Goal: Information Seeking & Learning: Learn about a topic

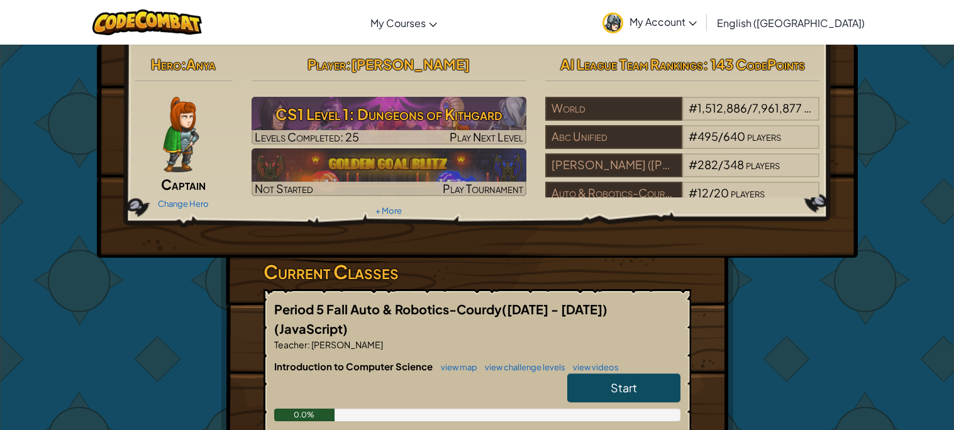
click at [647, 382] on div "Start" at bounding box center [617, 390] width 126 height 35
click at [650, 375] on link "Start" at bounding box center [623, 387] width 113 height 29
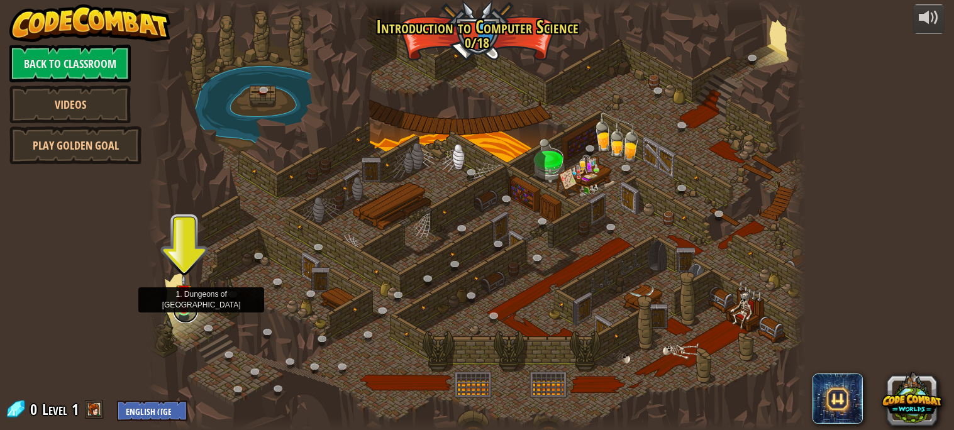
click at [185, 311] on link at bounding box center [185, 310] width 25 height 25
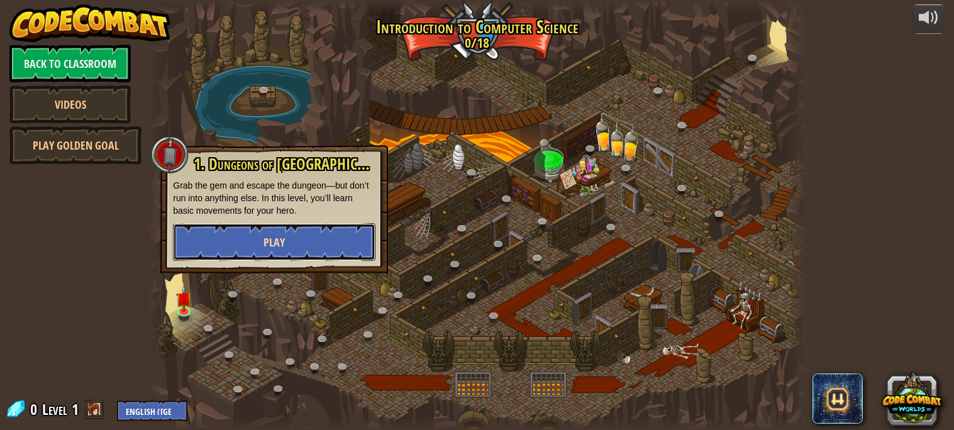
click at [316, 244] on button "Play" at bounding box center [274, 242] width 202 height 38
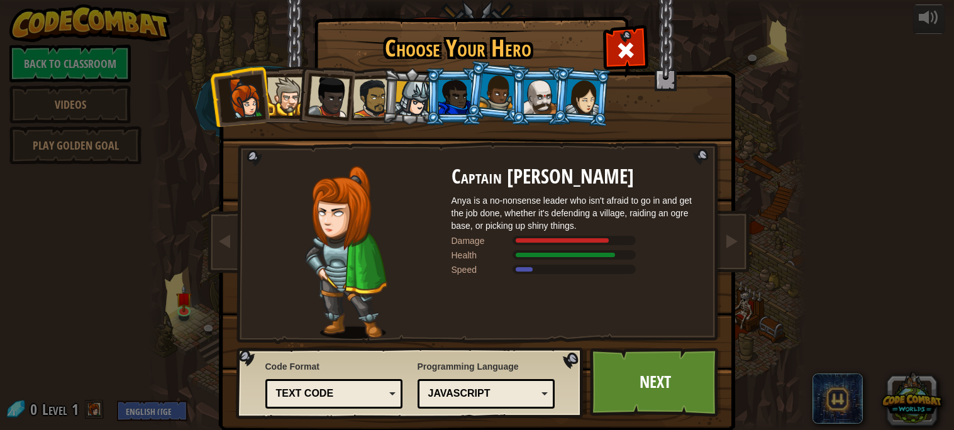
click at [511, 387] on div "JavaScript" at bounding box center [482, 394] width 109 height 14
click at [495, 20] on div "Choose Your Hero 0 Captain [PERSON_NAME] is a no-nonsense leader who isn't afra…" at bounding box center [476, 19] width 515 height 1
click at [349, 397] on div "Text code" at bounding box center [330, 394] width 109 height 14
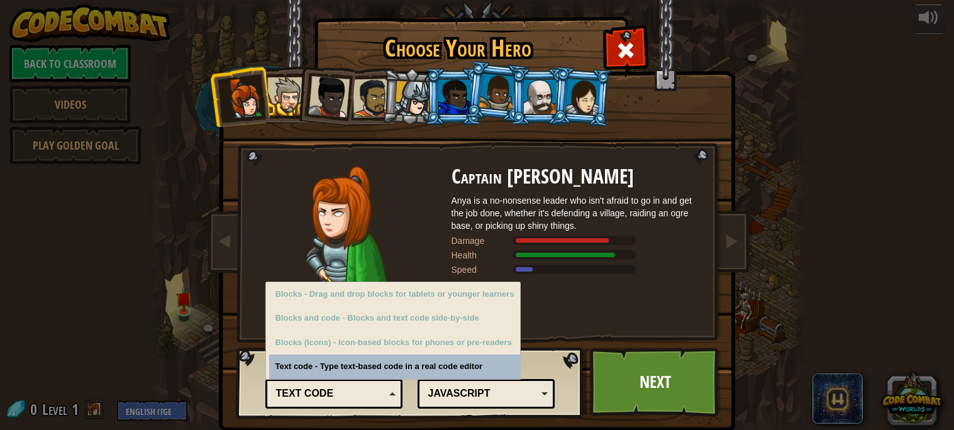
click at [348, 395] on div "Text code" at bounding box center [330, 394] width 109 height 14
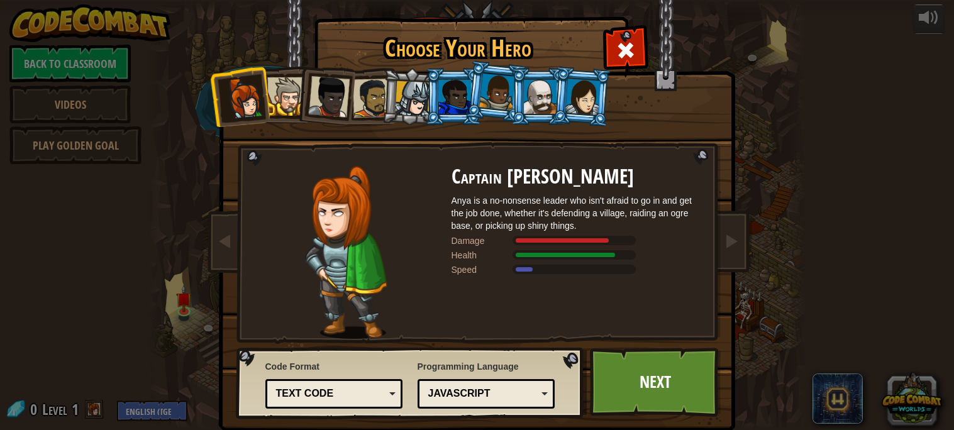
click at [287, 102] on div at bounding box center [286, 96] width 38 height 38
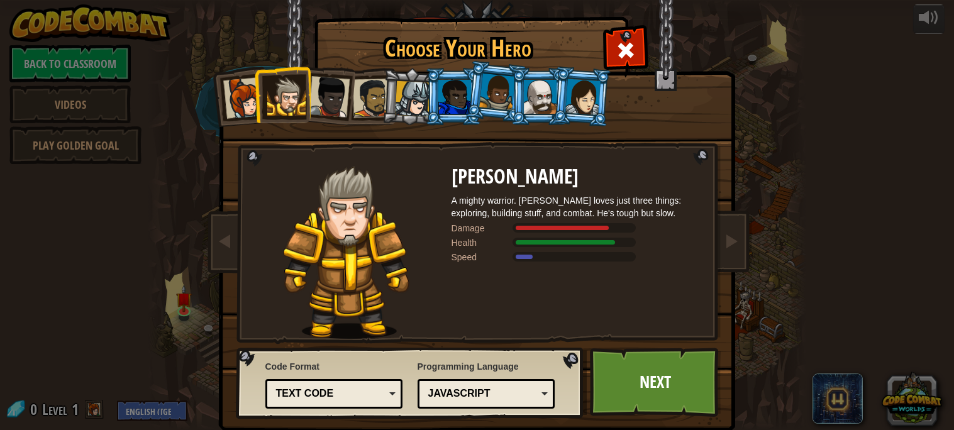
click at [321, 115] on div at bounding box center [328, 96] width 41 height 41
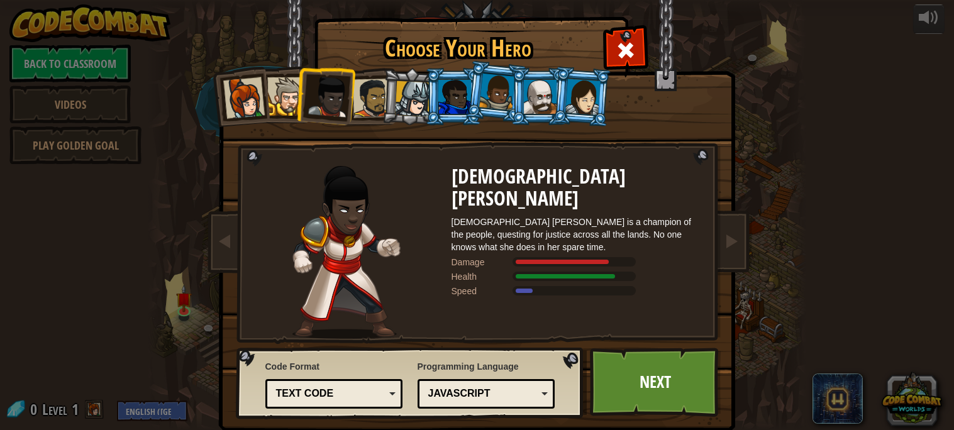
click at [355, 105] on div at bounding box center [371, 98] width 39 height 39
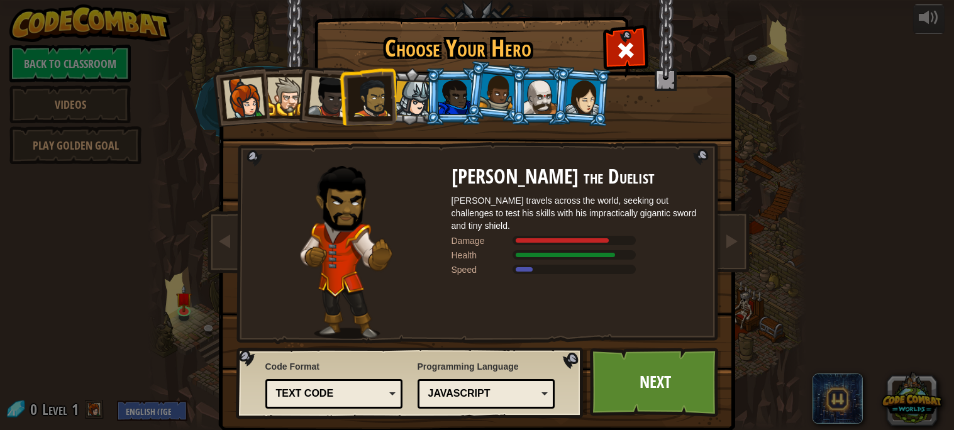
click at [409, 97] on div at bounding box center [413, 99] width 36 height 36
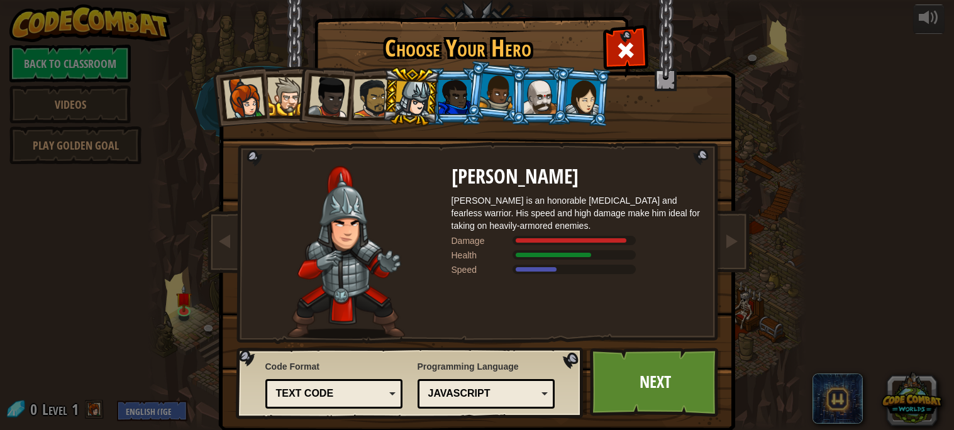
click at [448, 106] on div at bounding box center [454, 97] width 33 height 34
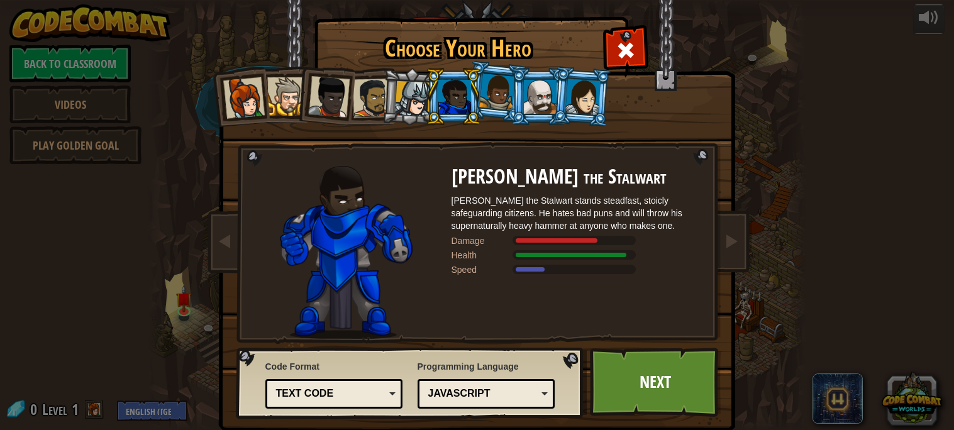
click at [471, 101] on li at bounding box center [453, 96] width 57 height 57
click at [483, 96] on div at bounding box center [497, 92] width 36 height 37
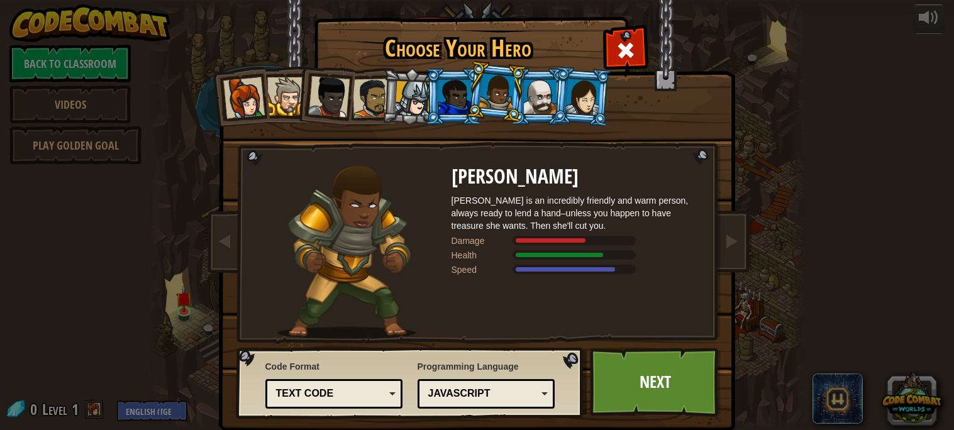
click at [537, 74] on li at bounding box center [538, 96] width 57 height 57
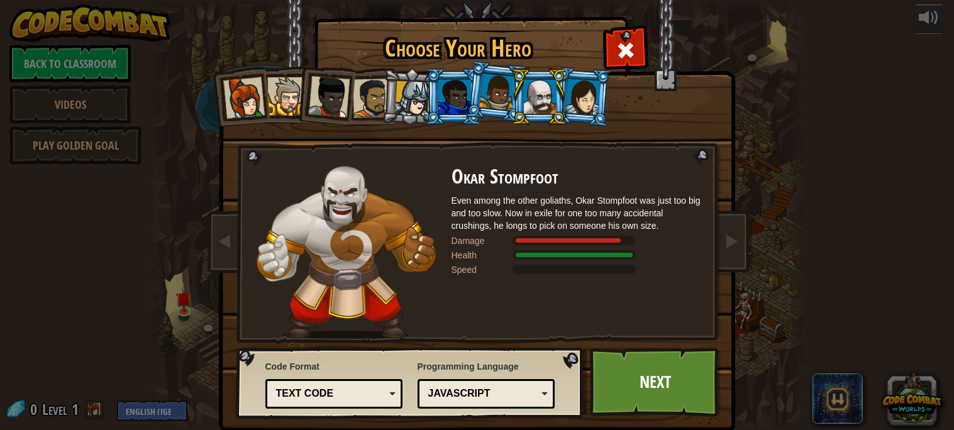
click at [519, 116] on li at bounding box center [538, 96] width 57 height 57
click at [567, 98] on div at bounding box center [582, 97] width 35 height 36
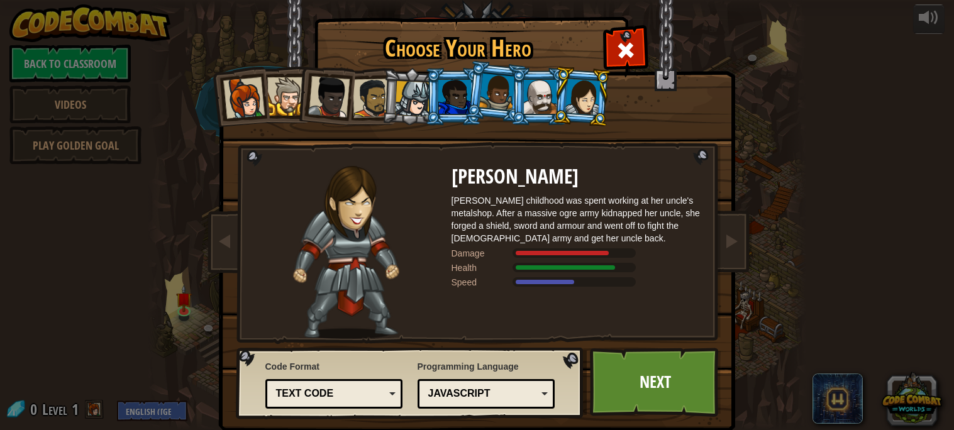
click at [380, 99] on div at bounding box center [371, 98] width 39 height 39
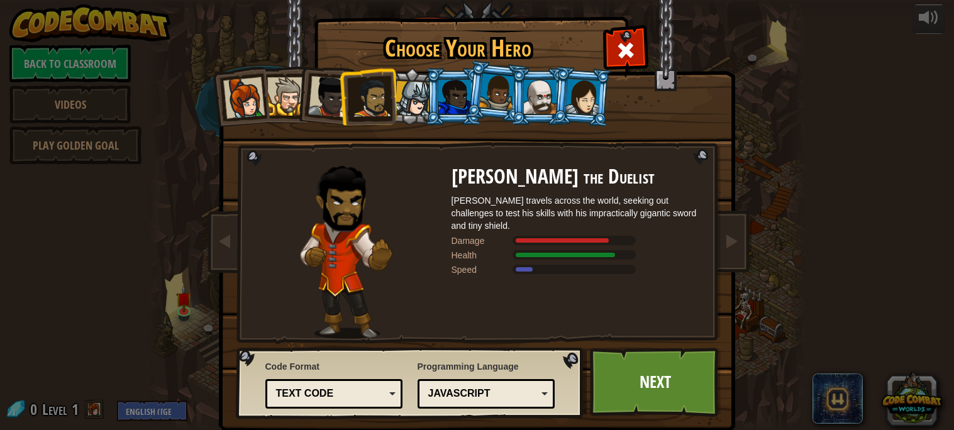
click at [328, 98] on div at bounding box center [328, 96] width 41 height 41
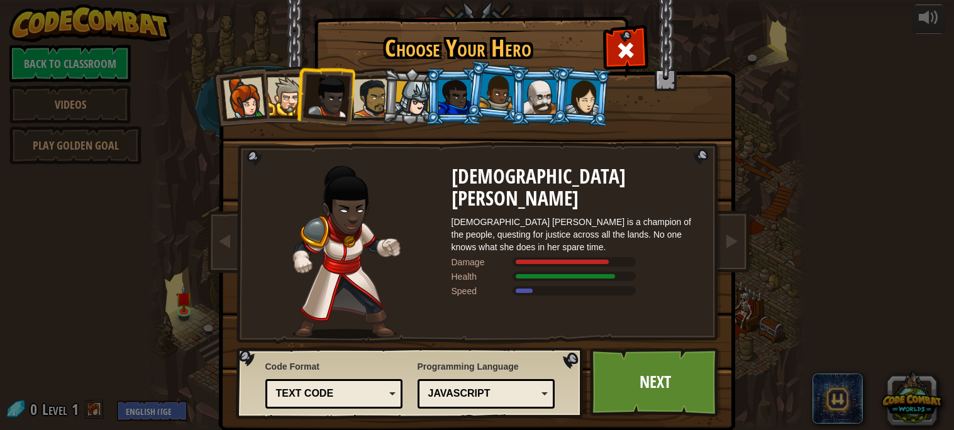
click at [284, 99] on div at bounding box center [286, 96] width 38 height 38
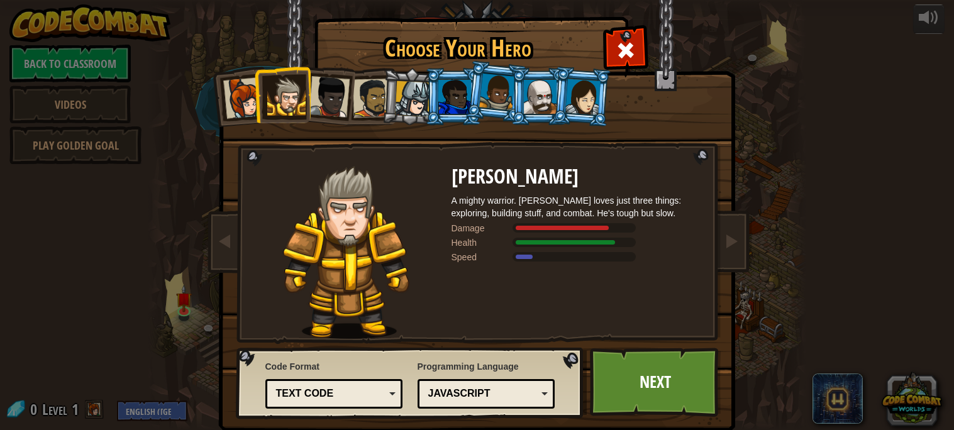
click at [394, 99] on li at bounding box center [410, 97] width 60 height 60
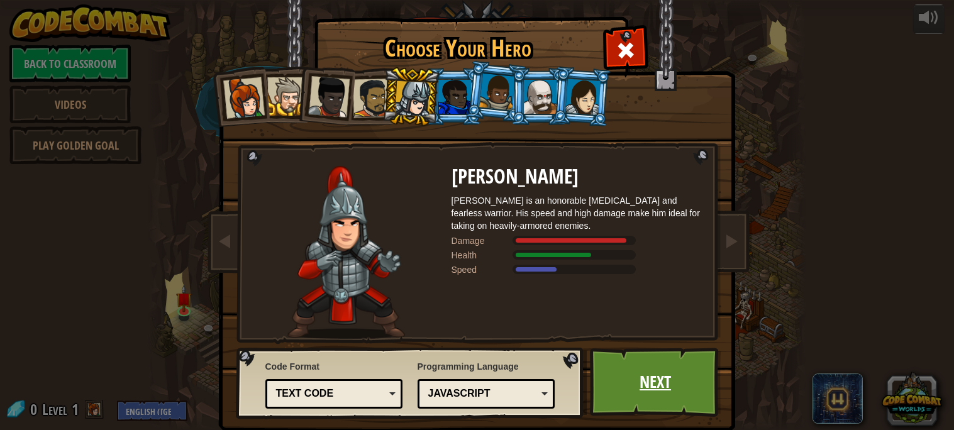
click at [637, 380] on link "Next" at bounding box center [655, 382] width 131 height 69
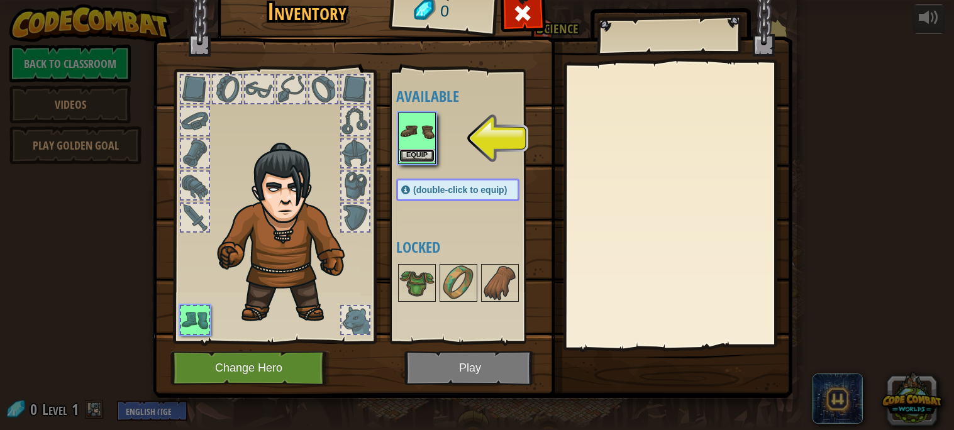
click at [418, 153] on button "Equip" at bounding box center [416, 155] width 35 height 13
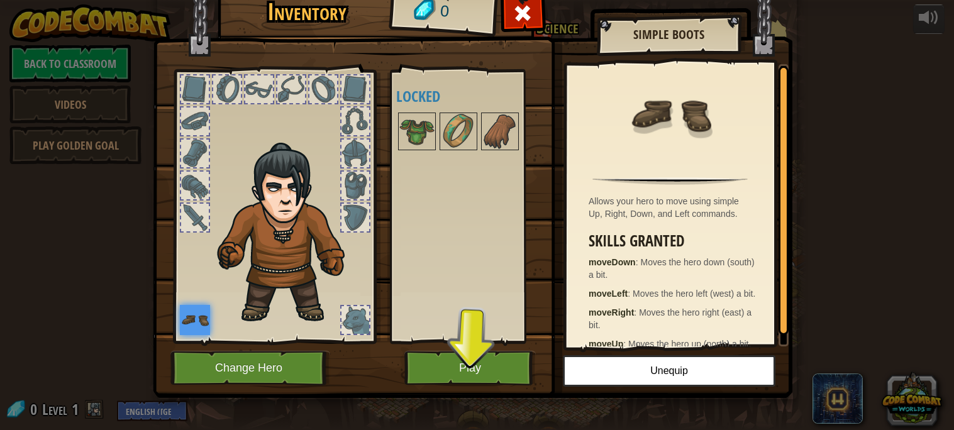
drag, startPoint x: 199, startPoint y: 328, endPoint x: 387, endPoint y: 195, distance: 229.5
click at [200, 327] on img at bounding box center [195, 320] width 30 height 30
click at [464, 119] on img at bounding box center [458, 131] width 35 height 35
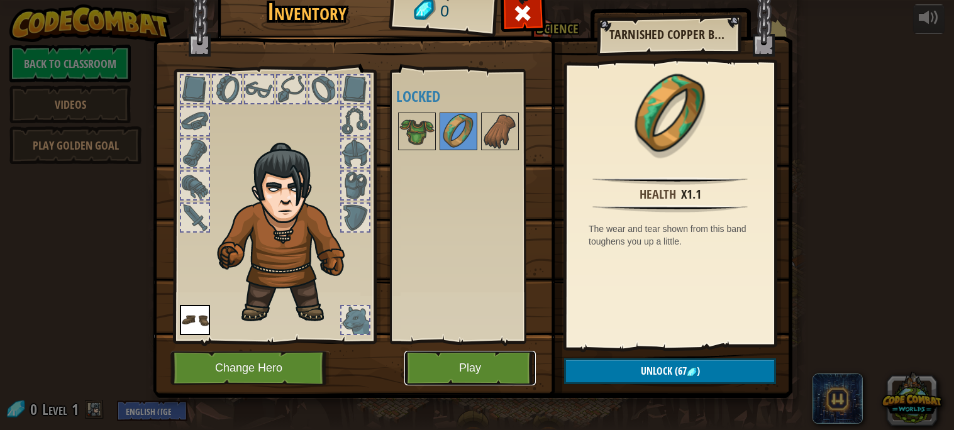
click at [521, 358] on button "Play" at bounding box center [469, 368] width 131 height 35
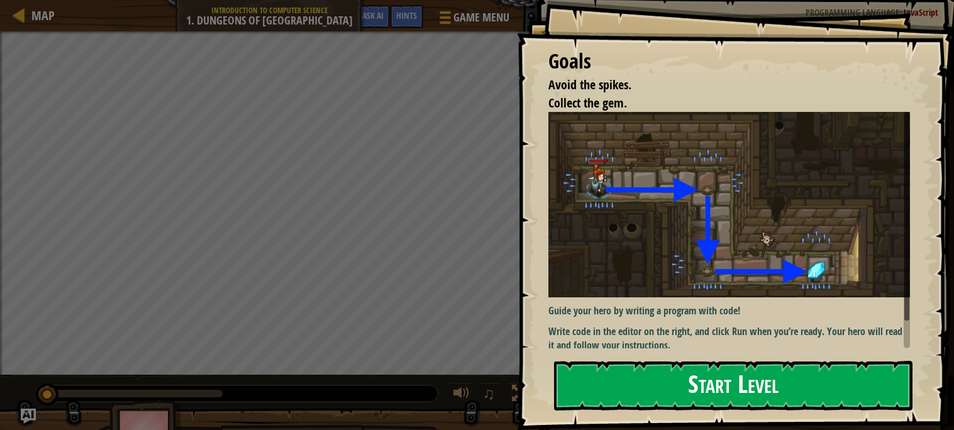
drag, startPoint x: 655, startPoint y: 383, endPoint x: 661, endPoint y: 366, distance: 17.9
click at [655, 383] on button "Start Level" at bounding box center [733, 386] width 358 height 50
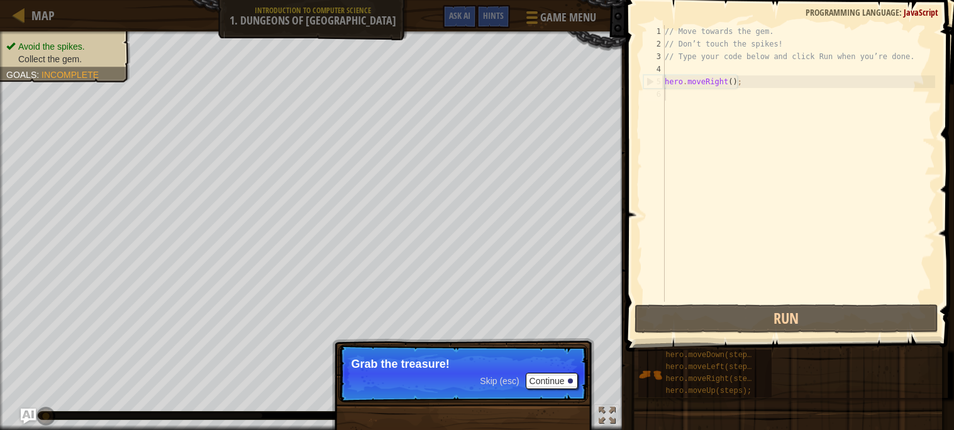
click at [549, 370] on p "Skip (esc) Continue Grab the treasure!" at bounding box center [463, 373] width 250 height 58
click at [537, 380] on button "Continue" at bounding box center [552, 381] width 52 height 16
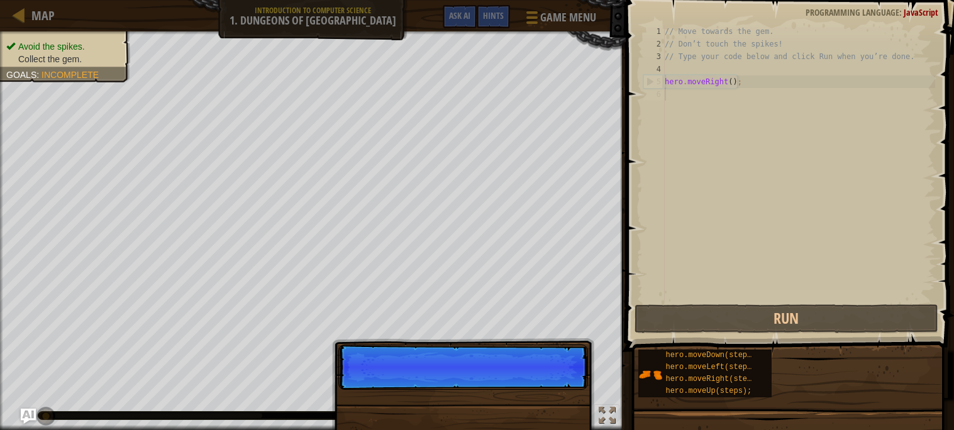
scroll to position [6, 0]
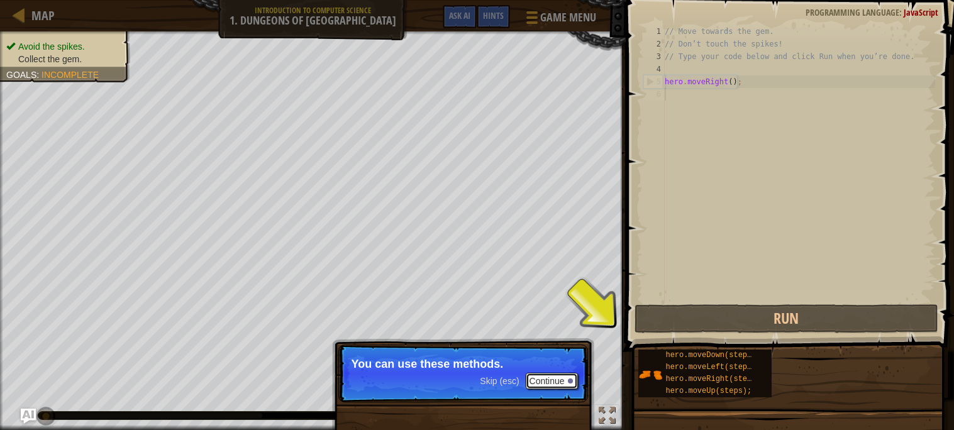
click at [549, 385] on button "Continue" at bounding box center [552, 381] width 52 height 16
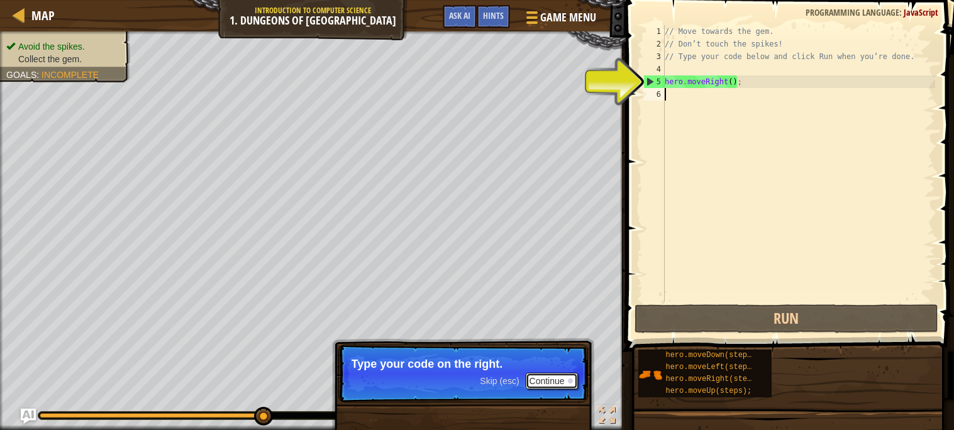
click at [561, 381] on button "Continue" at bounding box center [552, 381] width 52 height 16
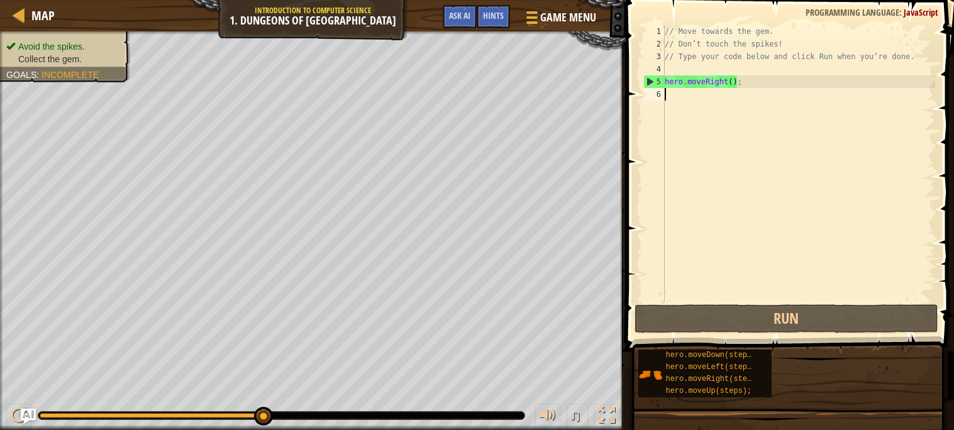
click at [729, 109] on div "// Move towards the gem. // Don’t touch the spikes! // Type your code below and…" at bounding box center [798, 176] width 273 height 302
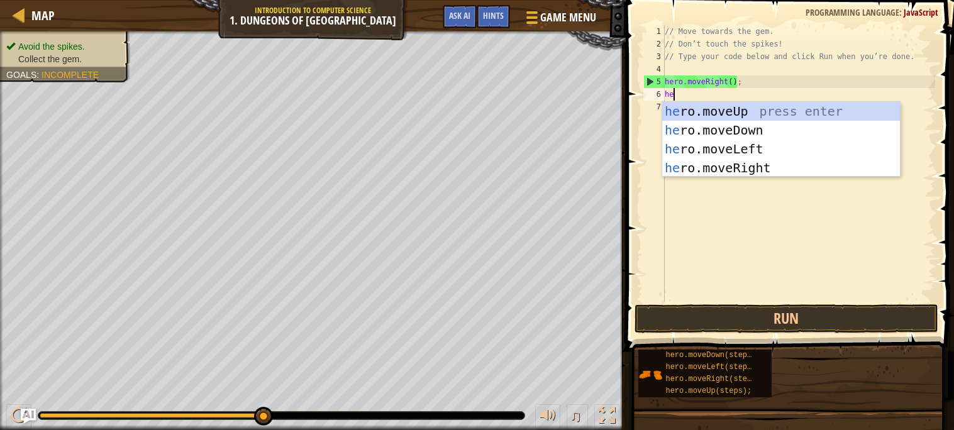
scroll to position [6, 1]
type textarea "hero"
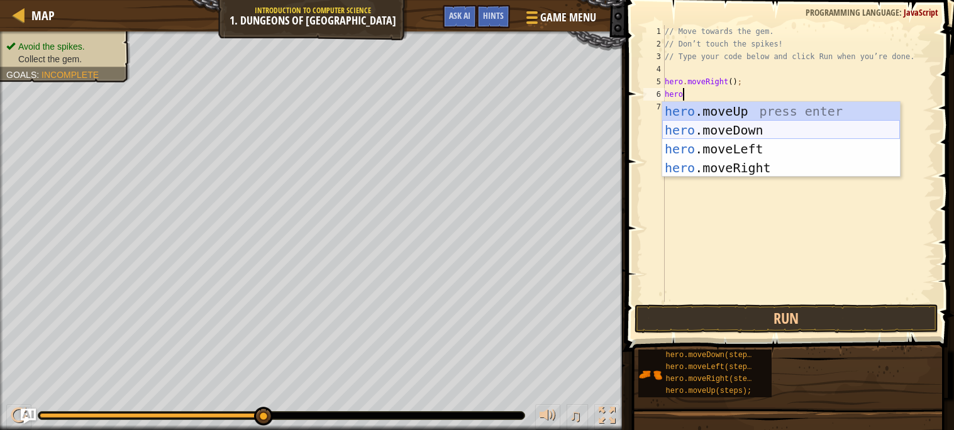
click at [707, 136] on div "hero .moveUp press enter hero .moveDown press enter hero .moveLeft press enter …" at bounding box center [781, 158] width 238 height 113
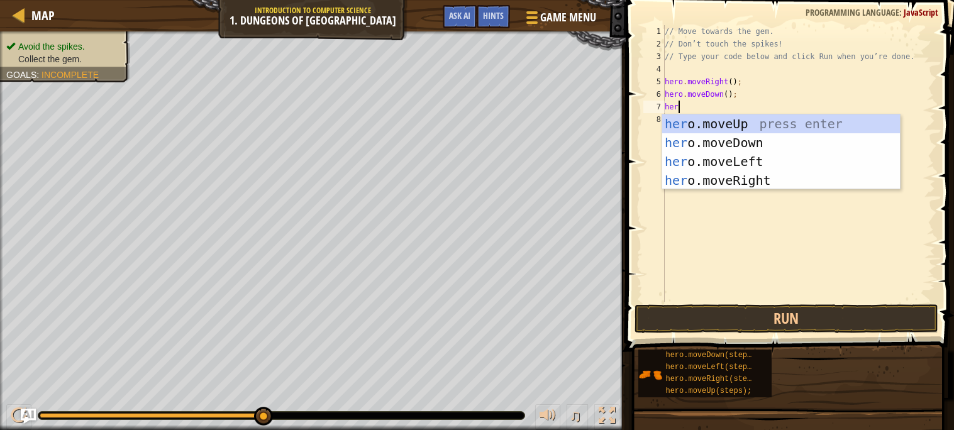
type textarea "hero"
click at [768, 181] on div "hero .moveUp press enter hero .moveDown press enter hero .moveLeft press enter …" at bounding box center [781, 170] width 238 height 113
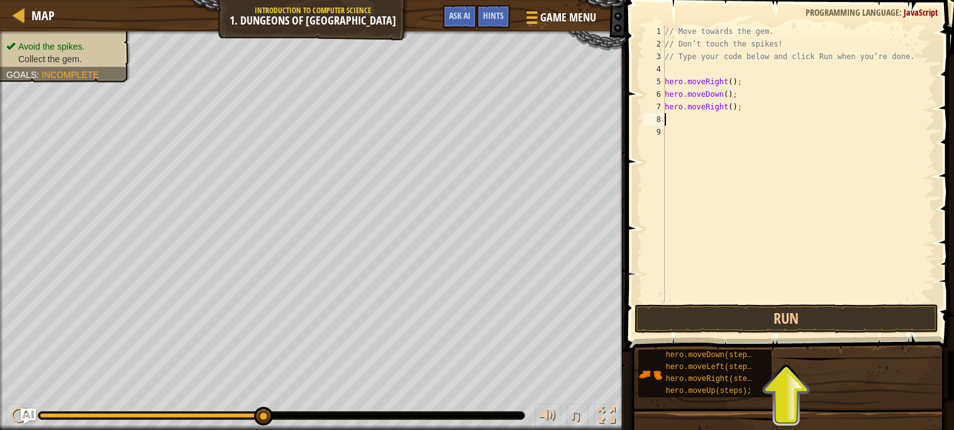
scroll to position [6, 0]
click at [816, 324] on button "Run" at bounding box center [786, 318] width 304 height 29
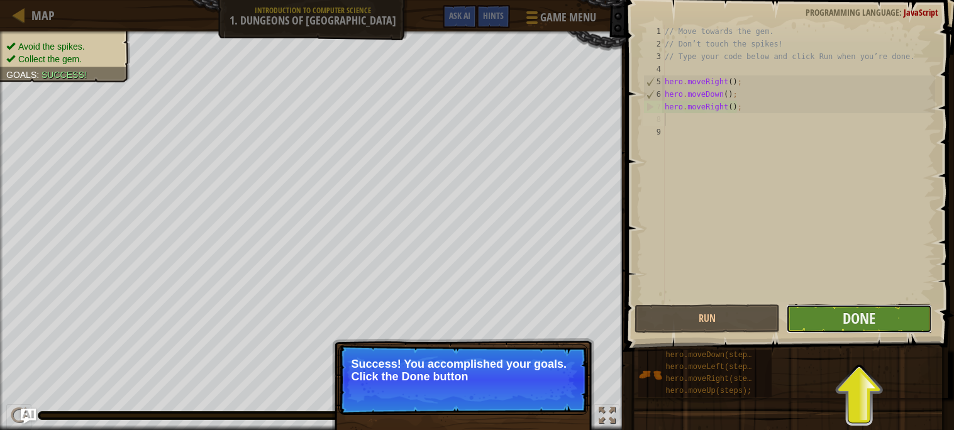
click at [827, 314] on button "Done" at bounding box center [859, 318] width 146 height 29
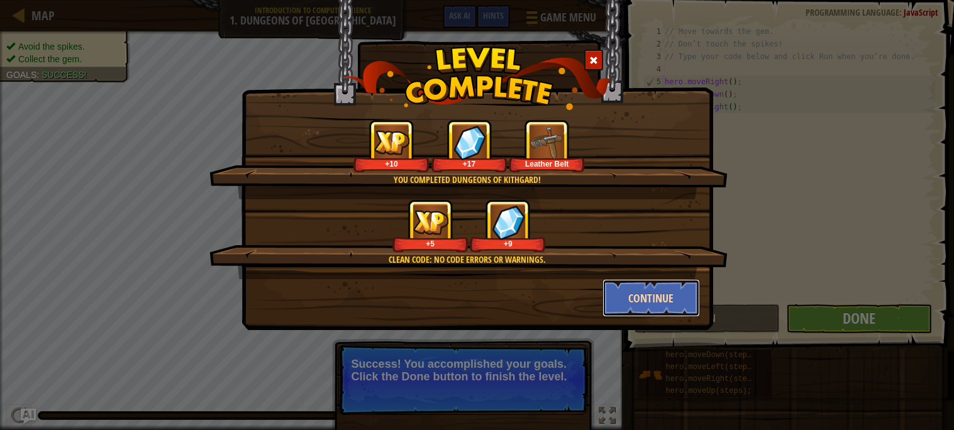
click at [648, 295] on button "Continue" at bounding box center [650, 298] width 97 height 38
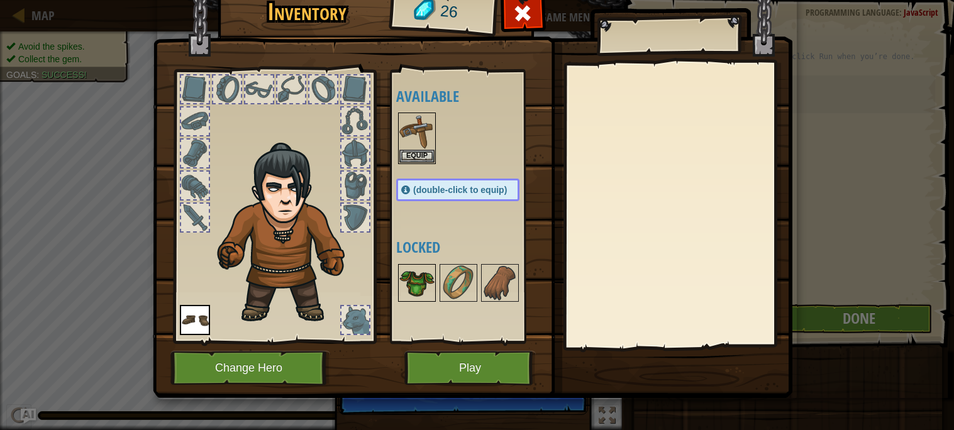
click at [427, 273] on img at bounding box center [416, 282] width 35 height 35
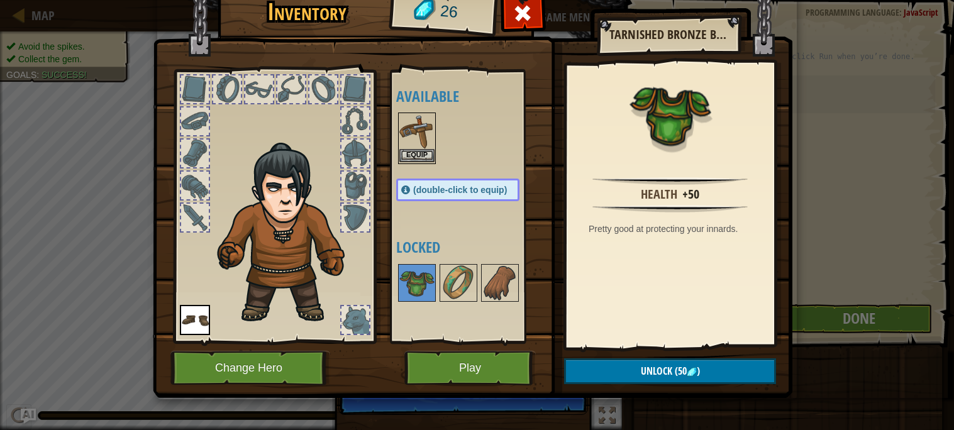
click at [415, 128] on img at bounding box center [416, 131] width 35 height 35
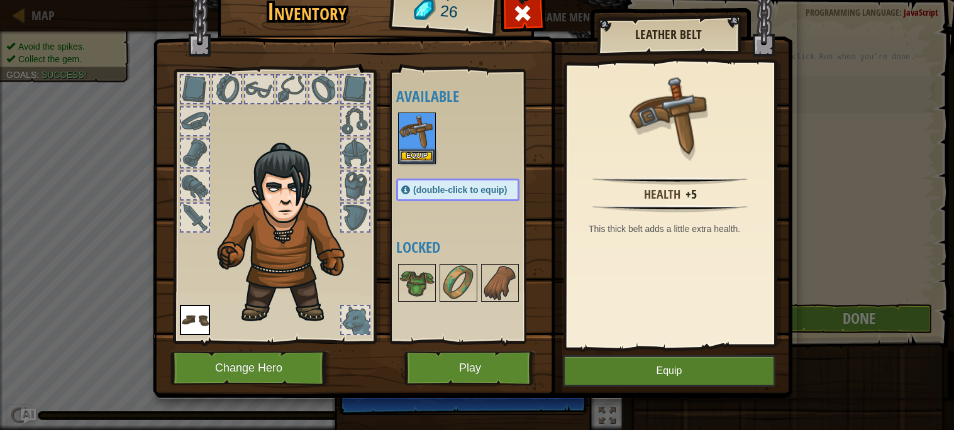
click at [189, 95] on div at bounding box center [195, 89] width 28 height 28
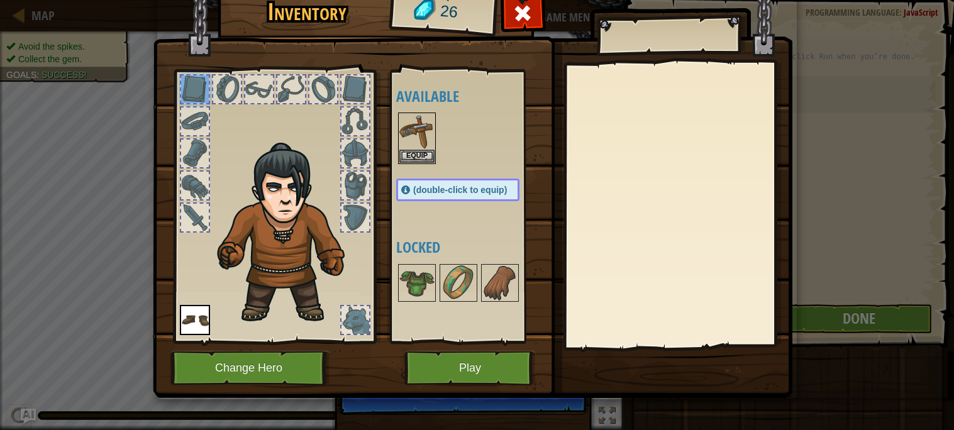
click at [189, 108] on div at bounding box center [195, 121] width 28 height 28
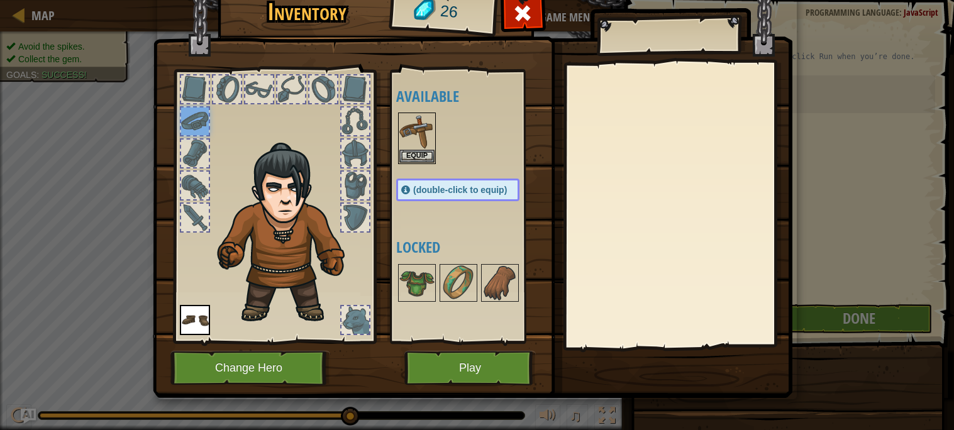
click at [196, 166] on div at bounding box center [195, 154] width 28 height 28
click at [193, 184] on div at bounding box center [195, 186] width 28 height 28
click at [188, 210] on div at bounding box center [195, 218] width 28 height 28
click at [185, 318] on img at bounding box center [195, 320] width 30 height 30
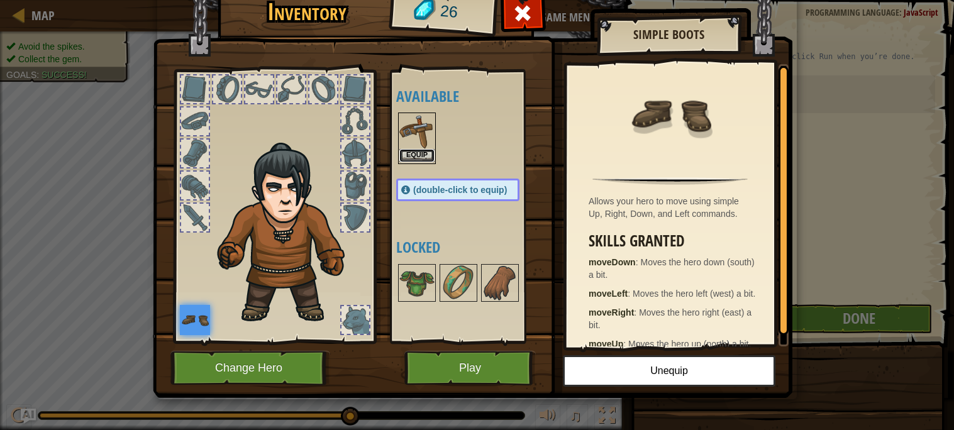
click at [413, 162] on button "Equip" at bounding box center [416, 155] width 35 height 13
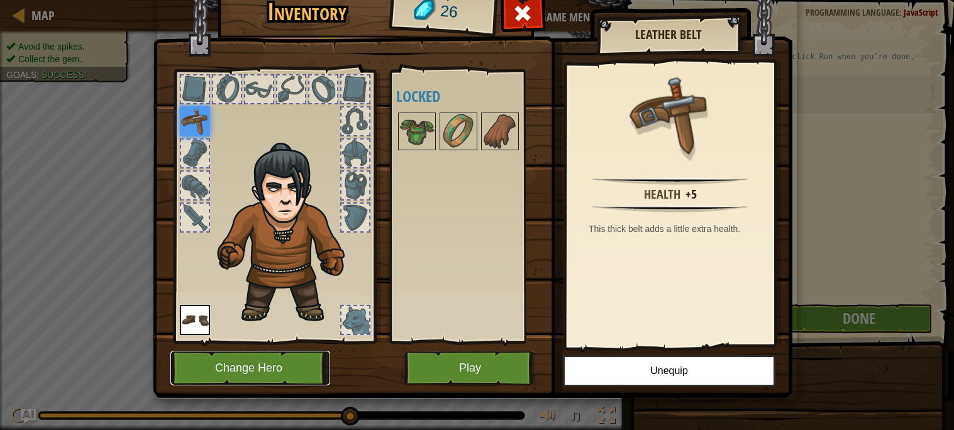
click at [270, 365] on button "Change Hero" at bounding box center [250, 368] width 160 height 35
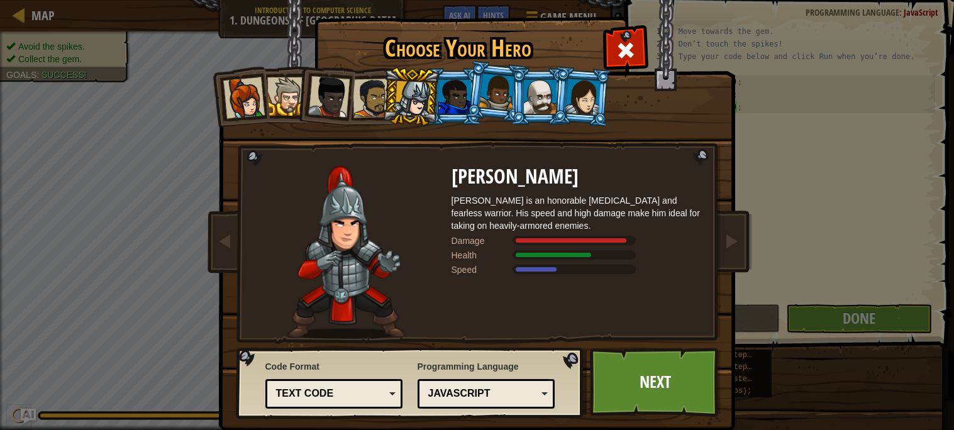
click at [327, 84] on div at bounding box center [328, 96] width 41 height 41
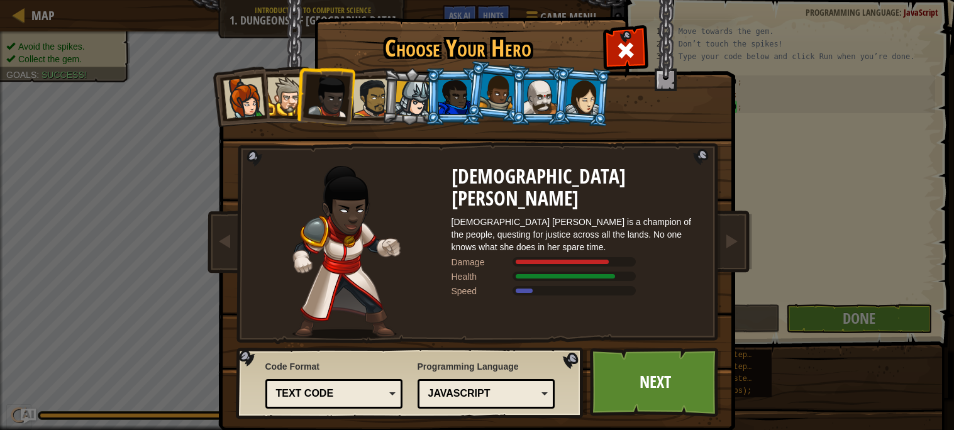
click at [362, 92] on div at bounding box center [371, 98] width 39 height 39
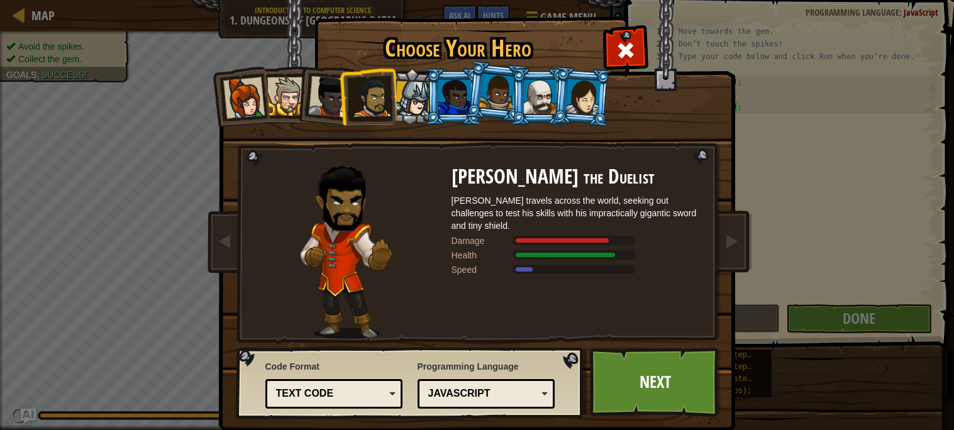
click at [485, 87] on div at bounding box center [497, 92] width 36 height 37
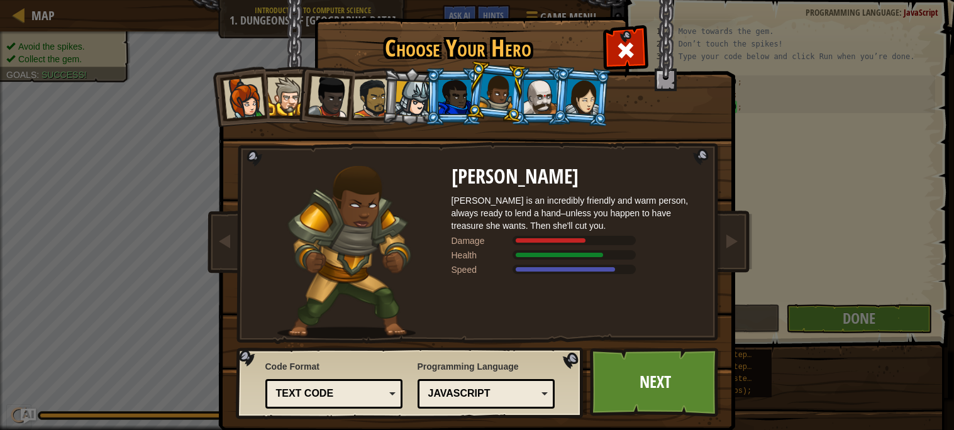
click at [409, 98] on div at bounding box center [413, 99] width 36 height 36
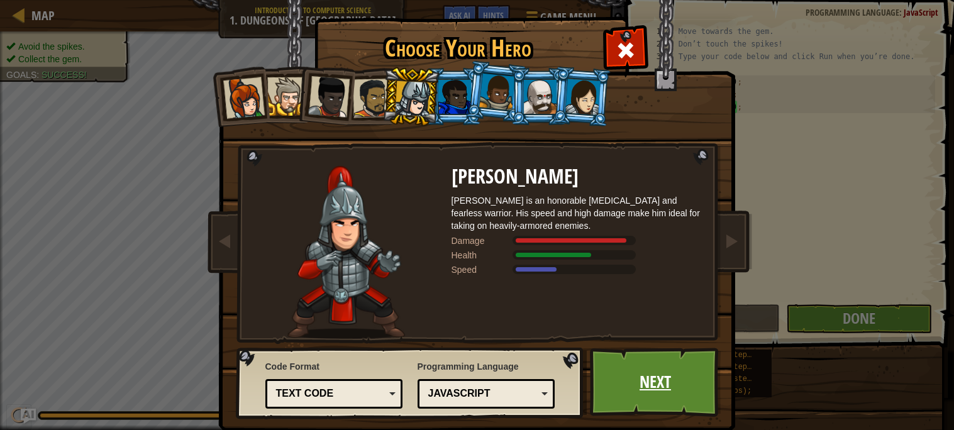
click at [676, 400] on link "Next" at bounding box center [655, 382] width 131 height 69
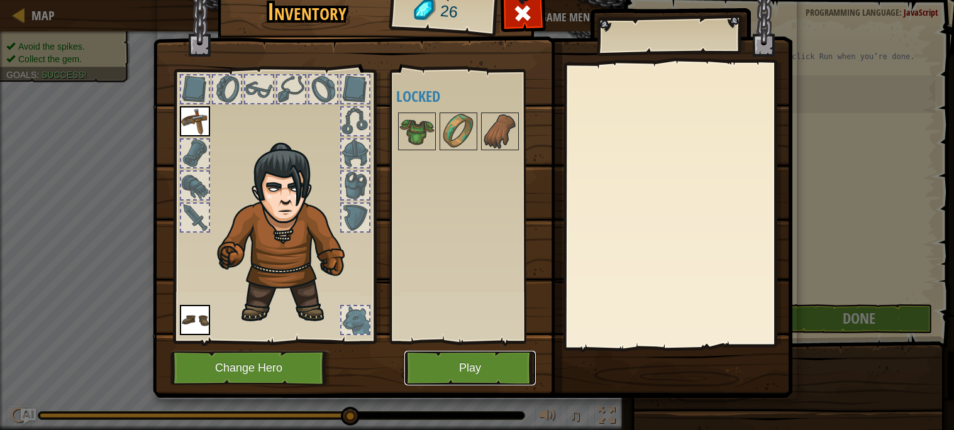
click at [456, 374] on button "Play" at bounding box center [469, 368] width 131 height 35
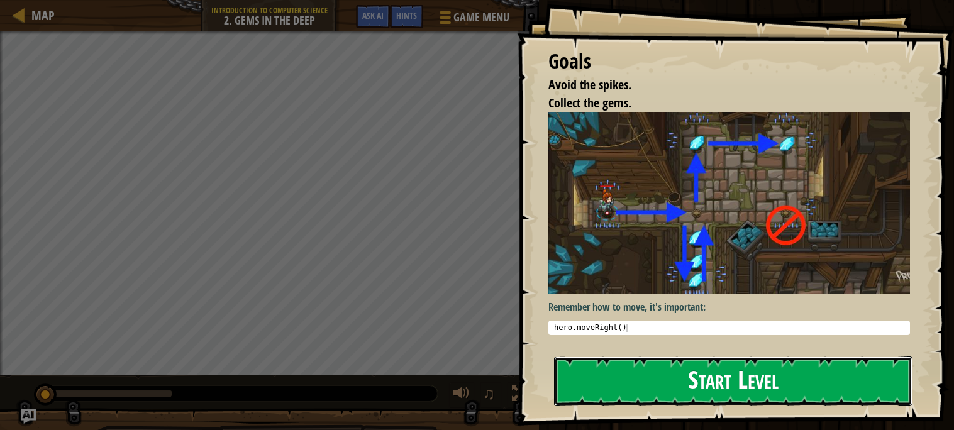
click at [725, 404] on button "Start Level" at bounding box center [733, 381] width 358 height 50
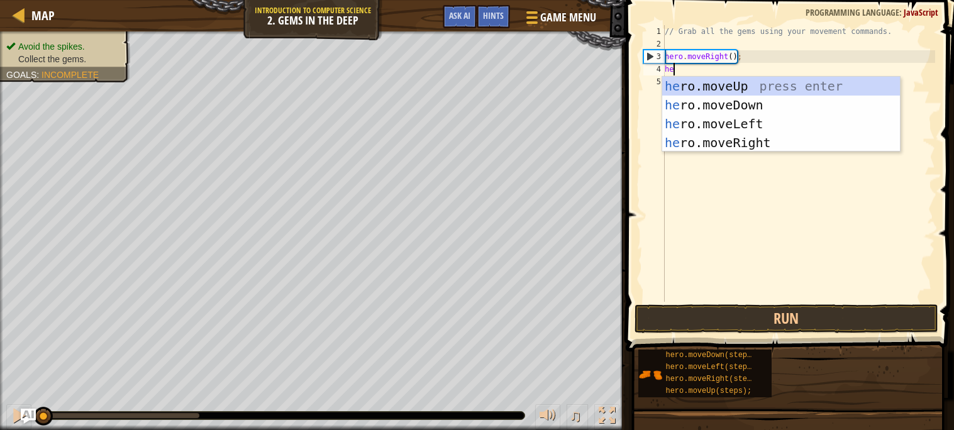
scroll to position [5, 1]
type textarea "hero"
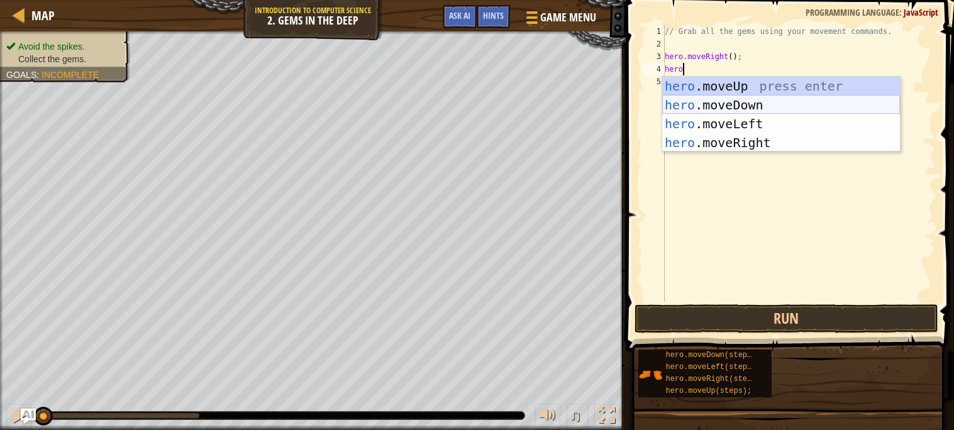
click at [676, 101] on div "hero .moveUp press enter hero .moveDown press enter hero .moveLeft press enter …" at bounding box center [781, 133] width 238 height 113
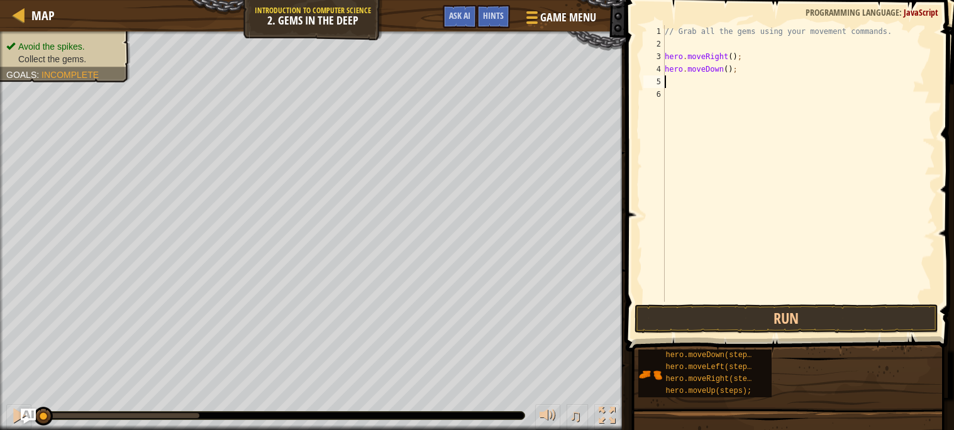
scroll to position [5, 0]
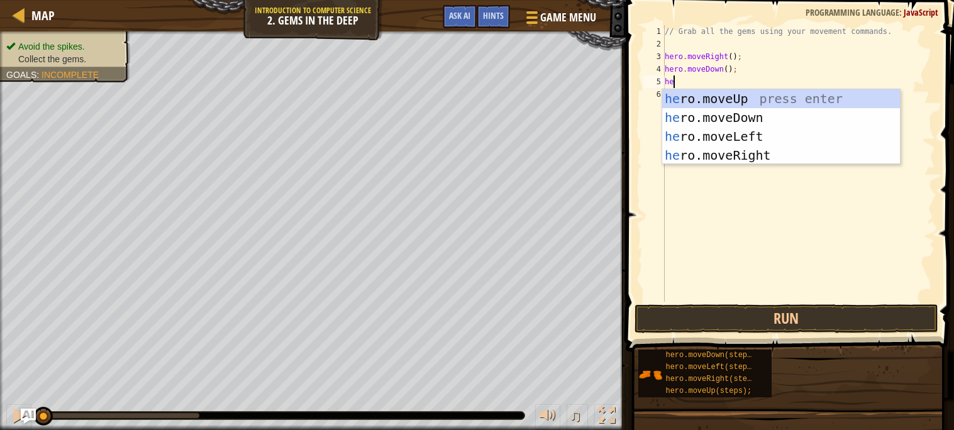
type textarea "hero"
click at [735, 94] on div "hero .moveUp press enter hero .moveDown press enter hero .moveLeft press enter …" at bounding box center [781, 145] width 238 height 113
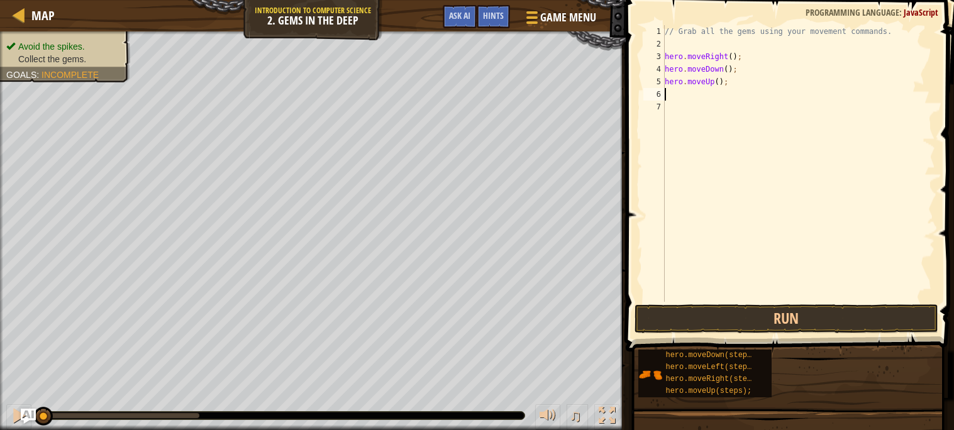
click at [714, 78] on div "// Grab all the gems using your movement commands. hero . moveRight ( ) ; hero …" at bounding box center [798, 176] width 273 height 302
click at [717, 79] on div "// Grab all the gems using your movement commands. hero . moveRight ( ) ; hero …" at bounding box center [798, 176] width 273 height 302
type textarea "hero.moveUp(2);"
click at [707, 101] on div "// Grab all the gems using your movement commands. hero . moveRight ( ) ; hero …" at bounding box center [798, 176] width 273 height 302
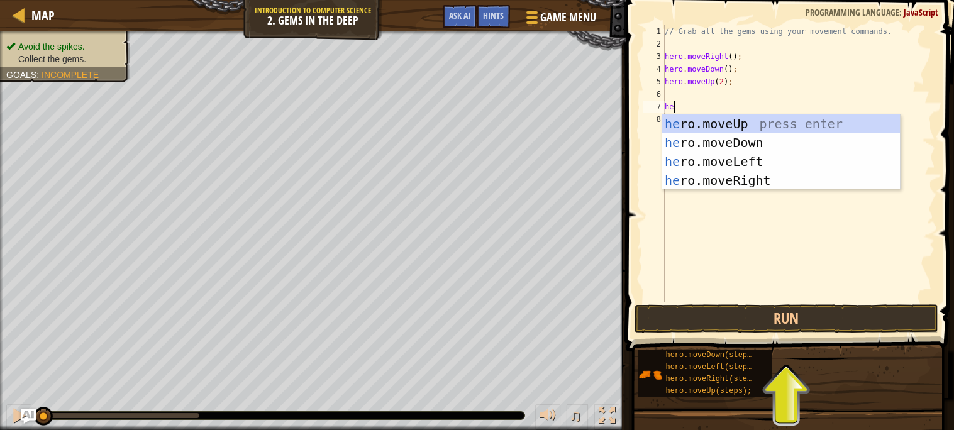
scroll to position [5, 1]
type textarea "hero"
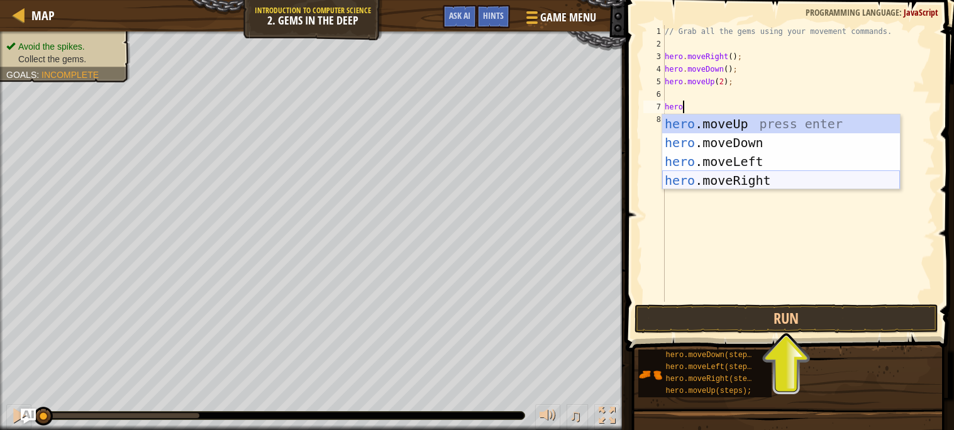
click at [736, 179] on div "hero .moveUp press enter hero .moveDown press enter hero .moveLeft press enter …" at bounding box center [781, 170] width 238 height 113
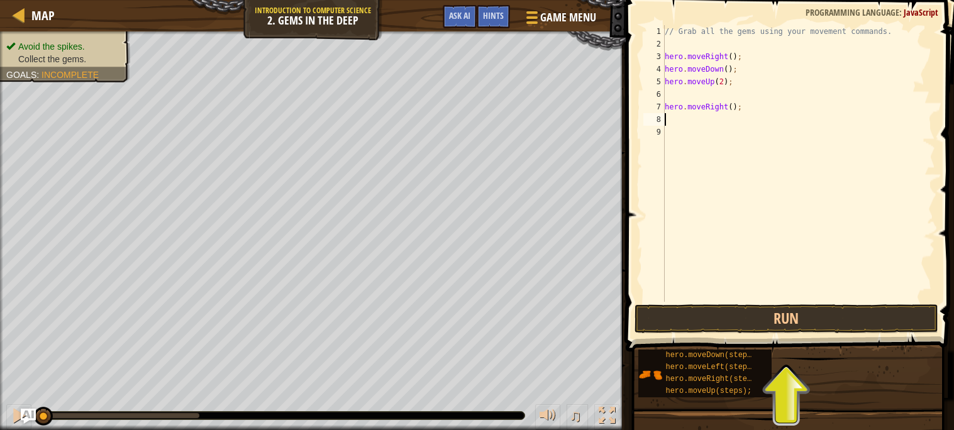
scroll to position [5, 0]
click at [690, 87] on div "// Grab all the gems using your movement commands. hero . moveRight ( ) ; hero …" at bounding box center [798, 176] width 273 height 302
type textarea "hero.oveUp(2);"
click at [694, 126] on div "// Grab all the gems using your movement commands. hero . moveRight ( ) ; hero …" at bounding box center [798, 176] width 273 height 302
click at [702, 97] on div "// Grab all the gems using your movement commands. hero . moveRight ( ) ; hero …" at bounding box center [798, 176] width 273 height 302
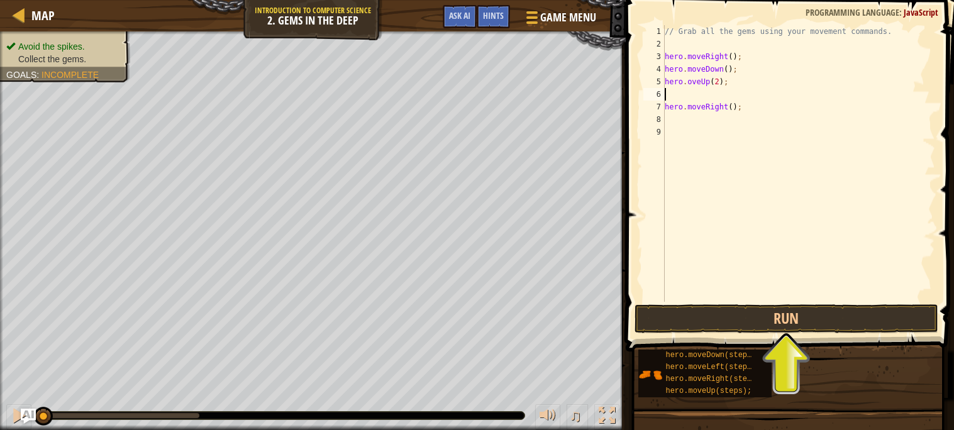
type textarea "hero.oveUp(2);"
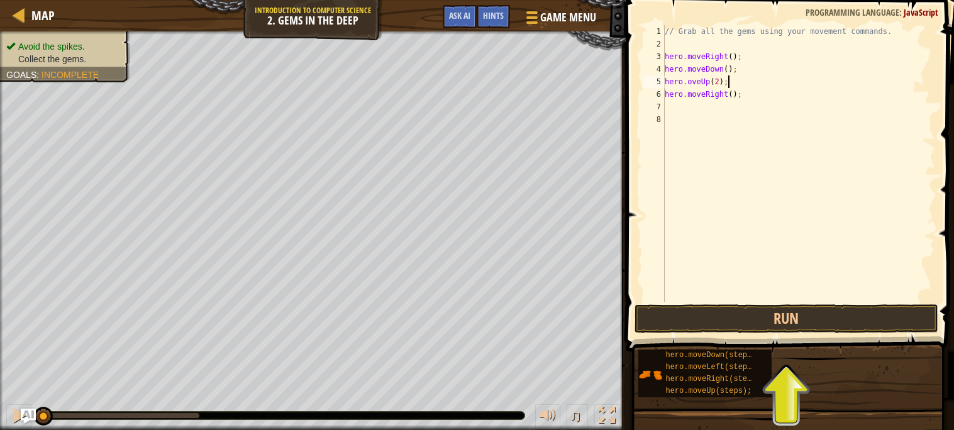
click at [693, 107] on div "// Grab all the gems using your movement commands. hero . moveRight ( ) ; hero …" at bounding box center [798, 176] width 273 height 302
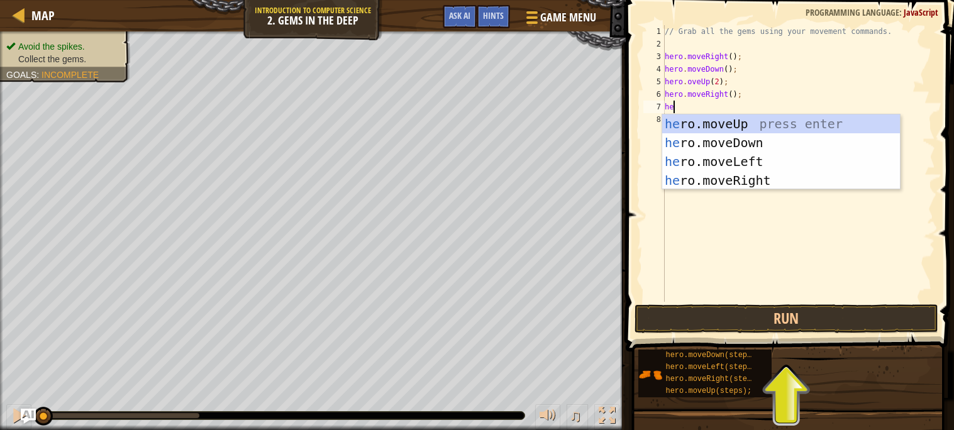
type textarea "hero"
click at [693, 138] on div "hero .moveUp press enter hero .moveDown press enter hero .moveLeft press enter …" at bounding box center [781, 170] width 238 height 113
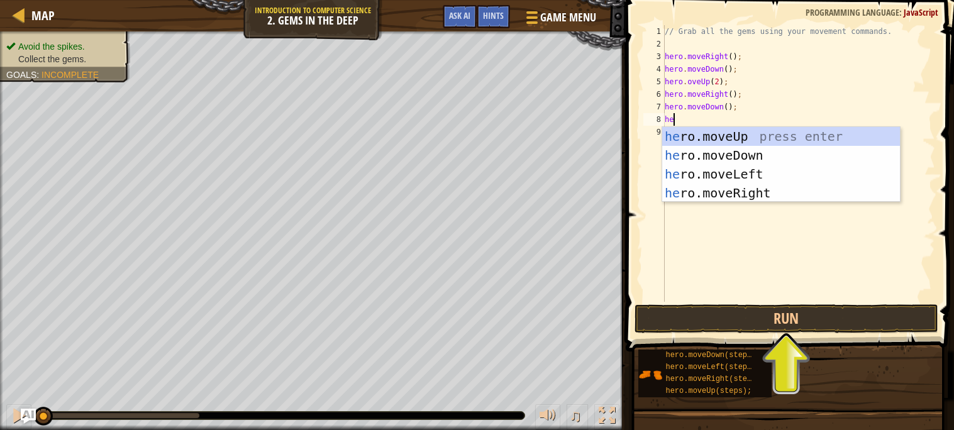
type textarea "hero"
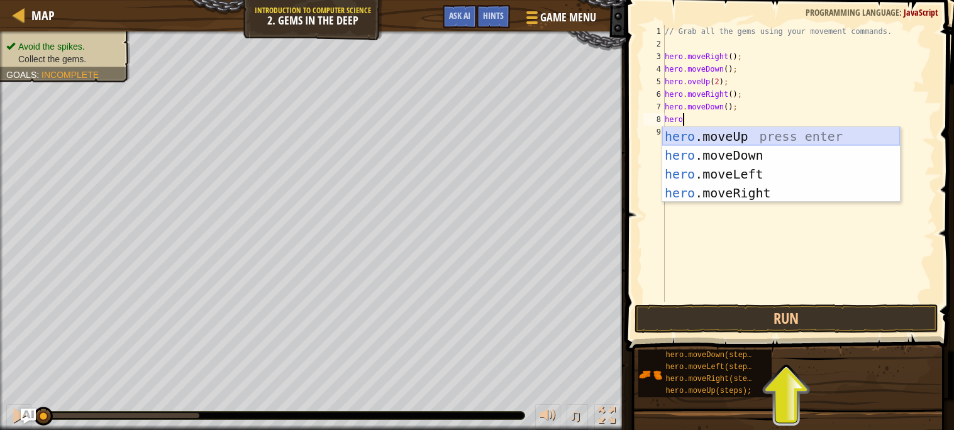
click at [702, 131] on div "hero .moveUp press enter hero .moveDown press enter hero .moveLeft press enter …" at bounding box center [781, 183] width 238 height 113
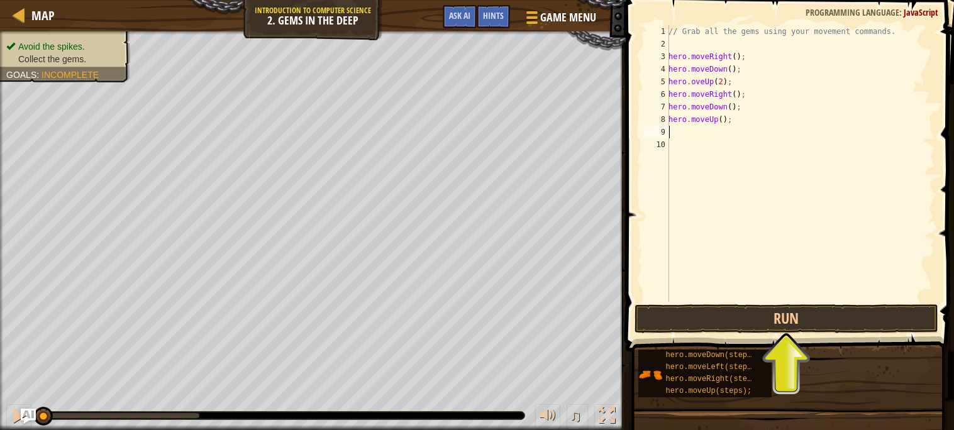
scroll to position [5, 0]
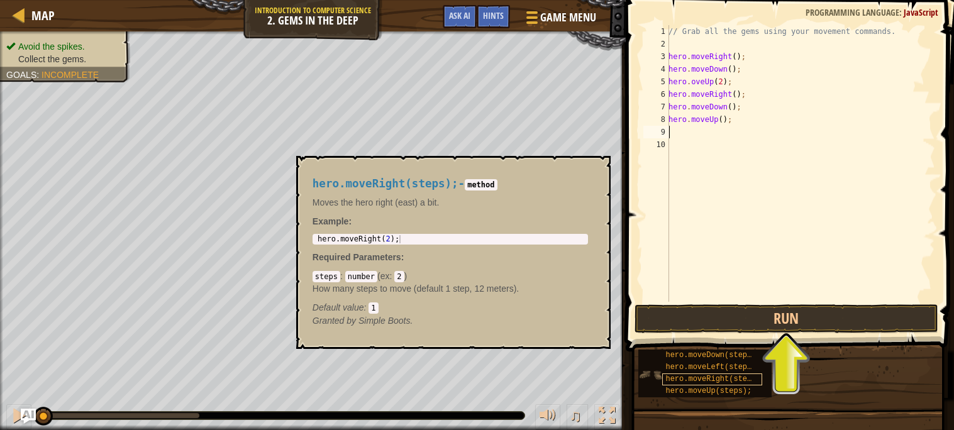
click at [727, 383] on div "hero.moveRight(steps);" at bounding box center [712, 379] width 100 height 12
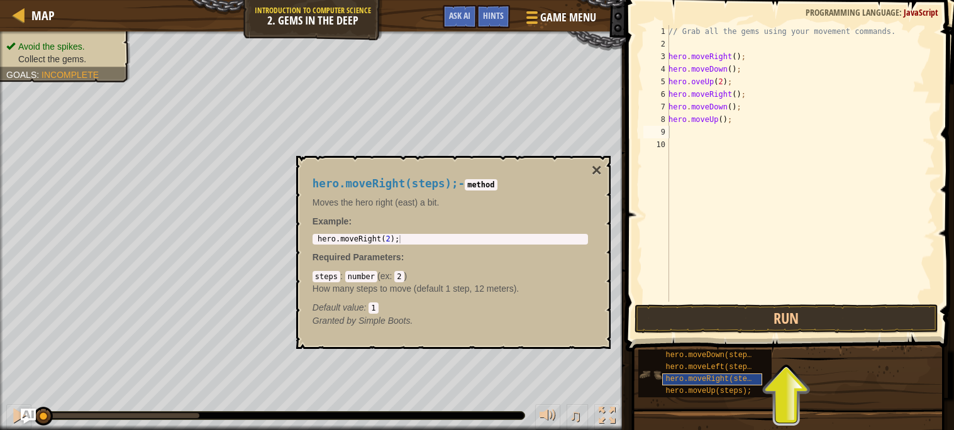
click at [725, 380] on span "hero.moveRight(steps);" at bounding box center [714, 379] width 99 height 9
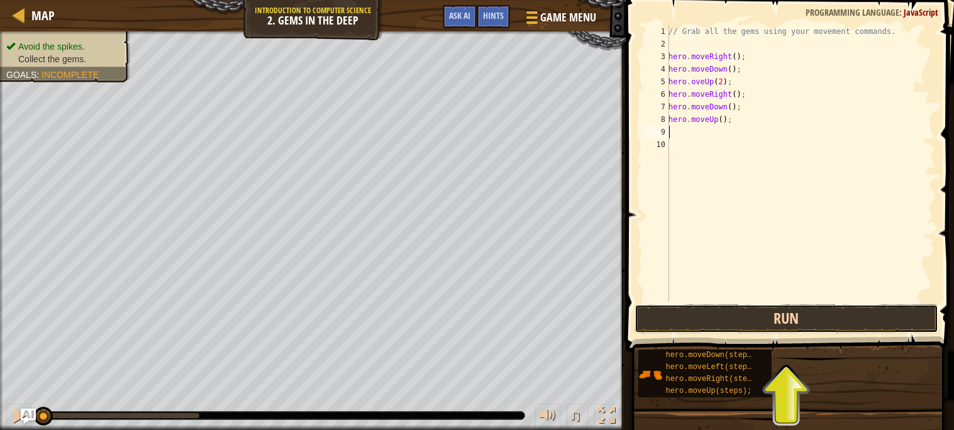
click at [798, 327] on button "Run" at bounding box center [786, 318] width 304 height 29
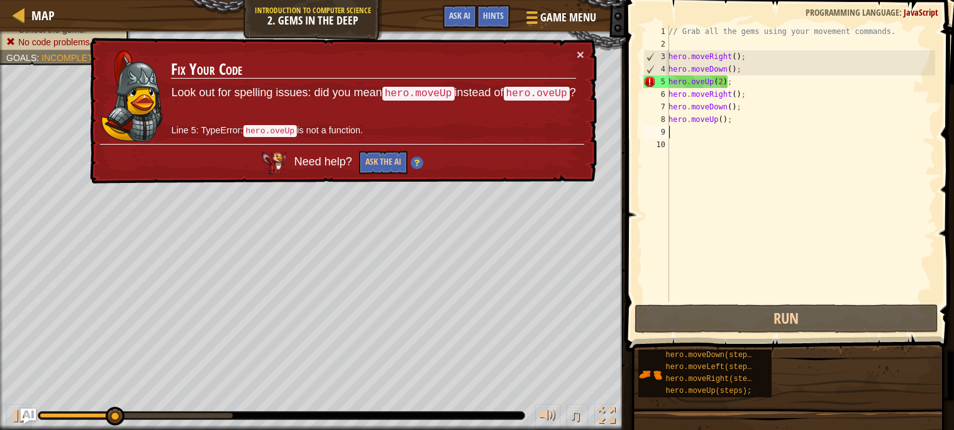
click at [691, 77] on div "// Grab all the gems using your movement commands. hero . moveRight ( ) ; hero …" at bounding box center [800, 176] width 269 height 302
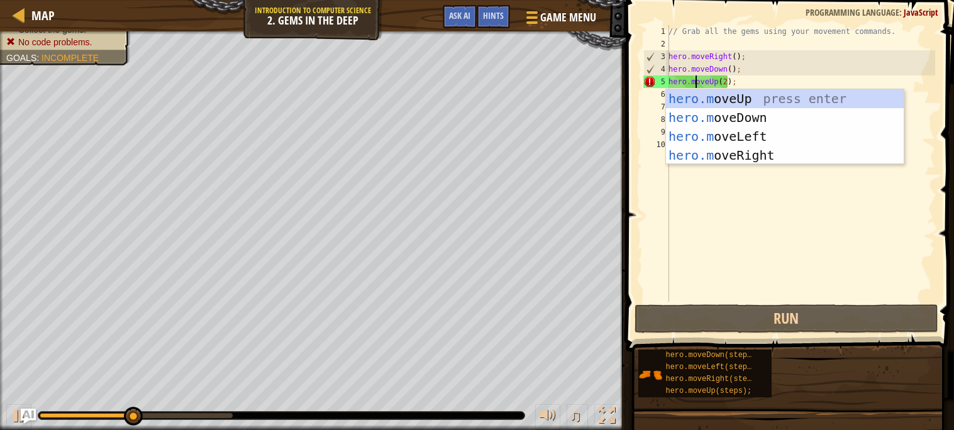
scroll to position [5, 3]
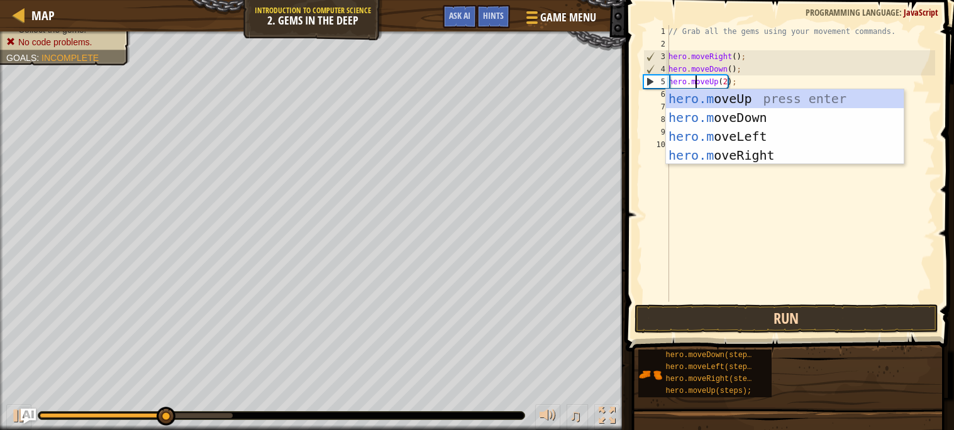
type textarea "hero.moveUp(2);"
click at [794, 318] on button "Run" at bounding box center [786, 318] width 304 height 29
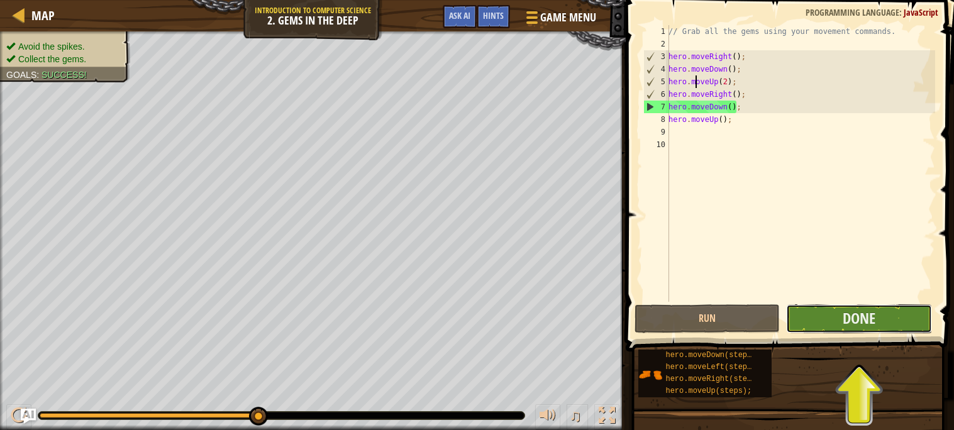
click at [888, 323] on button "Done" at bounding box center [859, 318] width 146 height 29
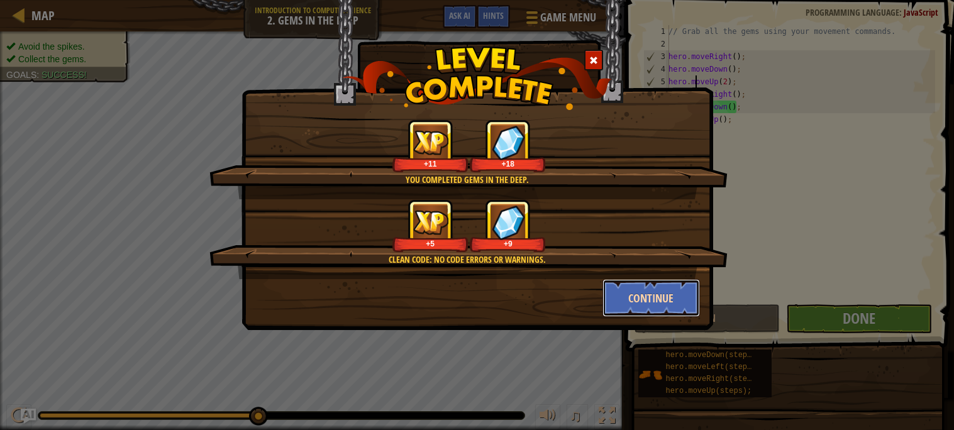
click at [662, 310] on button "Continue" at bounding box center [650, 298] width 97 height 38
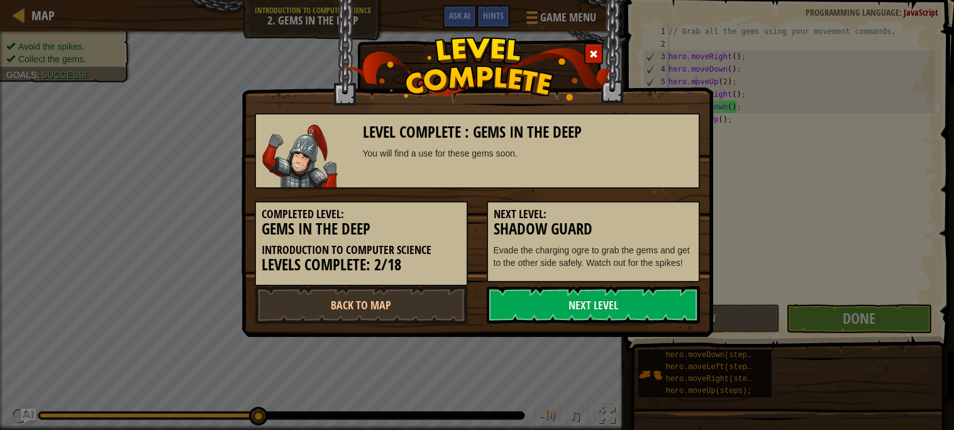
click at [662, 310] on link "Next Level" at bounding box center [593, 305] width 213 height 38
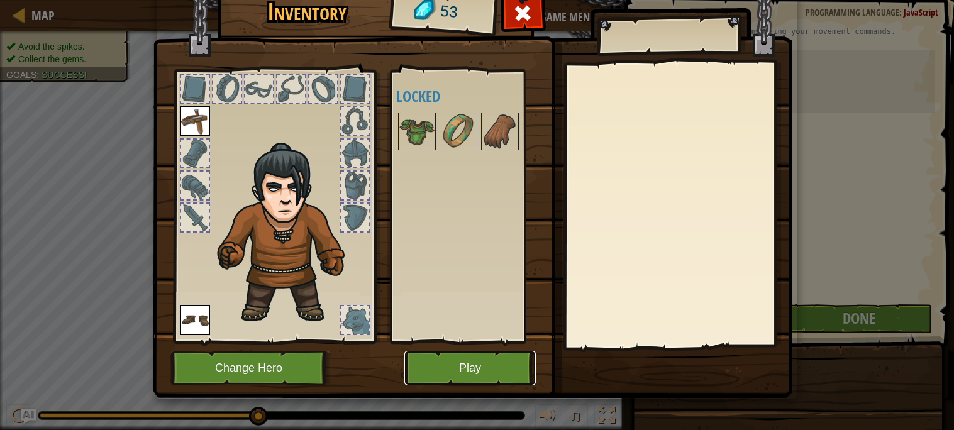
click at [461, 360] on button "Play" at bounding box center [469, 368] width 131 height 35
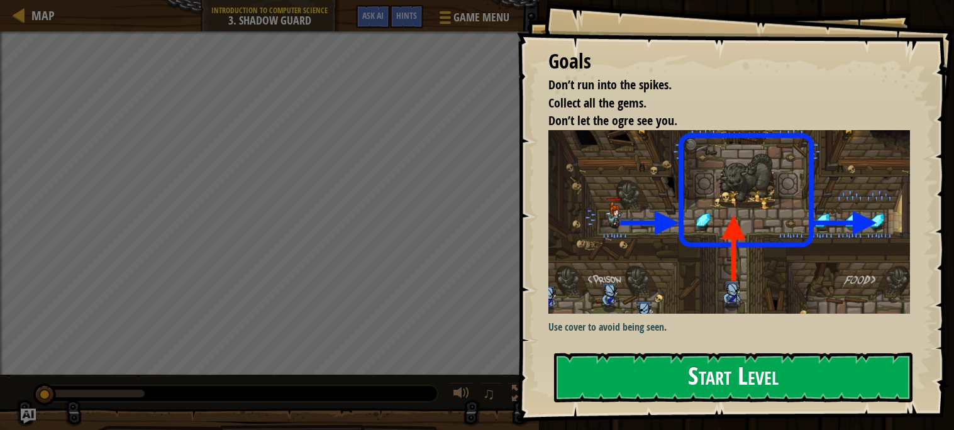
click at [628, 215] on img at bounding box center [728, 222] width 361 height 184
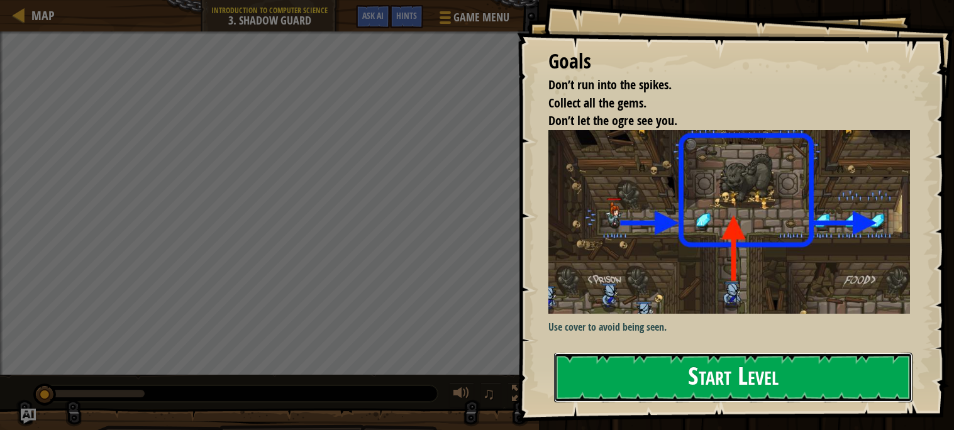
click at [687, 368] on button "Start Level" at bounding box center [733, 378] width 358 height 50
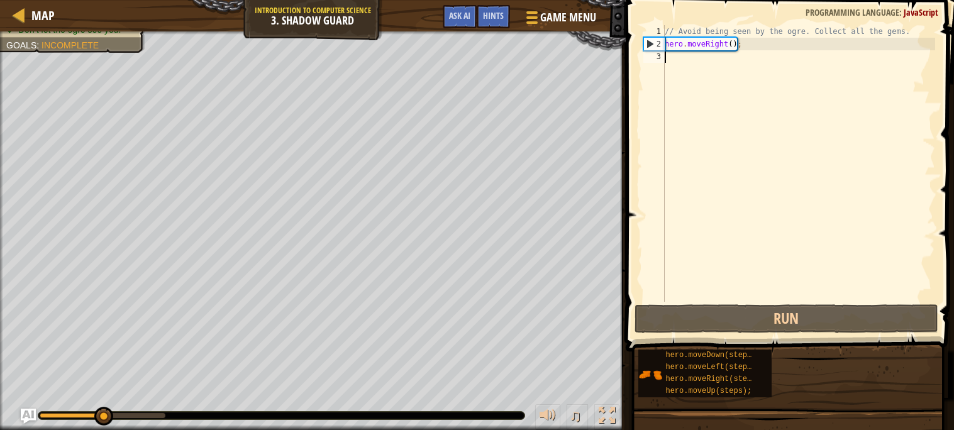
click at [723, 85] on div "// Avoid being seen by the ogre. Collect all the gems. hero . moveRight ( ) ;" at bounding box center [798, 176] width 273 height 302
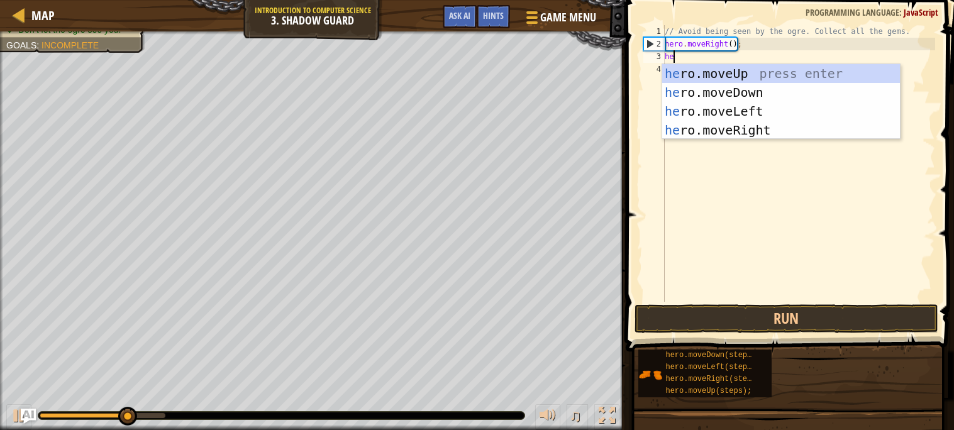
scroll to position [5, 0]
type textarea "hero"
click at [713, 77] on div "hero .moveUp press enter hero .moveDown press enter hero .moveLeft press enter …" at bounding box center [781, 120] width 238 height 113
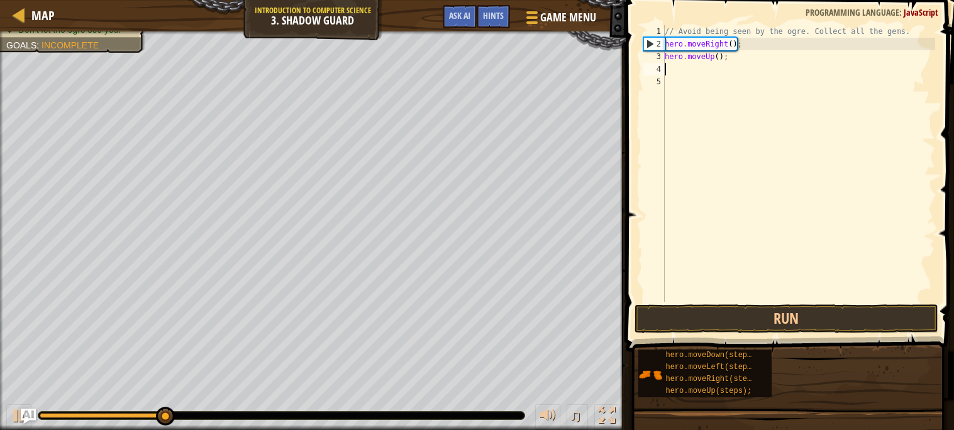
scroll to position [5, 0]
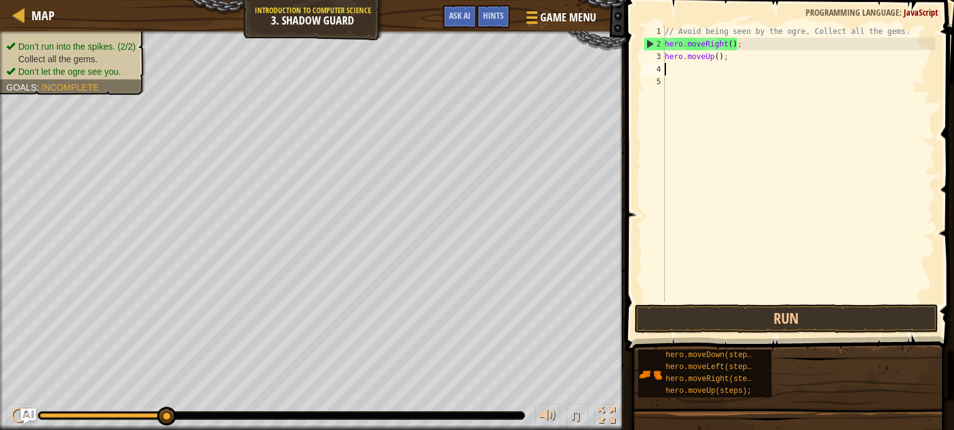
click at [712, 85] on div "// Avoid being seen by the ogre. Collect all the gems. hero . moveRight ( ) ; h…" at bounding box center [798, 176] width 273 height 302
click at [751, 60] on div "// Avoid being seen by the ogre. Collect all the gems. hero . moveRight ( ) ; h…" at bounding box center [798, 176] width 273 height 302
type textarea "hero.moveUp();"
click at [748, 66] on div "// Avoid being seen by the ogre. Collect all the gems. hero . moveRight ( ) ; h…" at bounding box center [798, 176] width 273 height 302
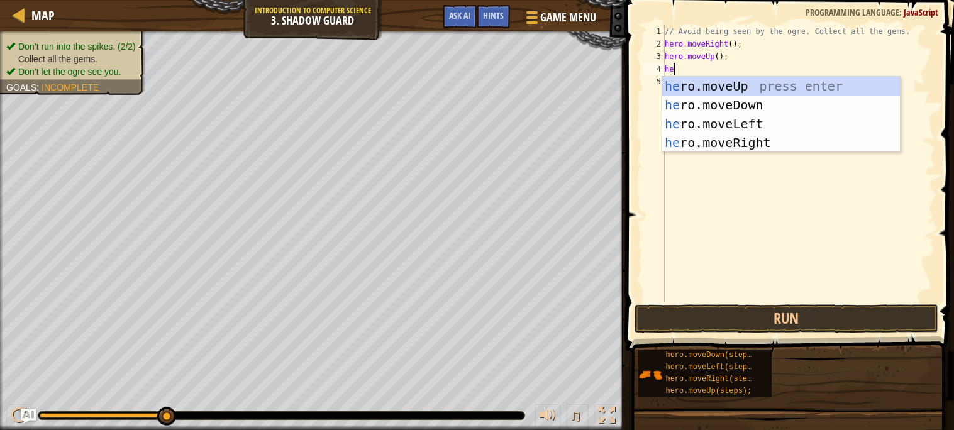
scroll to position [5, 1]
type textarea "hero"
click at [769, 138] on div "hero .moveUp press enter hero .moveDown press enter hero .moveLeft press enter …" at bounding box center [781, 133] width 238 height 113
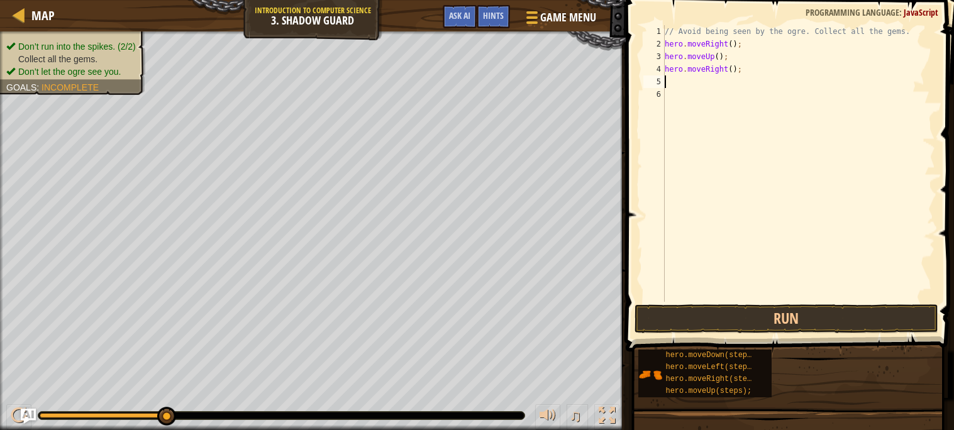
scroll to position [5, 0]
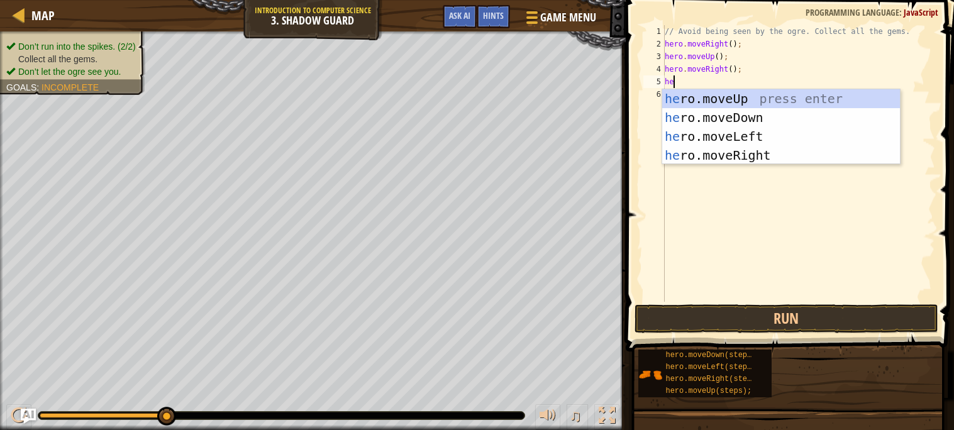
type textarea "hero"
click at [759, 114] on div "hero .moveUp press enter hero .moveDown press enter hero .moveLeft press enter …" at bounding box center [781, 145] width 238 height 113
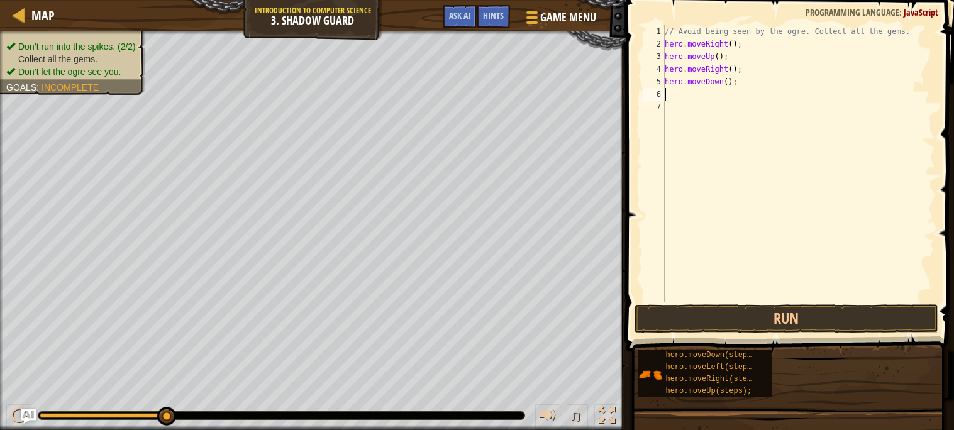
scroll to position [5, 0]
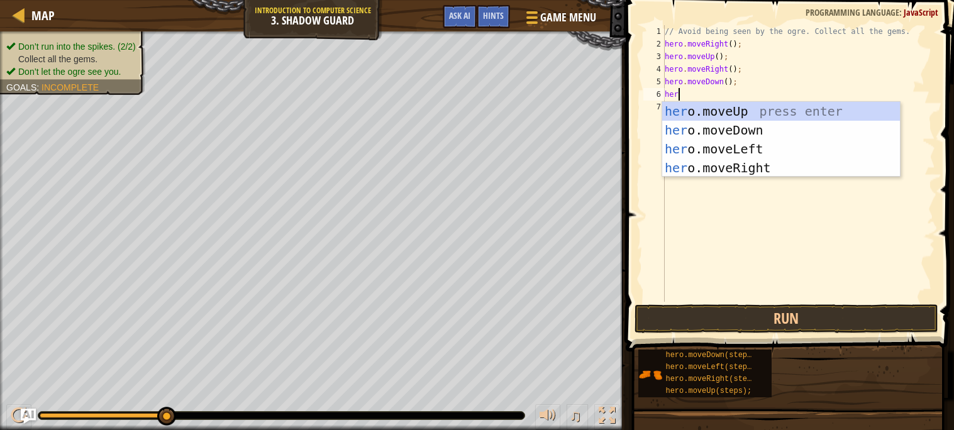
type textarea "hero"
click at [751, 160] on div "hero .moveUp press enter hero .moveDown press enter hero .moveLeft press enter …" at bounding box center [781, 158] width 238 height 113
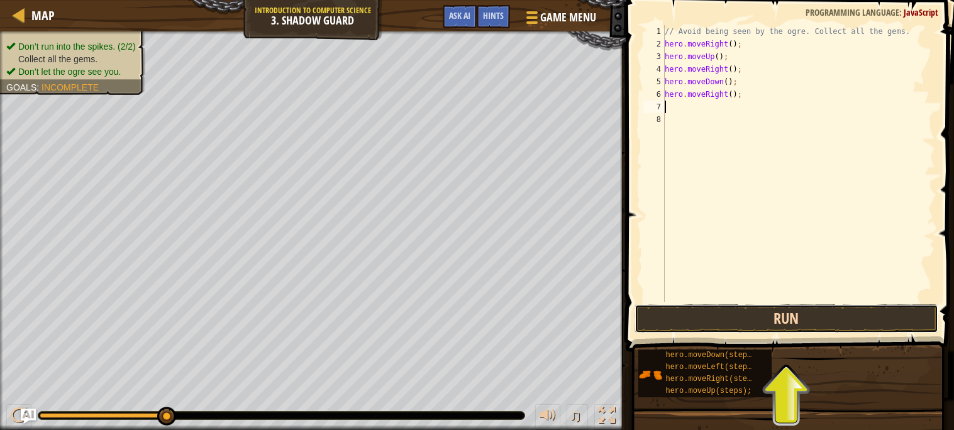
click at [736, 316] on button "Run" at bounding box center [786, 318] width 304 height 29
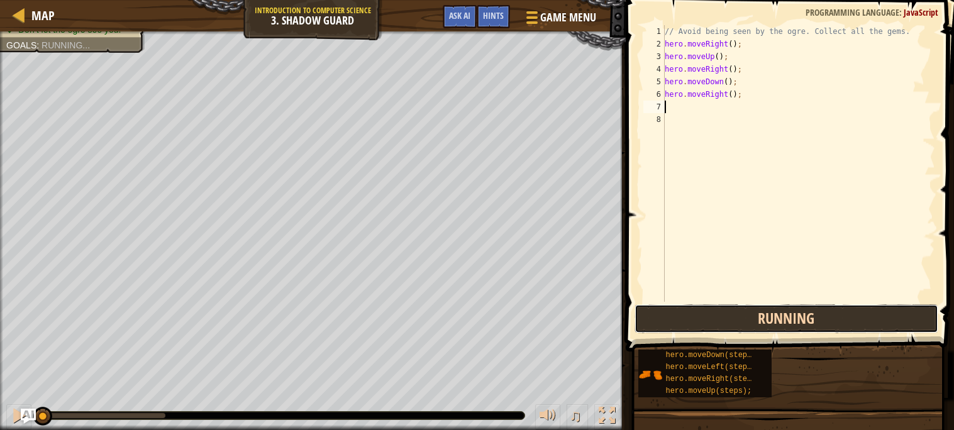
click at [736, 316] on button "Running" at bounding box center [786, 318] width 304 height 29
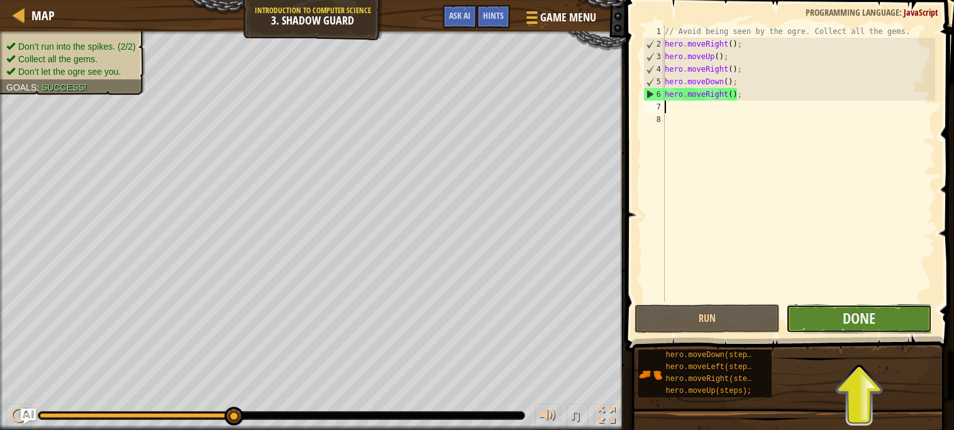
click at [888, 316] on button "Done" at bounding box center [859, 318] width 146 height 29
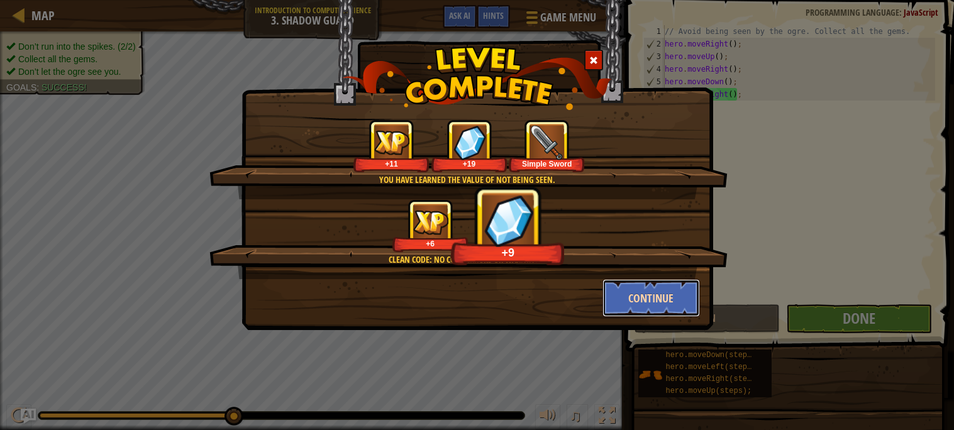
click at [675, 300] on button "Continue" at bounding box center [650, 298] width 97 height 38
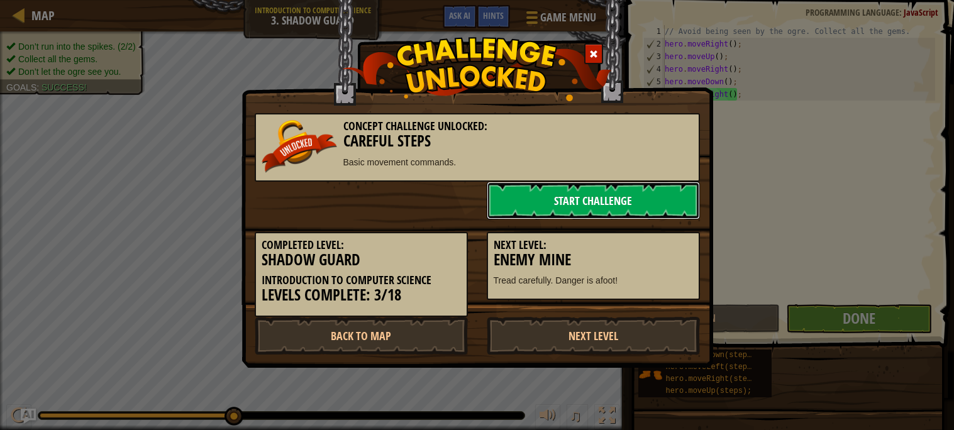
click at [566, 195] on link "Start Challenge" at bounding box center [593, 201] width 213 height 38
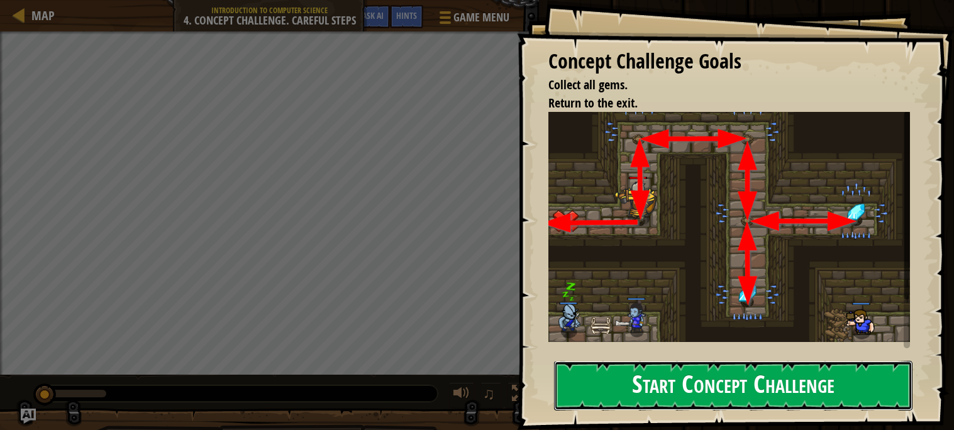
click at [632, 396] on button "Start Concept Challenge" at bounding box center [733, 386] width 358 height 50
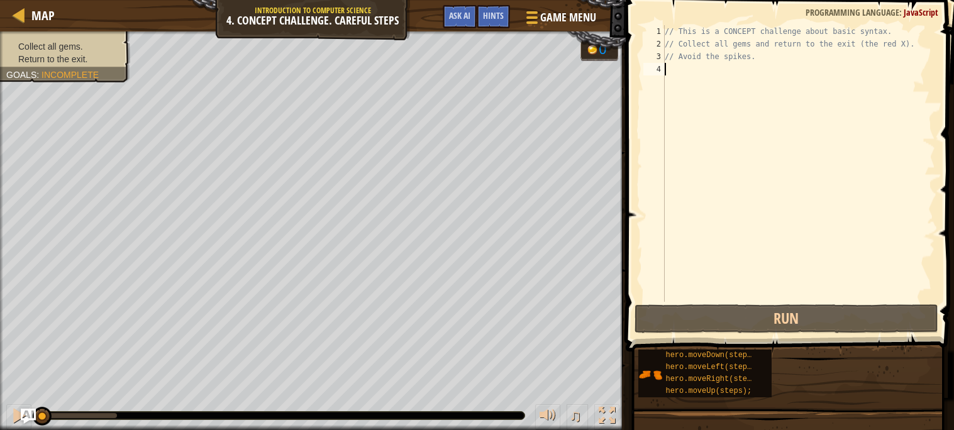
scroll to position [5, 0]
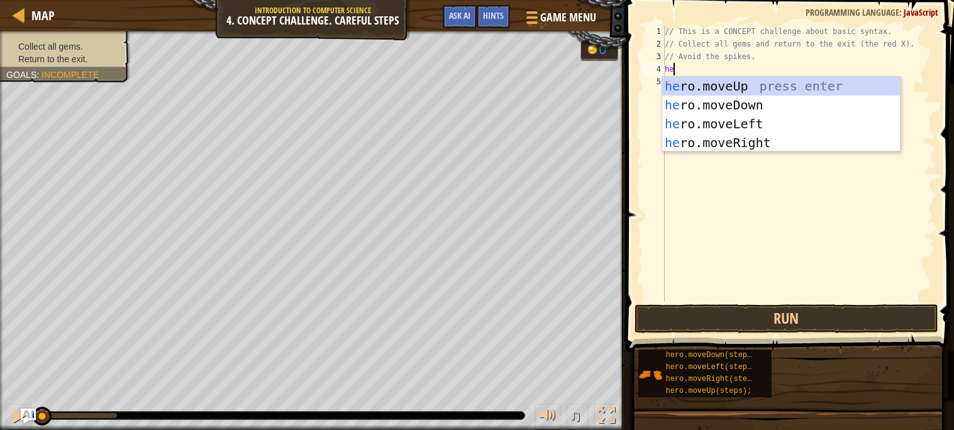
type textarea "hero"
click at [732, 89] on div "hero .moveUp press enter hero .moveDown press enter hero .moveLeft press enter …" at bounding box center [781, 133] width 238 height 113
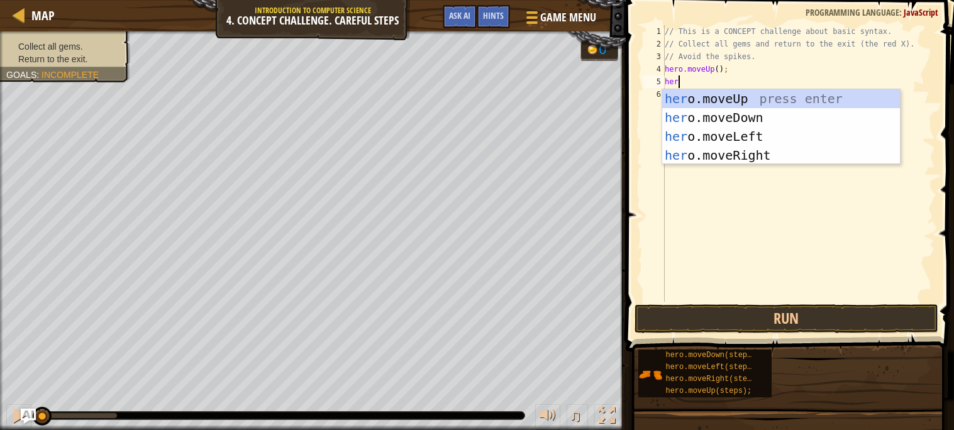
type textarea "hero"
click at [703, 153] on div "hero .moveUp press enter hero .moveDown press enter hero .moveLeft press enter …" at bounding box center [781, 145] width 238 height 113
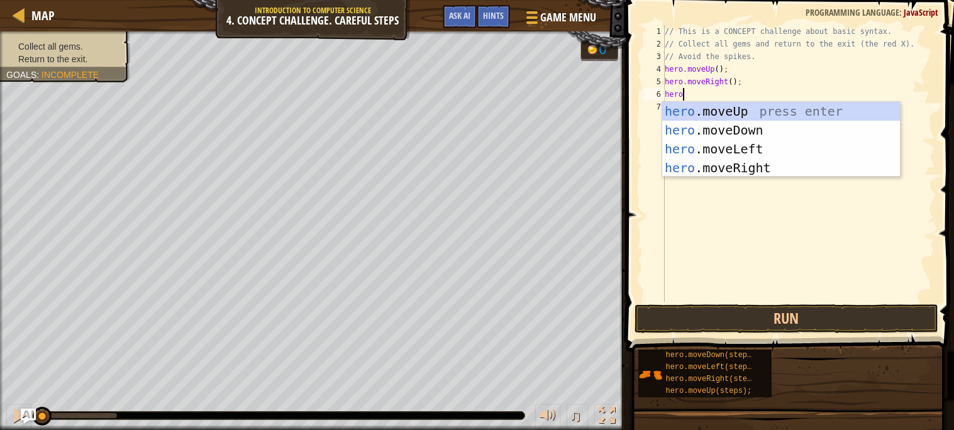
type textarea "hero"
click at [740, 133] on div "hero .moveUp press enter hero .moveDown press enter hero .moveLeft press enter …" at bounding box center [781, 158] width 238 height 113
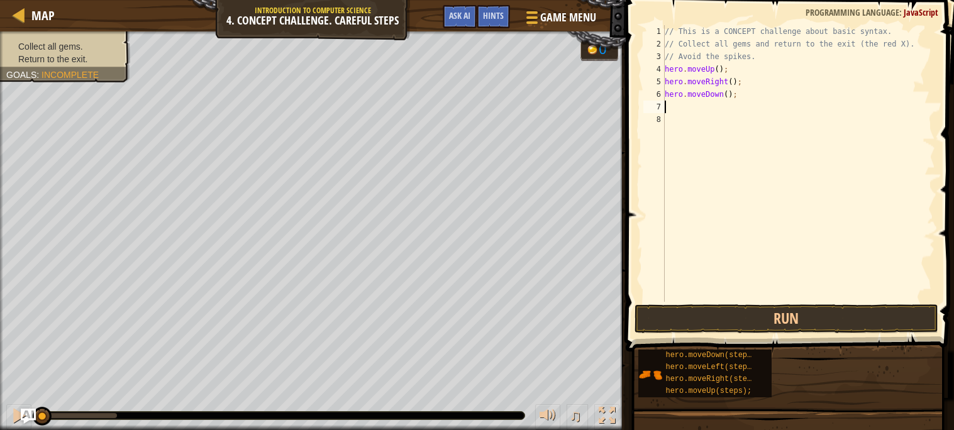
click at [728, 96] on div "// This is a CONCEPT challenge about basic syntax. // Collect all gems and retu…" at bounding box center [798, 176] width 273 height 302
type textarea "hero.moveDown(2);"
click at [724, 119] on div "// This is a CONCEPT challenge about basic syntax. // Collect all gems and retu…" at bounding box center [798, 176] width 273 height 302
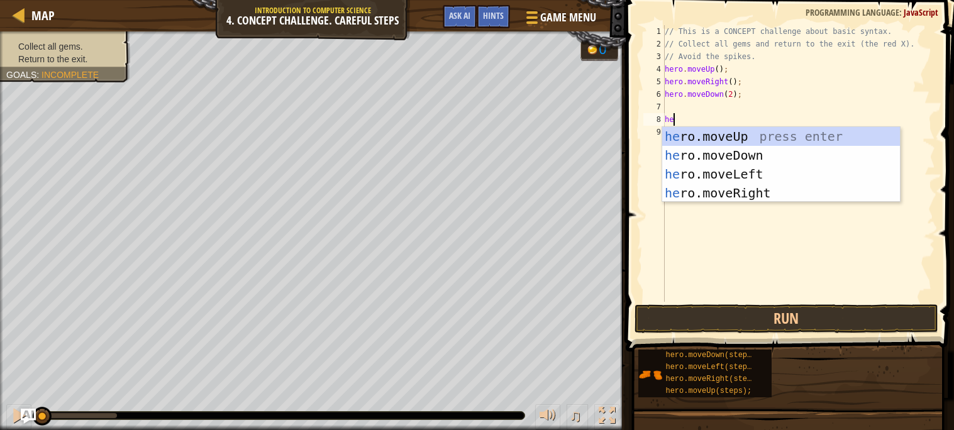
type textarea "her"
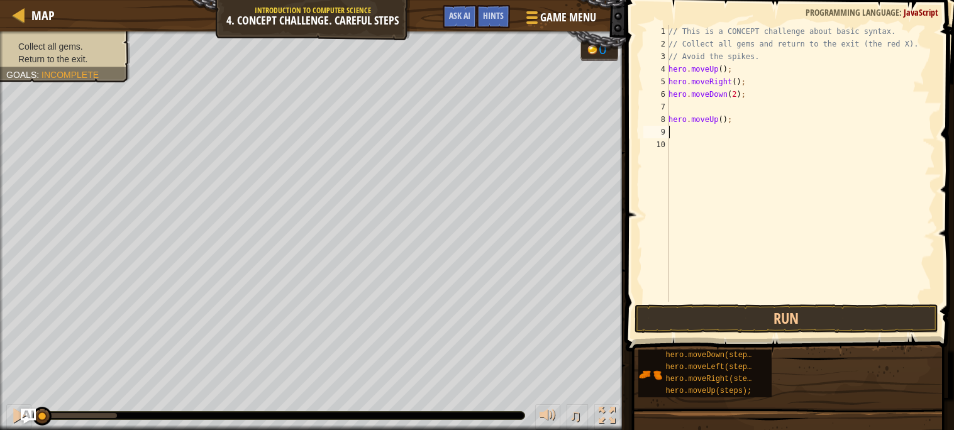
click at [729, 104] on div "// This is a CONCEPT challenge about basic syntax. // Collect all gems and retu…" at bounding box center [800, 176] width 269 height 302
type textarea "hero.moveDown(2);"
click at [723, 124] on div "// This is a CONCEPT challenge about basic syntax. // Collect all gems and retu…" at bounding box center [797, 176] width 273 height 302
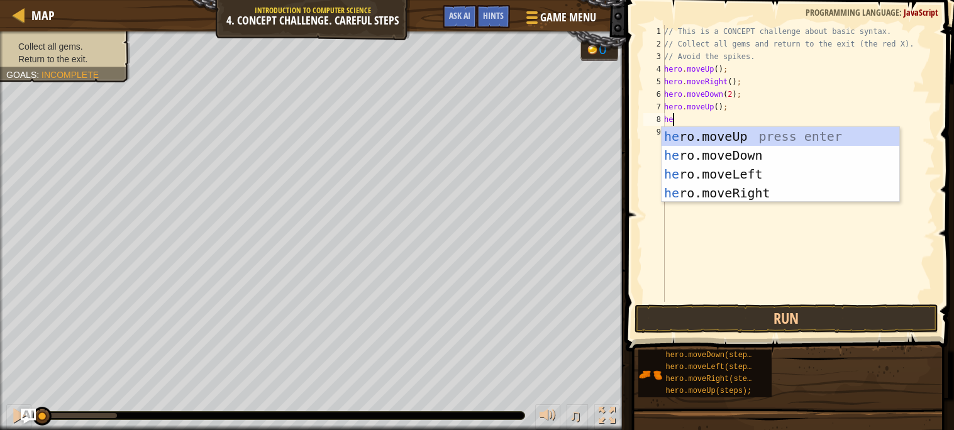
type textarea "hero"
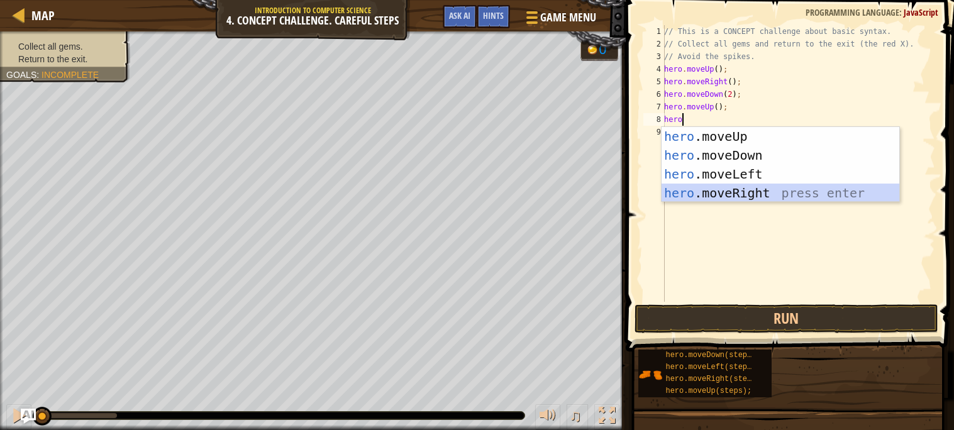
click at [710, 189] on div "hero .moveUp press enter hero .moveDown press enter hero .moveLeft press enter …" at bounding box center [780, 183] width 238 height 113
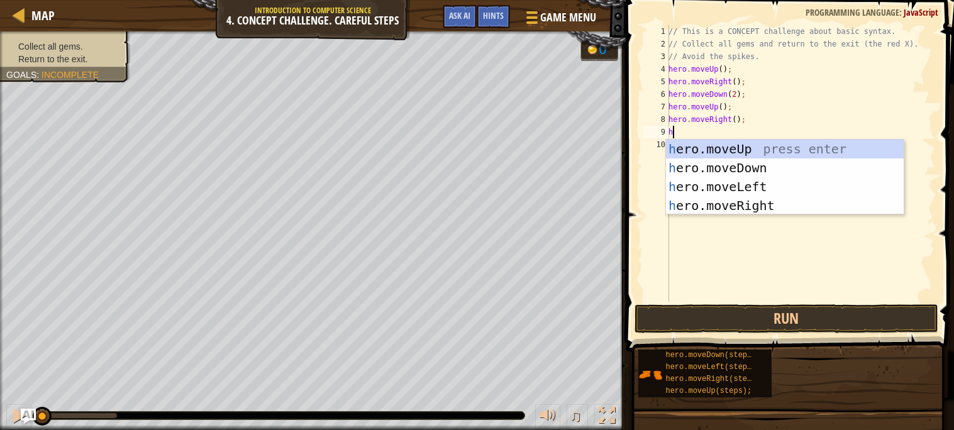
type textarea "hero"
click at [710, 184] on div "hero .moveUp press enter hero .moveDown press enter hero .moveLeft press enter …" at bounding box center [785, 196] width 238 height 113
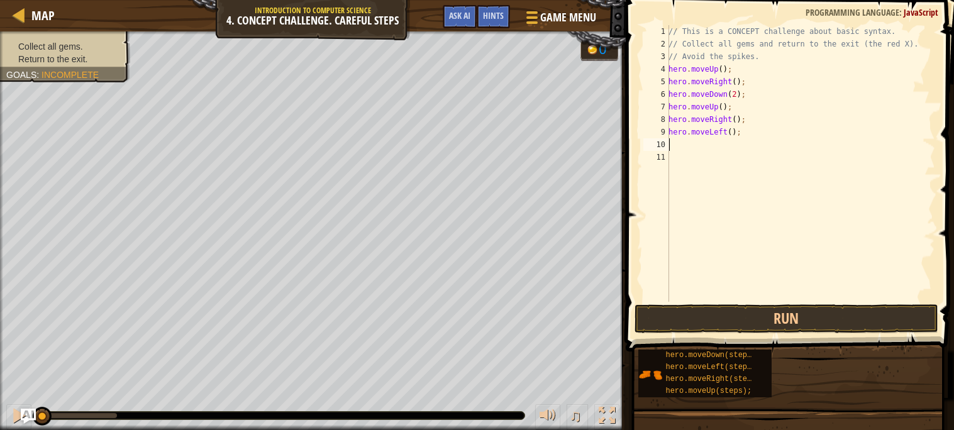
scroll to position [5, 0]
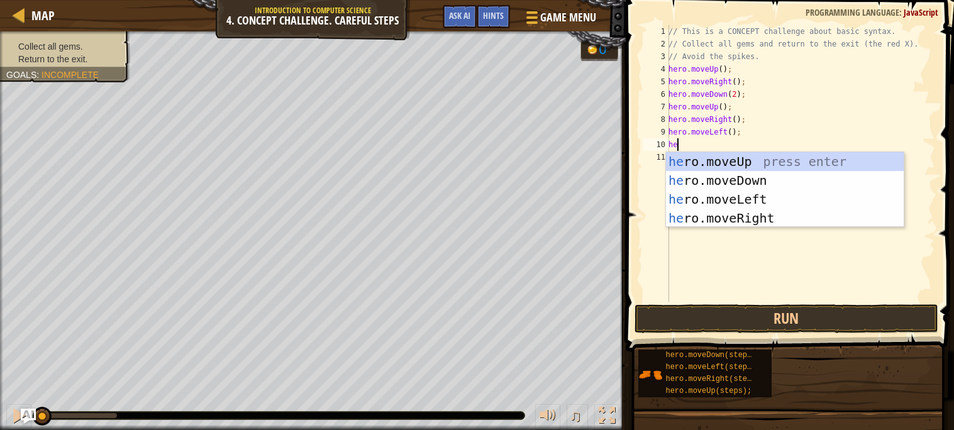
type textarea "hero"
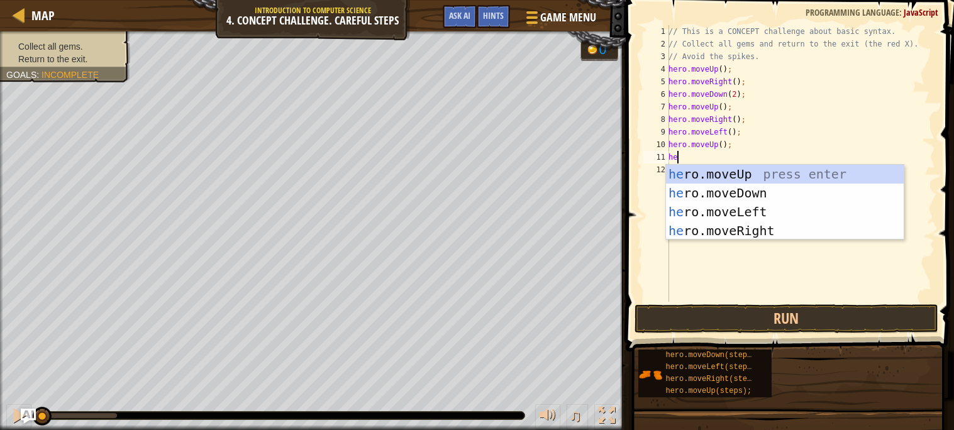
type textarea "hero"
click at [711, 218] on div "hero .moveUp press enter hero .moveDown press enter hero .moveLeft press enter …" at bounding box center [785, 221] width 238 height 113
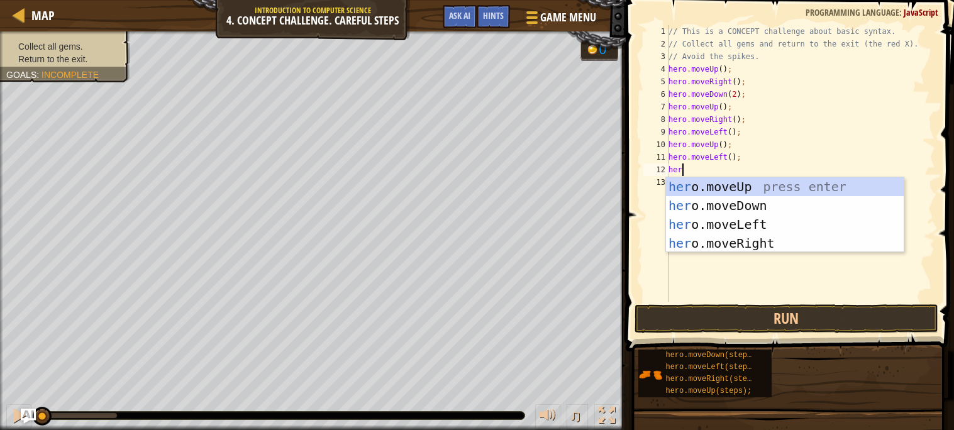
type textarea "hero"
click at [747, 204] on div "hero .moveUp press enter hero .moveDown press enter hero .moveLeft press enter …" at bounding box center [785, 233] width 238 height 113
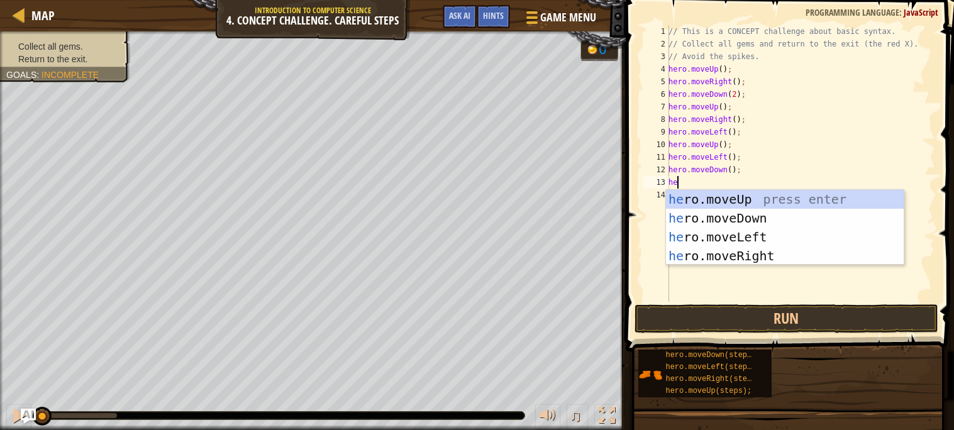
type textarea "hero"
click at [737, 234] on div "hero .moveUp press enter hero .moveDown press enter hero .moveLeft press enter …" at bounding box center [785, 246] width 238 height 113
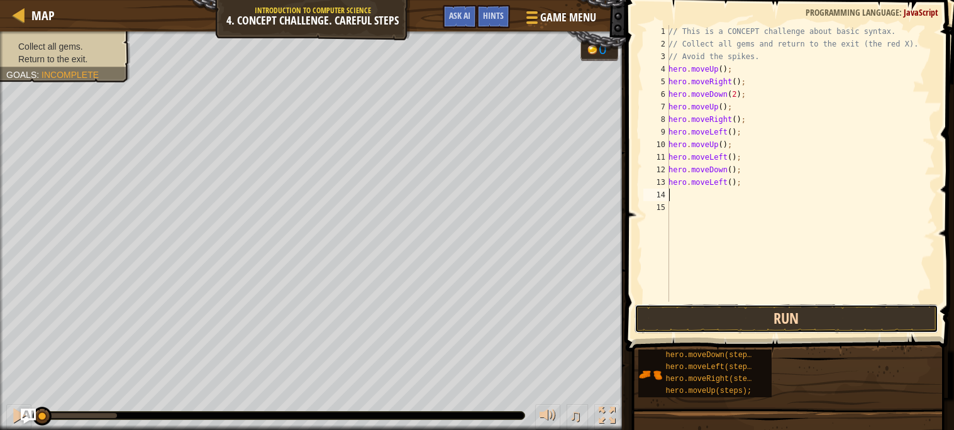
click at [743, 316] on button "Run" at bounding box center [786, 318] width 304 height 29
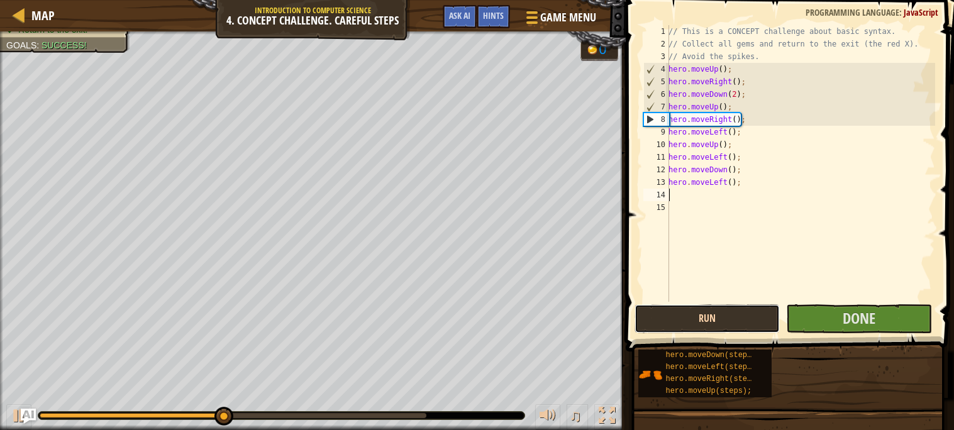
click at [743, 316] on button "Run" at bounding box center [707, 318] width 146 height 29
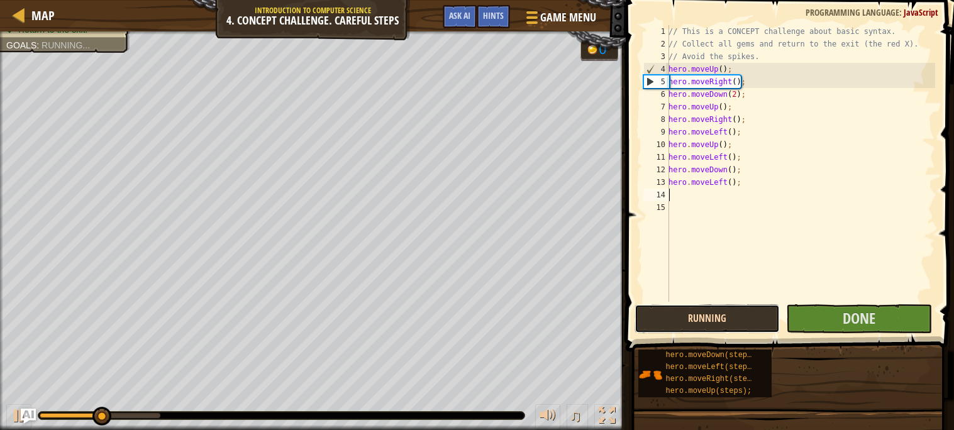
click at [743, 316] on button "Running" at bounding box center [707, 318] width 146 height 29
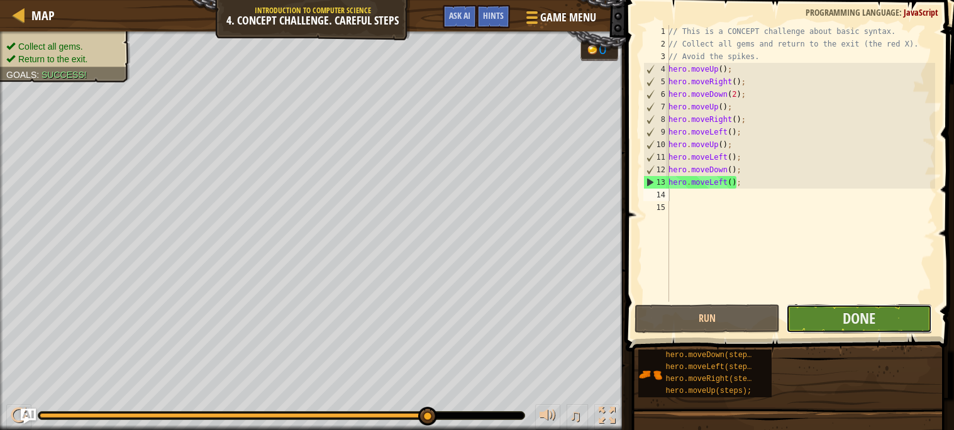
click at [826, 311] on button "Done" at bounding box center [859, 318] width 146 height 29
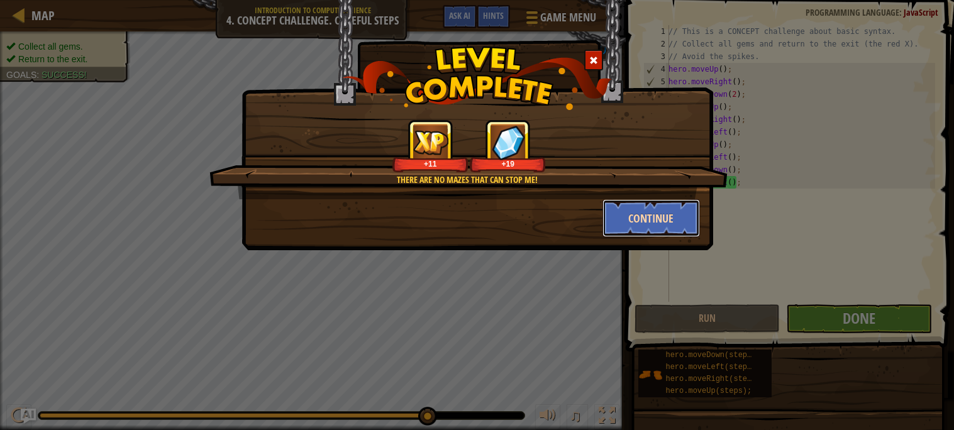
click at [641, 226] on button "Continue" at bounding box center [650, 218] width 97 height 38
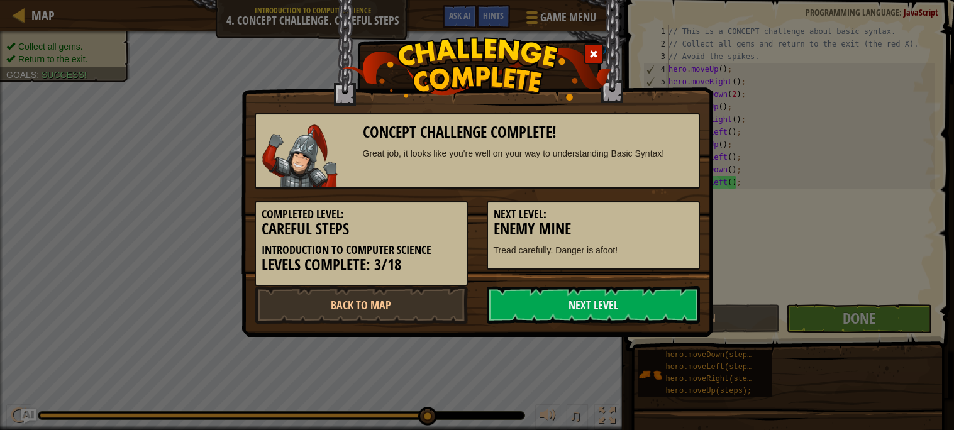
click at [647, 222] on h3 "Enemy Mine" at bounding box center [592, 229] width 199 height 17
click at [588, 316] on link "Next Level" at bounding box center [593, 305] width 213 height 38
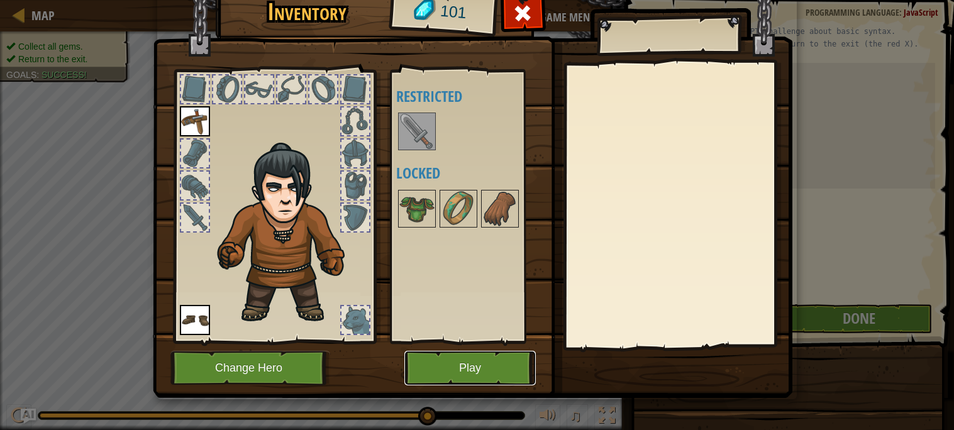
click at [470, 380] on button "Play" at bounding box center [469, 368] width 131 height 35
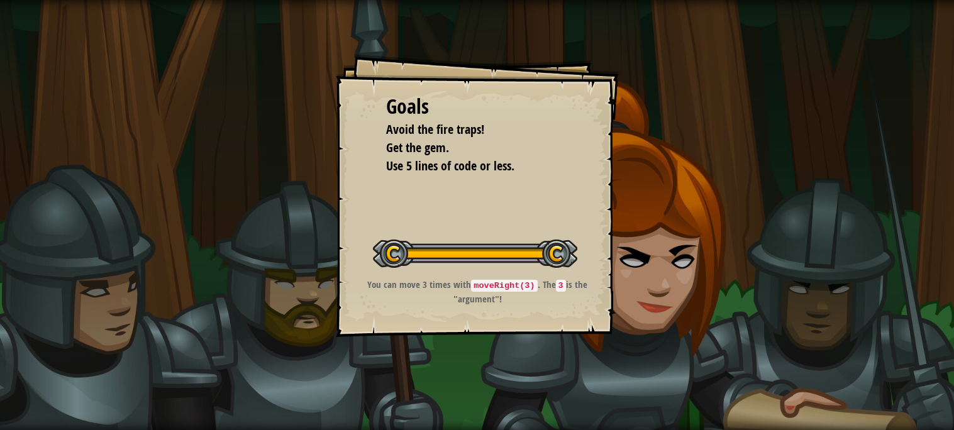
click at [416, 57] on div "Goals Avoid the fire traps! Get the gem. Use 5 lines of code or less. Start Lev…" at bounding box center [477, 195] width 283 height 283
click at [561, 207] on div "Goals Avoid the fire traps! Get the gem. Use 5 lines of code or less. Start Lev…" at bounding box center [477, 195] width 283 height 283
click at [532, 175] on li "Use 5 lines of code or less." at bounding box center [467, 166] width 195 height 18
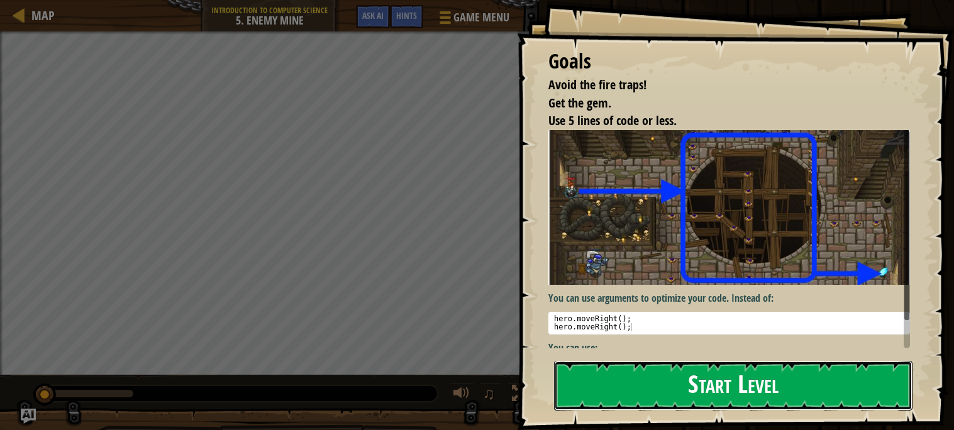
click at [761, 385] on button "Start Level" at bounding box center [733, 386] width 358 height 50
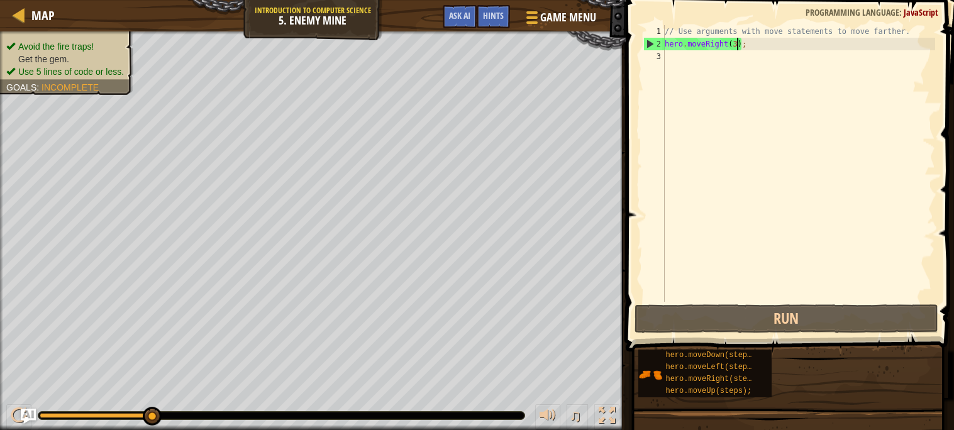
click at [737, 42] on div "// Use arguments with move statements to move farther. hero . moveRight ( 3 ) ;" at bounding box center [798, 176] width 273 height 302
type textarea "hero.moveRight(5);"
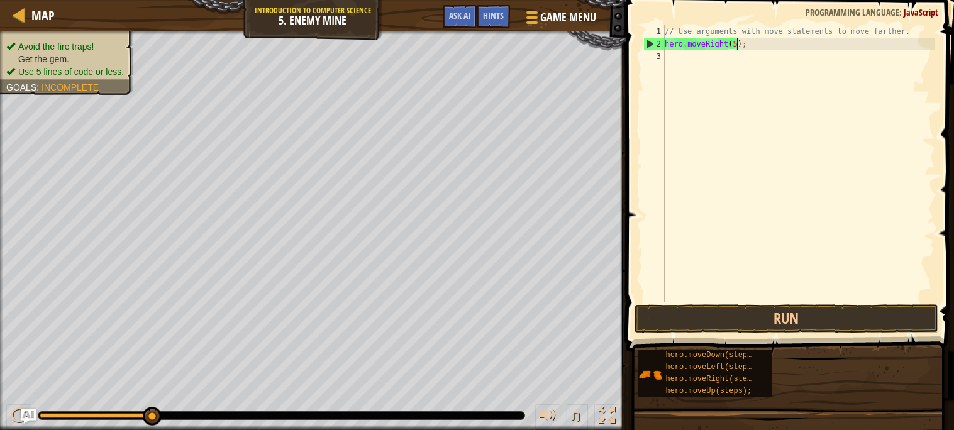
scroll to position [5, 5]
click at [749, 63] on div "// Use arguments with move statements to move farther. hero . moveRight ( 5 ) ;" at bounding box center [798, 176] width 273 height 302
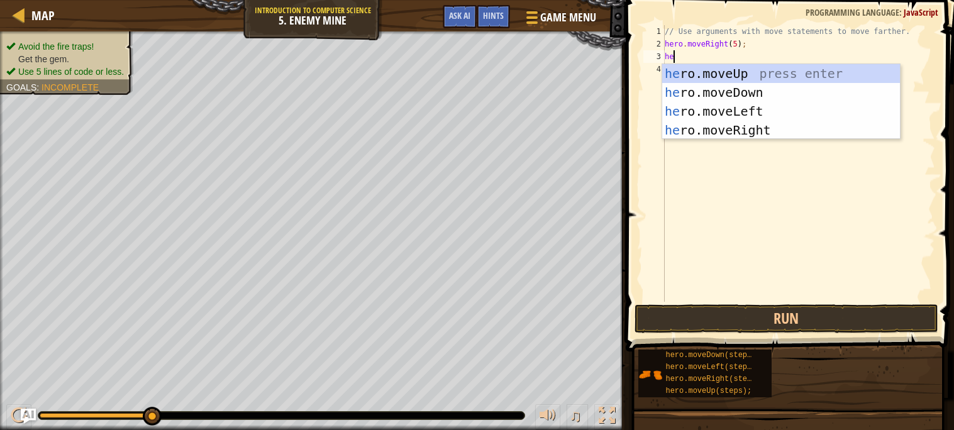
type textarea "her"
click at [736, 87] on div "her o.moveUp press enter her o.moveDown press enter her o.moveLeft press enter …" at bounding box center [781, 120] width 238 height 113
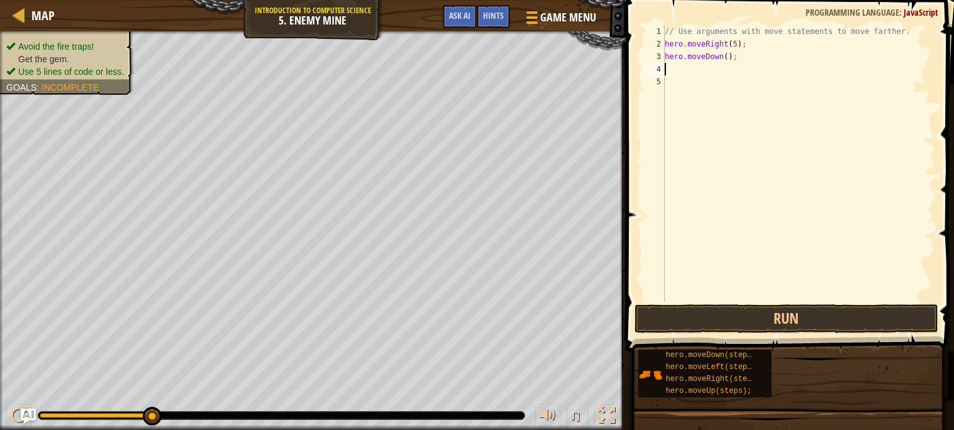
scroll to position [5, 0]
click at [725, 57] on div "// Use arguments with move statements to move farther. hero . moveRight ( 5 ) ;…" at bounding box center [798, 176] width 273 height 302
type textarea "hero.moveDown(5);"
click at [715, 70] on div "// Use arguments with move statements to move farther. hero . moveRight ( 5 ) ;…" at bounding box center [798, 176] width 273 height 302
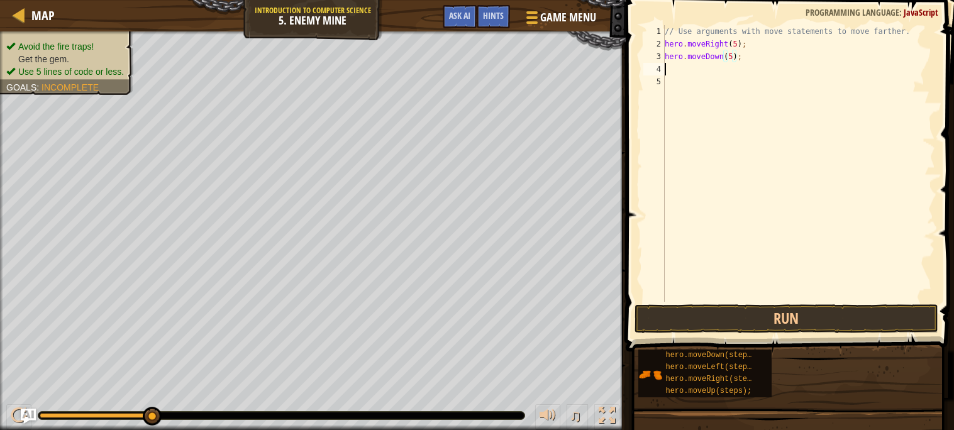
scroll to position [5, 0]
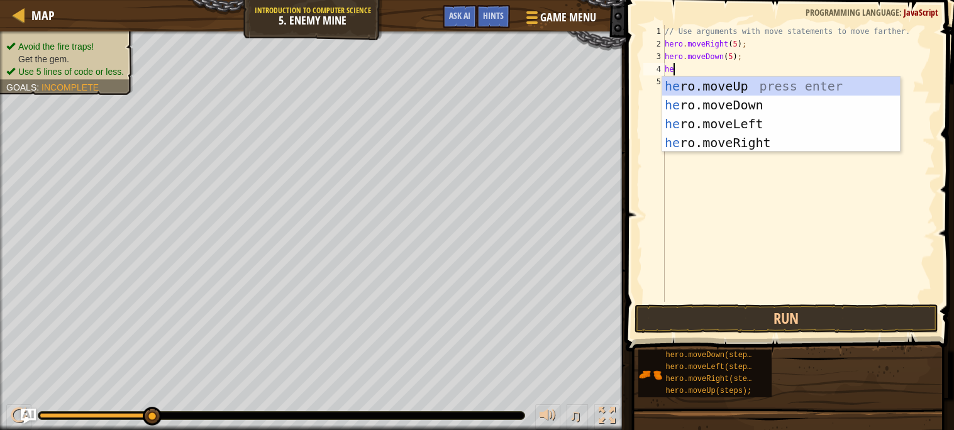
type textarea "hero"
click at [700, 140] on div "hero .moveUp press enter hero .moveDown press enter hero .moveLeft press enter …" at bounding box center [781, 133] width 238 height 113
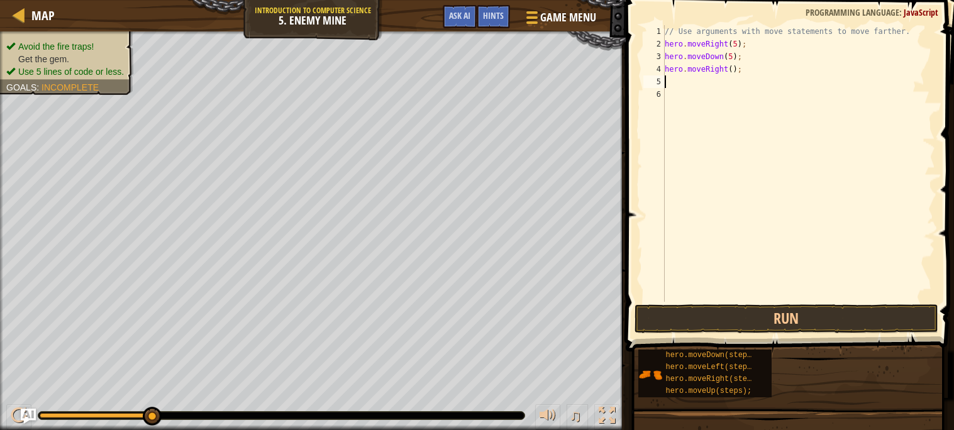
click at [729, 70] on div "// Use arguments with move statements to move farther. hero . moveRight ( 5 ) ;…" at bounding box center [798, 176] width 273 height 302
click at [731, 70] on div "// Use arguments with move statements to move farther. hero . moveRight ( 5 ) ;…" at bounding box center [798, 176] width 273 height 302
click at [752, 322] on button "Run" at bounding box center [786, 318] width 304 height 29
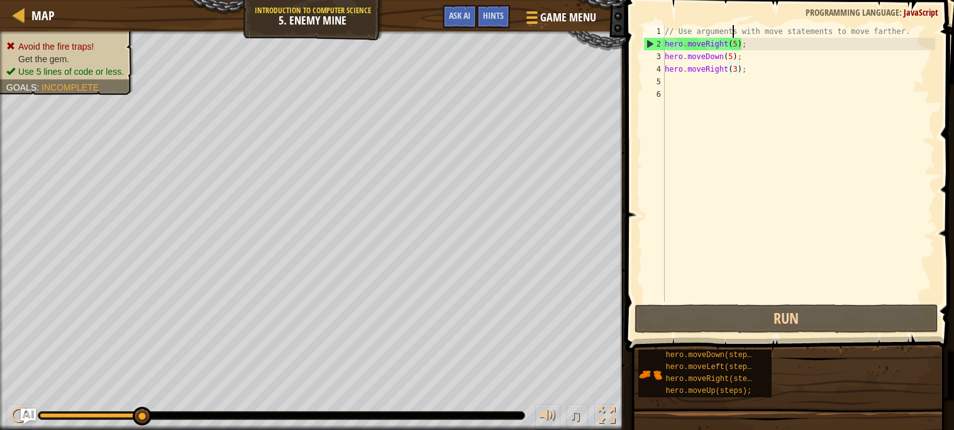
click at [733, 37] on div "// Use arguments with move statements to move farther. hero . moveRight ( 5 ) ;…" at bounding box center [798, 176] width 273 height 302
click at [738, 47] on div "// Use arguments with move statements to move farther. hero . moveRight ( 5 ) ;…" at bounding box center [798, 176] width 273 height 302
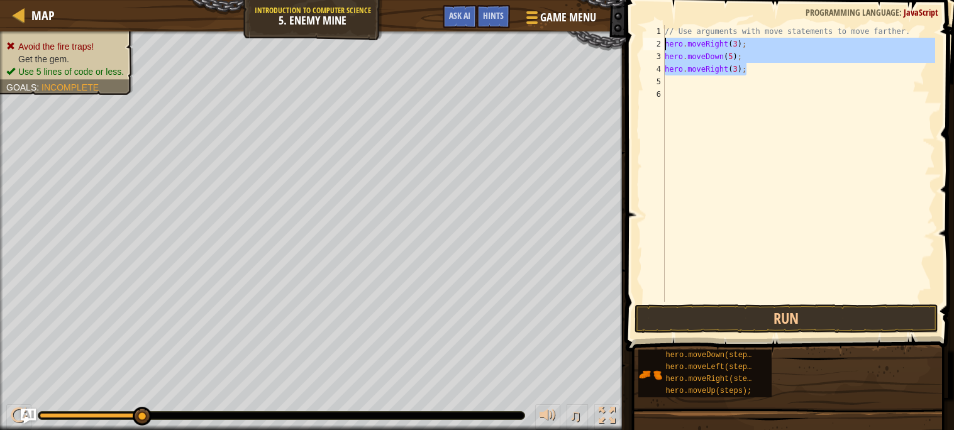
click at [608, 47] on div "Map Introduction to Computer Science 5. Enemy Mine Game Menu Done Hints Ask AI …" at bounding box center [477, 215] width 954 height 430
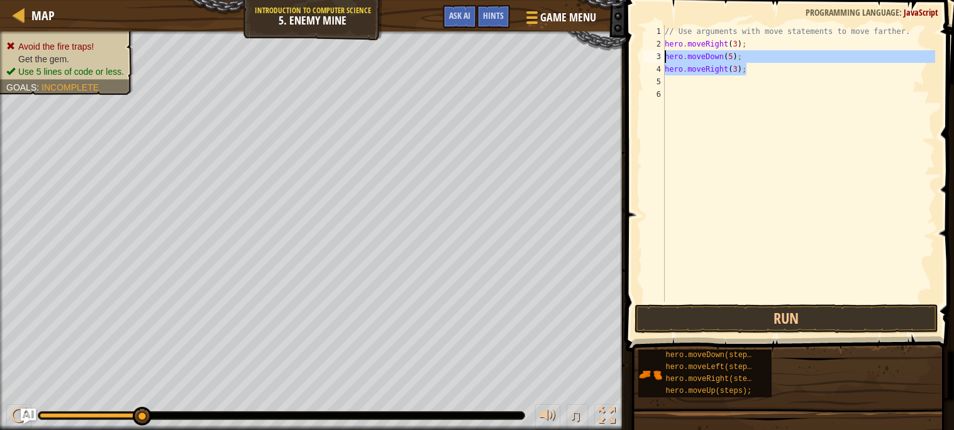
drag, startPoint x: 767, startPoint y: 72, endPoint x: 640, endPoint y: 55, distance: 128.1
click at [641, 55] on div "hero.moveRight(3); 1 2 3 4 5 6 // Use arguments with move statements to move fa…" at bounding box center [788, 163] width 294 height 277
type textarea "hero.moveDown(5); hero.moveRight(3);"
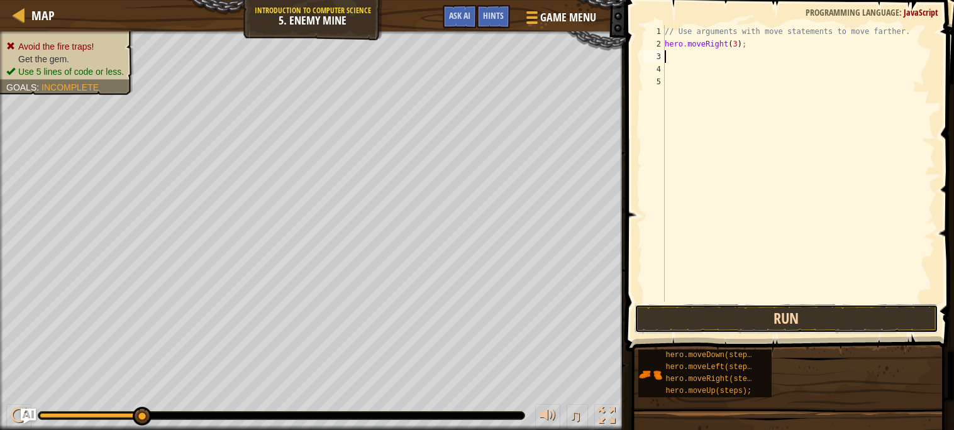
drag, startPoint x: 738, startPoint y: 321, endPoint x: 736, endPoint y: 305, distance: 16.5
click at [737, 317] on button "Run" at bounding box center [786, 318] width 304 height 29
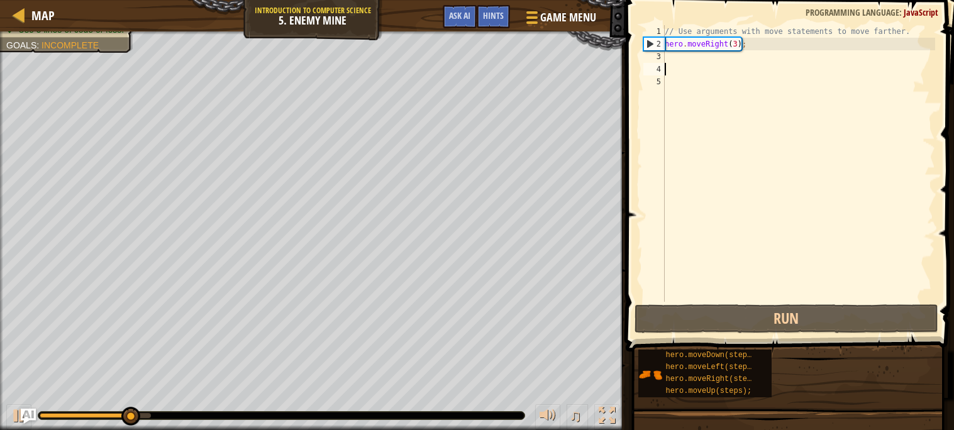
click at [692, 67] on div "// Use arguments with move statements to move farther. hero . moveRight ( 3 ) ;" at bounding box center [798, 176] width 273 height 302
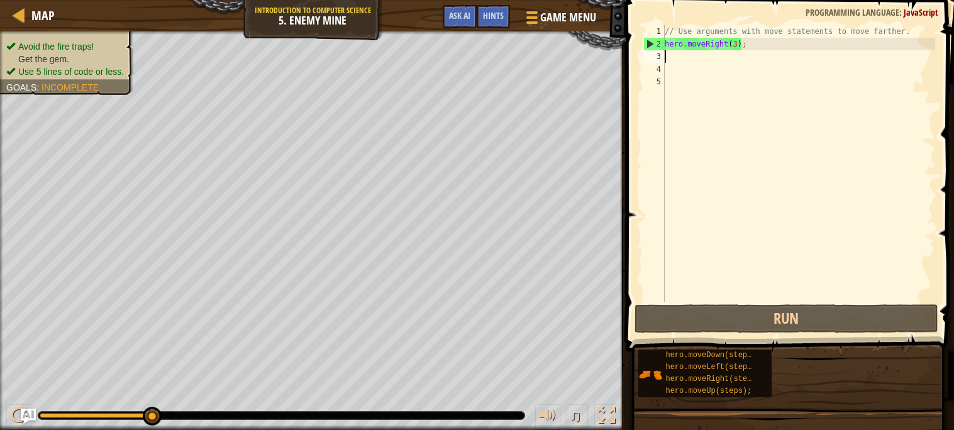
click at [692, 62] on div "// Use arguments with move statements to move farther. hero . moveRight ( 3 ) ;" at bounding box center [798, 176] width 273 height 302
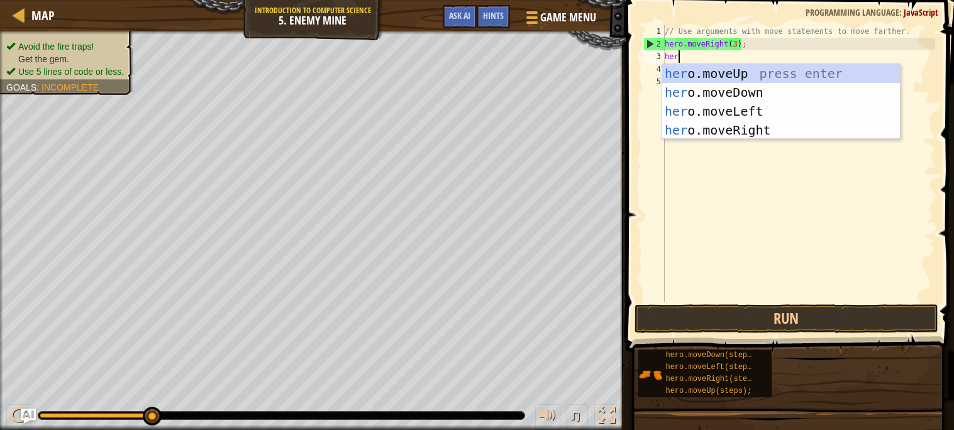
type textarea "hero"
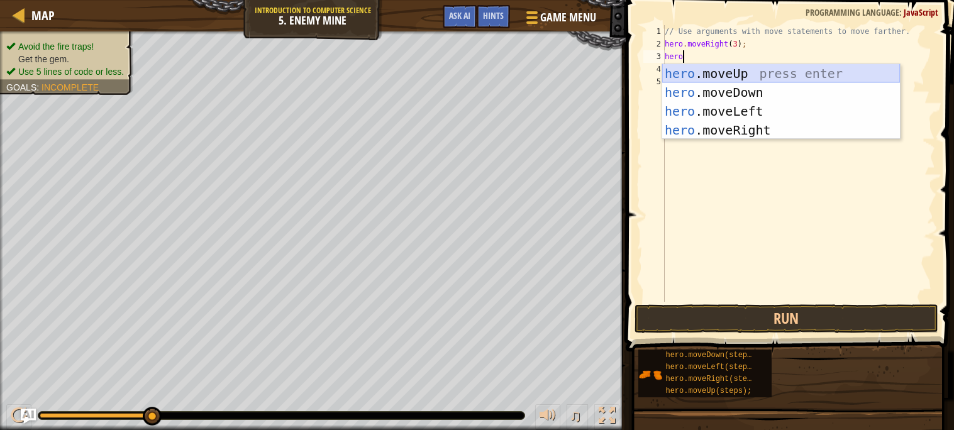
click at [699, 72] on div "hero .moveUp press enter hero .moveDown press enter hero .moveLeft press enter …" at bounding box center [781, 120] width 238 height 113
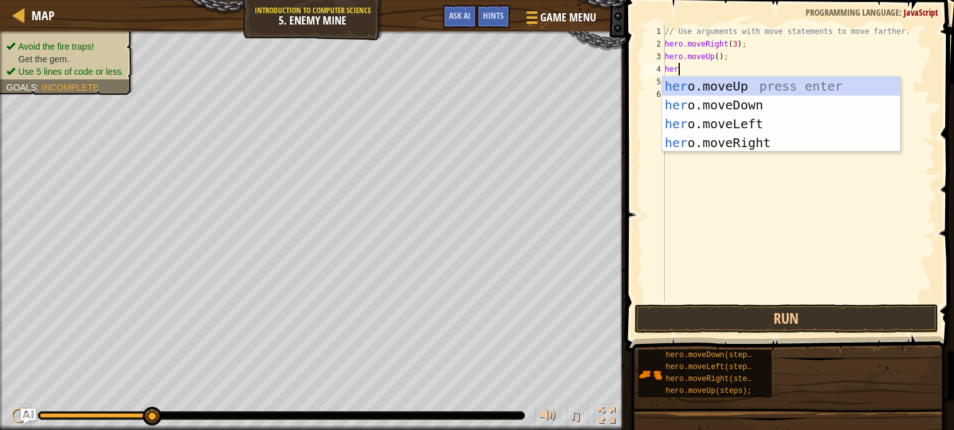
type textarea "hero"
click at [733, 143] on div "hero .moveUp press enter hero .moveDown press enter hero .moveLeft press enter …" at bounding box center [781, 133] width 238 height 113
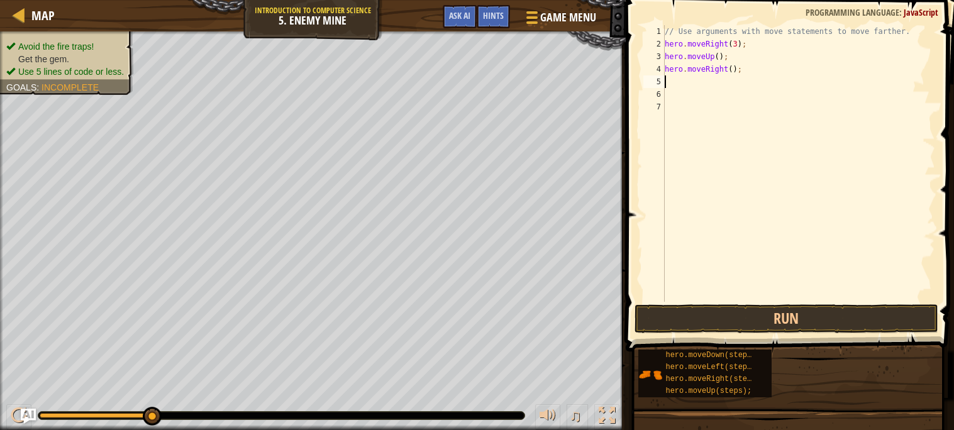
scroll to position [5, 0]
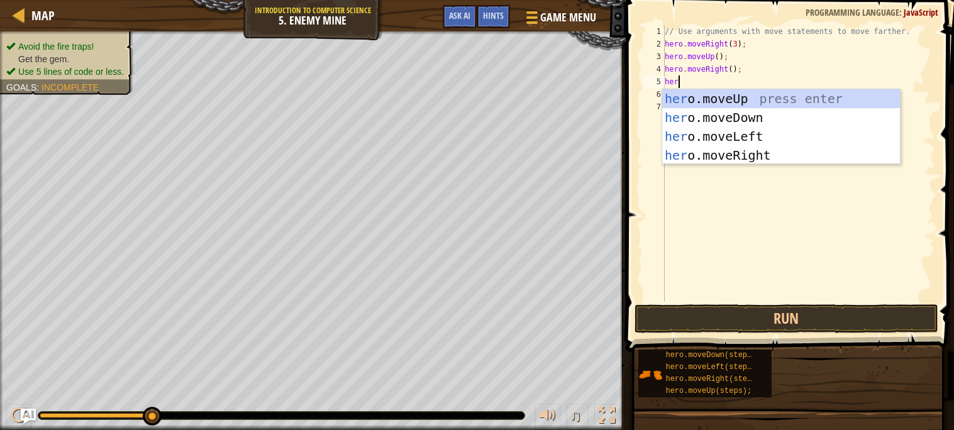
type textarea "hero"
click at [724, 117] on div "hero .moveUp press enter hero .moveDown press enter hero .moveLeft press enter …" at bounding box center [781, 145] width 238 height 113
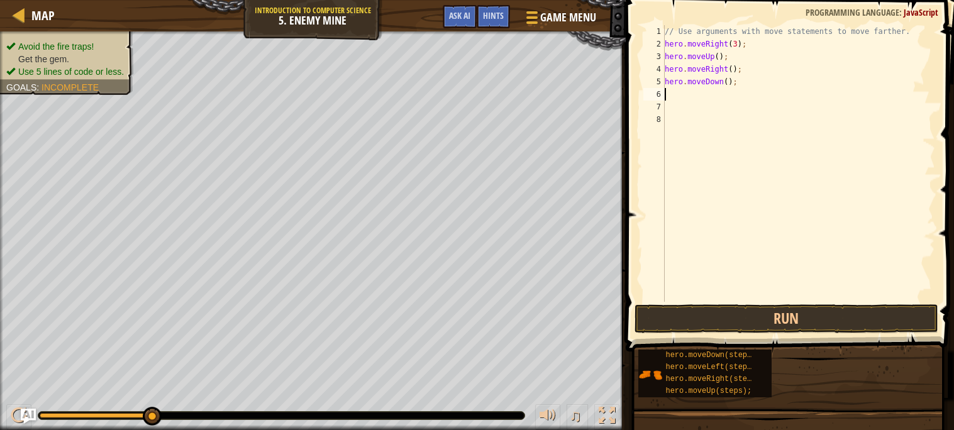
click at [727, 80] on div "// Use arguments with move statements to move farther. hero . moveRight ( 3 ) ;…" at bounding box center [798, 176] width 273 height 302
type textarea "hero.moveDown(4);"
click at [724, 91] on div "// Use arguments with move statements to move farther. hero . moveRight ( 3 ) ;…" at bounding box center [798, 176] width 273 height 302
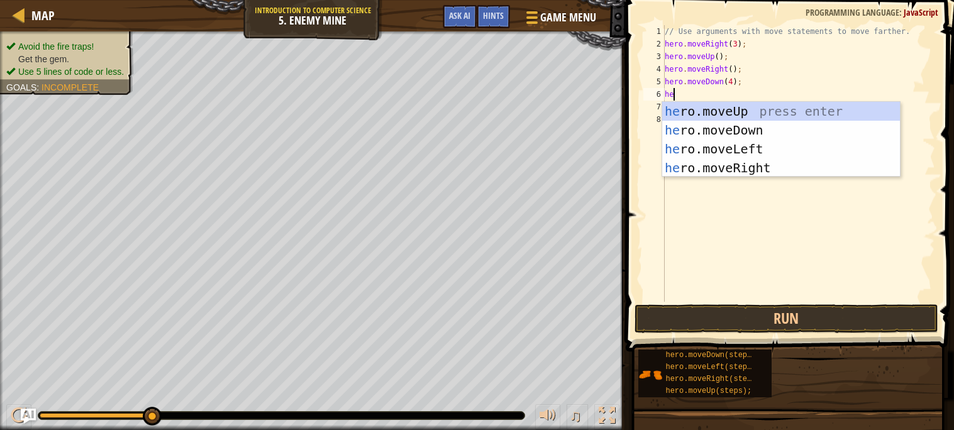
type textarea "hero"
click at [717, 168] on div "hero .moveUp press enter hero .moveDown press enter hero .moveLeft press enter …" at bounding box center [781, 158] width 238 height 113
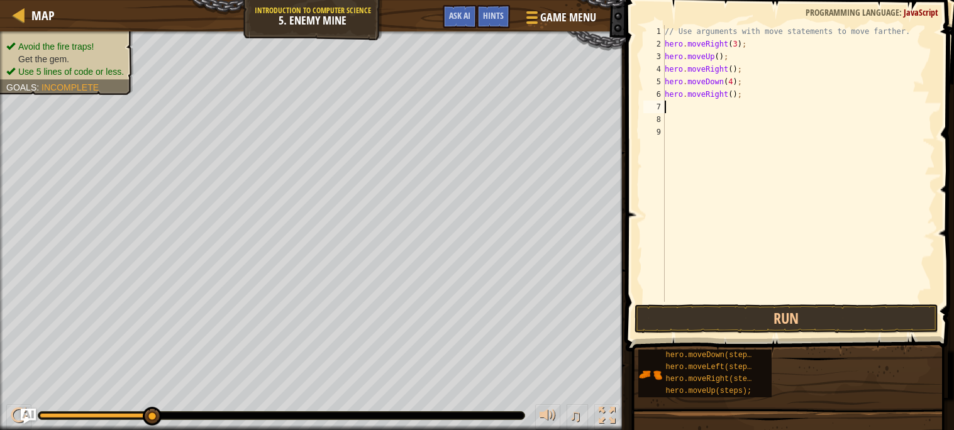
scroll to position [5, 0]
click at [733, 94] on div "// Use arguments with move statements to move farther. hero . moveRight ( 3 ) ;…" at bounding box center [798, 176] width 273 height 302
click at [717, 335] on span at bounding box center [791, 158] width 338 height 389
click at [736, 318] on button "Run" at bounding box center [786, 318] width 304 height 29
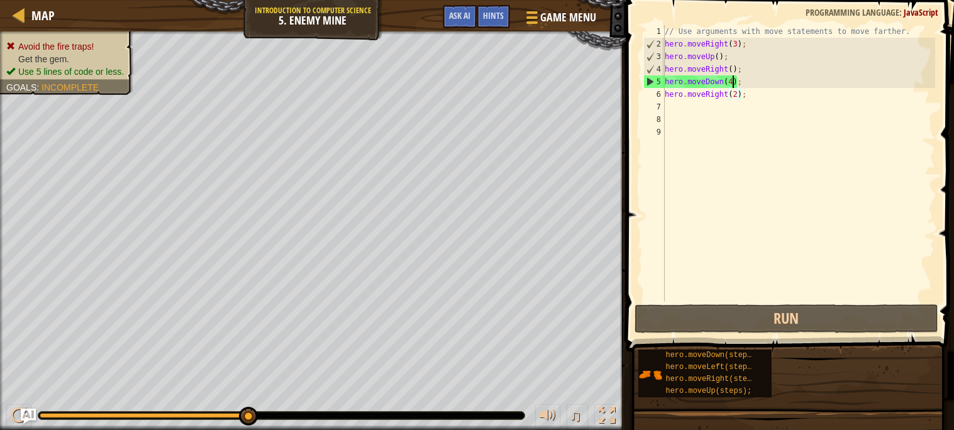
click at [732, 76] on div "// Use arguments with move statements to move farther. hero . moveRight ( 3 ) ;…" at bounding box center [798, 176] width 273 height 302
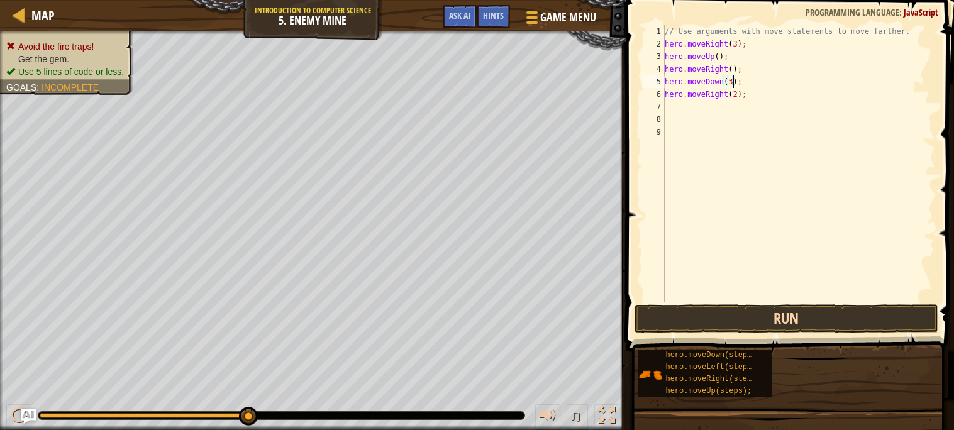
type textarea "hero.moveDown(3);"
click at [726, 324] on button "Run" at bounding box center [786, 318] width 304 height 29
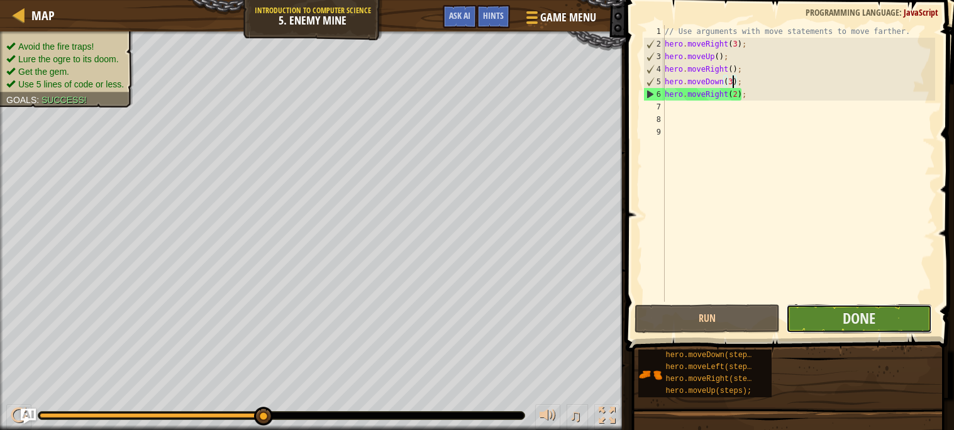
click at [899, 323] on button "Done" at bounding box center [859, 318] width 146 height 29
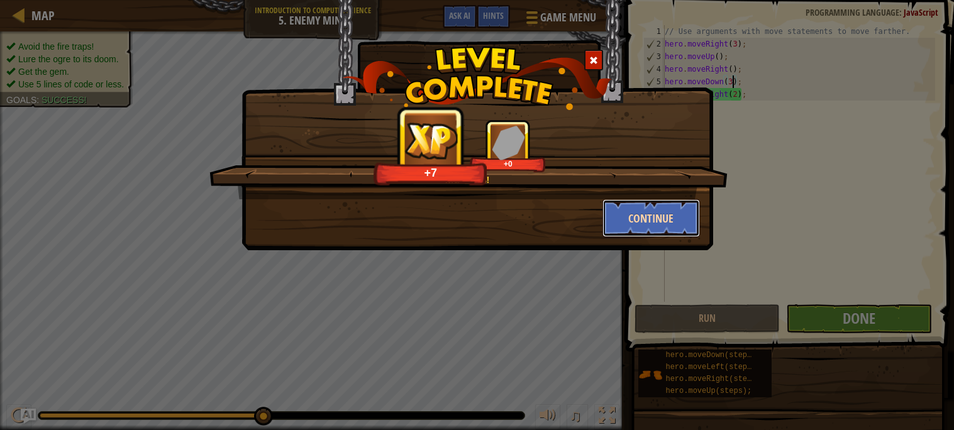
click at [663, 228] on button "Continue" at bounding box center [650, 218] width 97 height 38
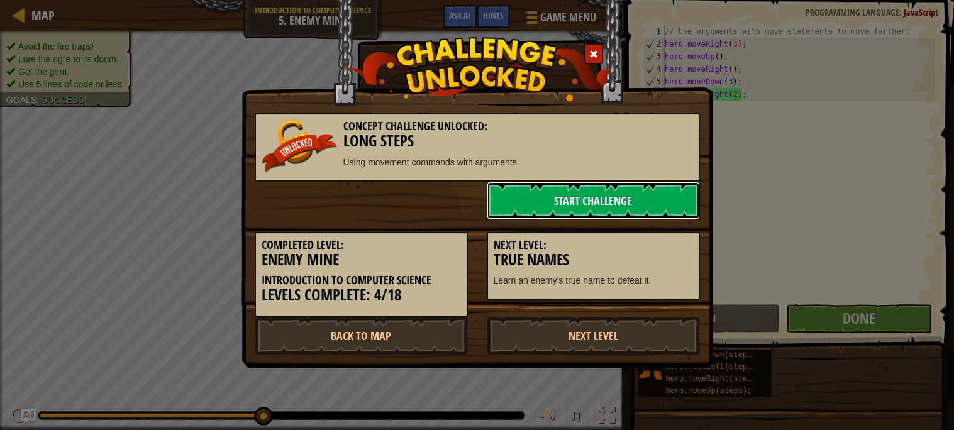
click at [611, 191] on link "Start Challenge" at bounding box center [593, 201] width 213 height 38
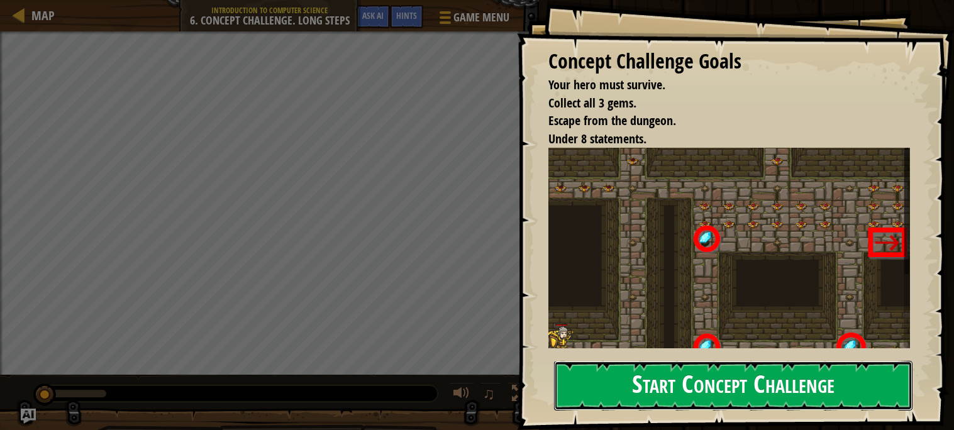
click at [811, 383] on button "Start Concept Challenge" at bounding box center [733, 386] width 358 height 50
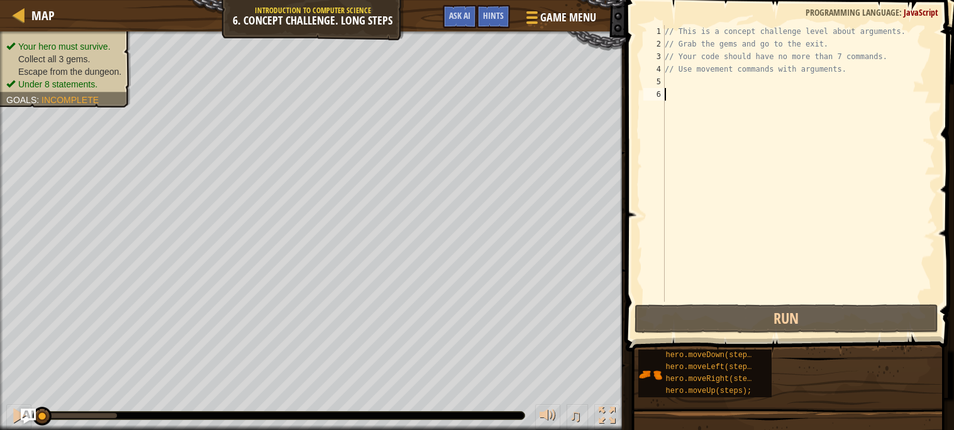
click at [715, 80] on div "// This is a concept challenge level about arguments. // Grab the gems and go t…" at bounding box center [798, 176] width 273 height 302
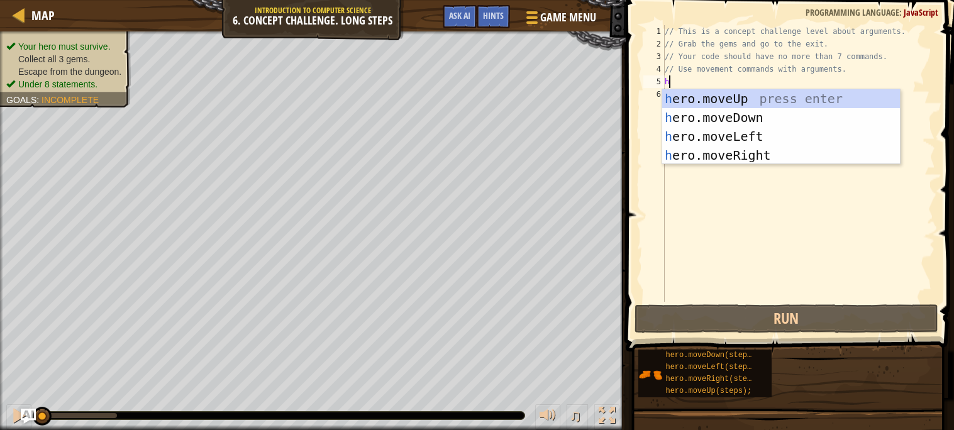
scroll to position [5, 0]
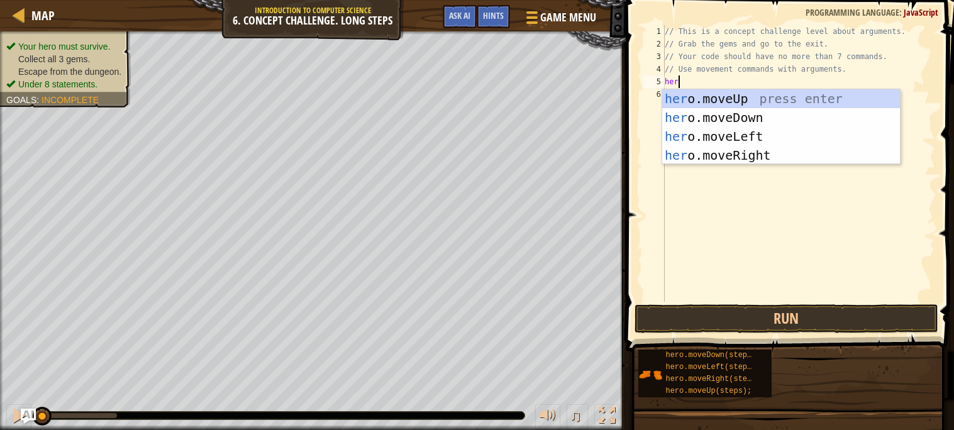
type textarea "hero"
click at [712, 160] on div "hero .moveUp press enter hero .moveDown press enter hero .moveLeft press enter …" at bounding box center [781, 145] width 238 height 113
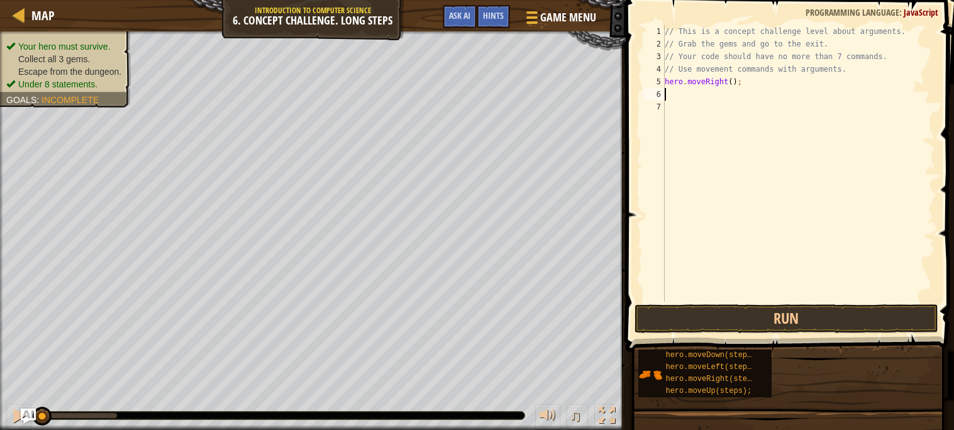
scroll to position [5, 0]
click at [732, 80] on div "// This is a concept challenge level about arguments. // Grab the gems and go t…" at bounding box center [798, 176] width 273 height 302
type textarea "hero.moveRight(3);"
click at [736, 96] on div "// This is a concept challenge level about arguments. // Grab the gems and go t…" at bounding box center [798, 176] width 273 height 302
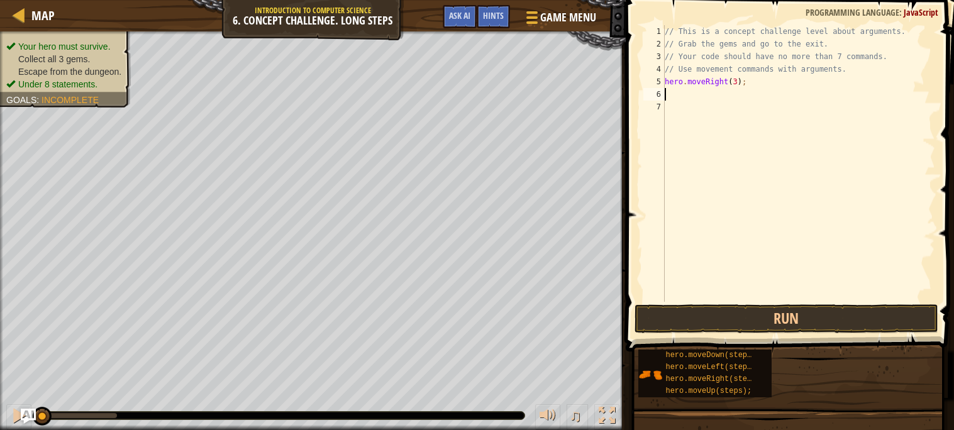
scroll to position [5, 0]
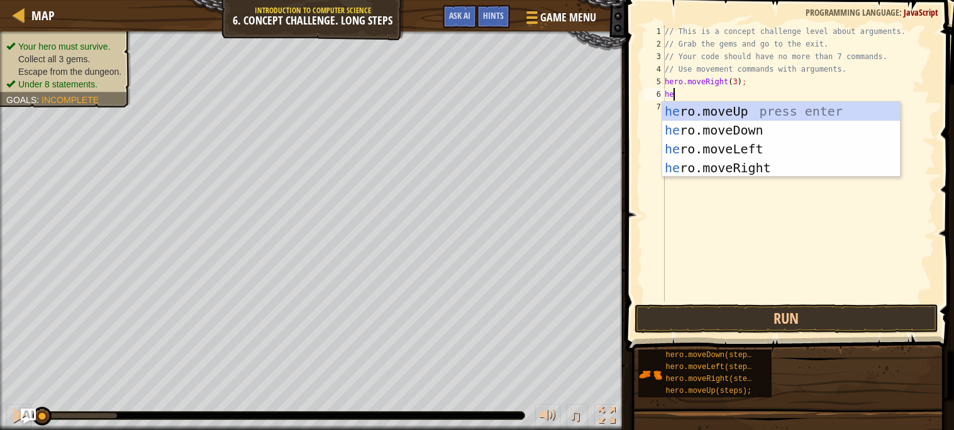
type textarea "hero"
click at [719, 127] on div "hero .moveUp press enter hero .moveDown press enter hero .moveLeft press enter …" at bounding box center [781, 158] width 238 height 113
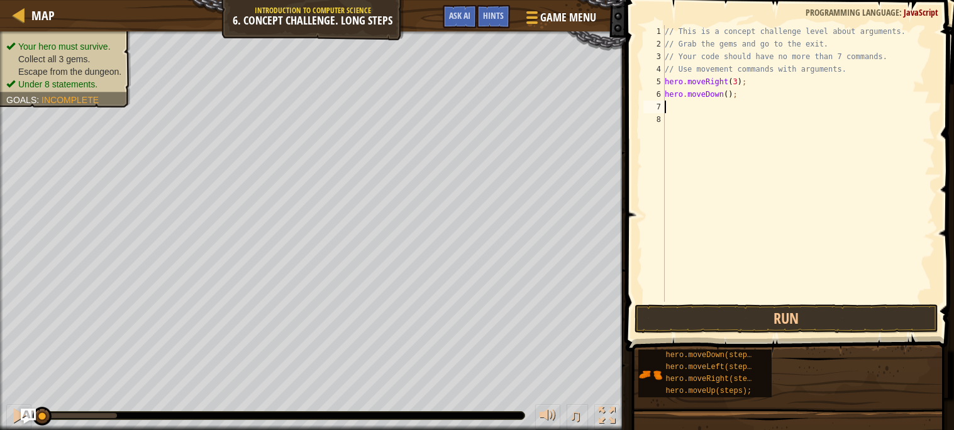
scroll to position [5, 0]
click at [725, 93] on div "// This is a concept challenge level about arguments. // Grab the gems and go t…" at bounding box center [798, 176] width 273 height 302
click at [729, 93] on div "// This is a concept challenge level about arguments. // Grab the gems and go t…" at bounding box center [798, 176] width 273 height 302
type textarea "hero.moveDown(3);"
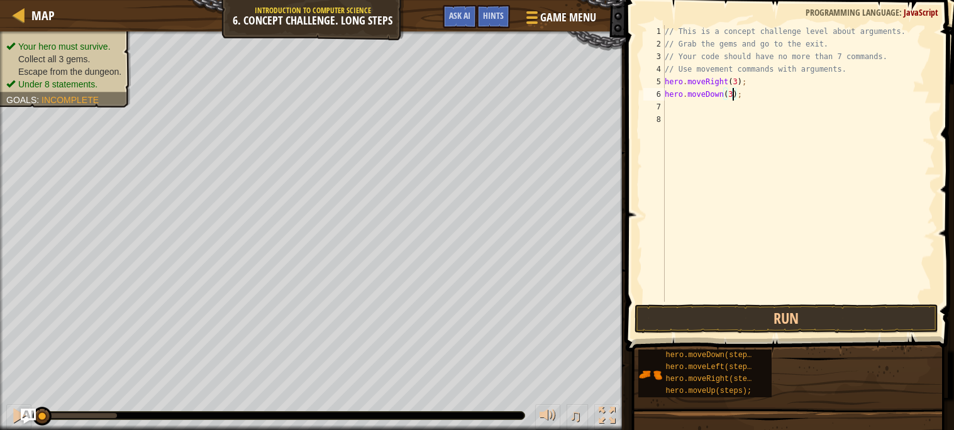
click at [718, 112] on div "// This is a concept challenge level about arguments. // Grab the gems and go t…" at bounding box center [798, 176] width 273 height 302
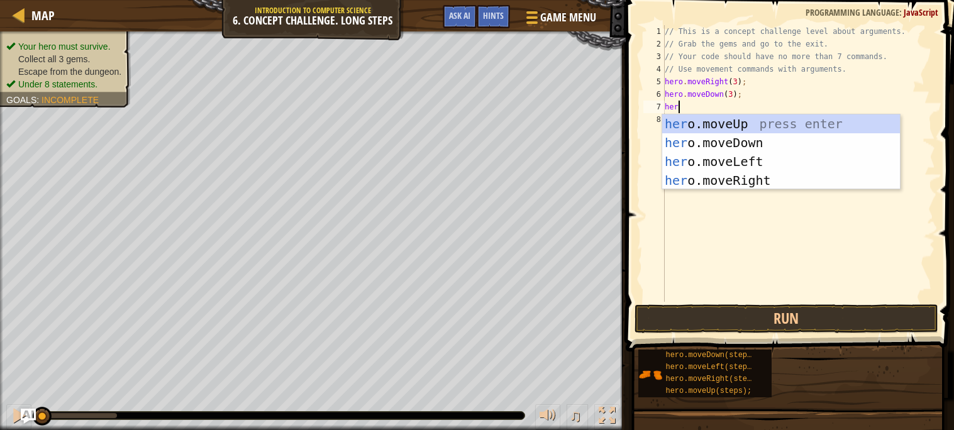
type textarea "hero"
click at [717, 161] on div "hero .moveUp press enter hero .moveDown press enter hero .moveLeft press enter …" at bounding box center [781, 170] width 238 height 113
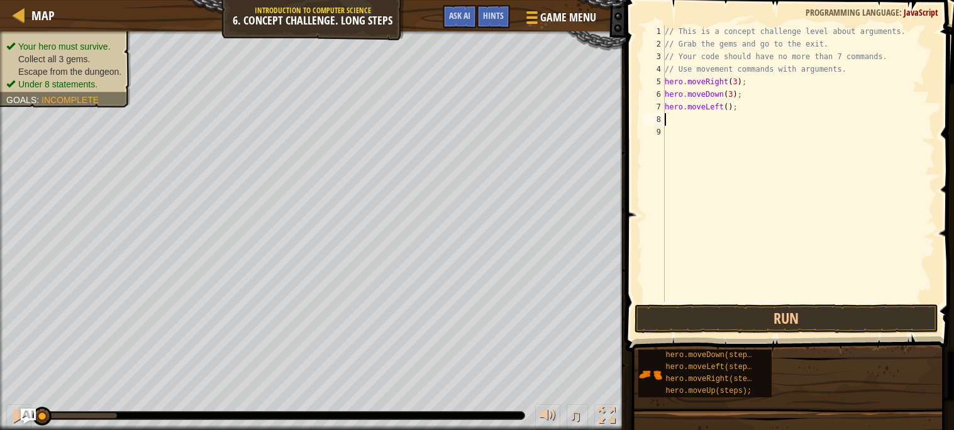
scroll to position [5, 0]
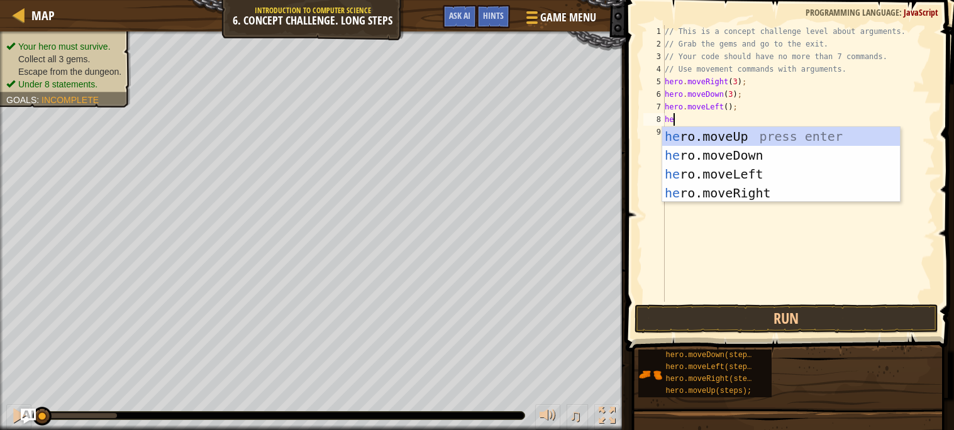
type textarea "hero"
click at [745, 140] on div "hero .moveUp press enter hero .moveDown press enter hero .moveLeft press enter …" at bounding box center [781, 183] width 238 height 113
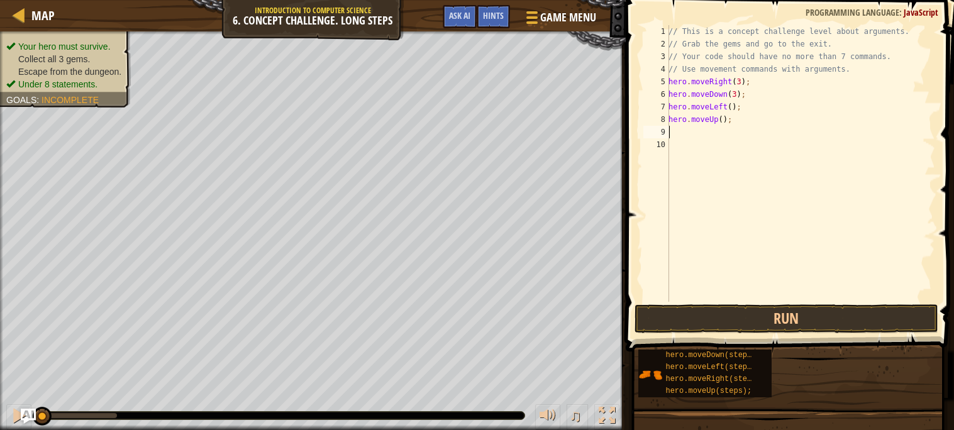
scroll to position [5, 0]
click at [720, 121] on div "// This is a concept challenge level about arguments. // Grab the gems and go t…" at bounding box center [800, 176] width 269 height 302
type textarea "hero.moveUp(2);"
click at [719, 143] on div "// This is a concept challenge level about arguments. // Grab the gems and go t…" at bounding box center [800, 176] width 269 height 302
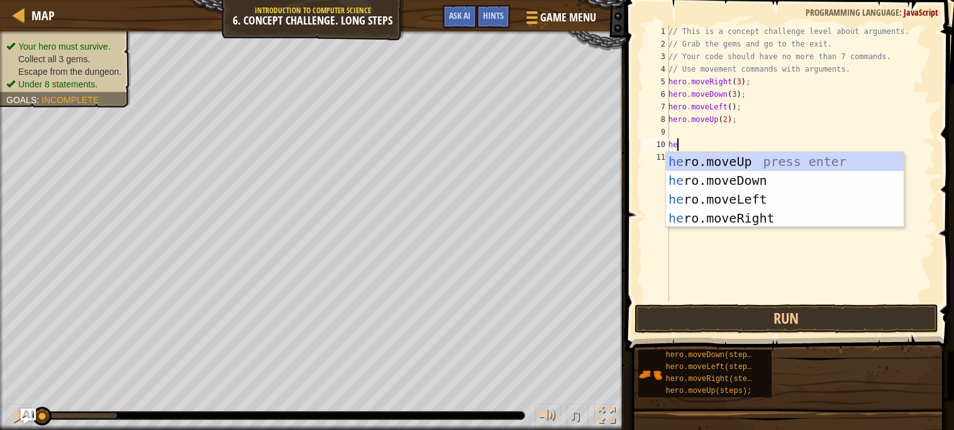
scroll to position [5, 1]
type textarea "hero"
click at [741, 177] on div "hero .moveUp press enter hero .moveDown press enter hero .moveLeft press enter …" at bounding box center [785, 208] width 238 height 113
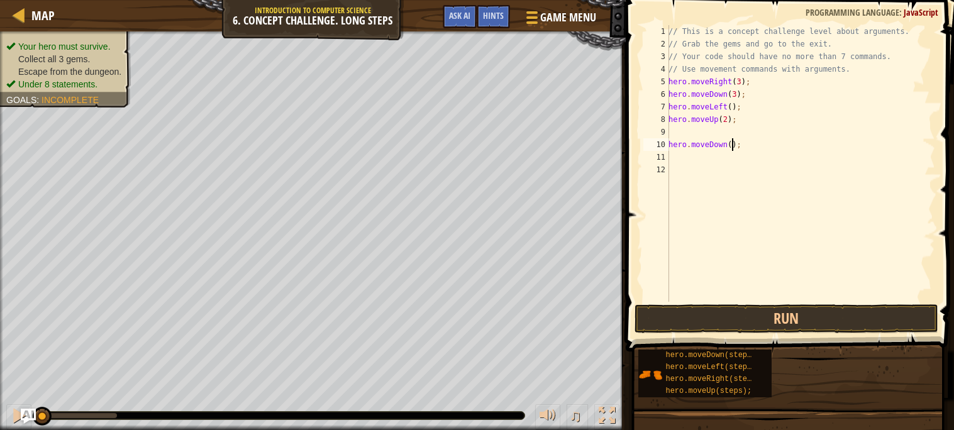
click at [732, 145] on div "// This is a concept challenge level about arguments. // Grab the gems and go t…" at bounding box center [800, 176] width 269 height 302
type textarea "hero.moveDown(2);"
click at [680, 131] on div "// This is a concept challenge level about arguments. // Grab the gems and go t…" at bounding box center [800, 176] width 269 height 302
type textarea "hero.moveUp(2);"
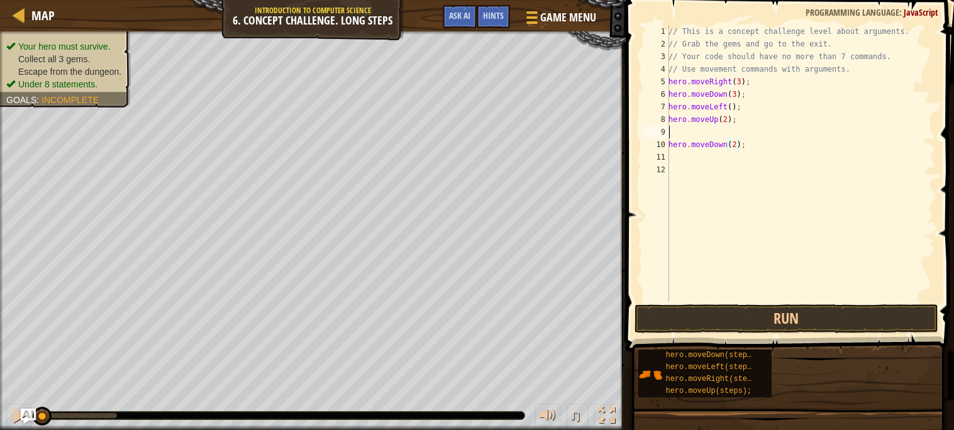
scroll to position [5, 0]
click at [678, 149] on div "// This is a concept challenge level about arguments. // Grab the gems and go t…" at bounding box center [800, 176] width 269 height 302
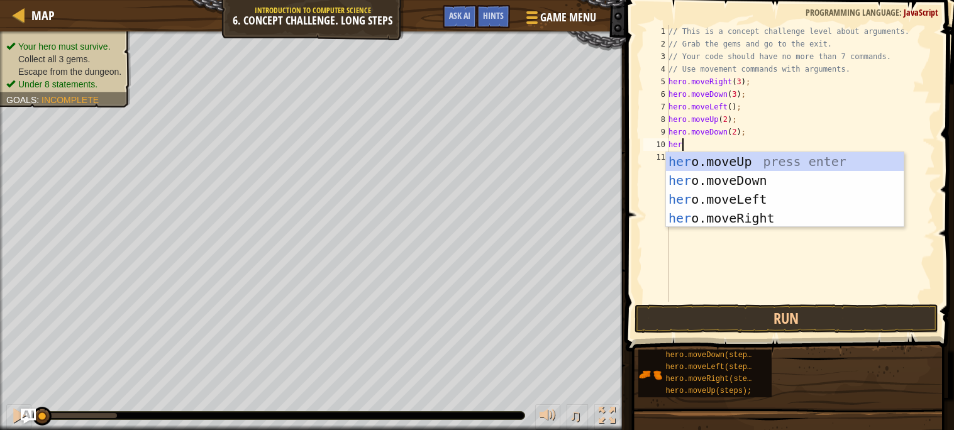
type textarea "hero"
click at [741, 214] on div "hero .moveUp press enter hero .moveDown press enter hero .moveLeft press enter …" at bounding box center [785, 208] width 238 height 113
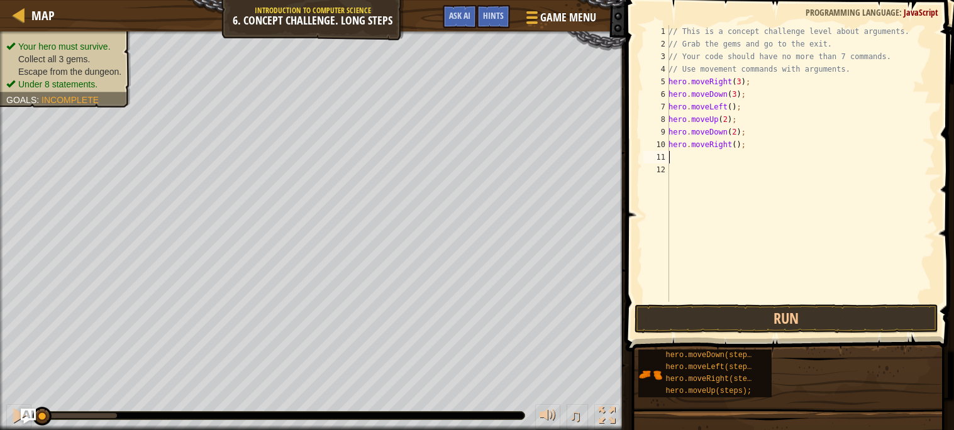
scroll to position [5, 0]
click at [739, 146] on div "// This is a concept challenge level about arguments. // Grab the gems and go t…" at bounding box center [800, 176] width 269 height 302
click at [735, 146] on div "// This is a concept challenge level about arguments. // Grab the gems and go t…" at bounding box center [800, 176] width 269 height 302
type textarea "hero.moveRight(2);"
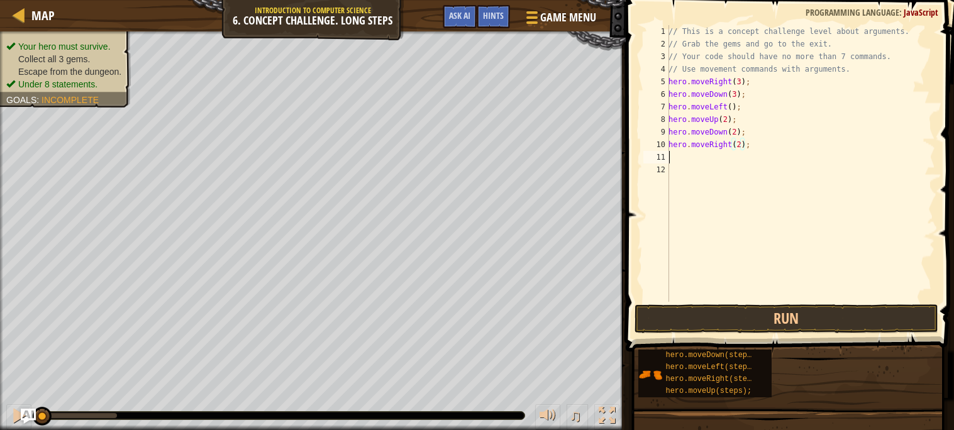
click at [720, 157] on div "// This is a concept challenge level about arguments. // Grab the gems and go t…" at bounding box center [800, 176] width 269 height 302
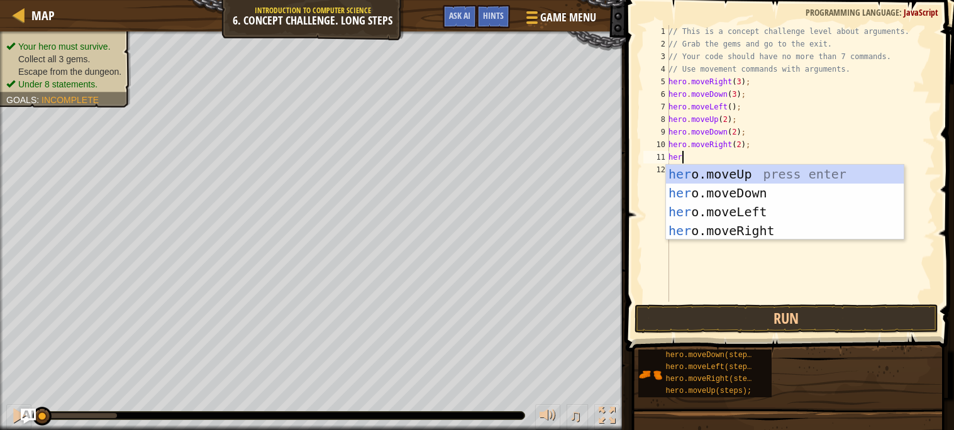
type textarea "hero"
click at [724, 172] on div "hero .moveUp press enter hero .moveDown press enter hero .moveLeft press enter …" at bounding box center [785, 221] width 238 height 113
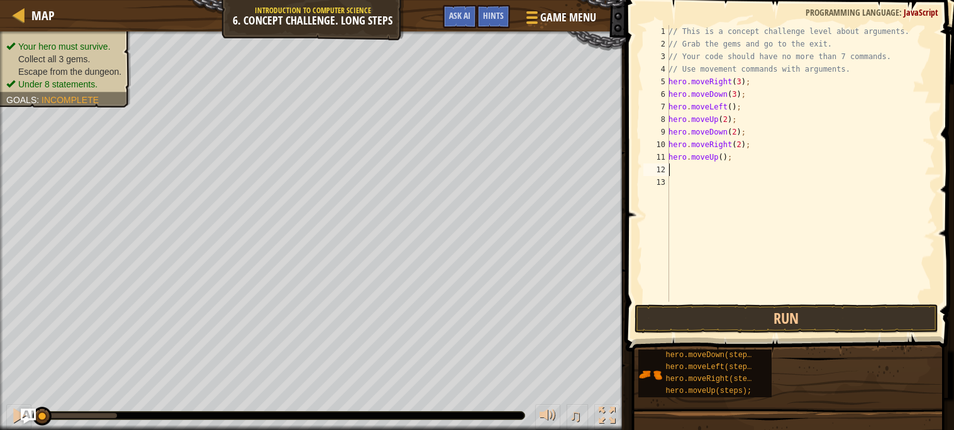
scroll to position [5, 0]
click at [722, 160] on div "// This is a concept challenge level about arguments. // Grab the gems and go t…" at bounding box center [800, 176] width 269 height 302
type textarea "hero.moveUp(2);"
click at [714, 170] on div "// This is a concept challenge level about arguments. // Grab the gems and go t…" at bounding box center [800, 176] width 269 height 302
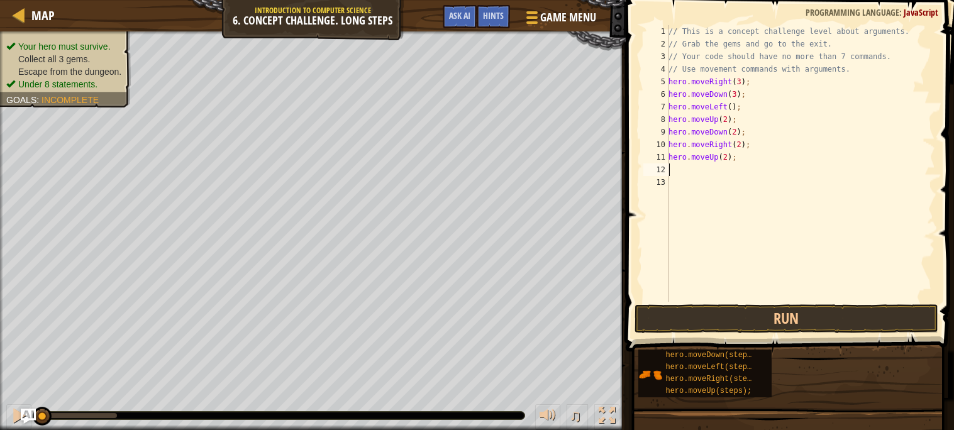
scroll to position [5, 0]
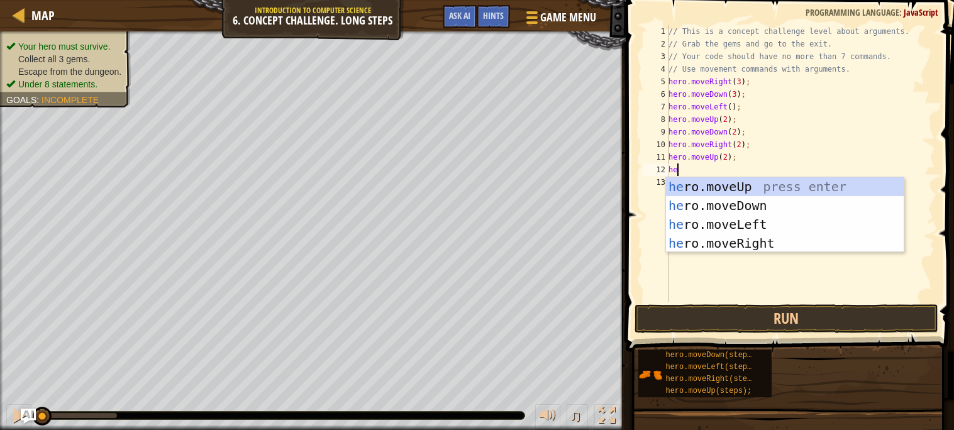
type textarea "hero"
click at [707, 238] on div "hero .moveUp press enter hero .moveDown press enter hero .moveLeft press enter …" at bounding box center [785, 233] width 238 height 113
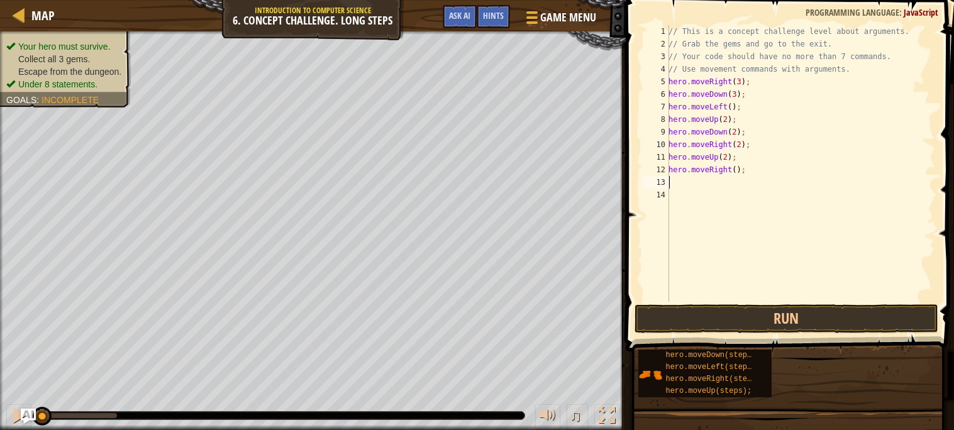
scroll to position [5, 0]
click at [695, 318] on button "Run" at bounding box center [786, 318] width 304 height 29
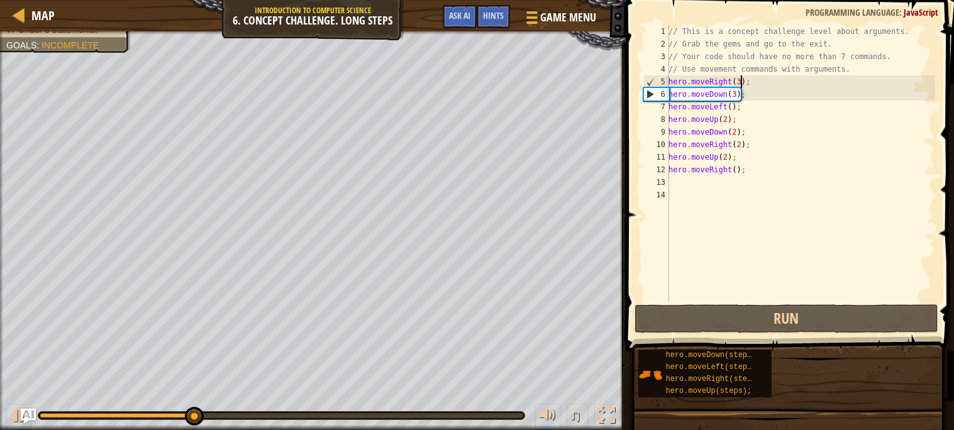
click at [740, 80] on div "// This is a concept challenge level about arguments. // Grab the gems and go t…" at bounding box center [800, 176] width 269 height 302
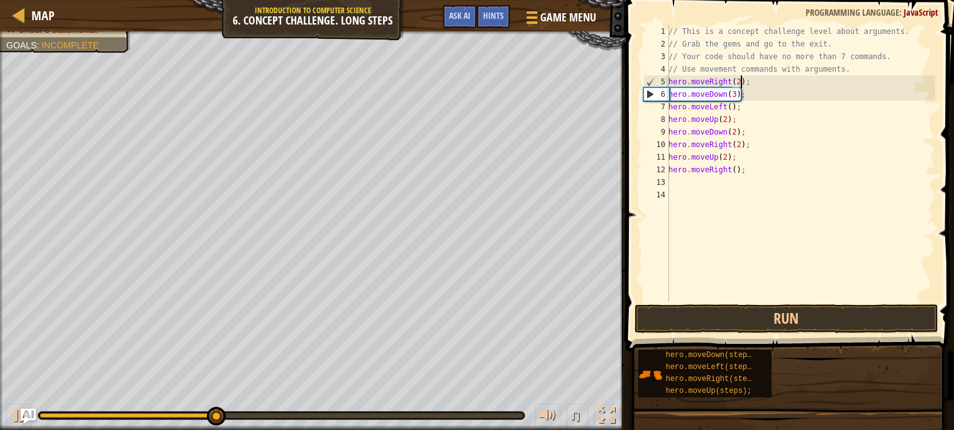
scroll to position [5, 6]
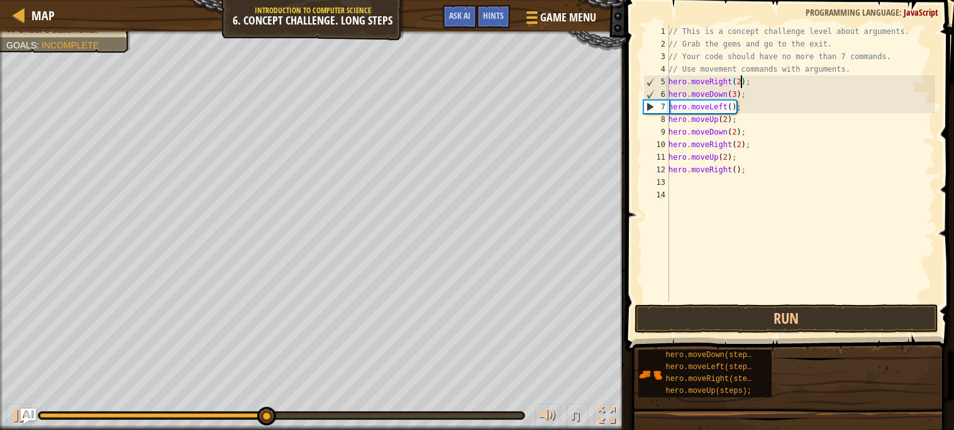
click at [728, 94] on div "// This is a concept challenge level about arguments. // Grab the gems and go t…" at bounding box center [800, 176] width 269 height 302
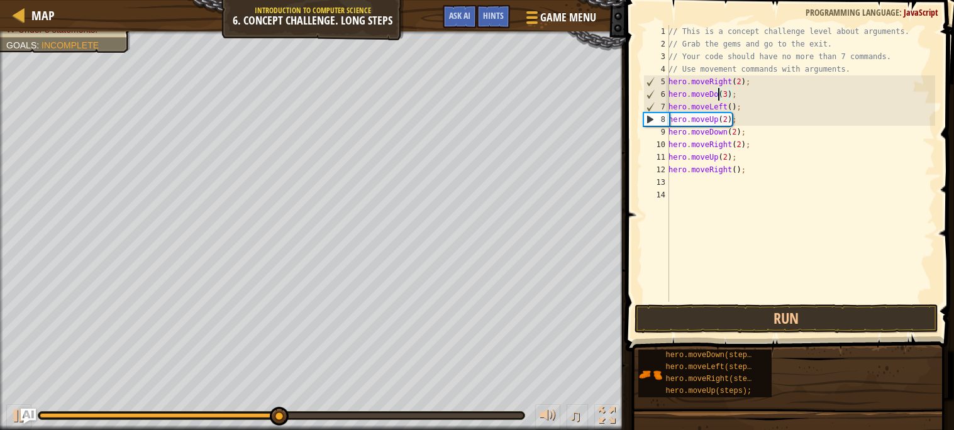
scroll to position [5, 4]
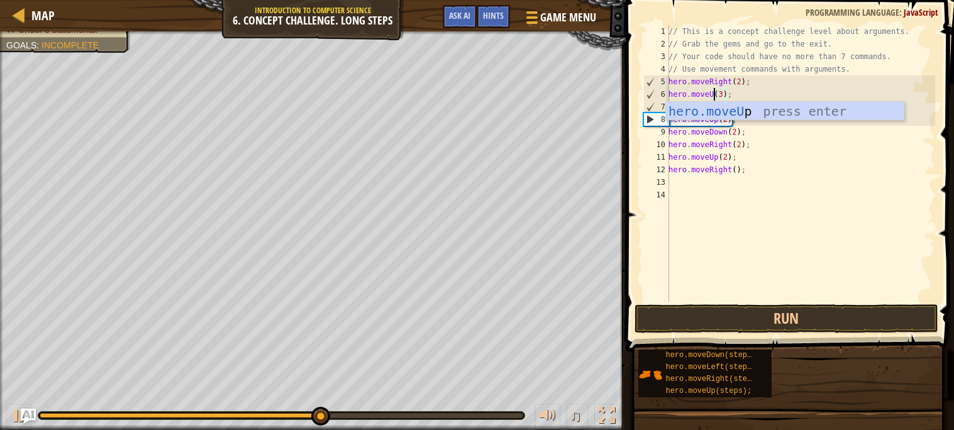
type textarea "hero.moveUp(3);"
click at [730, 280] on div "// This is a concept challenge level about arguments. // Grab the gems and go t…" at bounding box center [800, 176] width 269 height 302
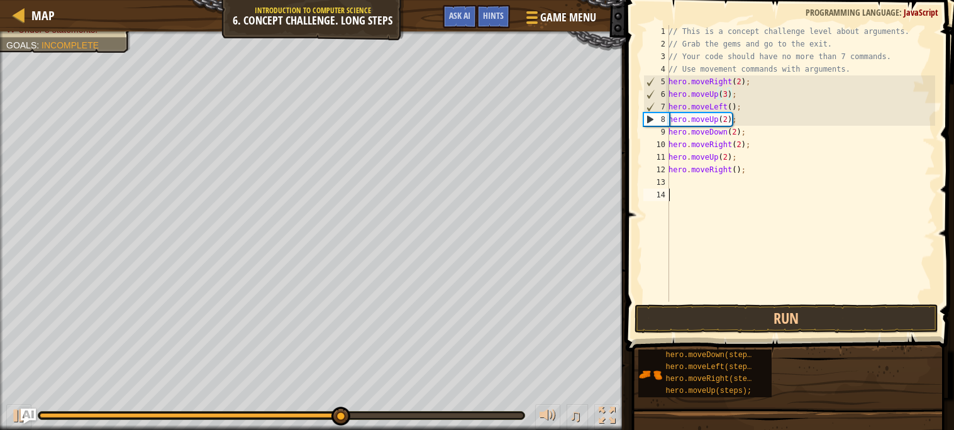
scroll to position [5, 0]
click at [730, 318] on button "Run" at bounding box center [786, 318] width 304 height 29
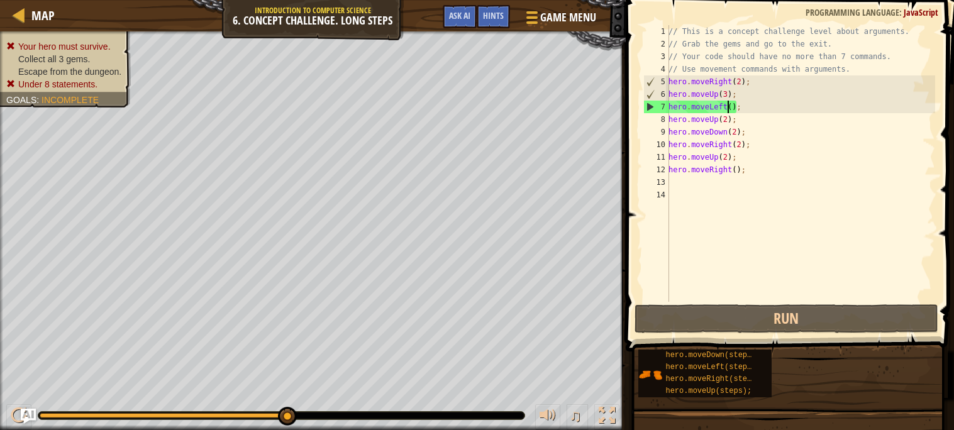
click at [726, 106] on div "// This is a concept challenge level about arguments. // Grab the gems and go t…" at bounding box center [800, 176] width 269 height 302
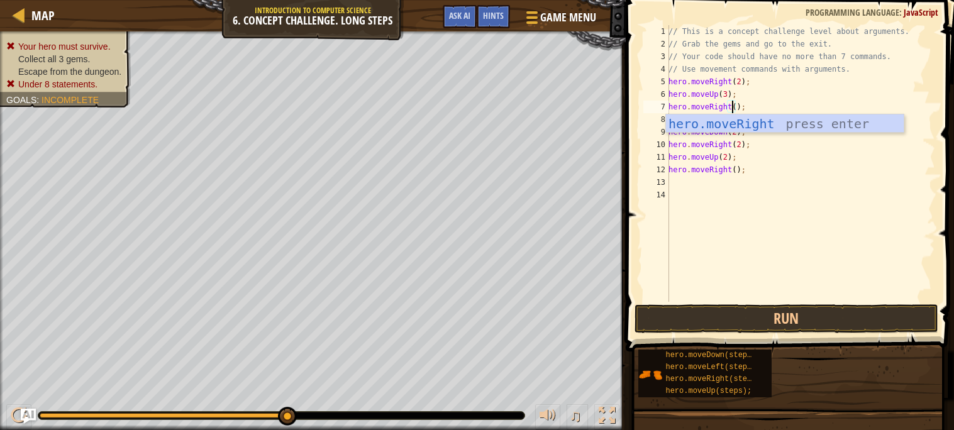
scroll to position [5, 4]
click at [742, 320] on button "Run" at bounding box center [786, 318] width 304 height 29
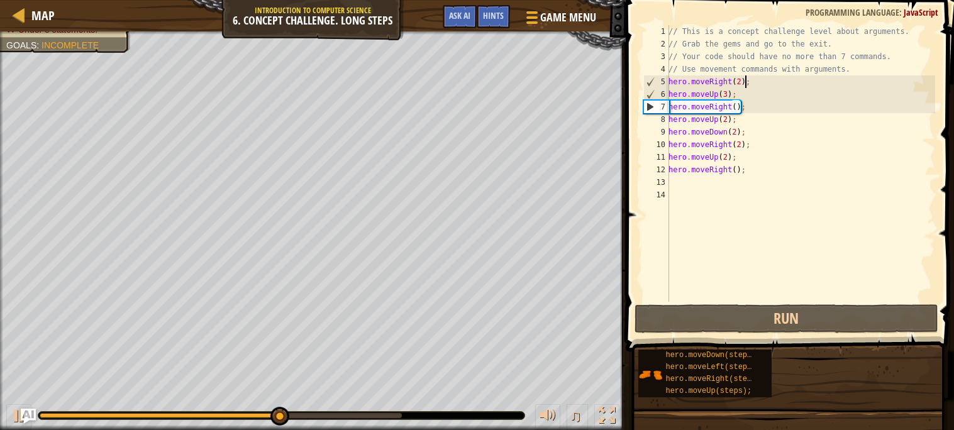
click at [743, 80] on div "// This is a concept challenge level about arguments. // Grab the gems and go t…" at bounding box center [800, 176] width 269 height 302
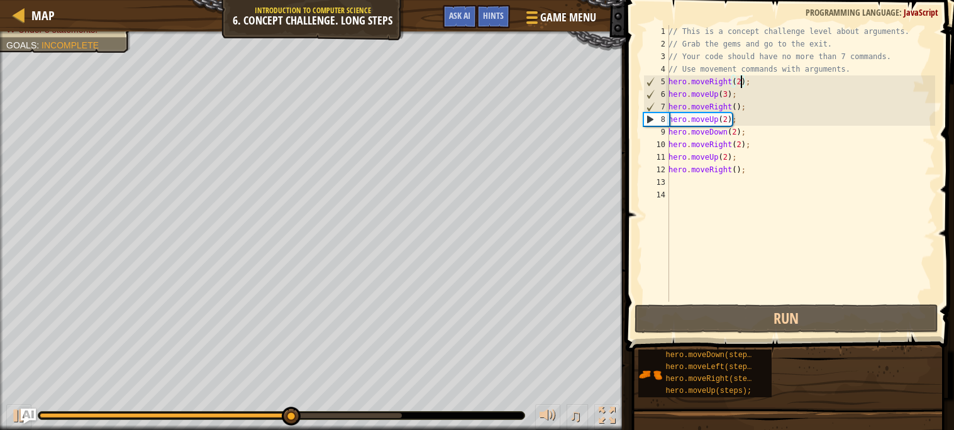
click at [740, 82] on div "// This is a concept challenge level about arguments. // Grab the gems and go t…" at bounding box center [800, 176] width 269 height 302
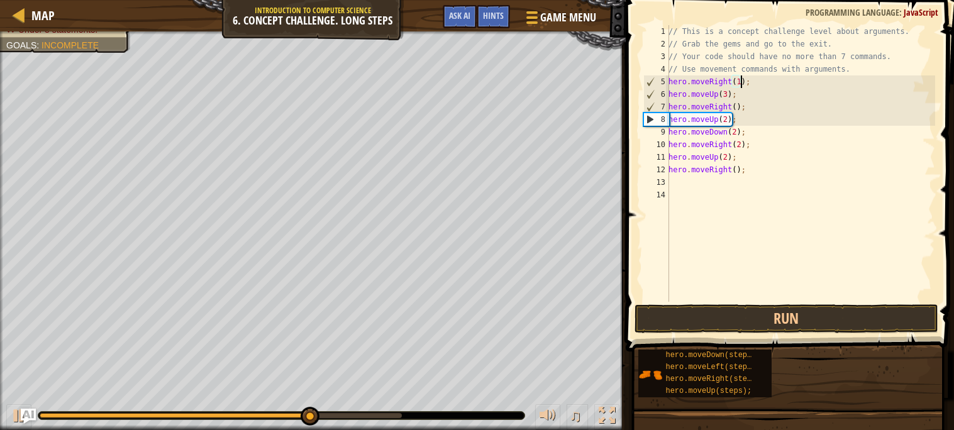
scroll to position [5, 6]
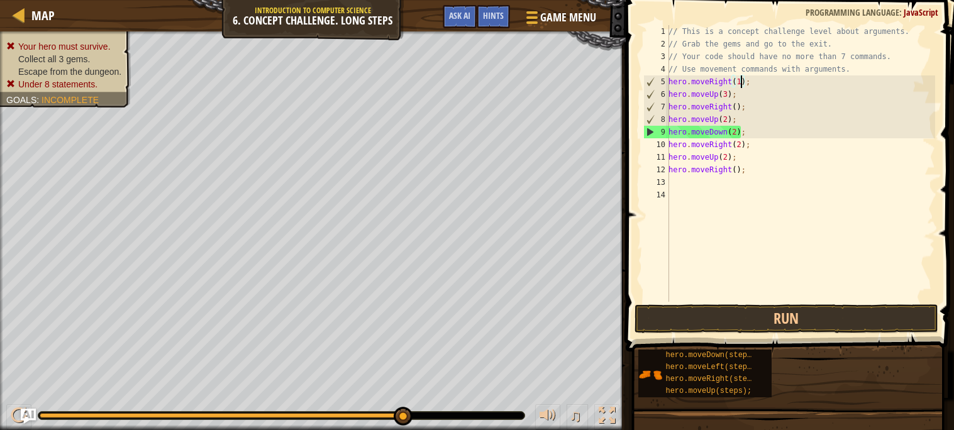
click at [736, 109] on div "// This is a concept challenge level about arguments. // Grab the gems and go t…" at bounding box center [800, 176] width 269 height 302
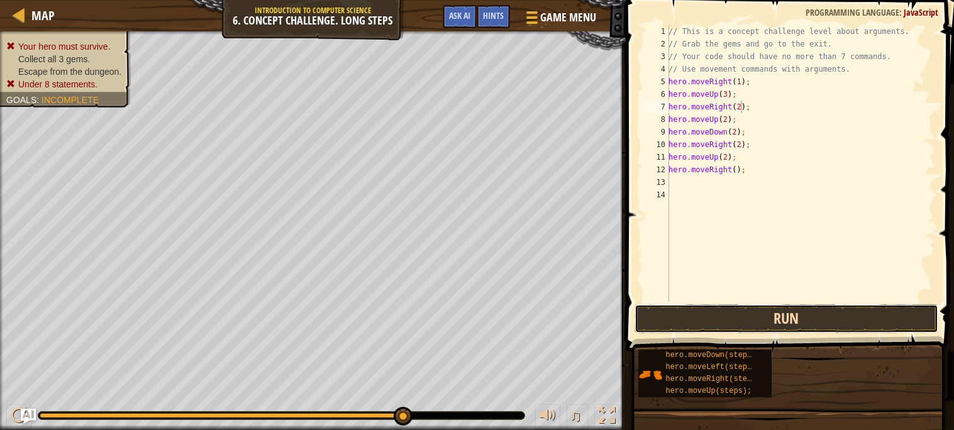
click at [763, 321] on button "Run" at bounding box center [786, 318] width 304 height 29
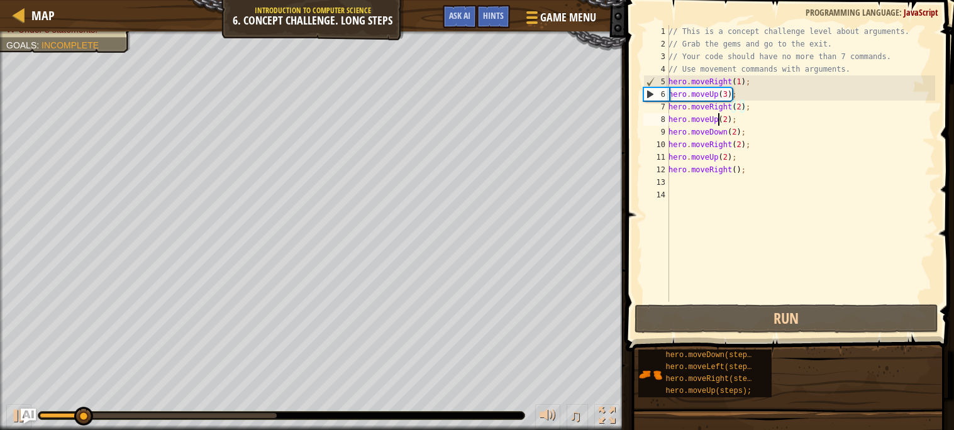
click at [718, 118] on div "// This is a concept challenge level about arguments. // Grab the gems and go t…" at bounding box center [800, 176] width 269 height 302
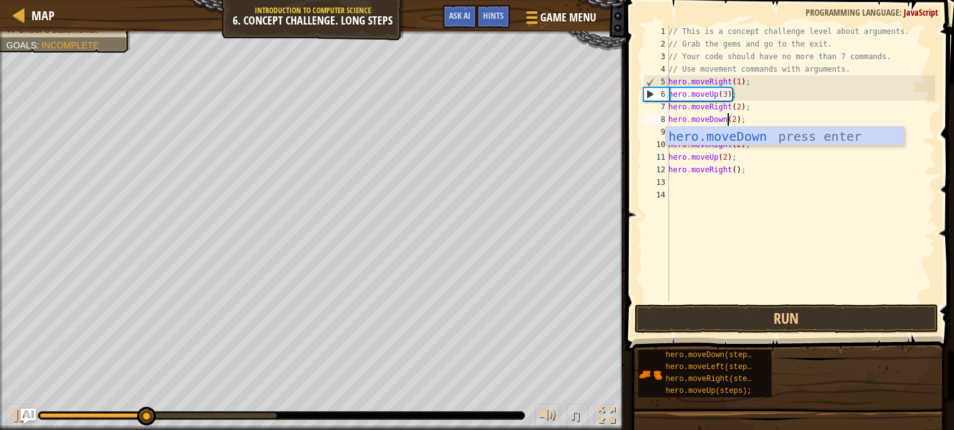
scroll to position [5, 4]
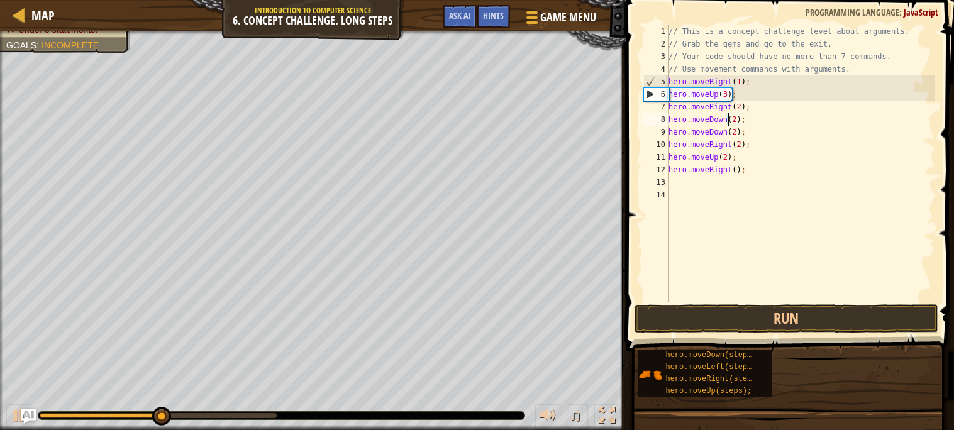
click at [726, 116] on div "// This is a concept challenge level about arguments. // Grab the gems and go t…" at bounding box center [800, 176] width 269 height 302
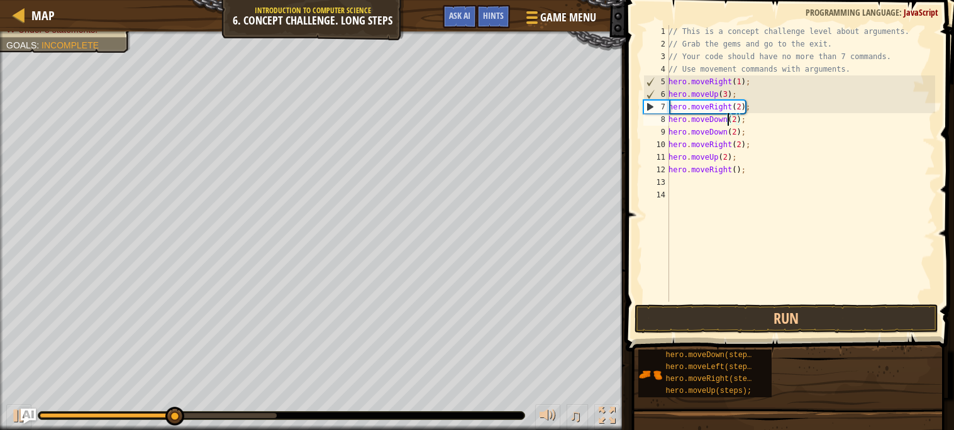
click at [728, 131] on div "// This is a concept challenge level about arguments. // Grab the gems and go t…" at bounding box center [800, 176] width 269 height 302
type textarea "hero.moveD(2);"
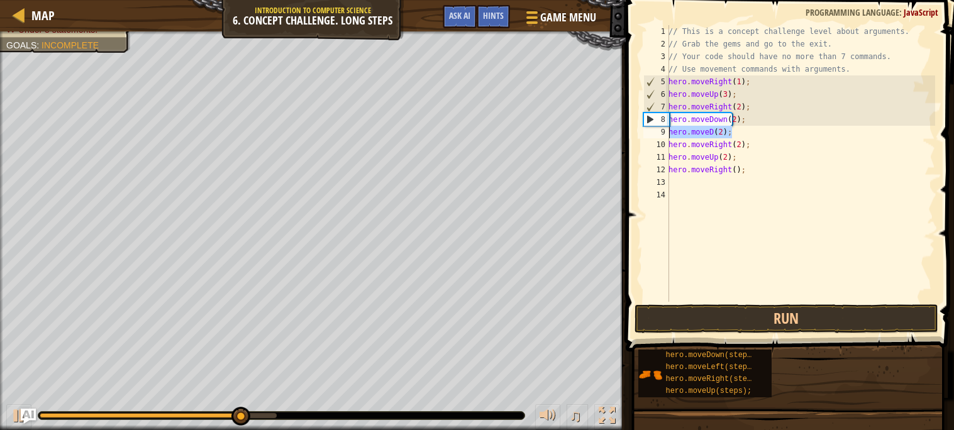
drag, startPoint x: 736, startPoint y: 130, endPoint x: 657, endPoint y: 128, distance: 78.6
click at [657, 128] on div "hero.moveD(2); 1 2 3 4 5 6 7 8 9 10 11 12 13 14 // This is a concept challenge …" at bounding box center [788, 163] width 294 height 277
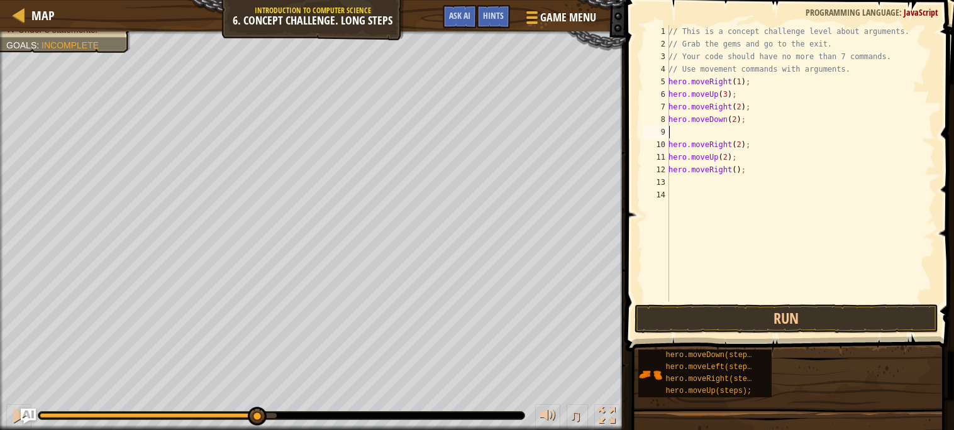
click at [703, 136] on div "// This is a concept challenge level about arguments. // Grab the gems and go t…" at bounding box center [800, 176] width 269 height 302
click at [739, 335] on span at bounding box center [791, 158] width 338 height 389
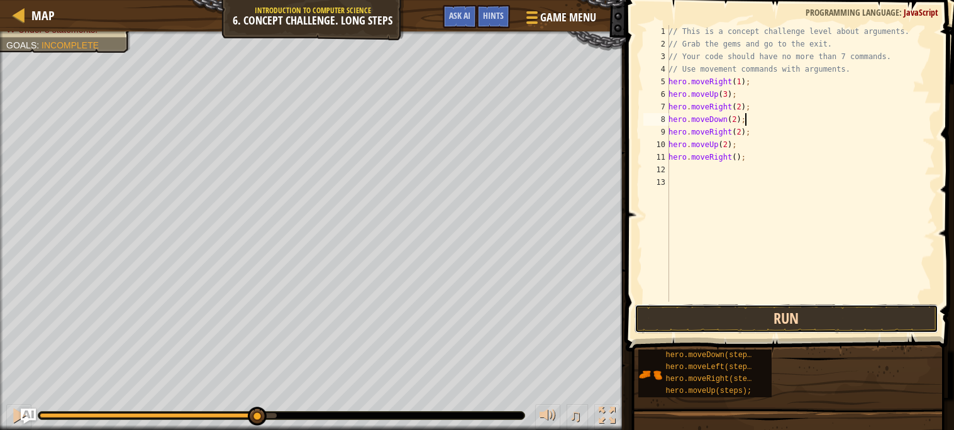
click at [756, 316] on button "Run" at bounding box center [786, 318] width 304 height 29
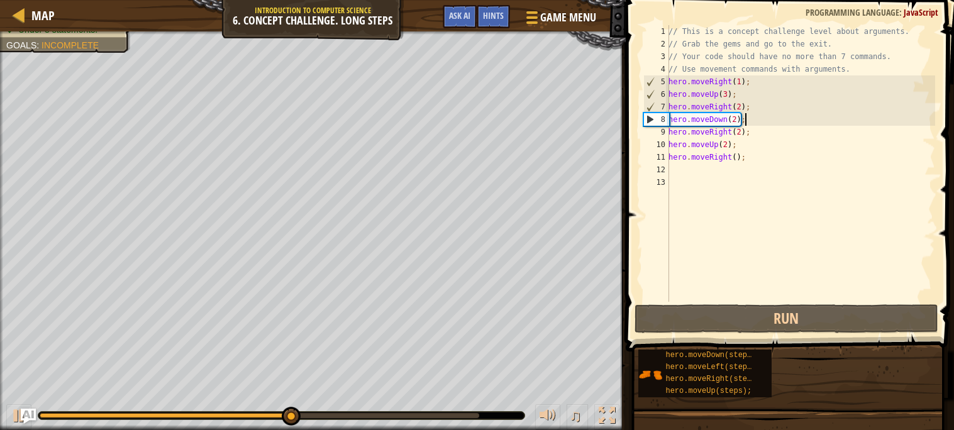
click at [734, 125] on div "// This is a concept challenge level about arguments. // Grab the gems and go t…" at bounding box center [800, 176] width 269 height 302
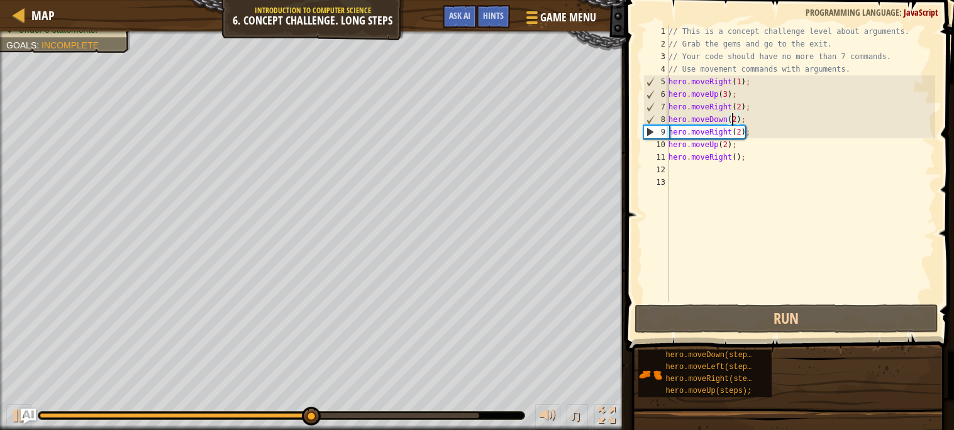
click at [736, 121] on div "// This is a concept challenge level about arguments. // Grab the gems and go t…" at bounding box center [800, 176] width 269 height 302
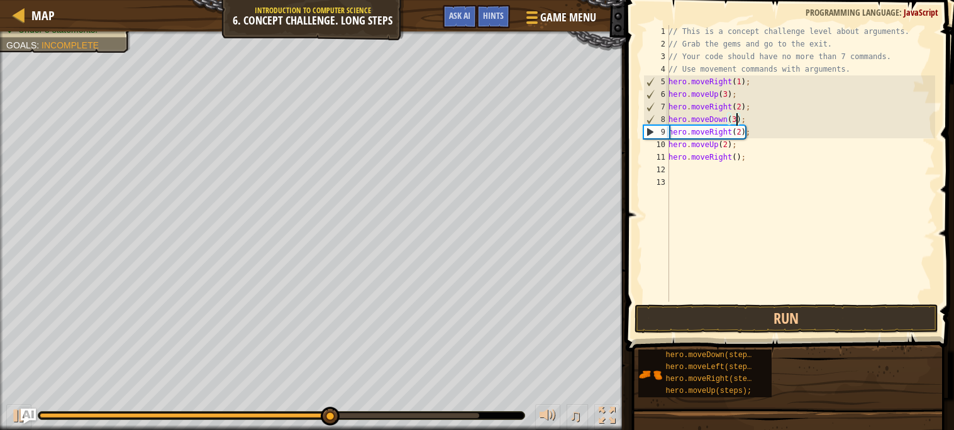
scroll to position [5, 5]
click at [722, 311] on button "Run" at bounding box center [786, 318] width 304 height 29
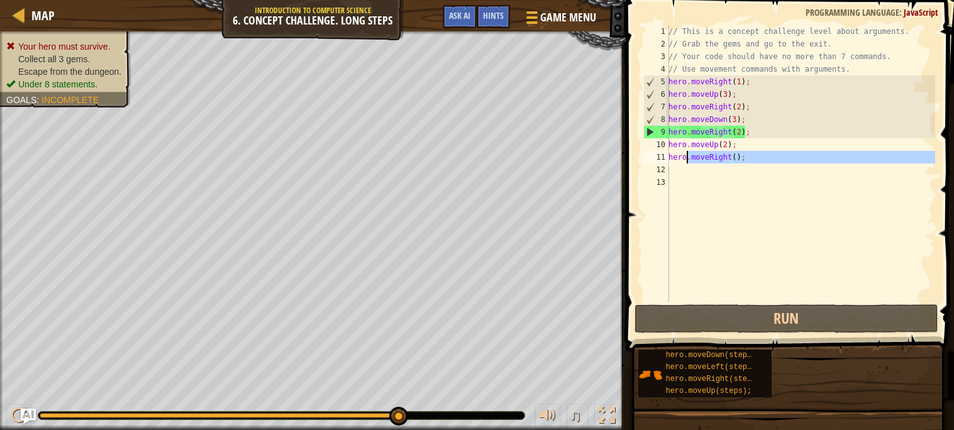
drag, startPoint x: 768, startPoint y: 163, endPoint x: 647, endPoint y: 132, distance: 124.7
click at [647, 132] on div "hero.moveDown(3); 1 2 3 4 5 6 7 8 9 10 11 12 13 // This is a concept challenge …" at bounding box center [788, 163] width 294 height 277
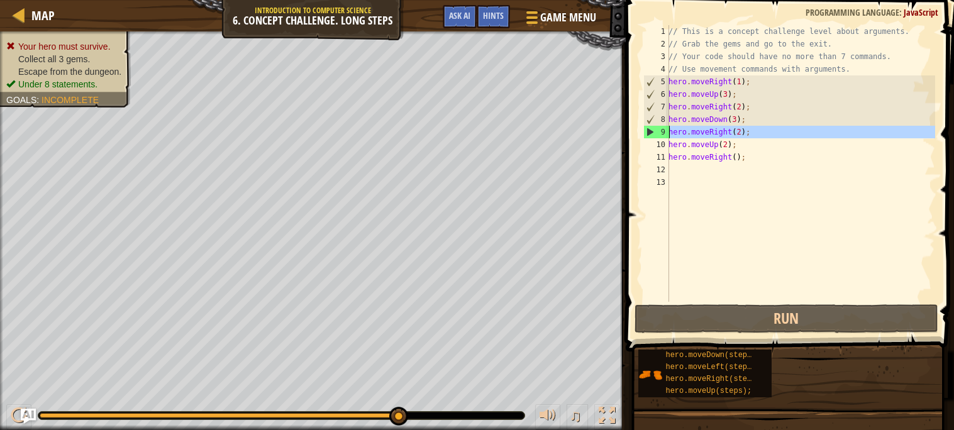
click at [647, 133] on div "9" at bounding box center [656, 132] width 25 height 13
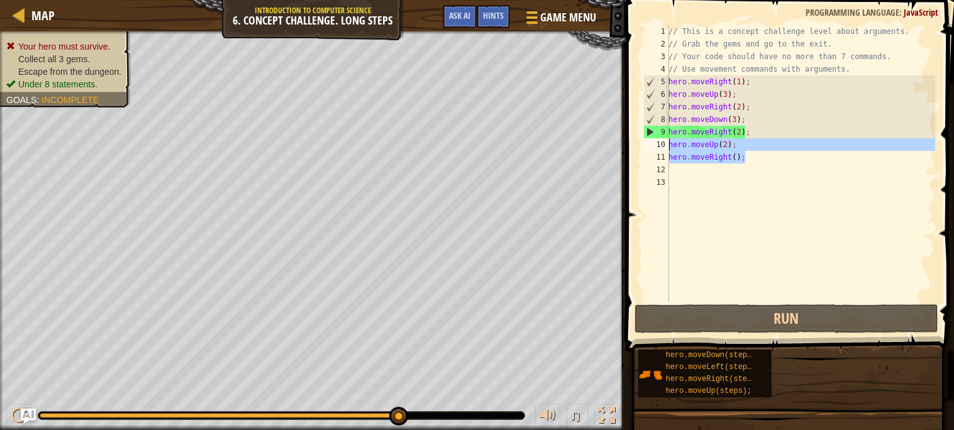
drag, startPoint x: 756, startPoint y: 157, endPoint x: 641, endPoint y: 140, distance: 116.3
click at [641, 140] on div "hero.moveRight(2); 1 2 3 4 5 6 7 8 9 10 11 12 13 // This is a concept challenge…" at bounding box center [788, 163] width 294 height 277
type textarea "hero.moveUp(2); hero.moveRight();"
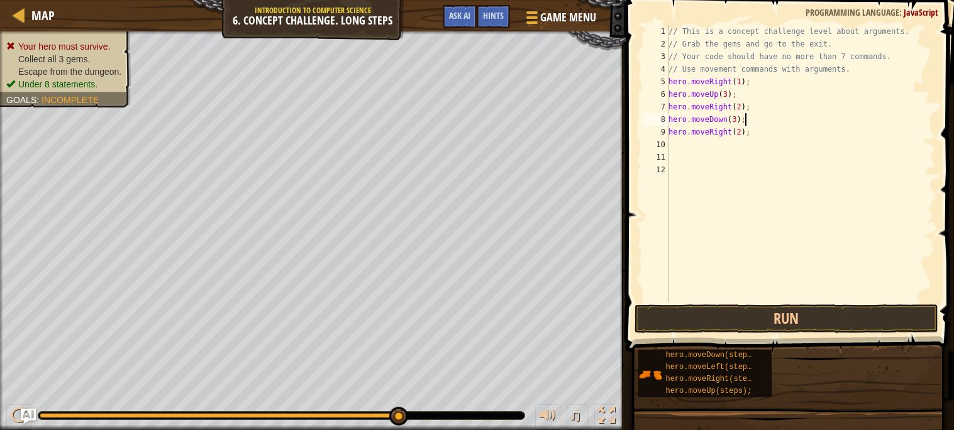
click at [764, 124] on div "// This is a concept challenge level about arguments. // Grab the gems and go t…" at bounding box center [800, 176] width 269 height 302
click at [668, 319] on button "Run" at bounding box center [786, 318] width 304 height 29
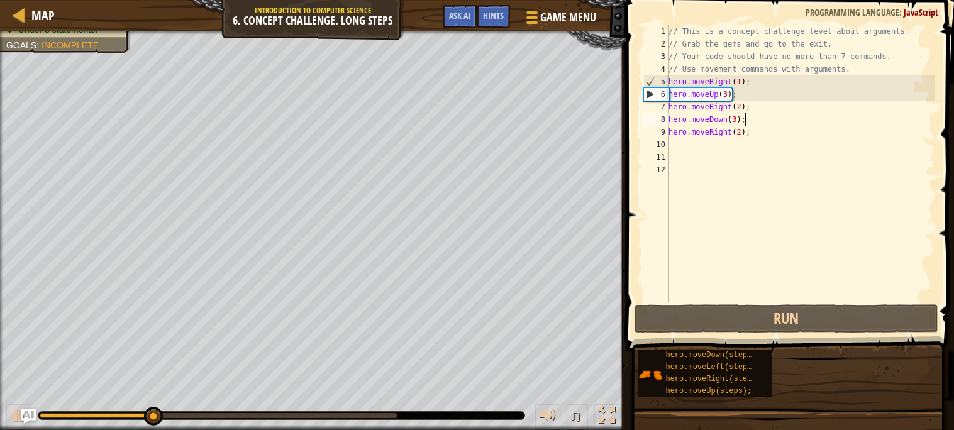
click at [728, 131] on div "// This is a concept challenge level about arguments. // Grab the gems and go t…" at bounding box center [800, 176] width 269 height 302
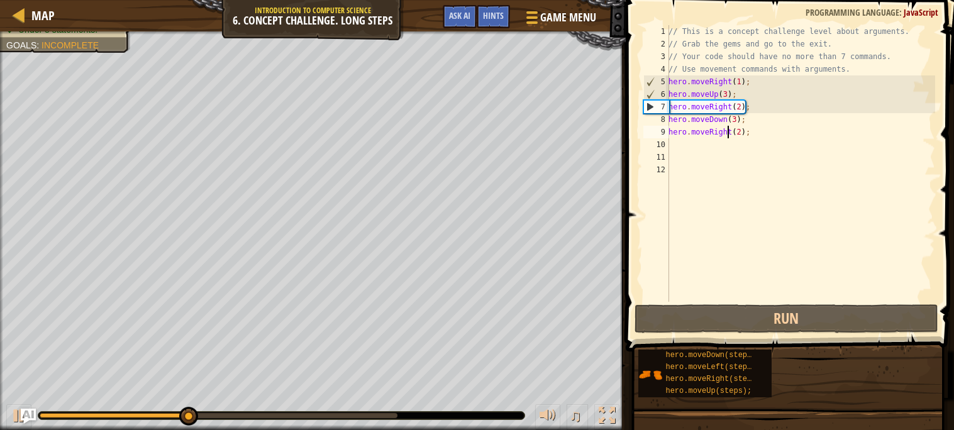
click at [728, 133] on div "// This is a concept challenge level about arguments. // Grab the gems and go t…" at bounding box center [800, 176] width 269 height 302
click at [731, 133] on div "// This is a concept challenge level about arguments. // Grab the gems and go t…" at bounding box center [800, 176] width 269 height 302
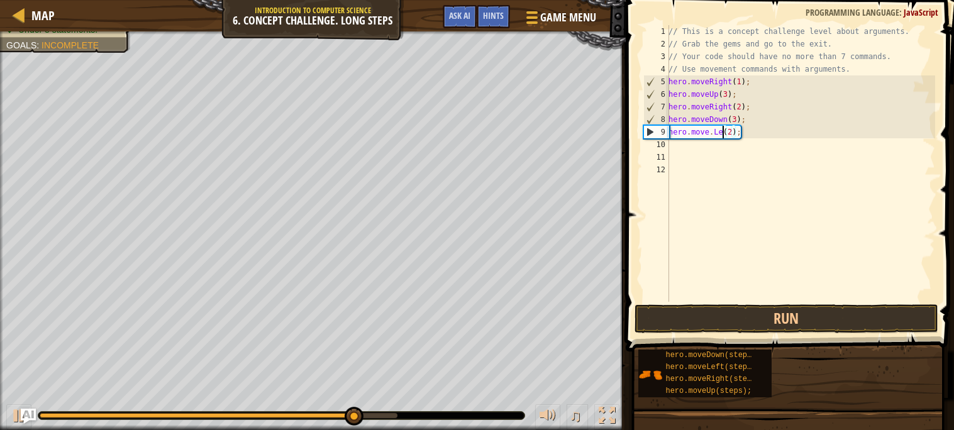
scroll to position [5, 4]
type textarea "hero.move.Left(2);"
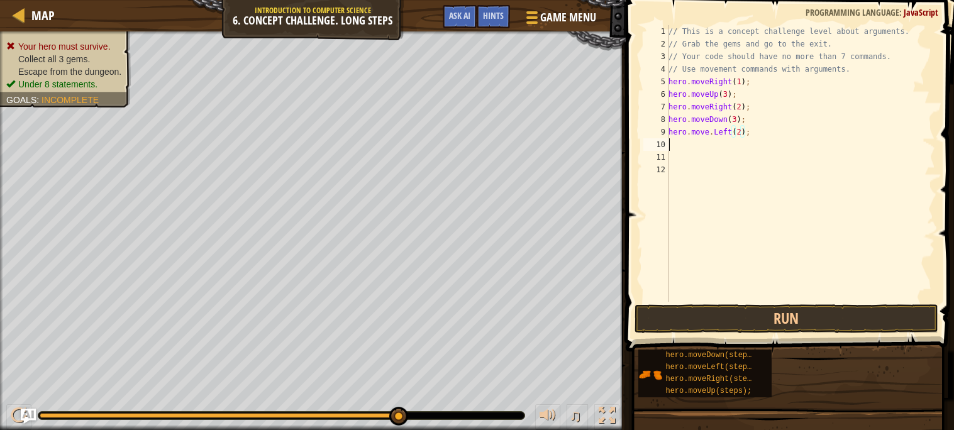
click at [722, 145] on div "// This is a concept challenge level about arguments. // Grab the gems and go t…" at bounding box center [800, 176] width 269 height 302
click at [741, 133] on div "// This is a concept challenge level about arguments. // Grab the gems and go t…" at bounding box center [800, 176] width 269 height 302
type textarea "hero.move.Left();"
click at [708, 177] on div "// This is a concept challenge level about arguments. // Grab the gems and go t…" at bounding box center [800, 176] width 269 height 302
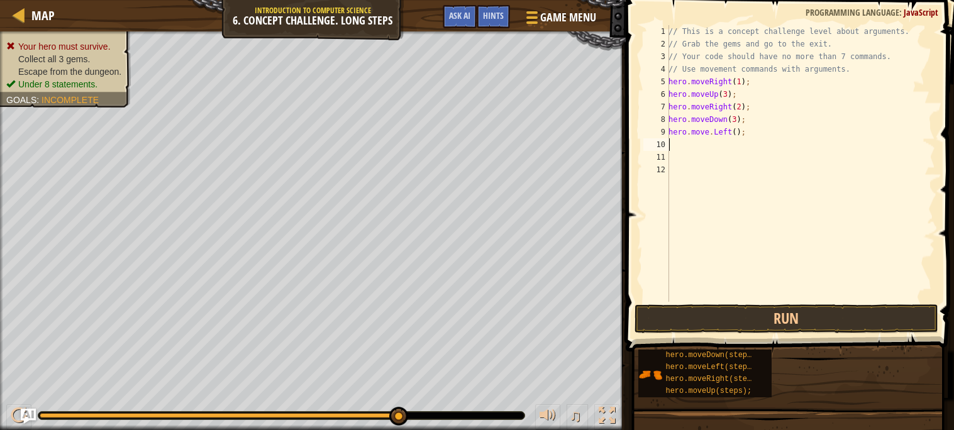
click at [728, 150] on div "// This is a concept challenge level about arguments. // Grab the gems and go t…" at bounding box center [800, 176] width 269 height 302
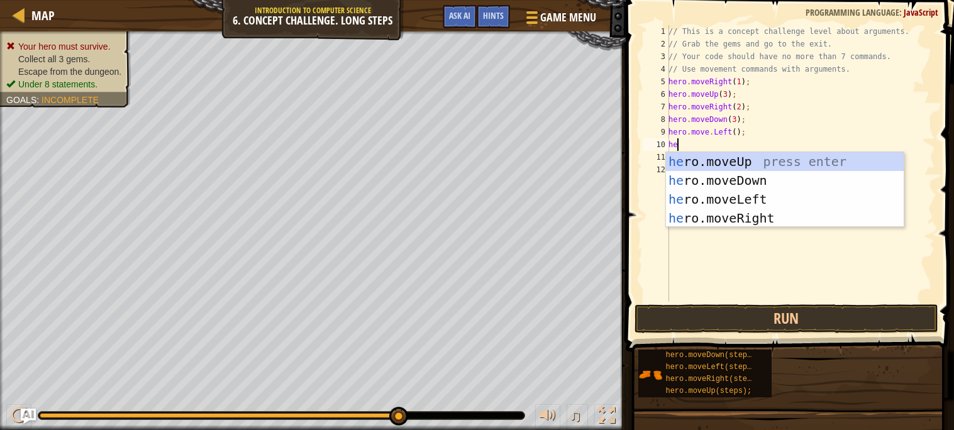
scroll to position [5, 1]
type textarea "hero"
click at [719, 158] on div "hero .moveUp press enter hero .moveDown press enter hero .moveLeft press enter …" at bounding box center [785, 208] width 238 height 113
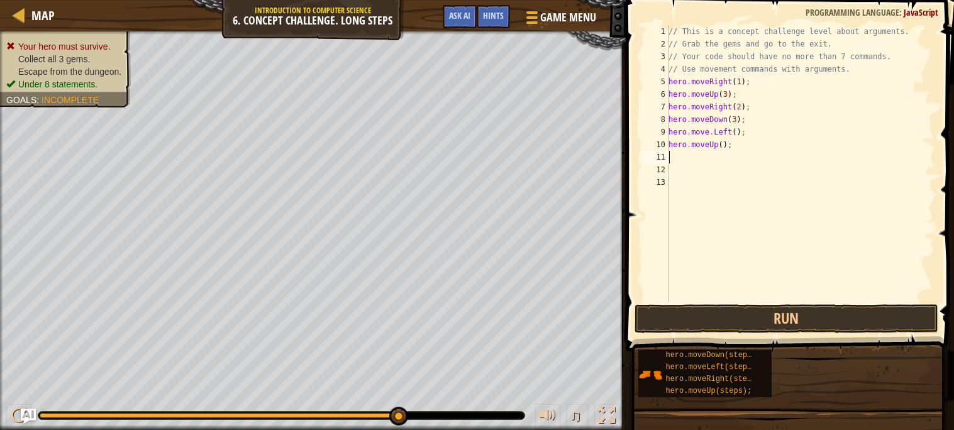
scroll to position [5, 0]
click at [724, 143] on div "// This is a concept challenge level about arguments. // Grab the gems and go t…" at bounding box center [800, 176] width 269 height 302
type textarea "hero.moveUp(2);"
click at [715, 152] on div "// This is a concept challenge level about arguments. // Grab the gems and go t…" at bounding box center [800, 176] width 269 height 302
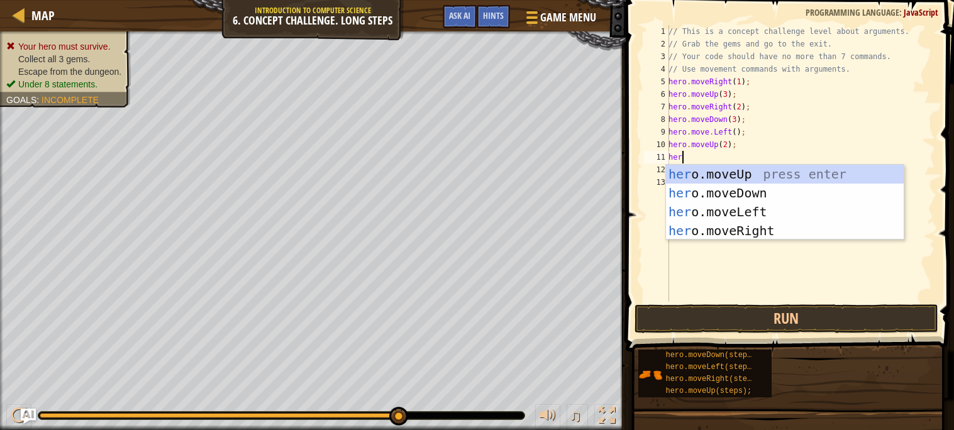
scroll to position [5, 1]
type textarea "hero"
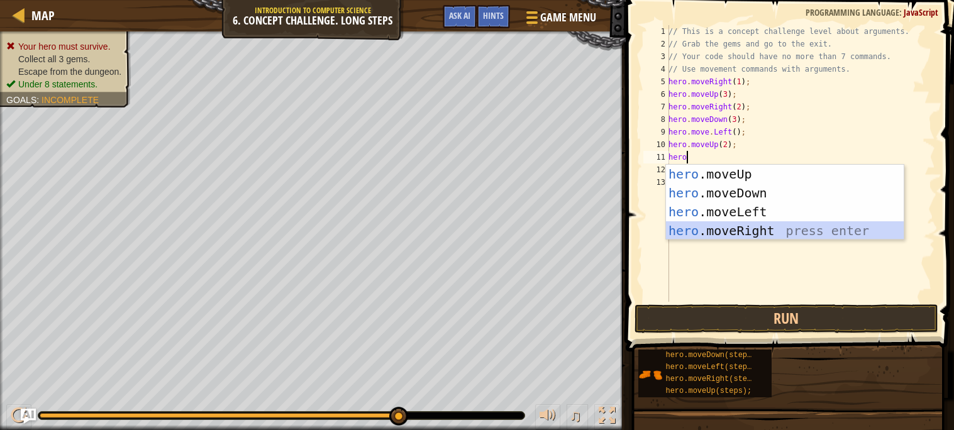
click at [698, 223] on div "hero .moveUp press enter hero .moveDown press enter hero .moveLeft press enter …" at bounding box center [785, 221] width 238 height 113
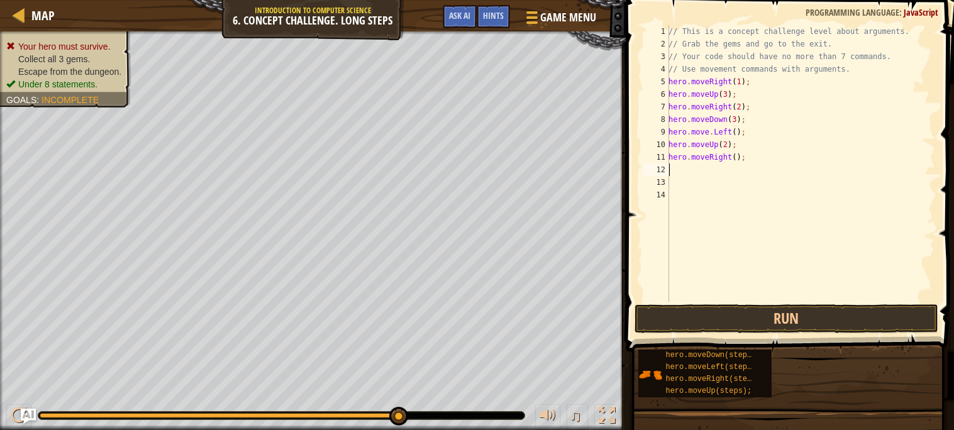
click at [734, 155] on div "// This is a concept challenge level about arguments. // Grab the gems and go t…" at bounding box center [800, 176] width 269 height 302
click at [715, 322] on button "Run" at bounding box center [786, 318] width 304 height 29
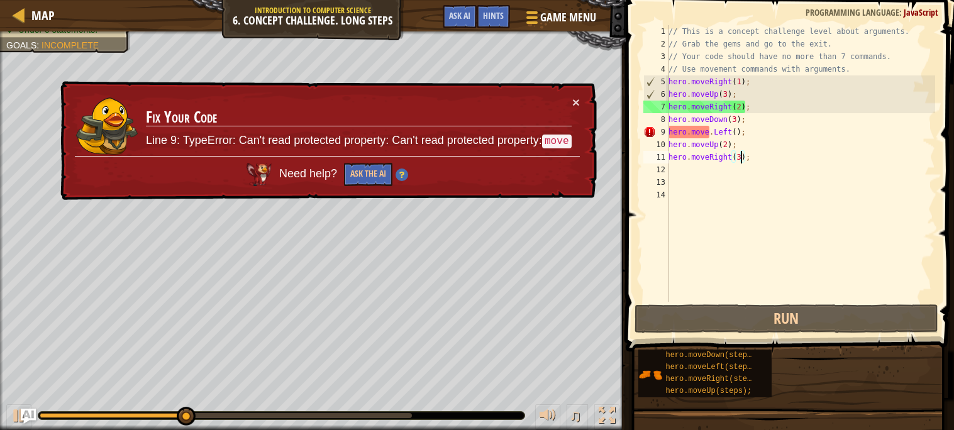
click at [712, 133] on div "// This is a concept challenge level about arguments. // Grab the gems and go t…" at bounding box center [800, 176] width 269 height 302
type textarea "hero.moveLeft();"
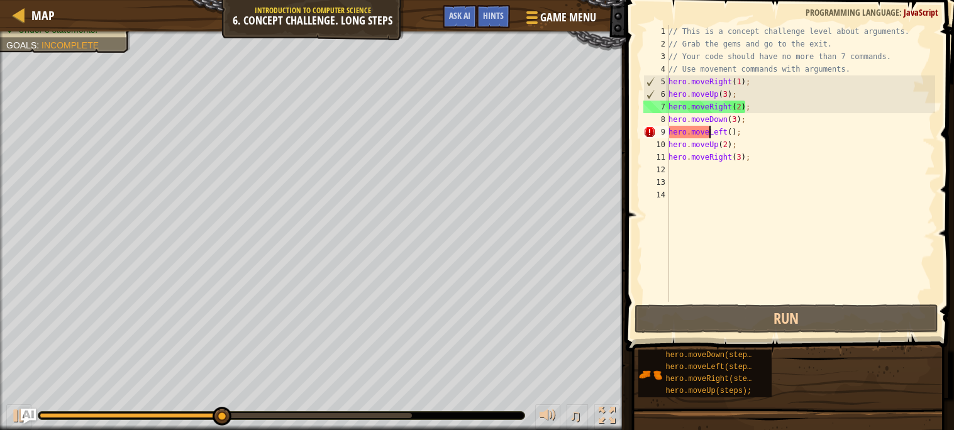
scroll to position [5, 4]
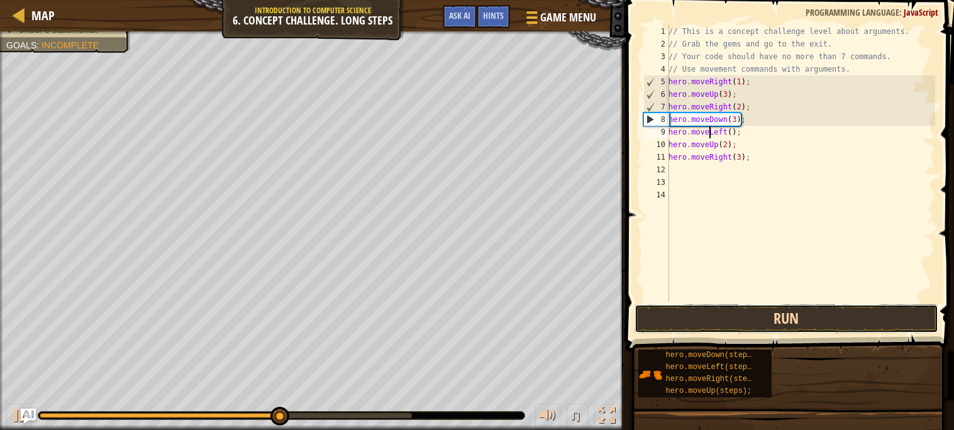
click at [729, 328] on button "Run" at bounding box center [786, 318] width 304 height 29
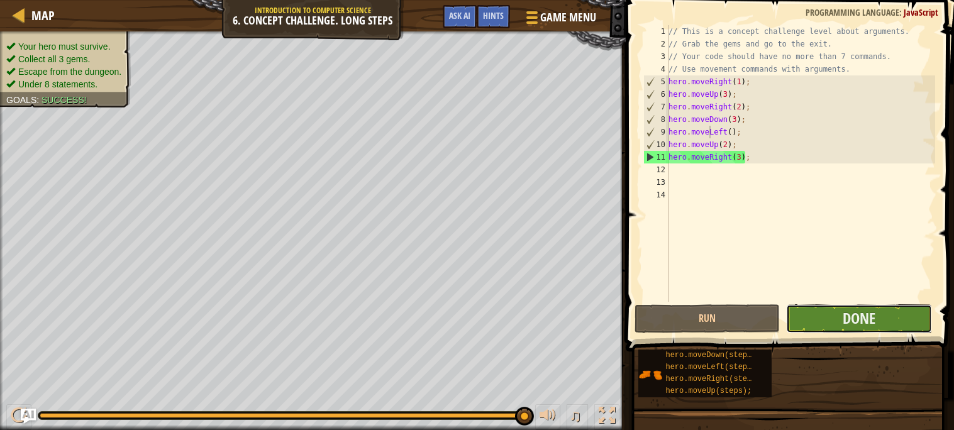
click at [809, 314] on button "Done" at bounding box center [859, 318] width 146 height 29
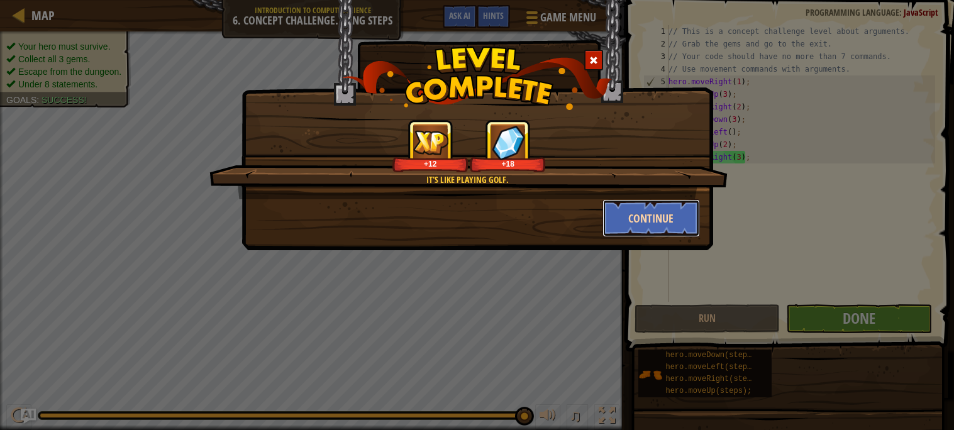
click at [620, 207] on button "Continue" at bounding box center [650, 218] width 97 height 38
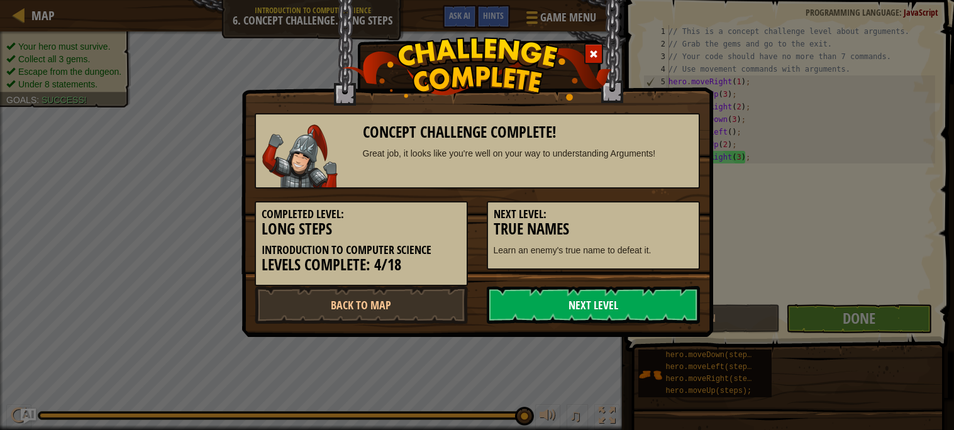
click at [576, 309] on link "Next Level" at bounding box center [593, 305] width 213 height 38
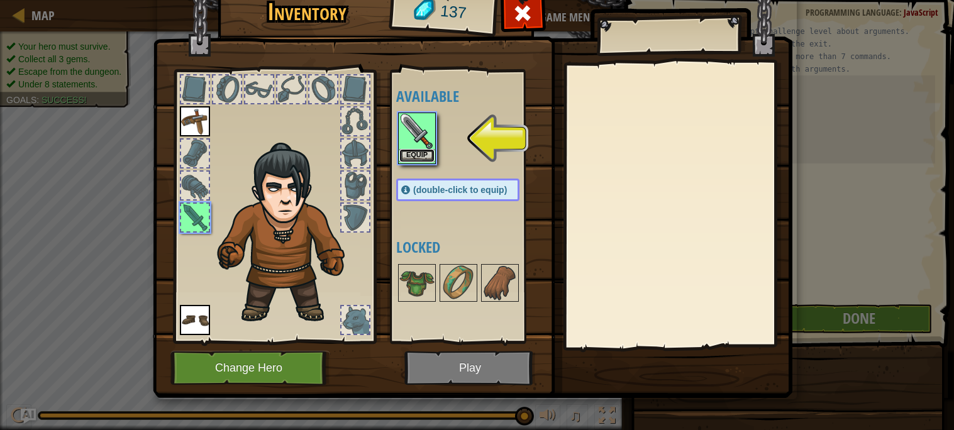
click at [419, 158] on button "Equip" at bounding box center [416, 155] width 35 height 13
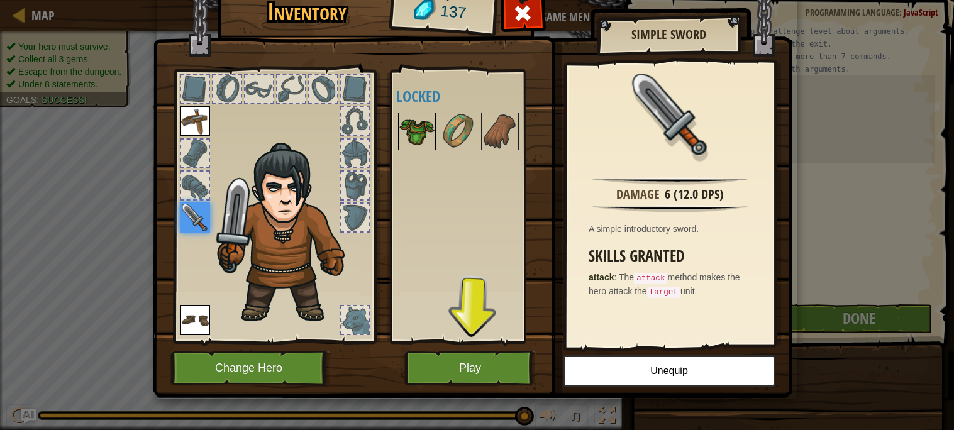
click at [426, 119] on img at bounding box center [416, 131] width 35 height 35
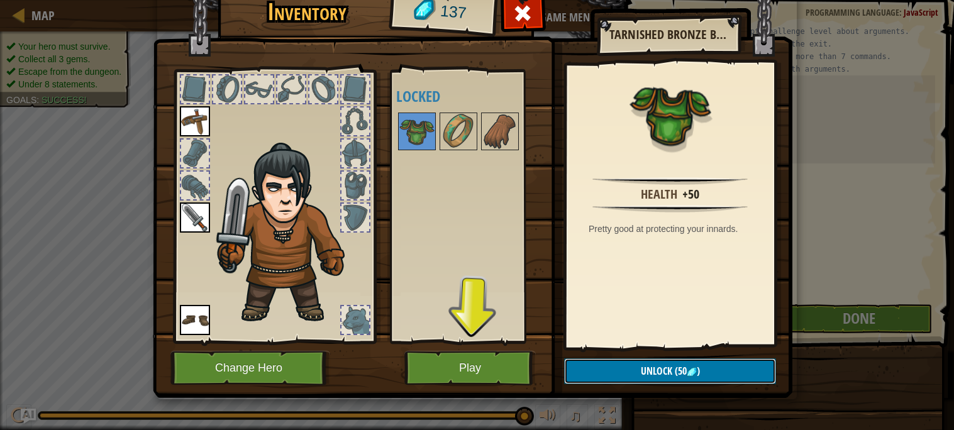
click at [642, 365] on span "Unlock" at bounding box center [656, 371] width 31 height 14
click at [641, 366] on button "Confirm" at bounding box center [670, 371] width 212 height 26
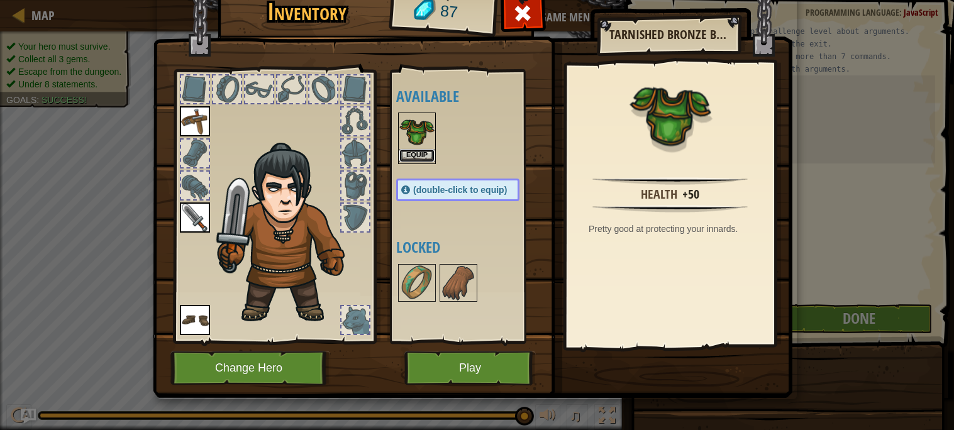
click at [422, 159] on button "Equip" at bounding box center [416, 155] width 35 height 13
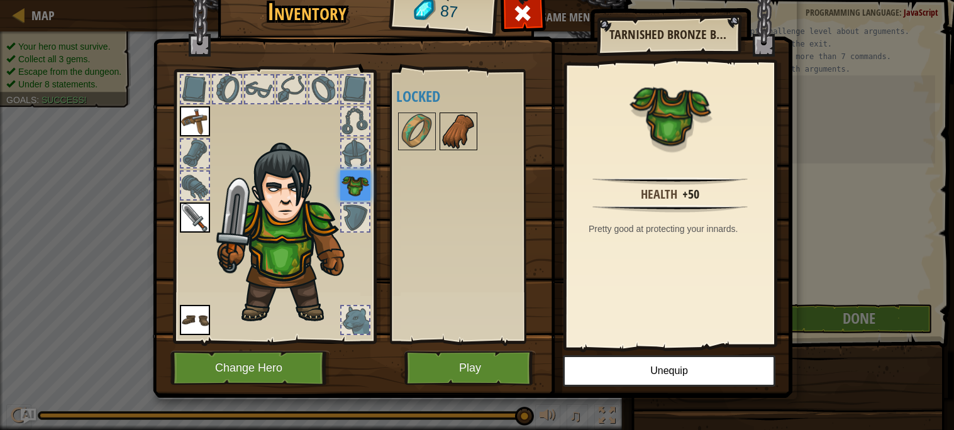
click at [453, 140] on img at bounding box center [458, 131] width 35 height 35
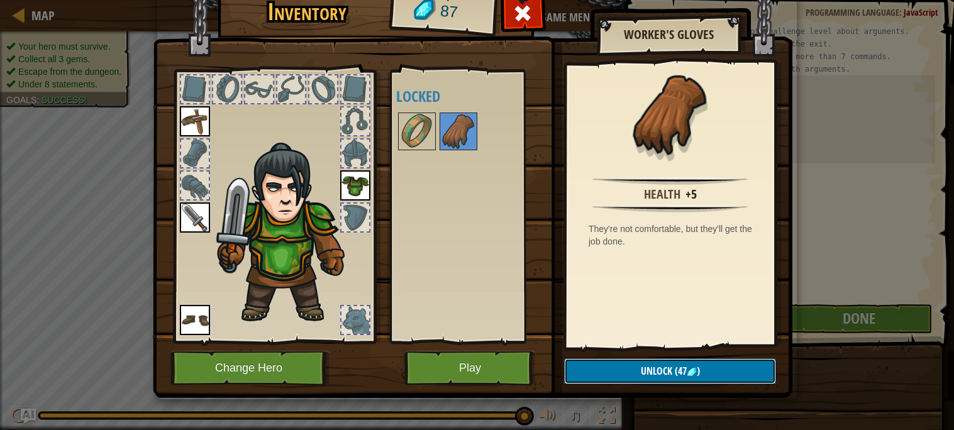
click at [627, 366] on button "Unlock (47 )" at bounding box center [670, 371] width 212 height 26
click at [627, 368] on button "Confirm" at bounding box center [670, 371] width 212 height 26
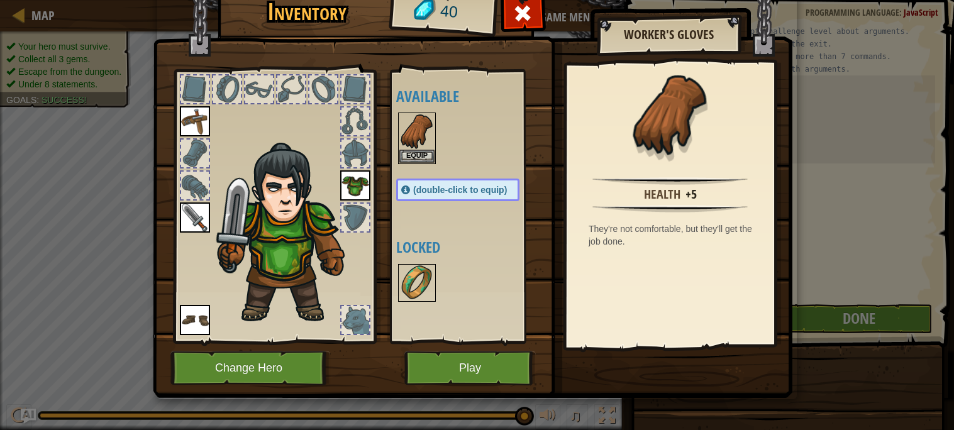
click at [417, 291] on img at bounding box center [416, 282] width 35 height 35
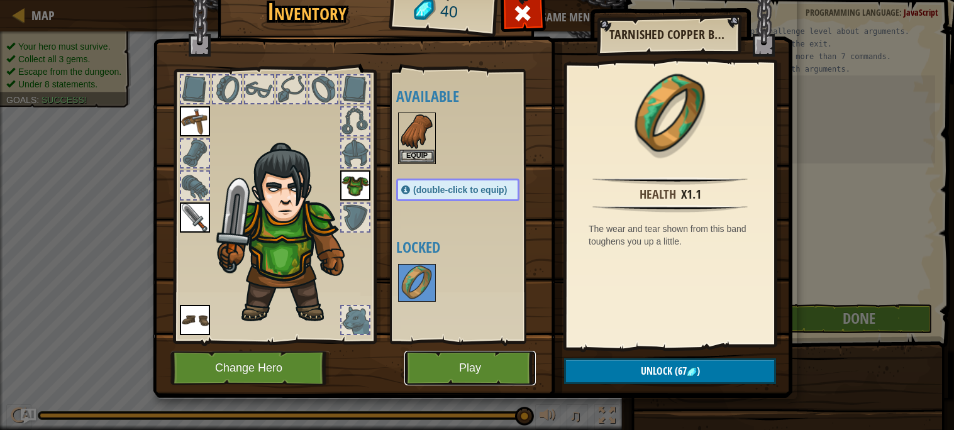
click at [517, 362] on button "Play" at bounding box center [469, 368] width 131 height 35
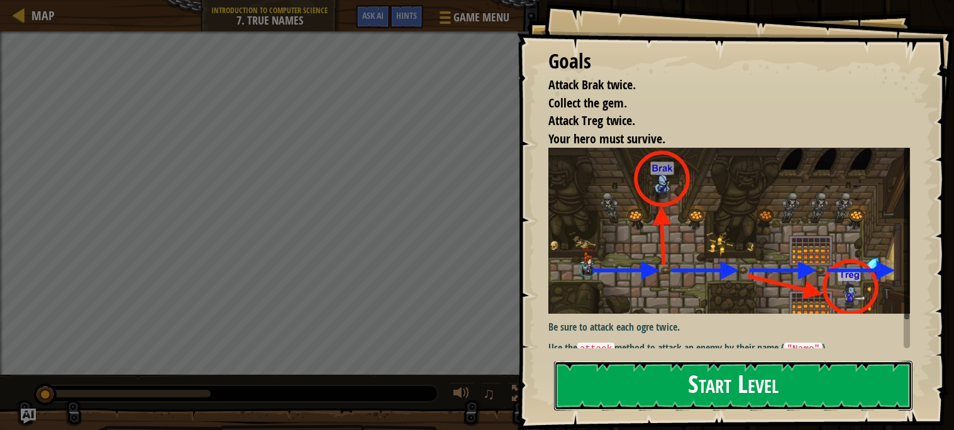
click at [683, 400] on button "Start Level" at bounding box center [733, 386] width 358 height 50
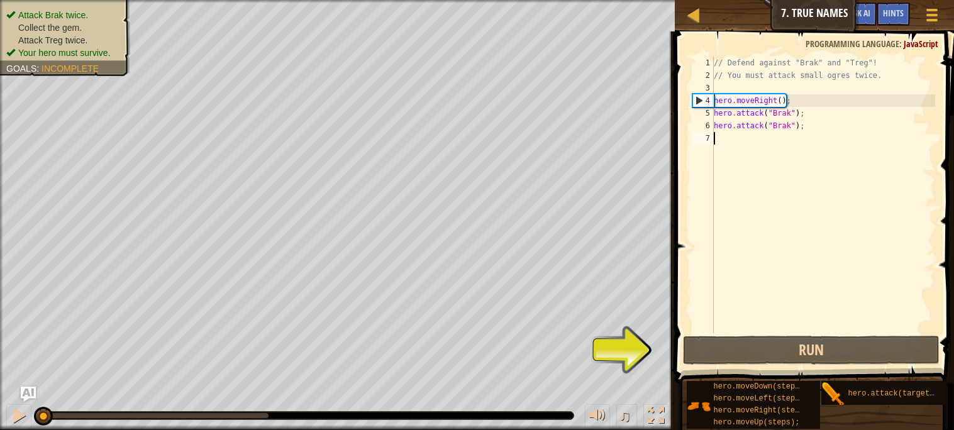
click at [811, 96] on div "// Defend against "Brak" and "Treg"! // You must attack small ogres twice. hero…" at bounding box center [823, 208] width 224 height 302
type textarea "hero.moveRight();"
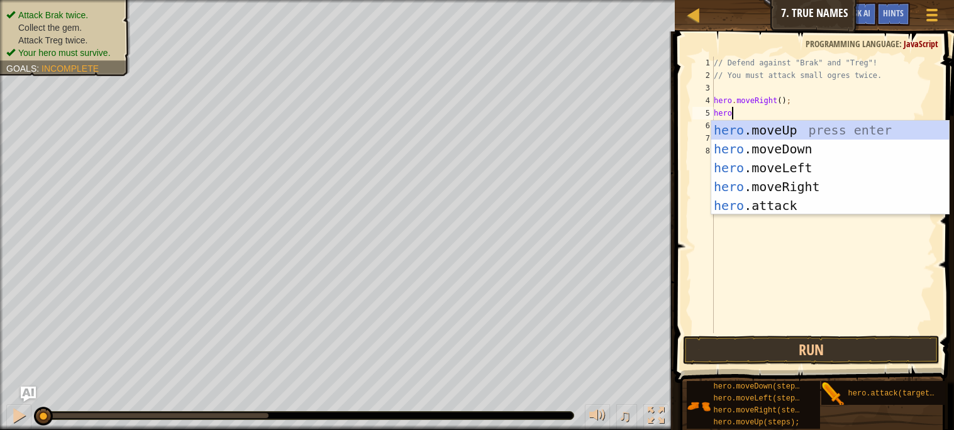
scroll to position [5, 1]
type textarea "h"
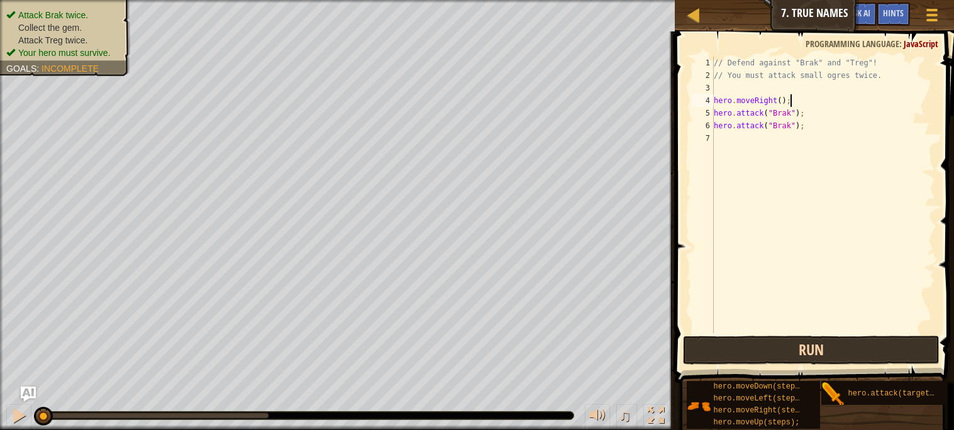
type textarea "hero.moveRight();"
click at [701, 356] on button "Run" at bounding box center [811, 350] width 256 height 29
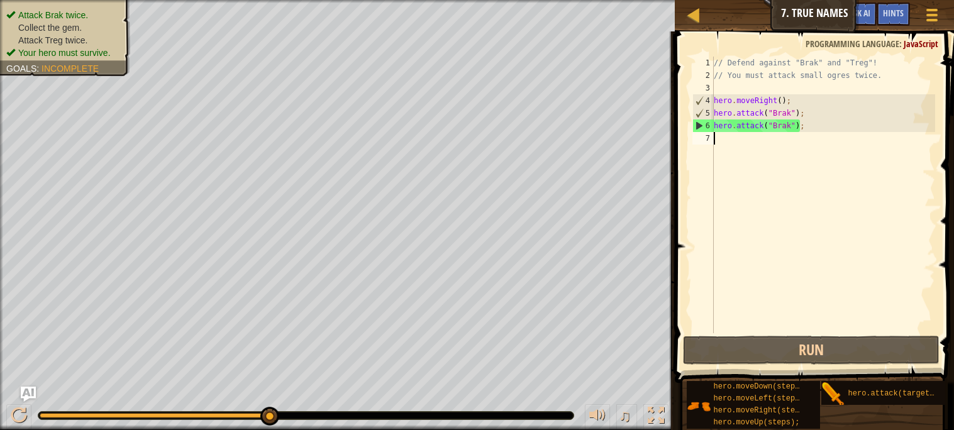
click at [823, 132] on div "// Defend against "Brak" and "Treg"! // You must attack small ogres twice. hero…" at bounding box center [823, 208] width 224 height 302
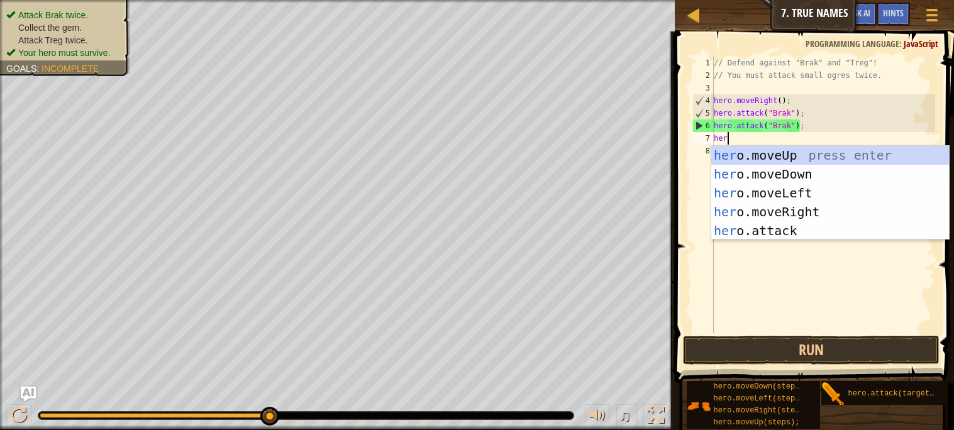
scroll to position [5, 1]
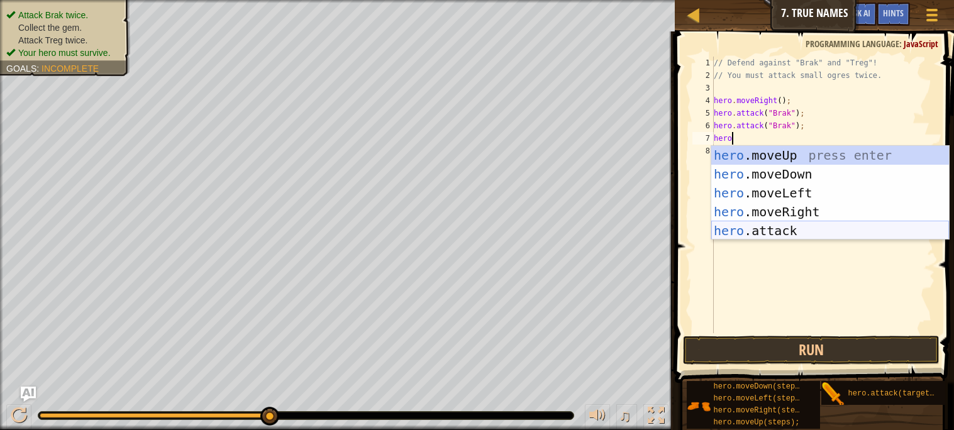
click at [829, 237] on div "hero .moveUp press enter hero .moveDown press enter hero .moveLeft press enter …" at bounding box center [830, 212] width 238 height 132
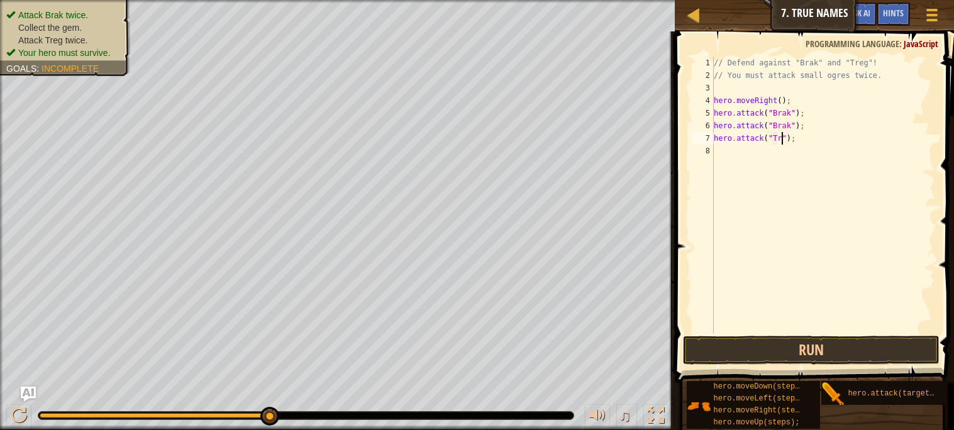
scroll to position [5, 6]
type textarea "hero.attack("Treg");"
click at [805, 152] on div "// Defend against "Brak" and "Treg"! // You must attack small ogres twice. hero…" at bounding box center [823, 208] width 224 height 302
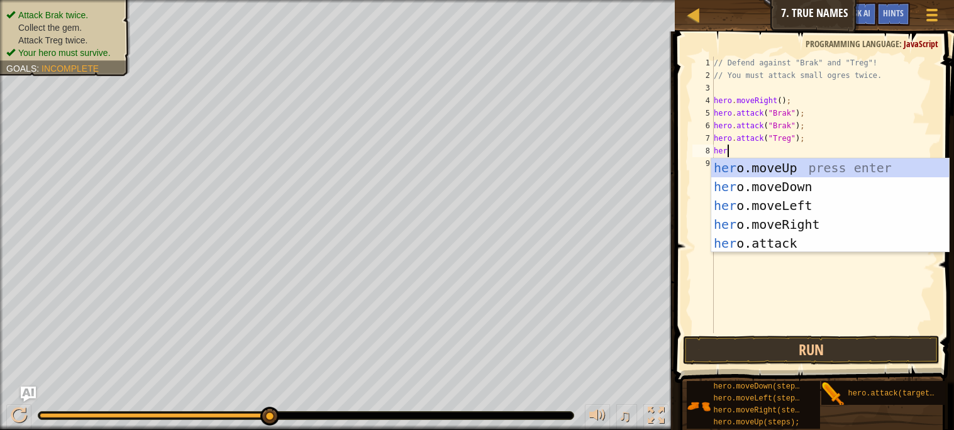
scroll to position [5, 1]
click at [788, 241] on div "hero .moveUp press enter hero .moveDown press enter hero .moveLeft press enter …" at bounding box center [830, 224] width 238 height 132
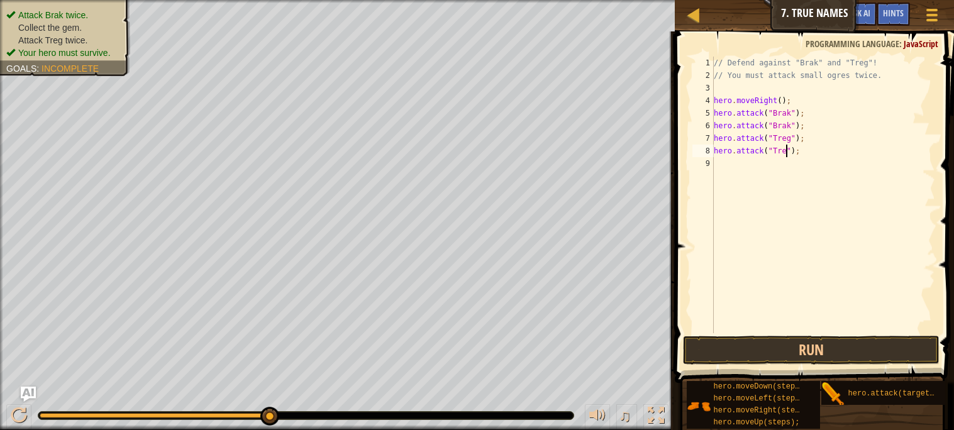
scroll to position [5, 6]
type textarea "hero.attack("Treg");"
click at [807, 344] on button "Run" at bounding box center [811, 350] width 256 height 29
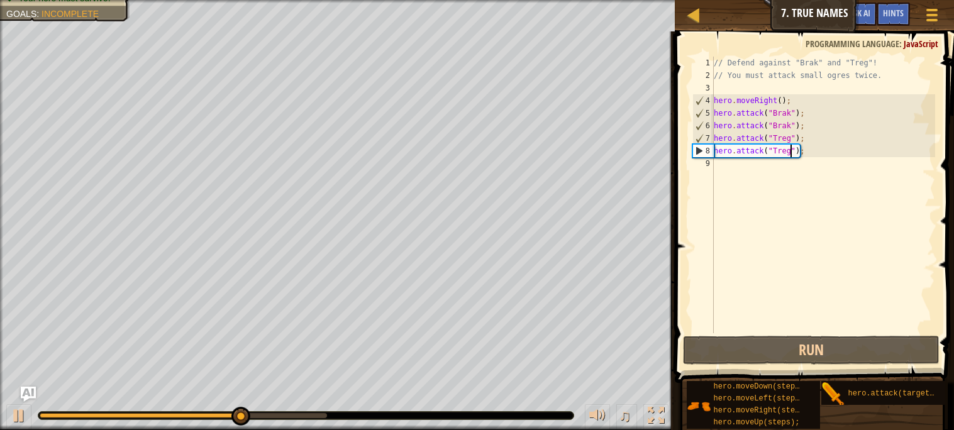
click at [760, 175] on div "// Defend against "Brak" and "Treg"! // You must attack small ogres twice. hero…" at bounding box center [823, 208] width 224 height 302
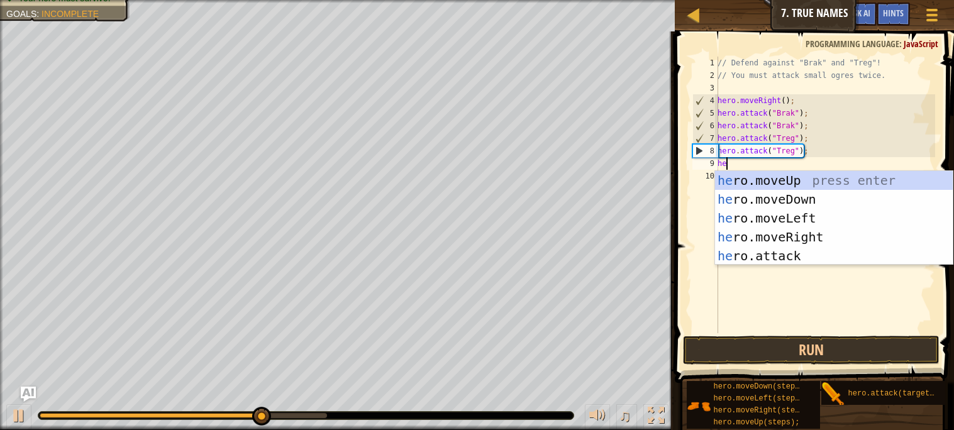
type textarea "hero"
click at [752, 234] on div "hero .moveUp press enter hero .moveDown press enter hero .moveLeft press enter …" at bounding box center [834, 237] width 238 height 132
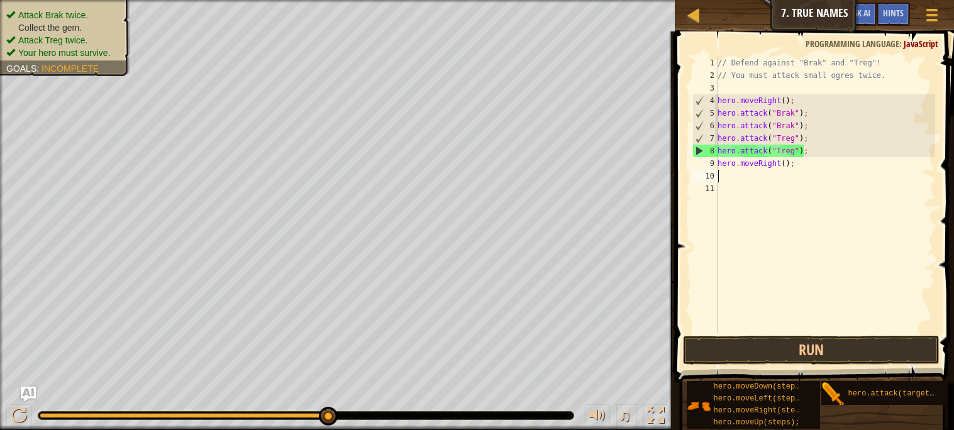
scroll to position [5, 0]
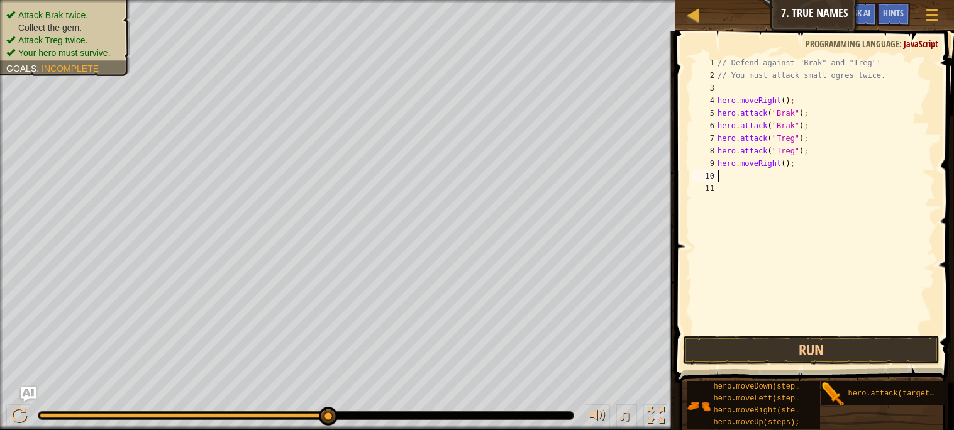
click at [786, 159] on div "// Defend against "Brak" and "Treg"! // You must attack small ogres twice. hero…" at bounding box center [825, 208] width 220 height 302
type textarea "hero.moveRight(3);"
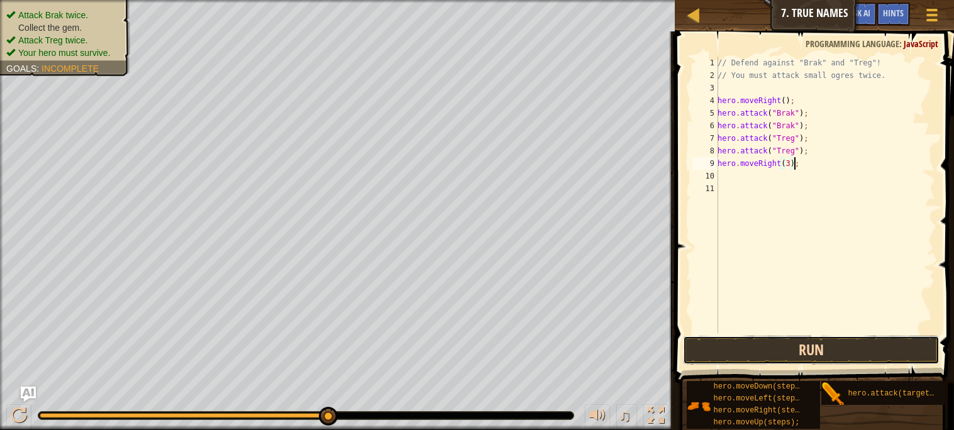
click at [812, 353] on button "Run" at bounding box center [811, 350] width 256 height 29
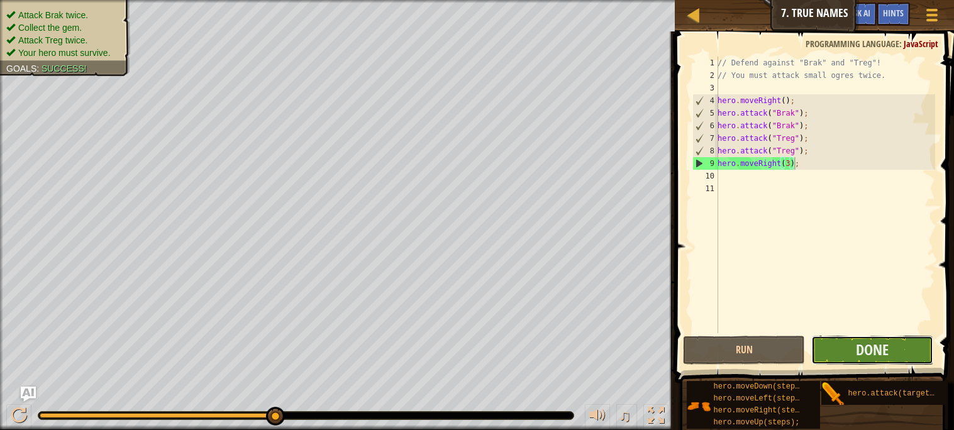
click at [832, 346] on button "Done" at bounding box center [872, 350] width 122 height 29
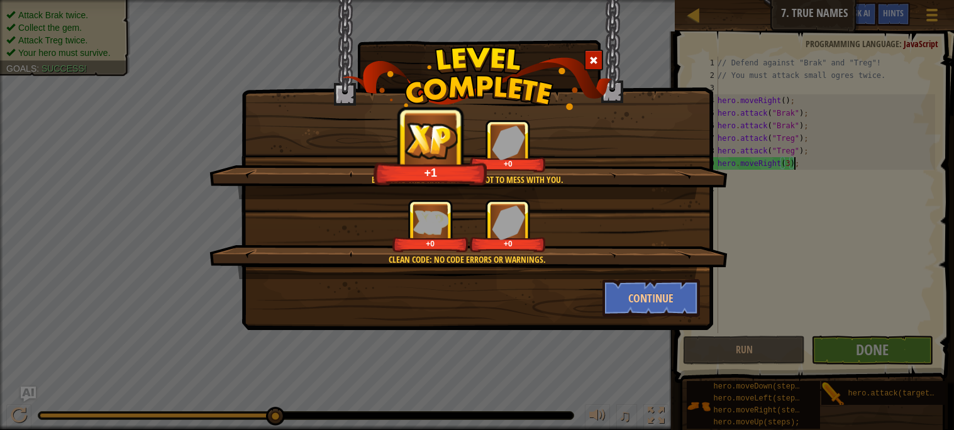
click at [600, 275] on div "Clean code: no code errors or warnings. +0 +0" at bounding box center [468, 239] width 518 height 80
click at [616, 286] on button "Continue" at bounding box center [650, 298] width 97 height 38
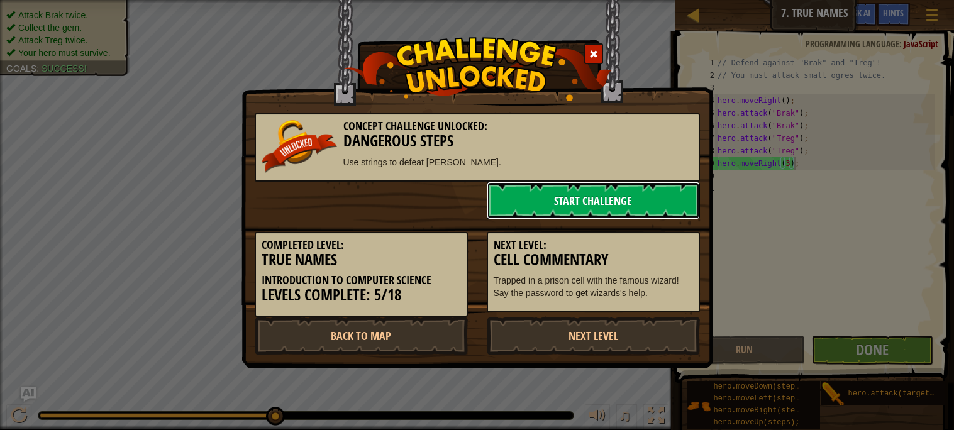
click at [570, 205] on link "Start Challenge" at bounding box center [593, 201] width 213 height 38
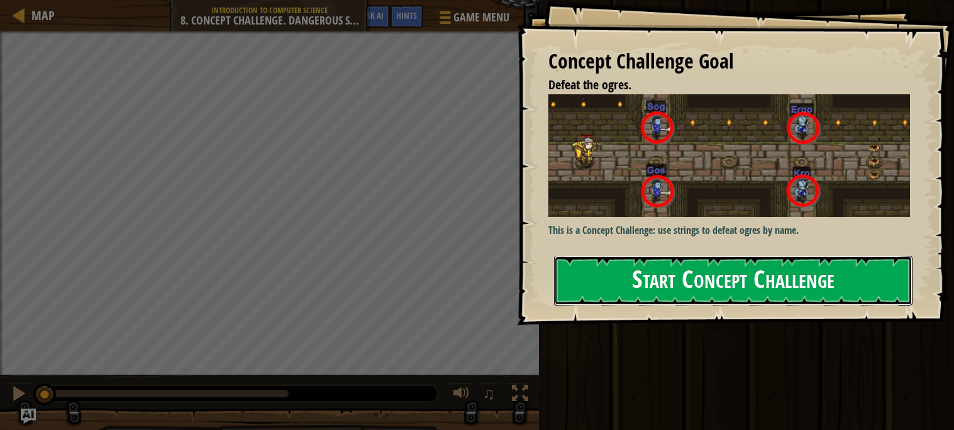
click at [588, 306] on div "Concept Challenge Goal Defeat the ogres. This is a Concept Challenge: use strin…" at bounding box center [735, 162] width 437 height 325
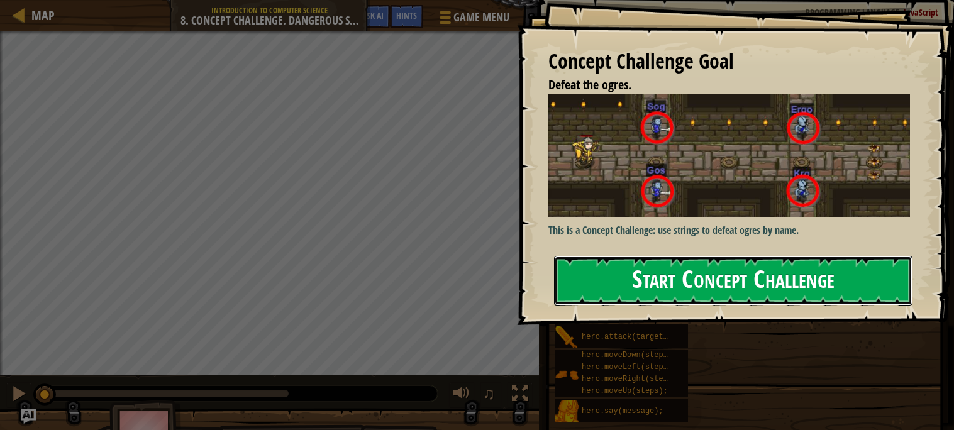
click at [588, 306] on div "Concept Challenge Goal Defeat the ogres. This is a Concept Challenge: use strin…" at bounding box center [735, 162] width 437 height 325
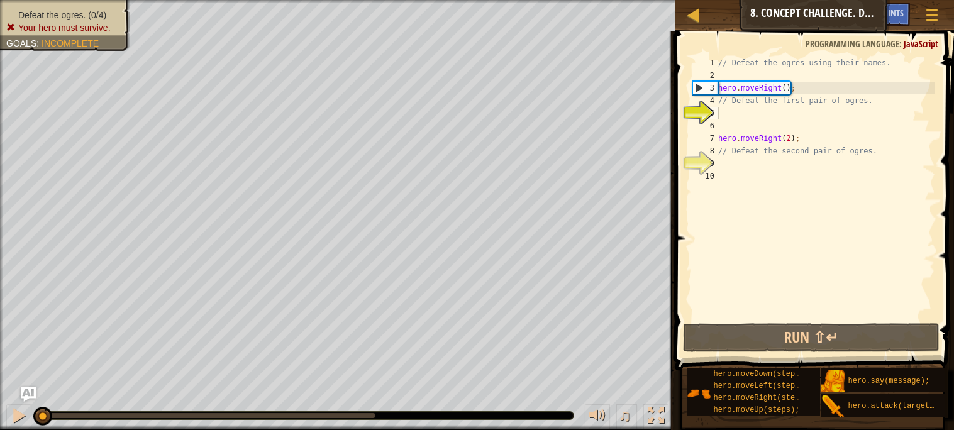
click at [785, 84] on div "// Defeat the ogres using their names. hero . moveRight ( ) ; // Defeat the fir…" at bounding box center [824, 201] width 219 height 289
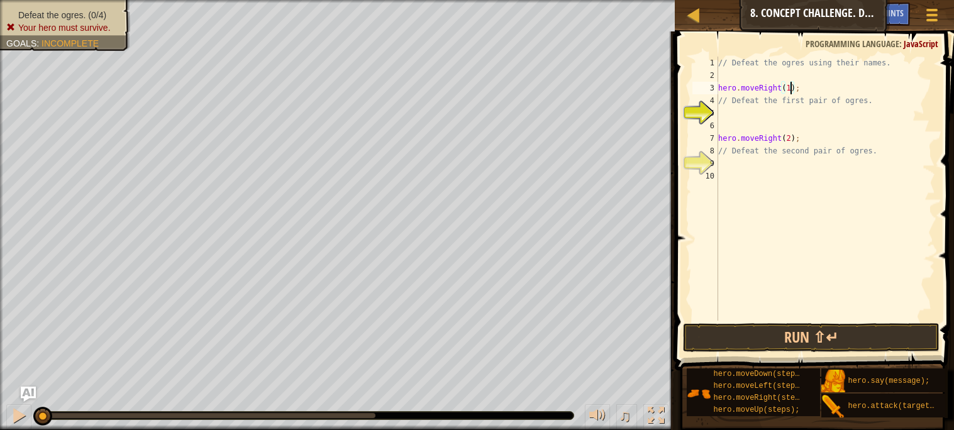
click at [766, 106] on div "// Defeat the ogres using their names. hero . moveRight ( 1 ) ; // Defeat the f…" at bounding box center [824, 201] width 219 height 289
type textarea "// Defeat the first pair of ogres."
click at [769, 109] on div "// Defeat the ogres using their names. hero . moveRight ( 1 ) ; // Defeat the f…" at bounding box center [824, 201] width 219 height 289
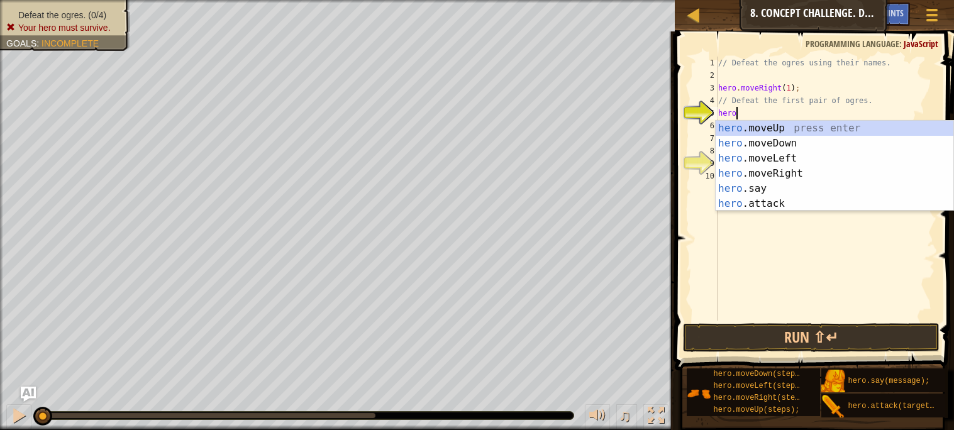
scroll to position [5, 1]
click at [755, 199] on div "hero .moveUp press enter hero .moveDown press enter hero .moveLeft press enter …" at bounding box center [834, 181] width 238 height 121
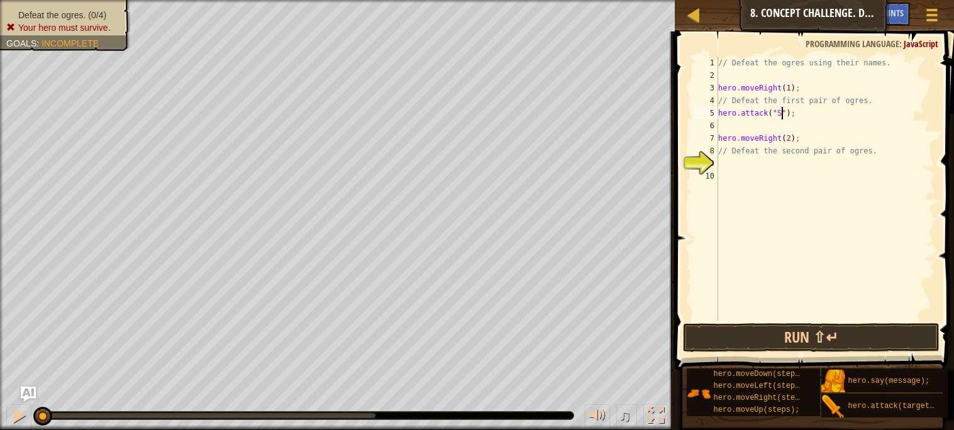
scroll to position [5, 6]
click at [878, 99] on div "// Defeat the ogres using their names. hero . moveRight ( 1 ) ; // Defeat the f…" at bounding box center [824, 201] width 219 height 289
type textarea "// Defeat the first pair of ogres."
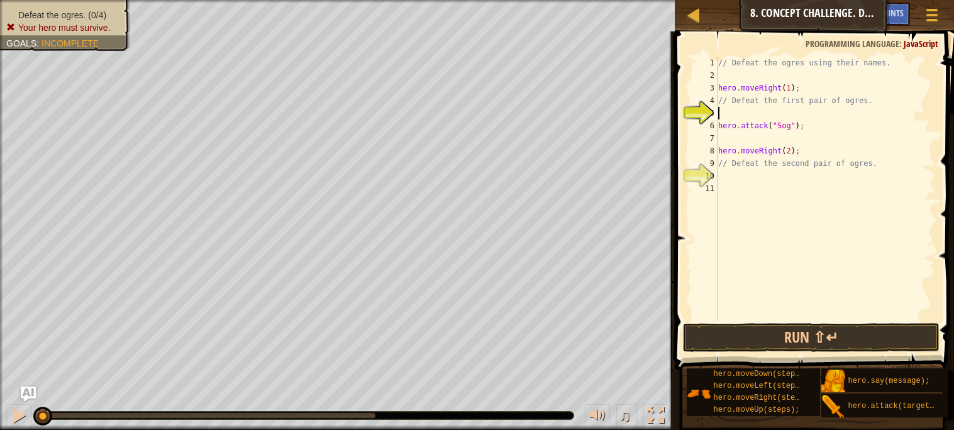
type textarea "// Defeat the first pair of ogres."
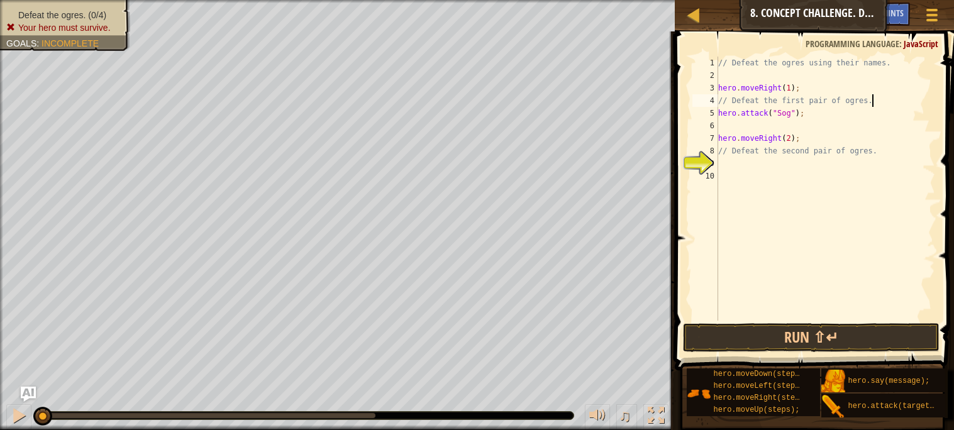
click at [755, 130] on div "// Defeat the ogres using their names. hero . moveRight ( 1 ) ; // Defeat the f…" at bounding box center [824, 201] width 219 height 289
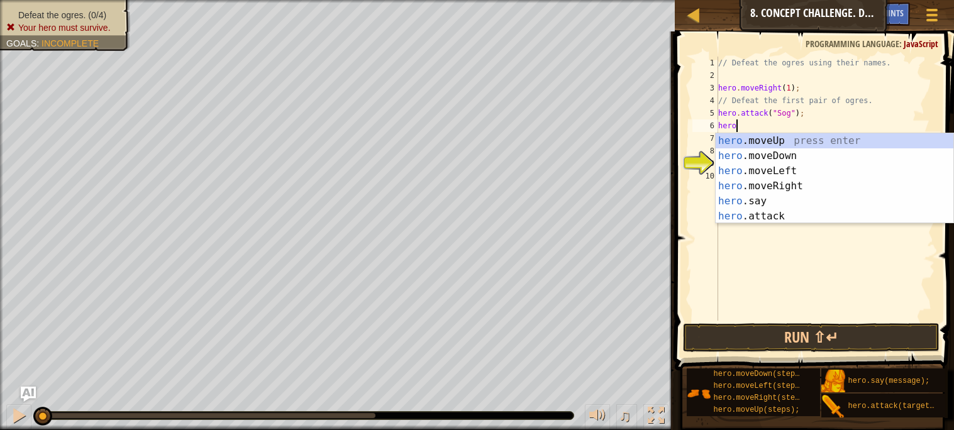
scroll to position [5, 1]
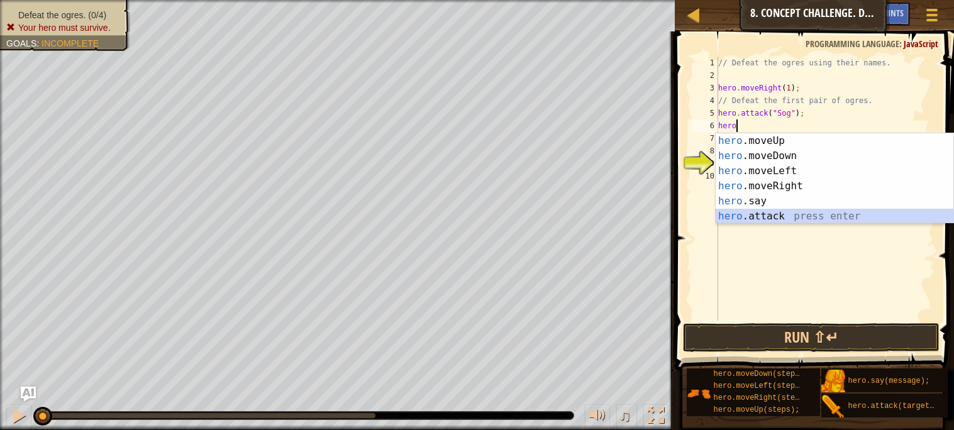
click at [736, 210] on div "hero .moveUp press enter hero .moveDown press enter hero .moveLeft press enter …" at bounding box center [834, 193] width 238 height 121
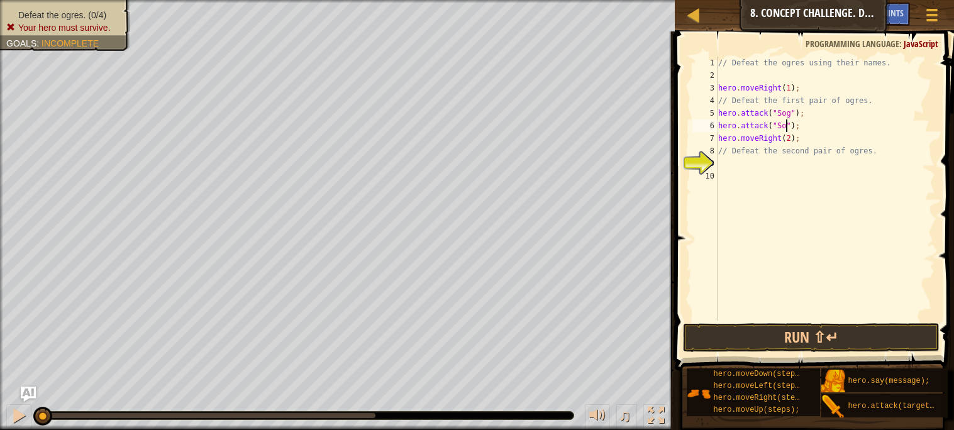
scroll to position [5, 6]
type textarea "hero.attack("Sog");"
click at [805, 166] on div "// Defeat the ogres using their names. hero . moveRight ( 1 ) ; // Defeat the f…" at bounding box center [824, 201] width 219 height 289
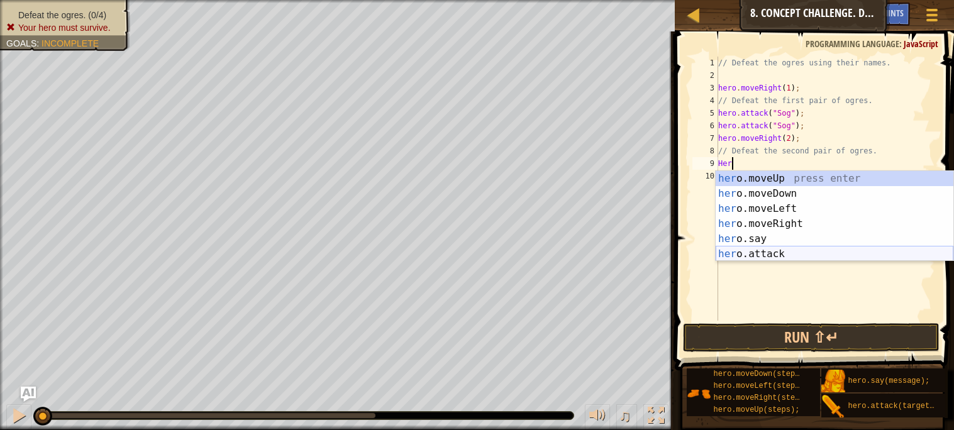
click at [780, 251] on div "her o.moveUp press enter her o.moveDown press enter her o.moveLeft press enter …" at bounding box center [834, 231] width 238 height 121
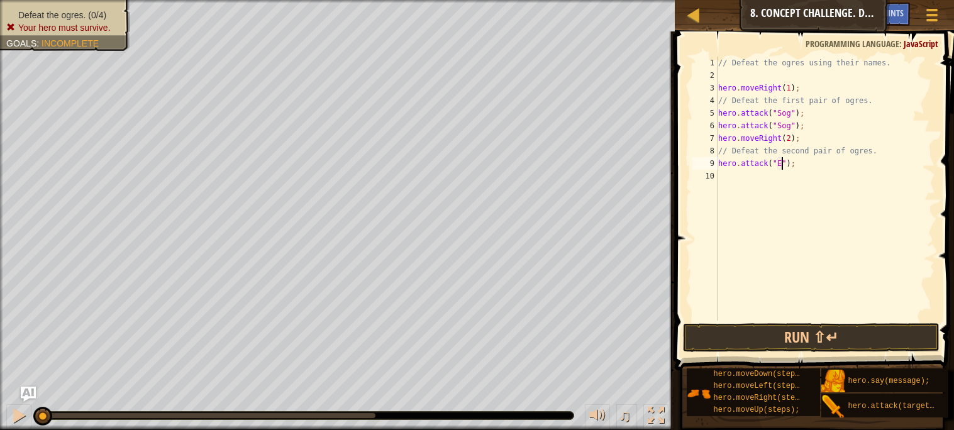
scroll to position [5, 6]
type textarea "hero.attack("Ergo");"
click at [788, 228] on div "// Defeat the ogres using their names. hero . moveRight ( 1 ) ; // Defeat the f…" at bounding box center [824, 201] width 219 height 289
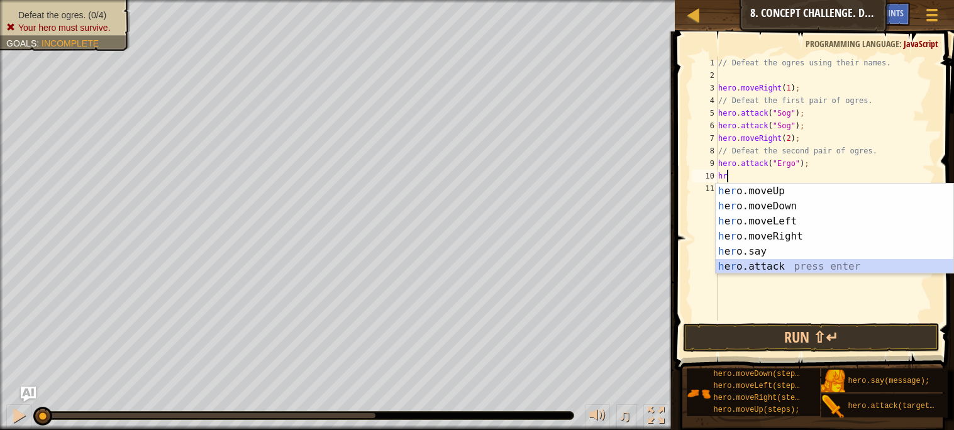
click at [773, 265] on div "h e r o.moveUp press enter h e r o.moveDown press enter h e r o.moveLeft press …" at bounding box center [834, 244] width 238 height 121
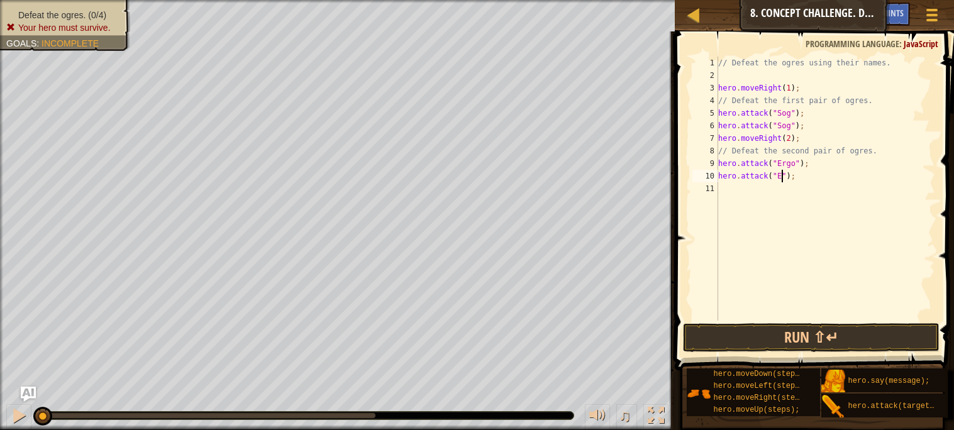
scroll to position [5, 6]
type textarea "hero.attack("Ergo");"
click at [799, 196] on div "// Defeat the ogres using their names. hero . moveRight ( 1 ) ; // Defeat the f…" at bounding box center [824, 201] width 219 height 289
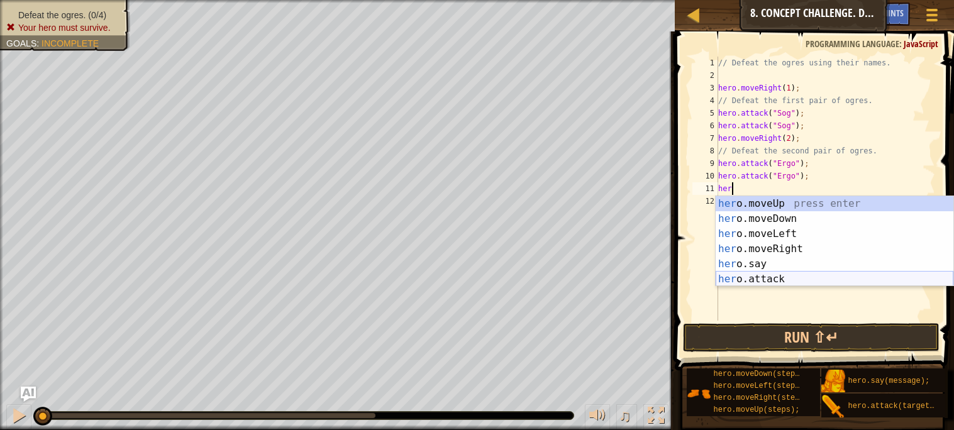
click at [778, 277] on div "her o.moveUp press enter her o.moveDown press enter her o.moveLeft press enter …" at bounding box center [834, 256] width 238 height 121
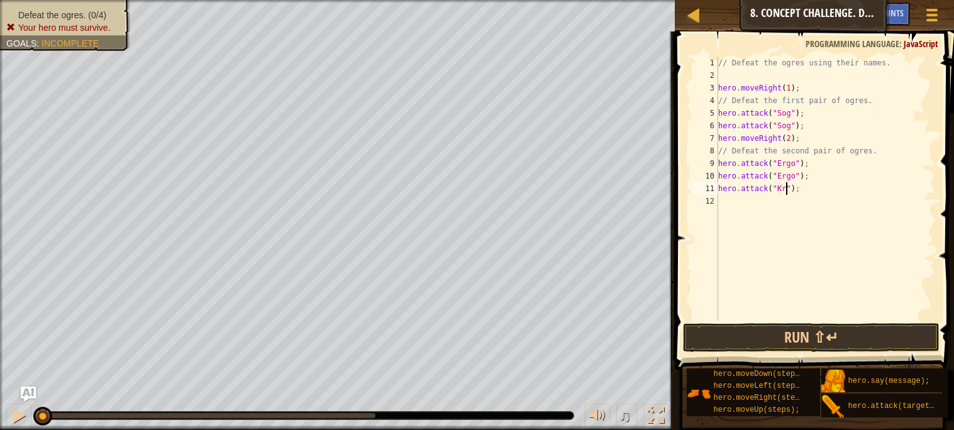
scroll to position [5, 6]
click at [812, 121] on div "// Defeat the ogres using their names. hero . moveRight ( 1 ) ; // Defeat the f…" at bounding box center [824, 201] width 219 height 289
type textarea "hero.attack("Sog");"
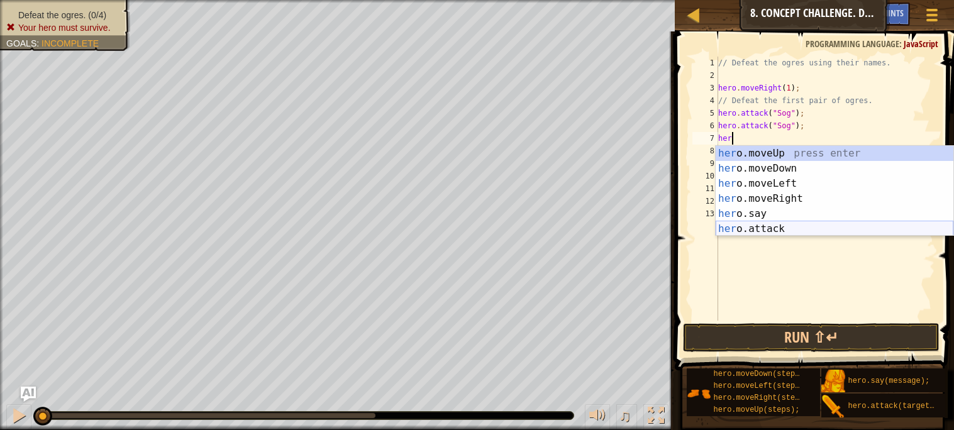
click at [771, 231] on div "her o.moveUp press enter her o.moveDown press enter her o.moveLeft press enter …" at bounding box center [834, 206] width 238 height 121
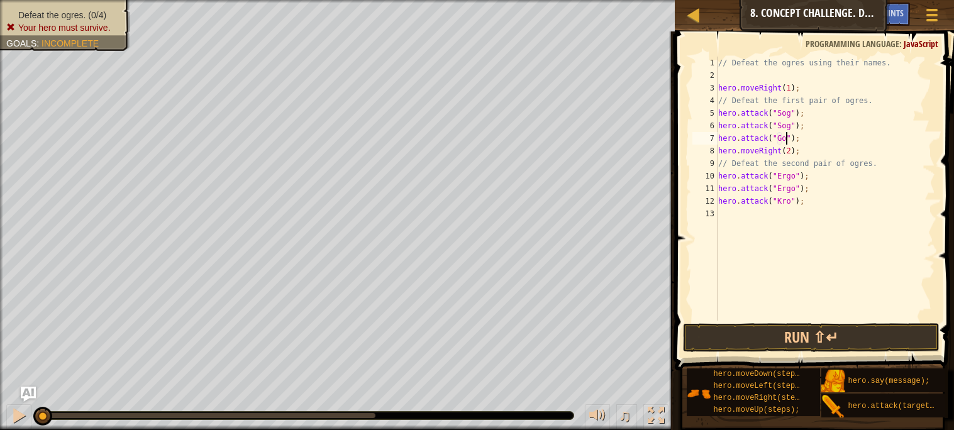
type textarea "hero.attack("Gos");"
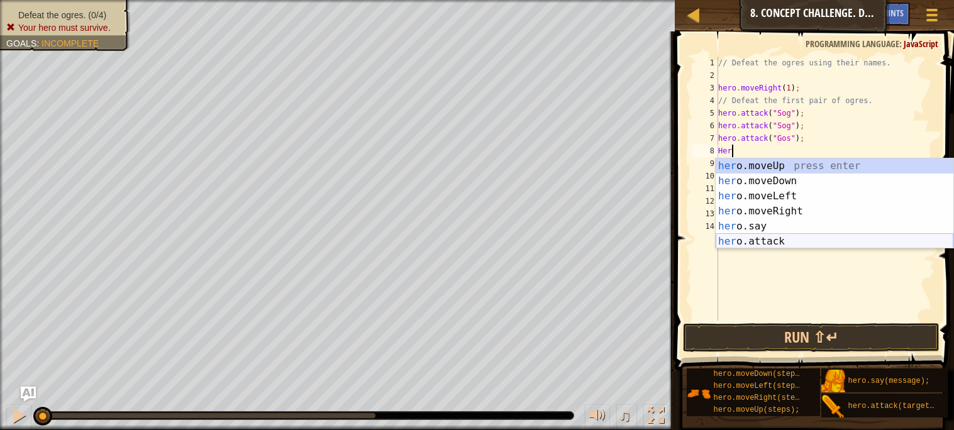
click at [773, 239] on div "her o.moveUp press enter her o.moveDown press enter her o.moveLeft press enter …" at bounding box center [834, 218] width 238 height 121
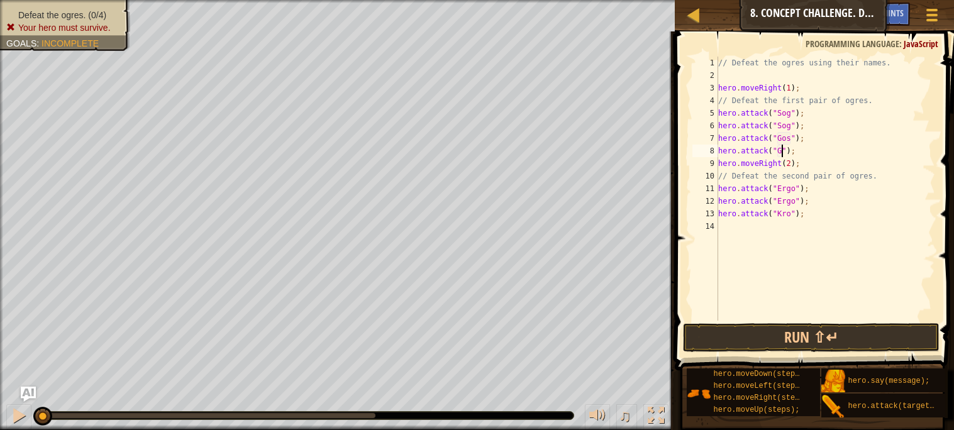
type textarea "hero.attack("Gos");"
click at [774, 225] on div "// Defeat the ogres using their names. hero . moveRight ( 1 ) ; // Defeat the f…" at bounding box center [824, 201] width 219 height 289
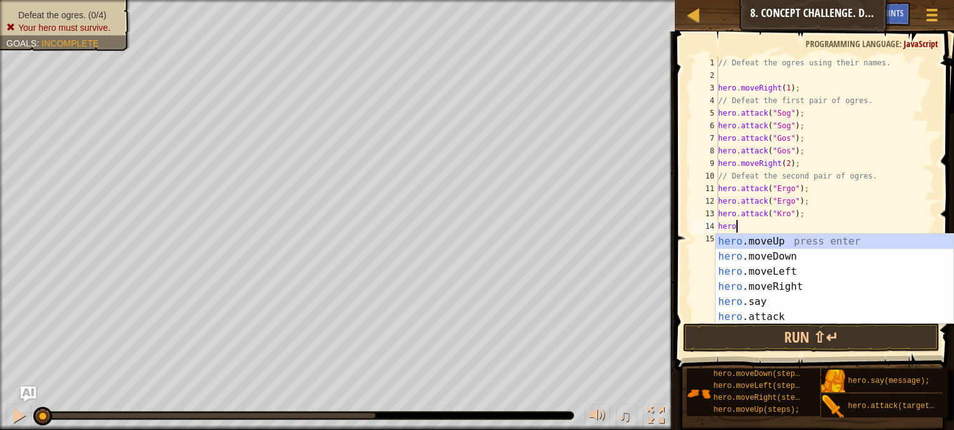
scroll to position [5, 1]
click at [761, 315] on div "hero .moveUp press enter hero .moveDown press enter hero .moveLeft press enter …" at bounding box center [834, 294] width 238 height 121
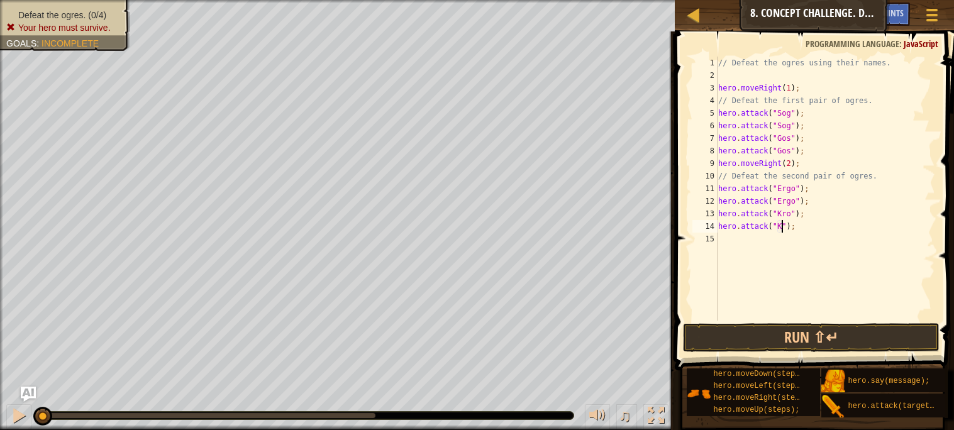
scroll to position [5, 6]
click at [788, 341] on button "Run ⇧↵" at bounding box center [811, 337] width 256 height 29
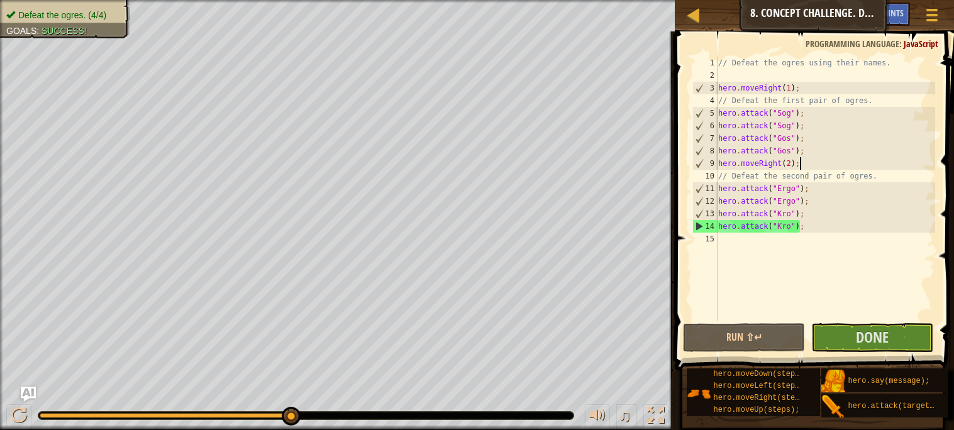
click at [809, 164] on div "// Defeat the ogres using their names. hero . moveRight ( 1 ) ; // Defeat the f…" at bounding box center [824, 201] width 219 height 289
click at [820, 155] on div "// Defeat the ogres using their names. hero . moveRight ( 1 ) ; // Defeat the f…" at bounding box center [824, 201] width 219 height 289
type textarea "hero.attack("Gos");"
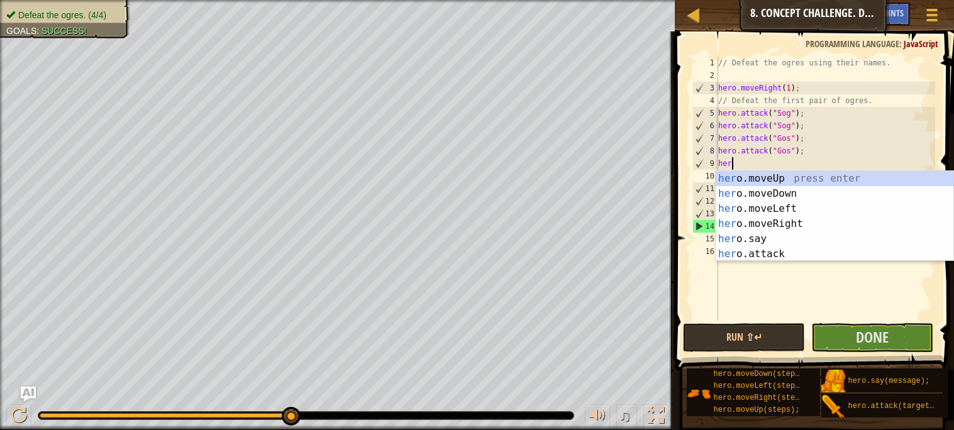
type textarea "hero"
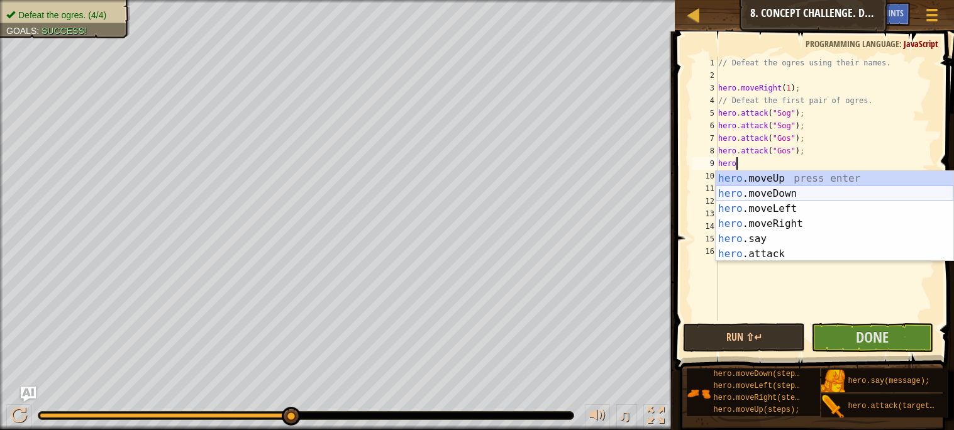
click at [800, 196] on div "hero .moveUp press enter hero .moveDown press enter hero .moveLeft press enter …" at bounding box center [834, 231] width 238 height 121
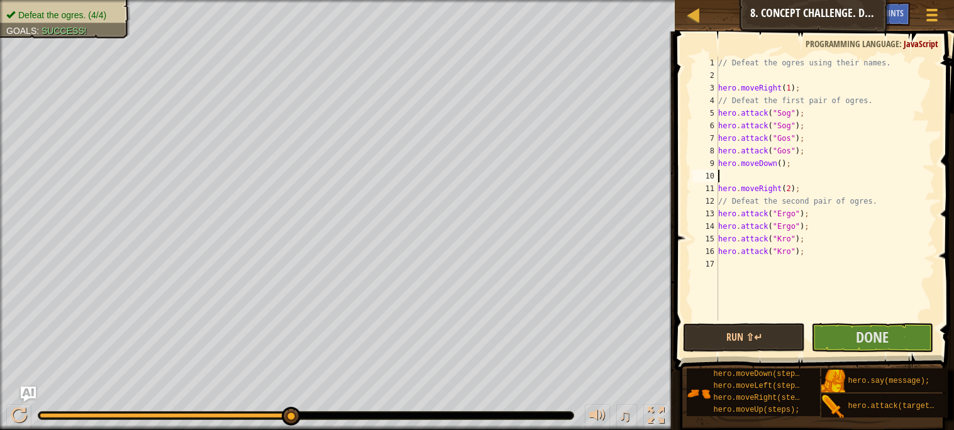
scroll to position [5, 0]
click at [780, 164] on div "// Defeat the ogres using their names. hero . moveRight ( 1 ) ; // Defeat the f…" at bounding box center [824, 201] width 219 height 289
type textarea "hero.moveDown(1);"
click at [771, 174] on div "// Defeat the ogres using their names. hero . moveRight ( 1 ) ; // Defeat the f…" at bounding box center [824, 201] width 219 height 289
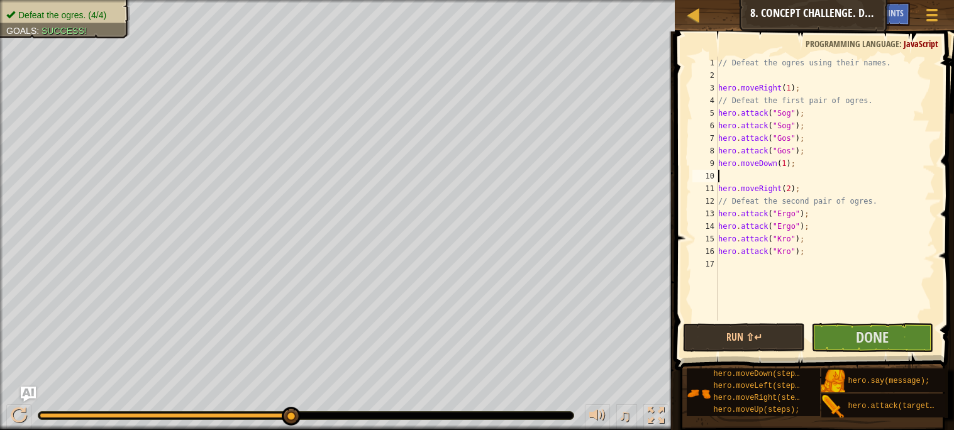
scroll to position [5, 0]
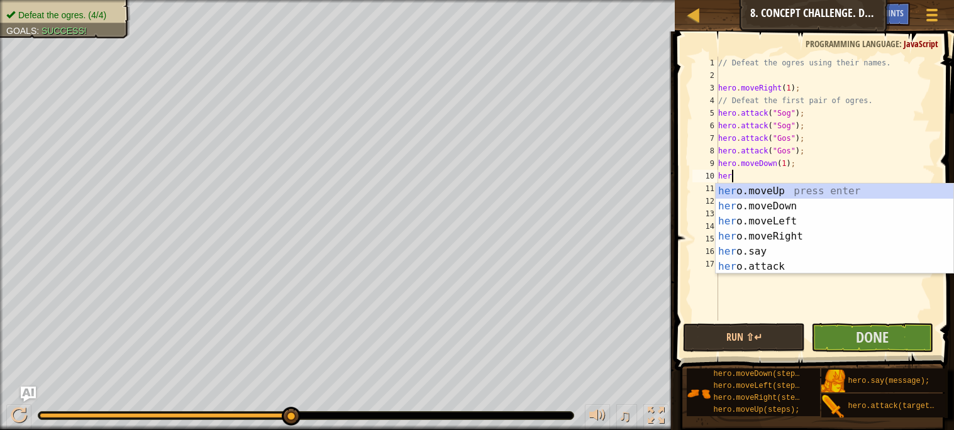
type textarea "hero"
click at [764, 187] on div "hero .moveUp press enter hero .moveDown press enter hero .moveLeft press enter …" at bounding box center [834, 244] width 238 height 121
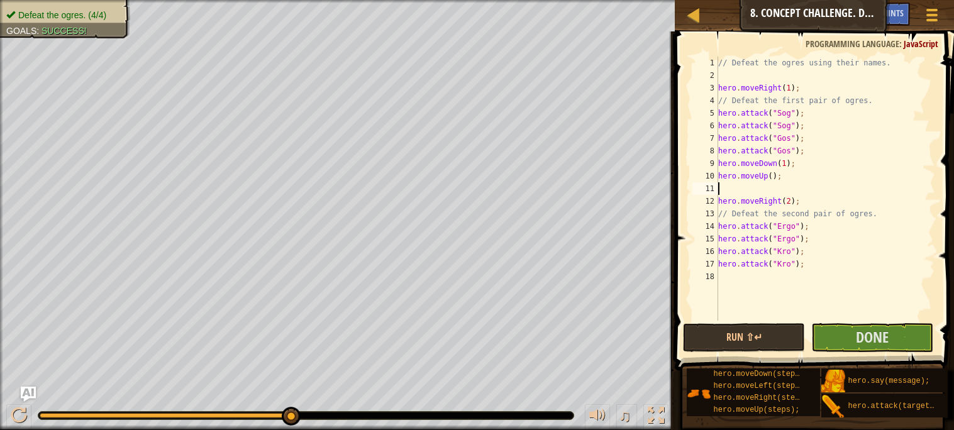
scroll to position [5, 0]
click at [772, 180] on div "// Defeat the ogres using their names. hero . moveRight ( 1 ) ; // Defeat the f…" at bounding box center [824, 201] width 219 height 289
type textarea "hero.moveUp(1);"
click at [768, 184] on div "// Defeat the ogres using their names. hero . moveRight ( 1 ) ; // Defeat the f…" at bounding box center [824, 201] width 219 height 289
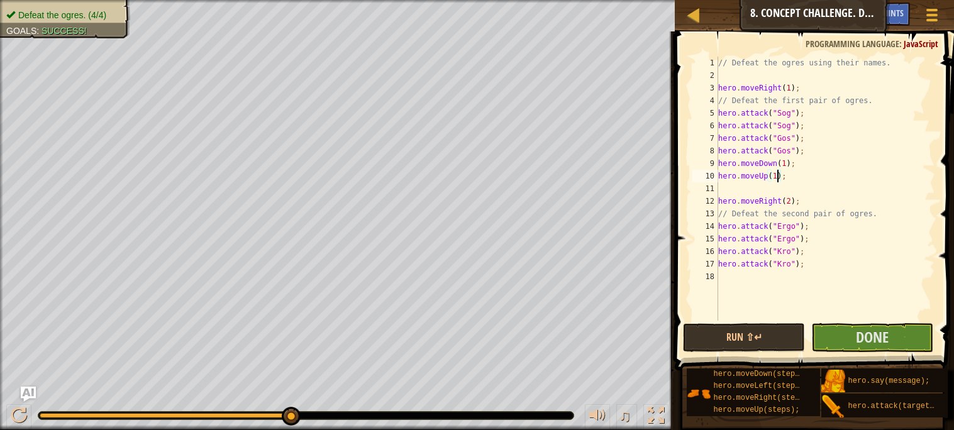
type textarea "hero.moveUp(1);"
click at [765, 275] on div "// Defeat the ogres using their names. hero . moveRight ( 1 ) ; // Defeat the f…" at bounding box center [824, 201] width 219 height 289
type textarea "hero"
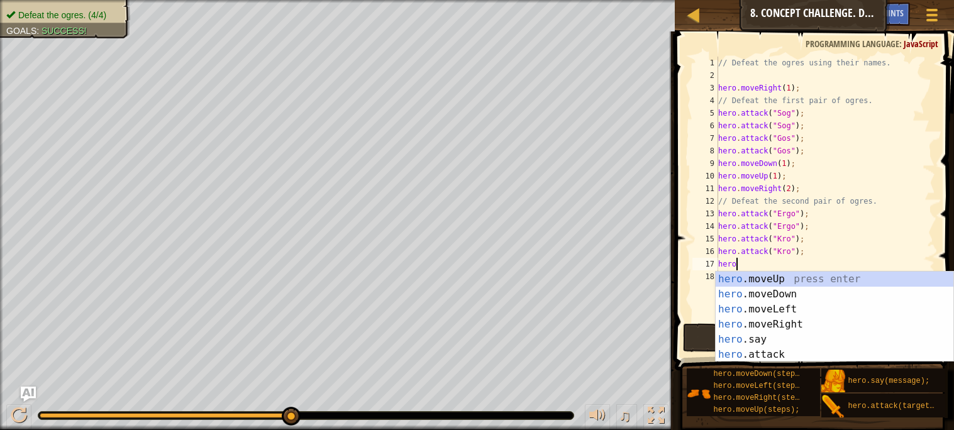
scroll to position [5, 1]
click at [756, 289] on div "hero .moveUp press enter hero .moveDown press enter hero .moveLeft press enter …" at bounding box center [834, 332] width 238 height 121
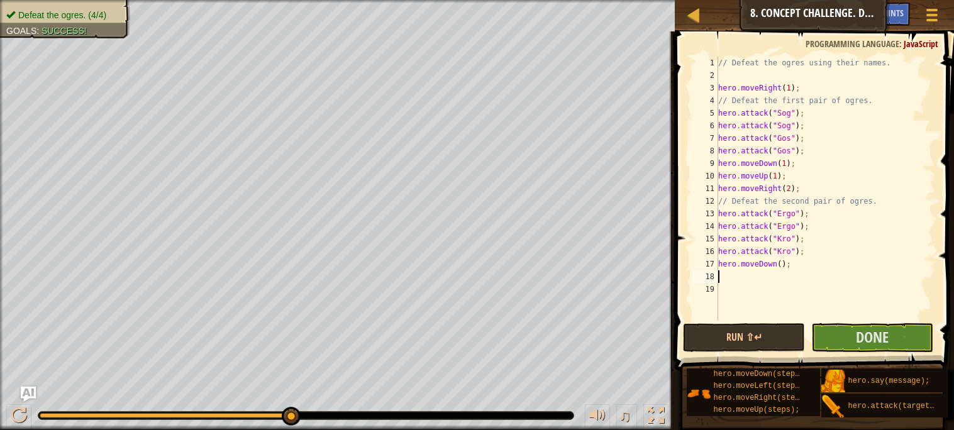
scroll to position [5, 0]
click at [756, 287] on div "// Defeat the ogres using their names. hero . moveRight ( 1 ) ; // Defeat the f…" at bounding box center [824, 201] width 219 height 289
click at [759, 282] on div "// Defeat the ogres using their names. hero . moveRight ( 1 ) ; // Defeat the f…" at bounding box center [824, 201] width 219 height 289
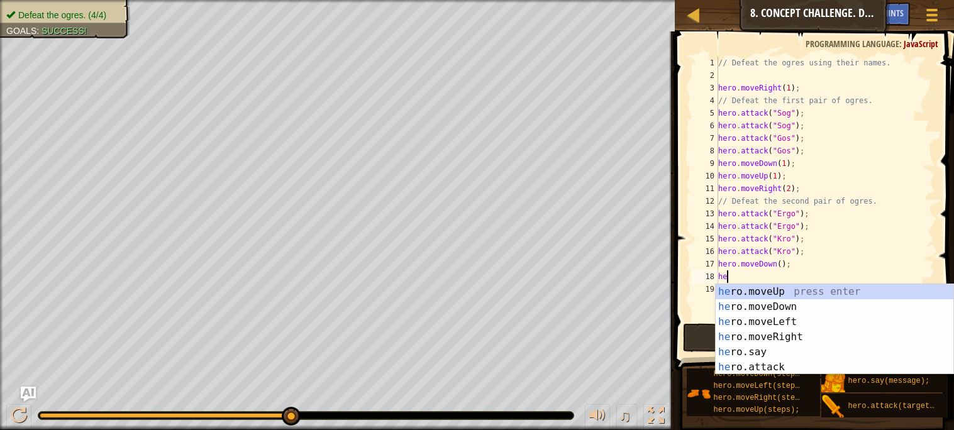
type textarea "hero"
click at [755, 286] on div "hero .moveUp press enter hero .moveDown press enter hero .moveLeft press enter …" at bounding box center [834, 344] width 238 height 121
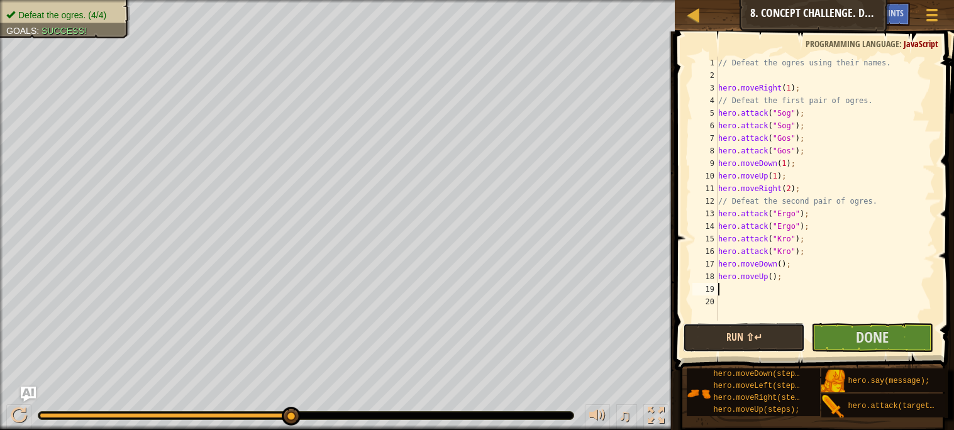
click at [750, 326] on button "Run ⇧↵" at bounding box center [744, 337] width 122 height 29
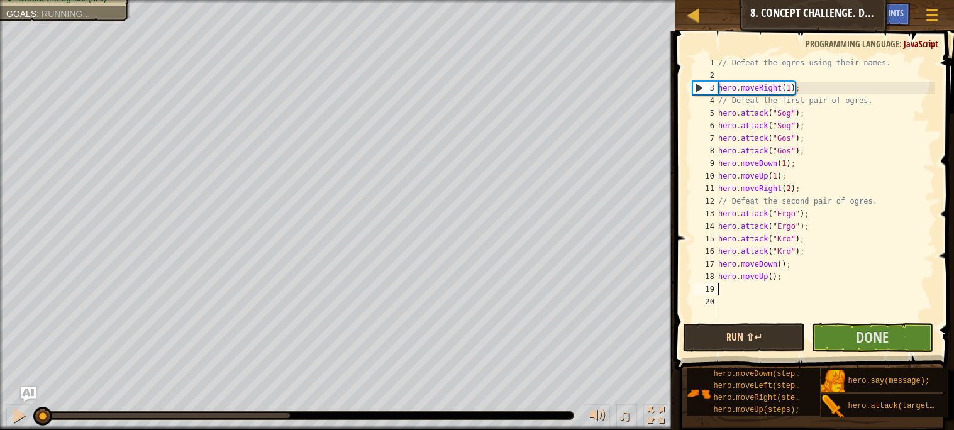
scroll to position [5, 0]
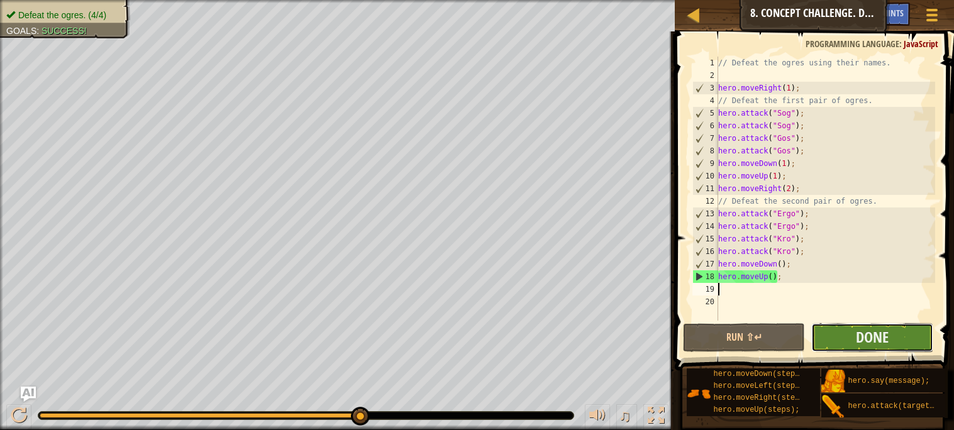
click at [837, 335] on button "Done" at bounding box center [872, 337] width 122 height 29
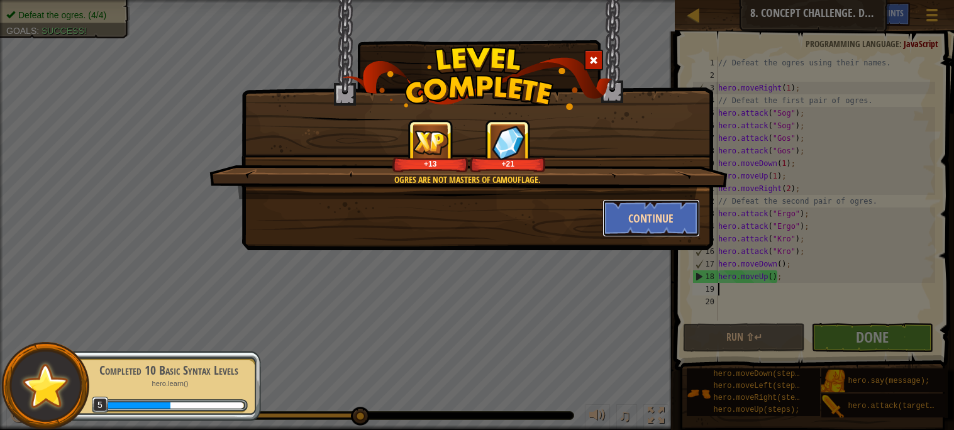
click at [620, 205] on button "Continue" at bounding box center [650, 218] width 97 height 38
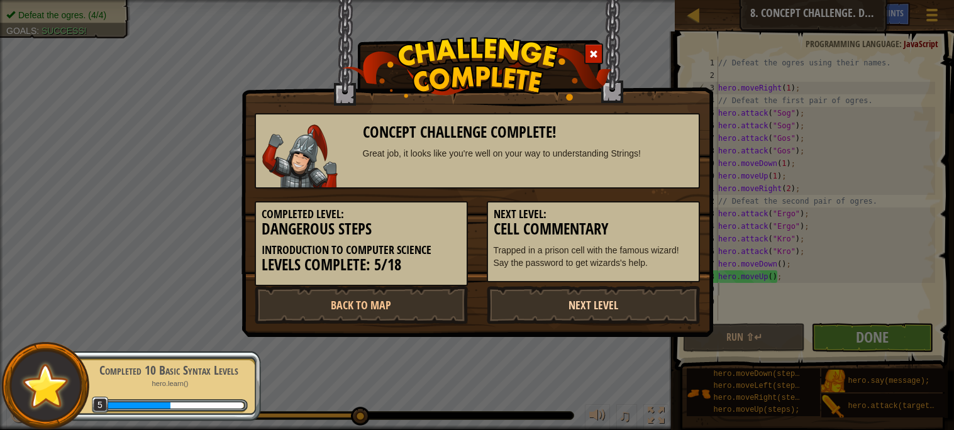
click at [585, 299] on link "Next Level" at bounding box center [593, 305] width 213 height 38
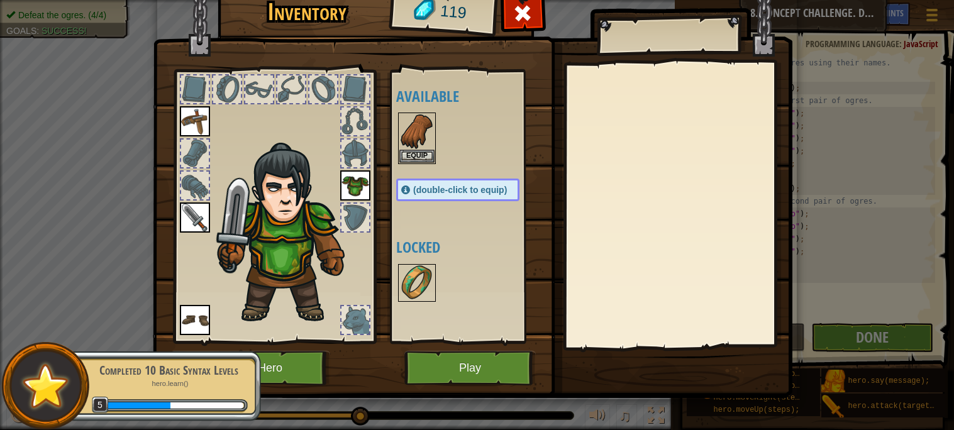
click at [420, 284] on img at bounding box center [416, 282] width 35 height 35
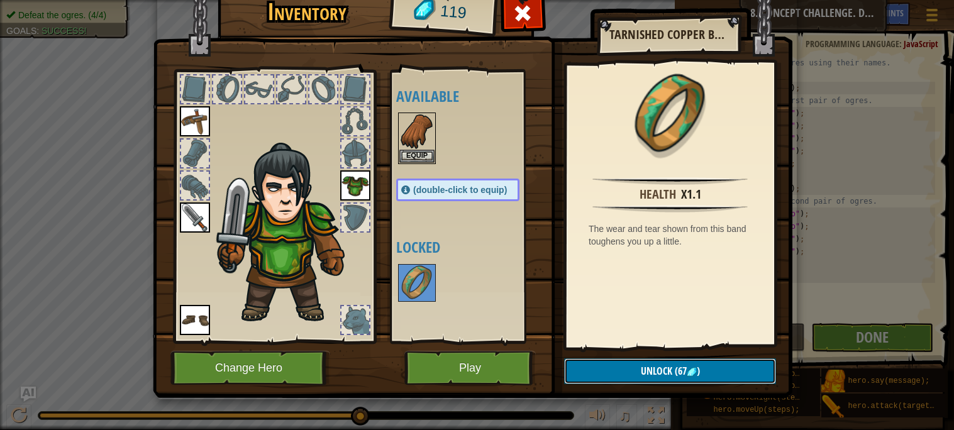
click at [662, 362] on button "Unlock (67 )" at bounding box center [670, 371] width 212 height 26
click at [666, 356] on img at bounding box center [472, 170] width 639 height 456
click at [663, 362] on button "Unlock" at bounding box center [670, 371] width 212 height 26
click at [663, 361] on button "Confirm" at bounding box center [670, 371] width 212 height 26
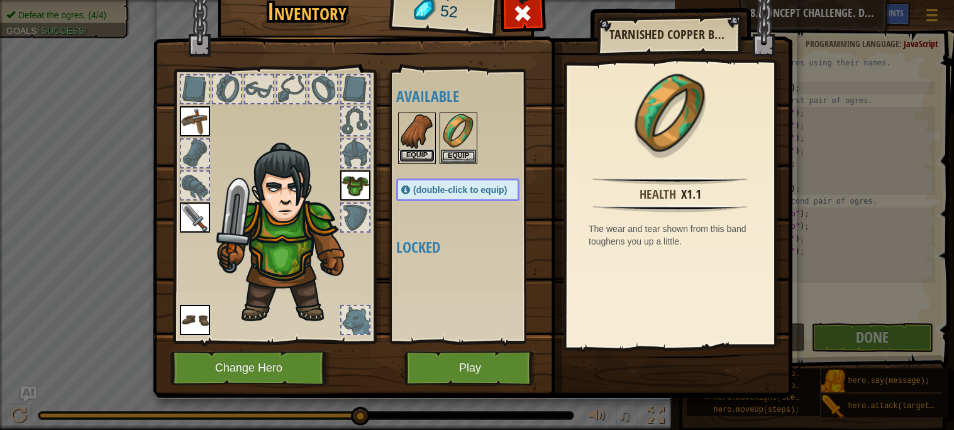
click at [411, 157] on button "Equip" at bounding box center [416, 155] width 35 height 13
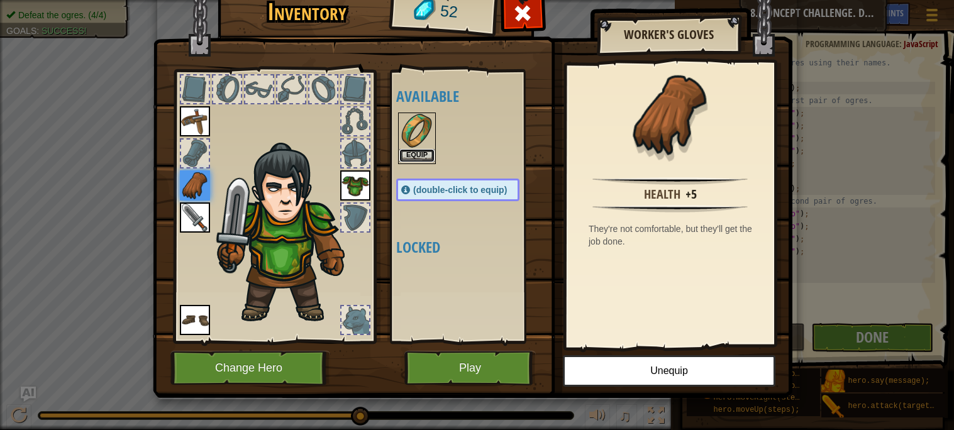
click at [412, 155] on button "Equip" at bounding box center [416, 155] width 35 height 13
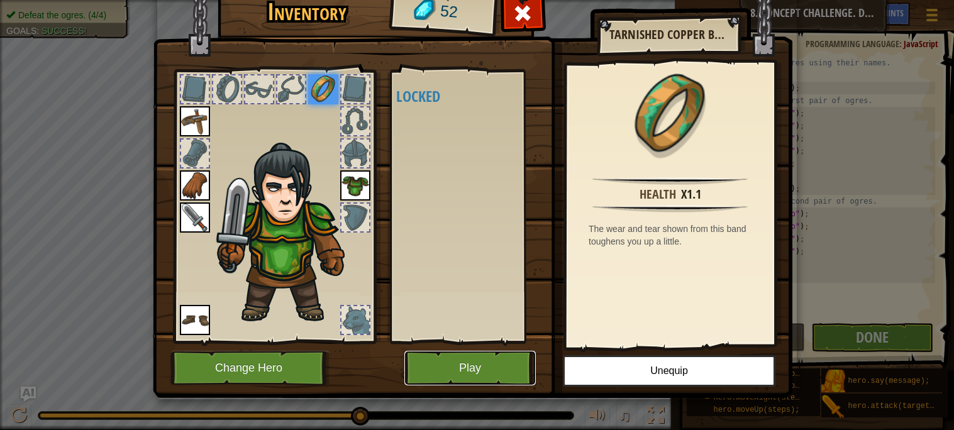
click at [448, 353] on button "Play" at bounding box center [469, 368] width 131 height 35
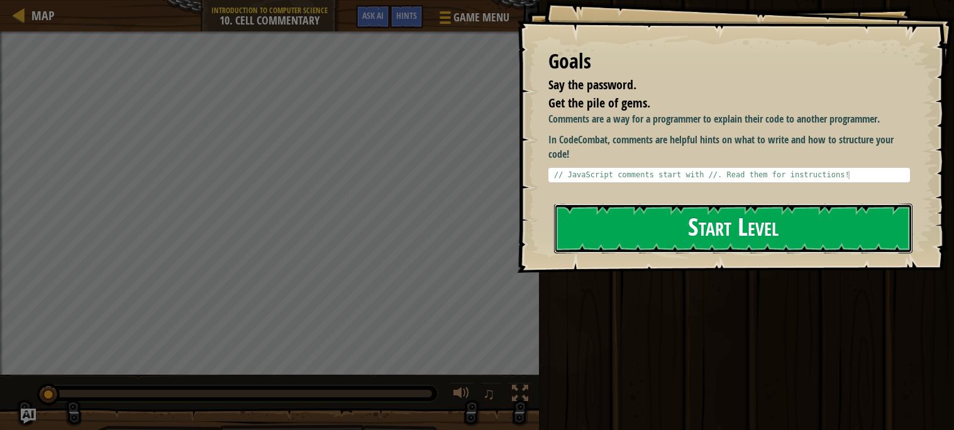
click at [578, 245] on button "Start Level" at bounding box center [733, 229] width 358 height 50
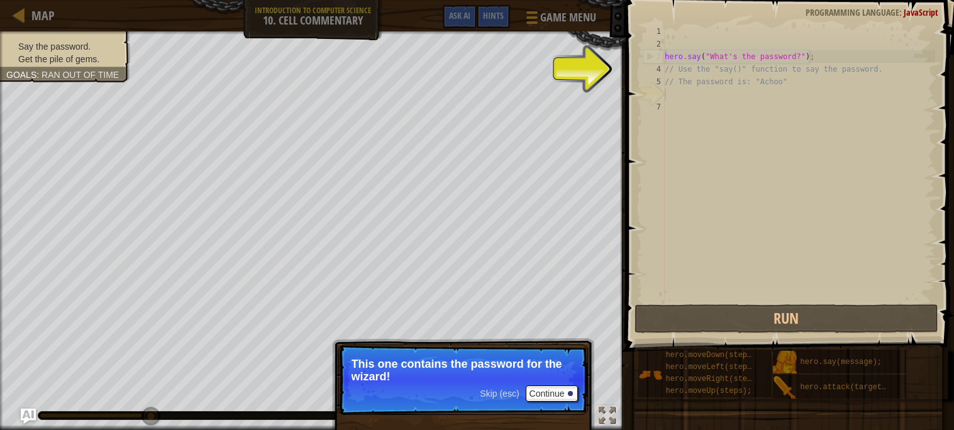
click at [708, 130] on div "hero . say ( "What's the password?" ) ; // Use the "say()" function to say the …" at bounding box center [798, 176] width 273 height 302
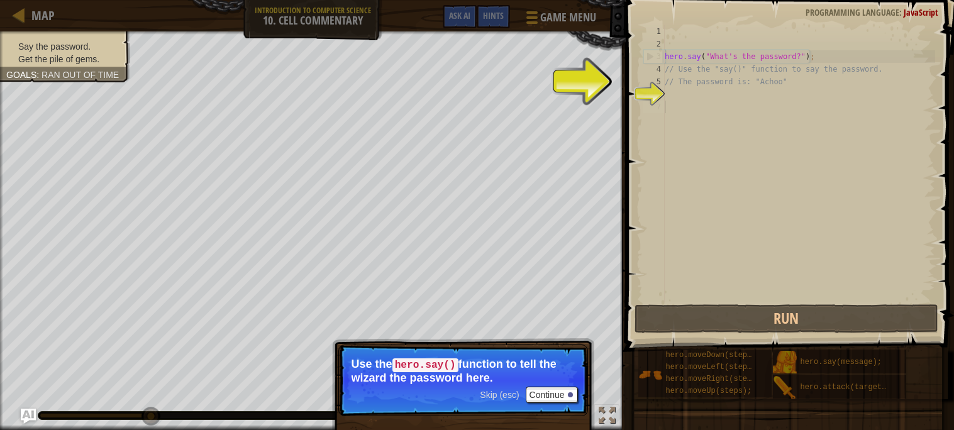
click at [657, 47] on div "2" at bounding box center [653, 44] width 21 height 13
click at [653, 53] on div "3" at bounding box center [654, 56] width 21 height 13
type textarea "hero.say("What's the password?");"
click at [545, 404] on p "Skip (esc) Continue Use the hero.say() function to tell the wizard the password…" at bounding box center [463, 380] width 250 height 72
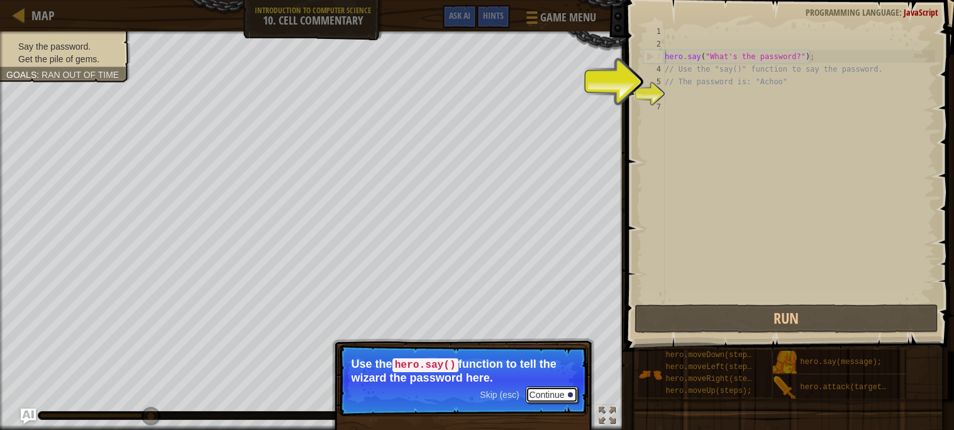
click at [557, 395] on button "Continue" at bounding box center [552, 395] width 52 height 16
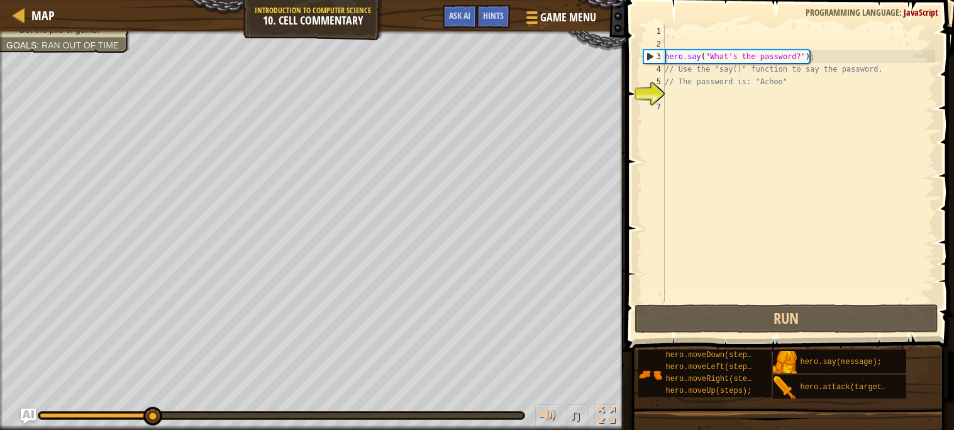
scroll to position [6, 0]
click at [714, 101] on div "hero . say ( "What's the password?" ) ; // Use the "say()" function to say the …" at bounding box center [798, 176] width 273 height 302
click at [717, 98] on div "hero . say ( "What's the password?" ) ; // Use the "say()" function to say the …" at bounding box center [798, 176] width 273 height 302
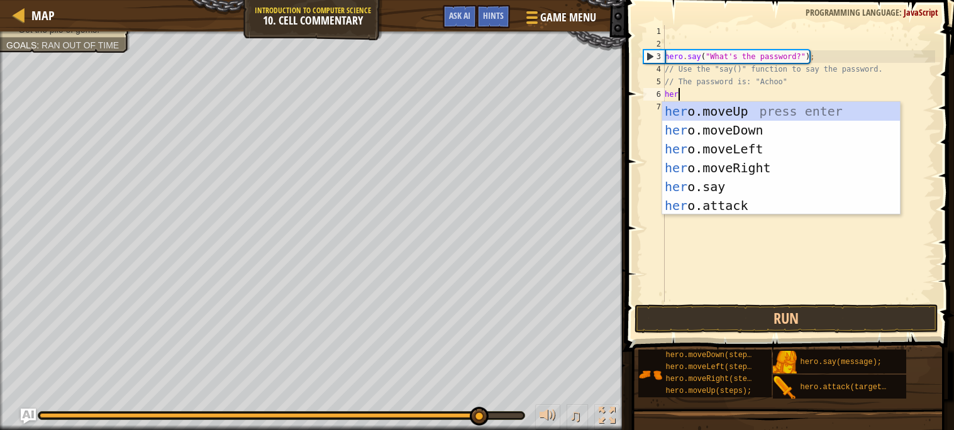
scroll to position [6, 1]
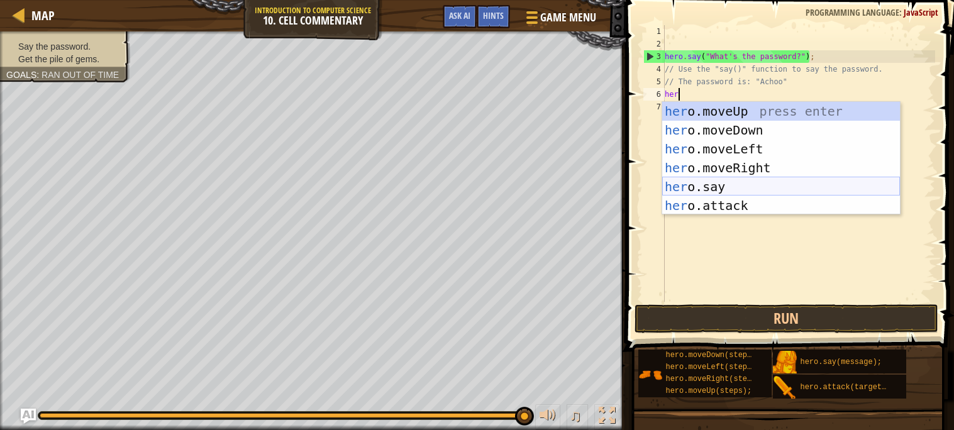
click at [785, 189] on div "her o.moveUp press enter her o.moveDown press enter her o.moveLeft press enter …" at bounding box center [781, 177] width 238 height 151
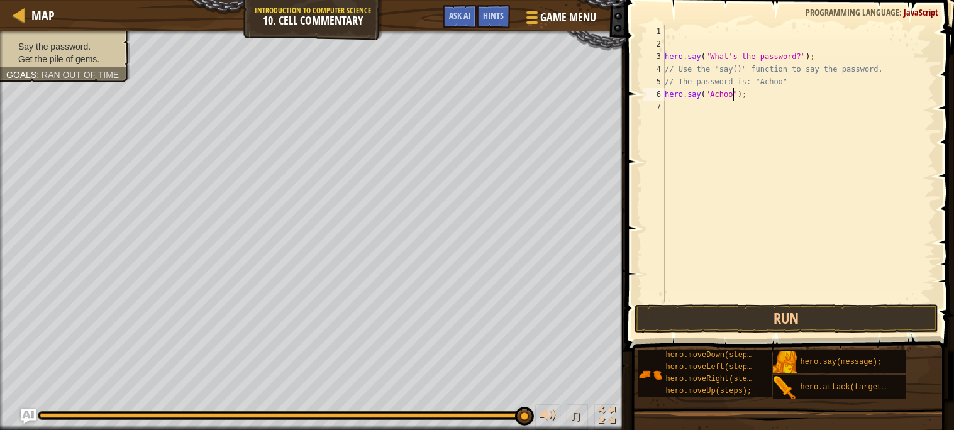
scroll to position [6, 6]
type textarea "hero.say("Achoo");"
click at [792, 324] on button "Run" at bounding box center [786, 318] width 304 height 29
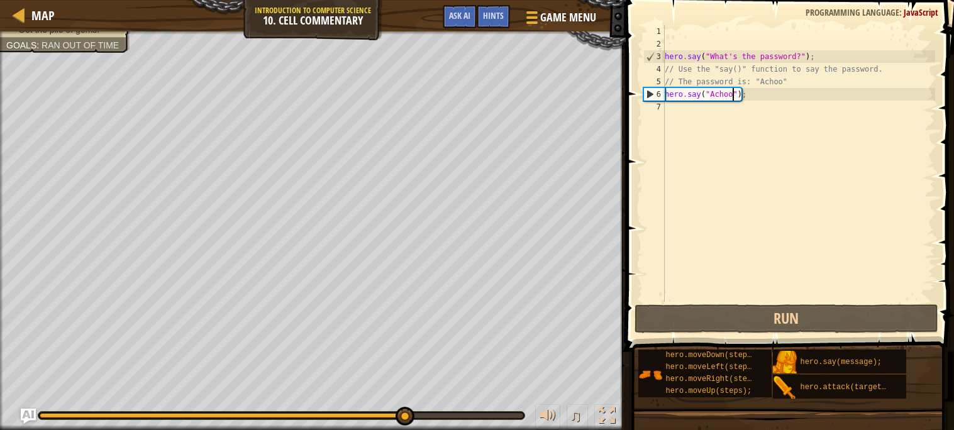
click at [763, 133] on div "hero . say ( "What's the password?" ) ; // Use the "say()" function to say the …" at bounding box center [798, 176] width 273 height 302
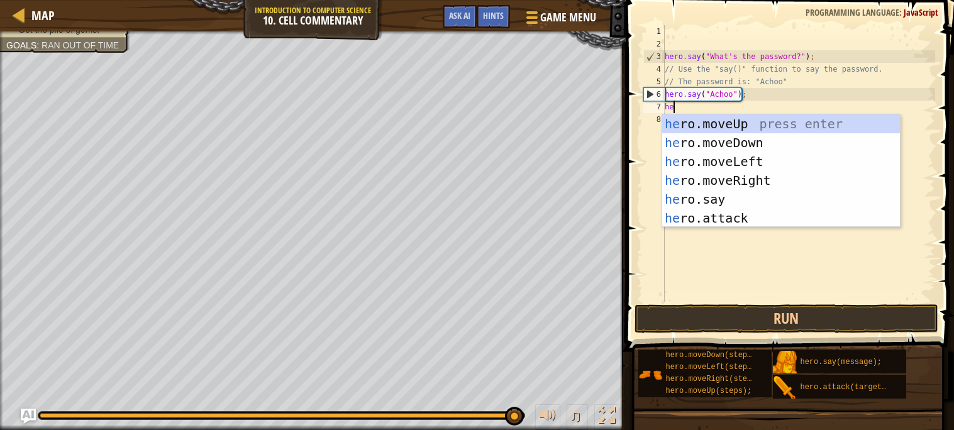
type textarea "her"
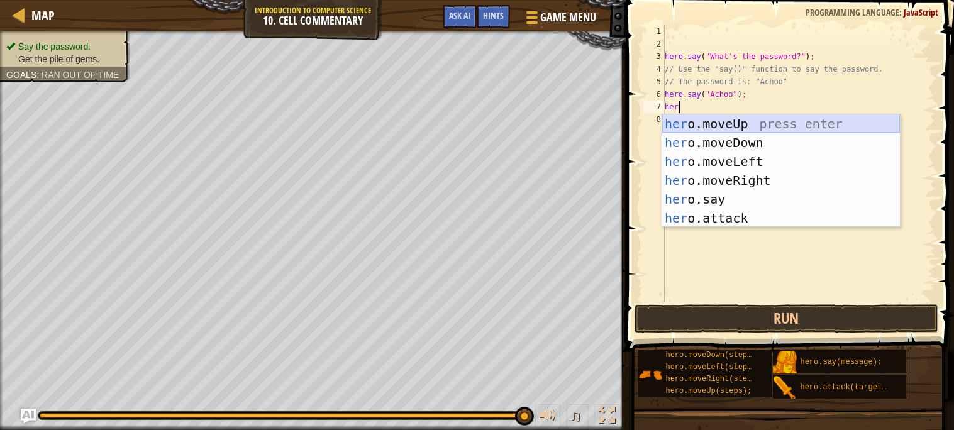
click at [730, 123] on div "her o.moveUp press enter her o.moveDown press enter her o.moveLeft press enter …" at bounding box center [781, 189] width 238 height 151
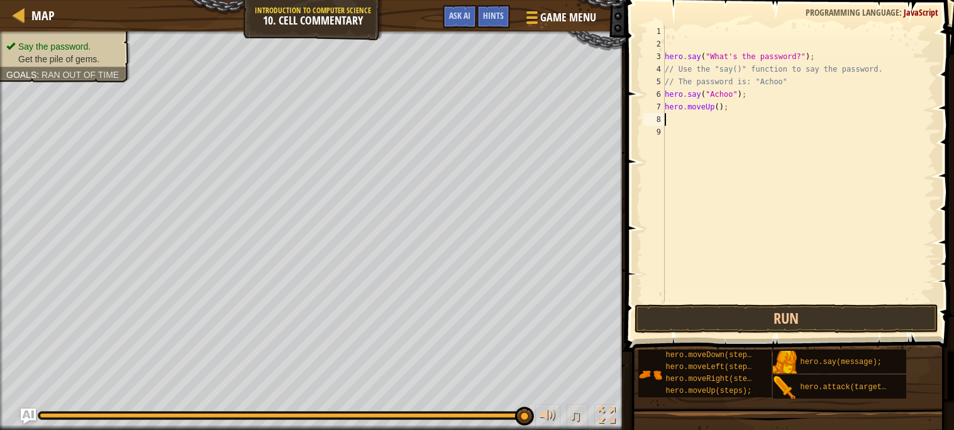
click at [716, 105] on div "hero . say ( "What's the password?" ) ; // Use the "say()" function to say the …" at bounding box center [798, 176] width 273 height 302
click at [719, 106] on div "hero . say ( "What's the password?" ) ; // Use the "say()" function to say the …" at bounding box center [798, 176] width 273 height 302
type textarea "hero.moveUp(2);"
click at [725, 309] on button "Run" at bounding box center [786, 318] width 304 height 29
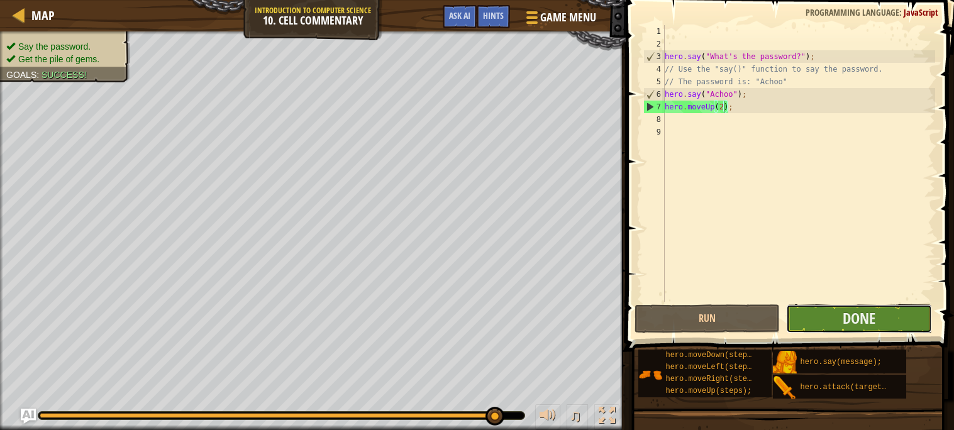
click at [838, 325] on button "Done" at bounding box center [859, 318] width 146 height 29
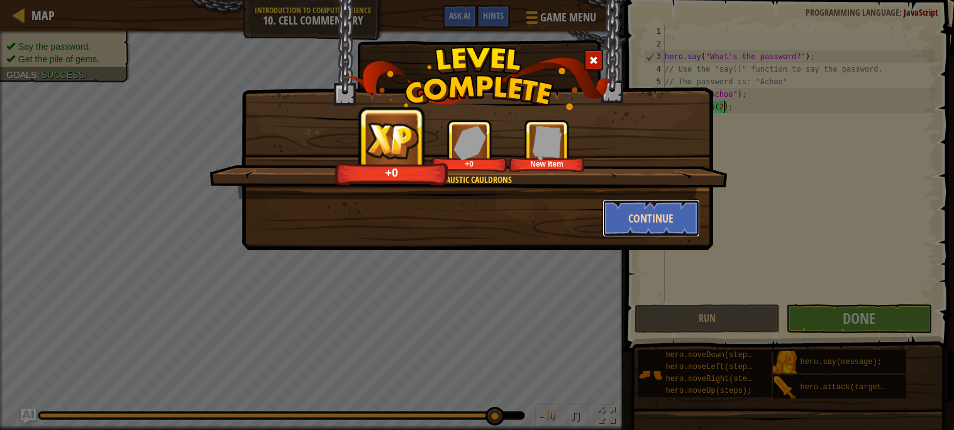
click at [619, 204] on button "Continue" at bounding box center [650, 218] width 97 height 38
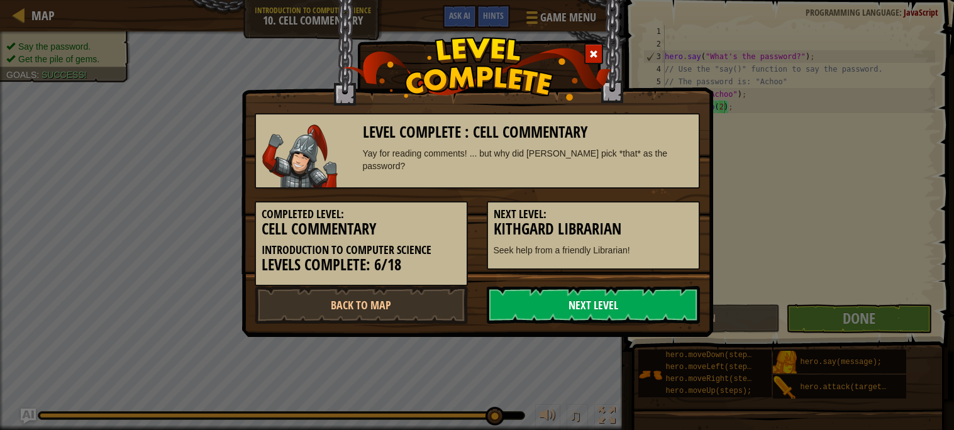
click at [541, 306] on link "Next Level" at bounding box center [593, 305] width 213 height 38
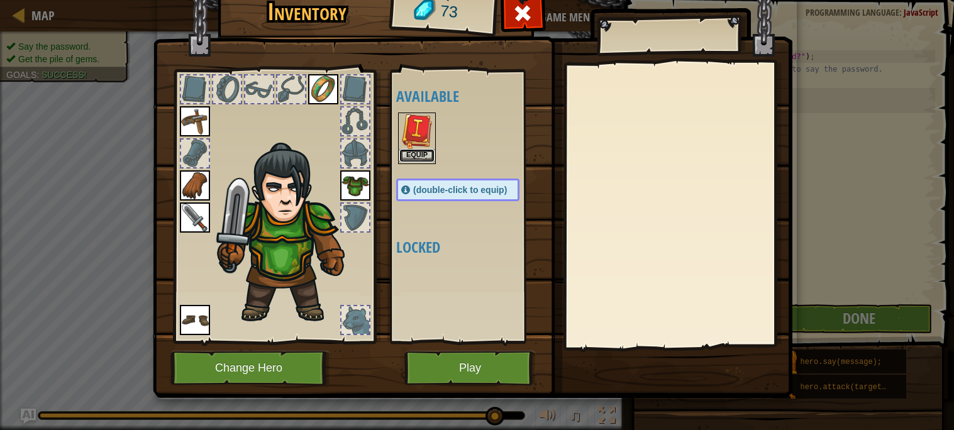
click at [417, 152] on button "Equip" at bounding box center [416, 155] width 35 height 13
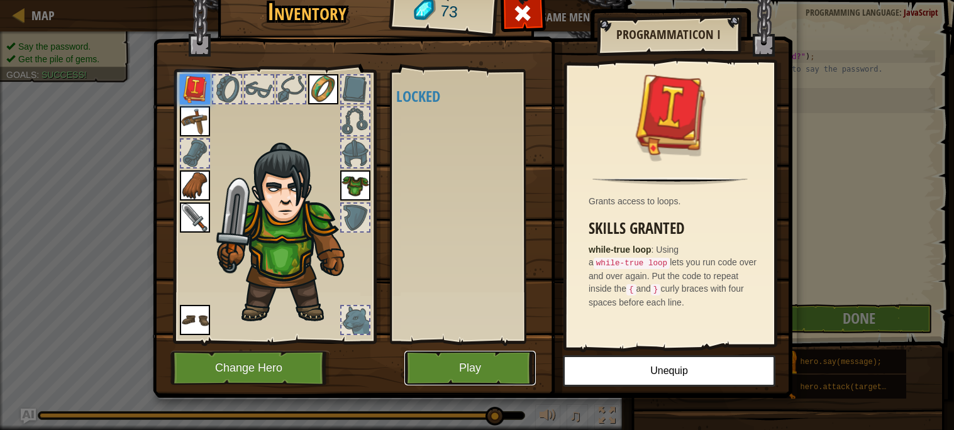
click at [478, 373] on button "Play" at bounding box center [469, 368] width 131 height 35
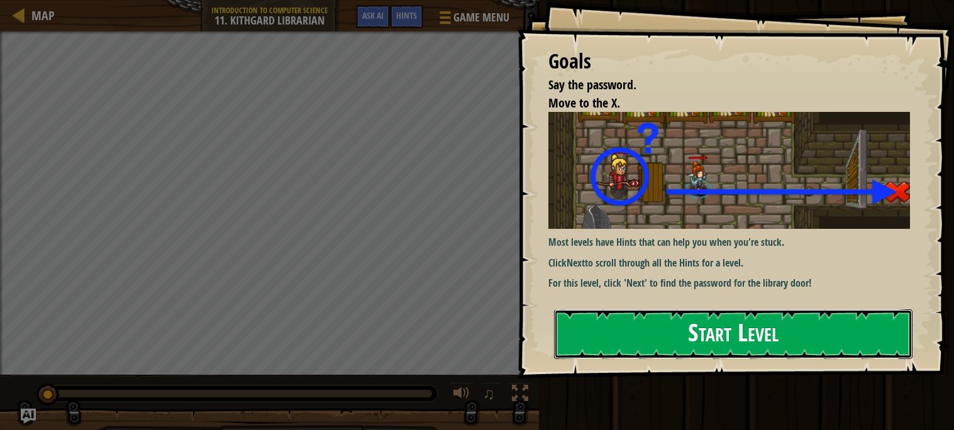
click at [758, 322] on button "Start Level" at bounding box center [733, 334] width 358 height 50
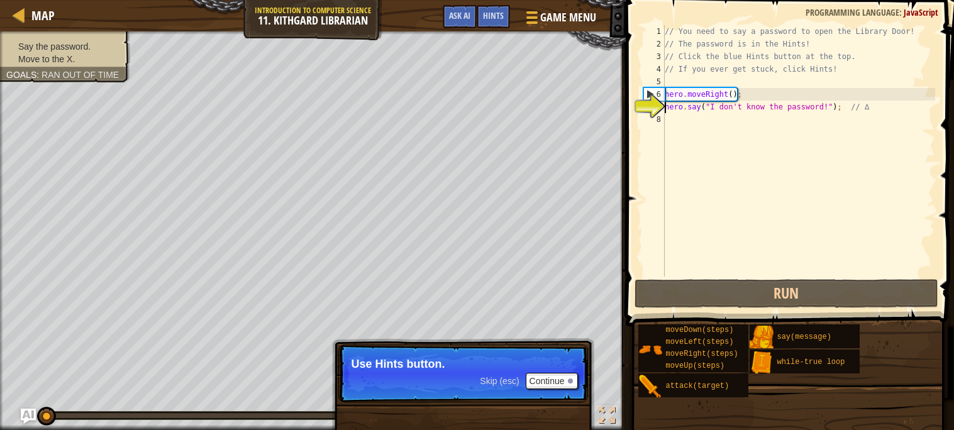
click at [799, 275] on div "// You need to say a password to open the Library Door! // The password is in t…" at bounding box center [798, 163] width 273 height 277
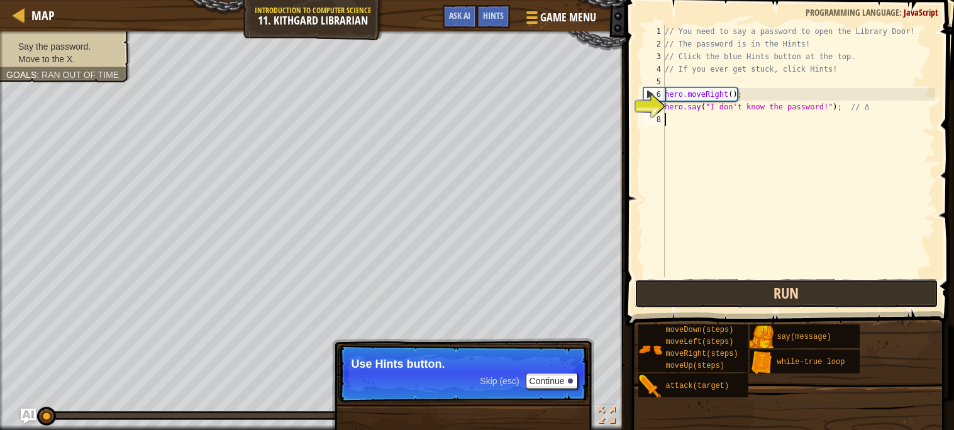
click at [790, 290] on button "Run" at bounding box center [786, 293] width 304 height 29
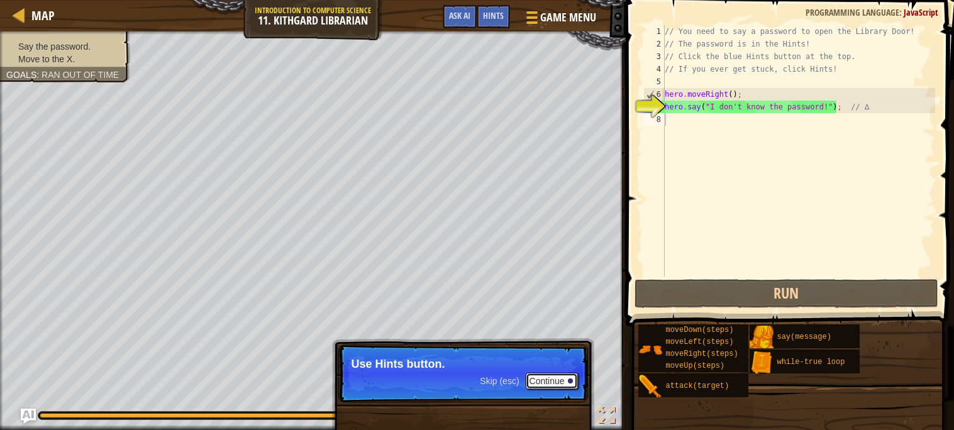
click at [562, 383] on button "Continue" at bounding box center [552, 381] width 52 height 16
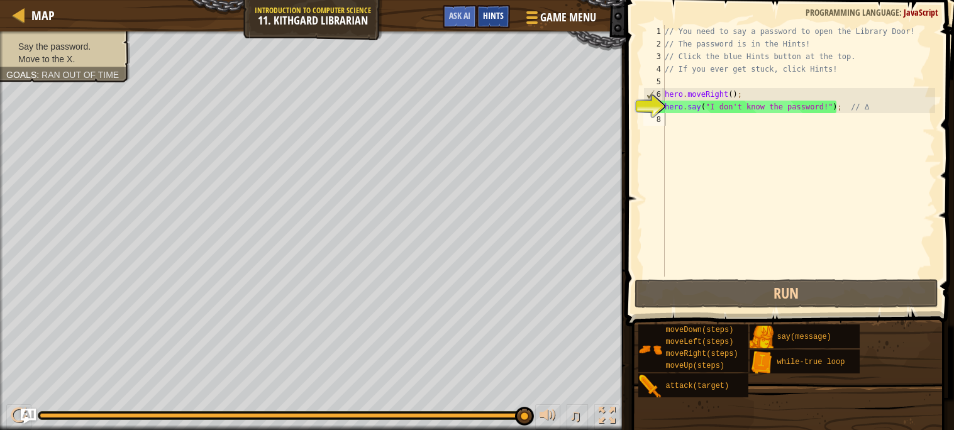
click at [495, 7] on div "Hints" at bounding box center [493, 16] width 33 height 23
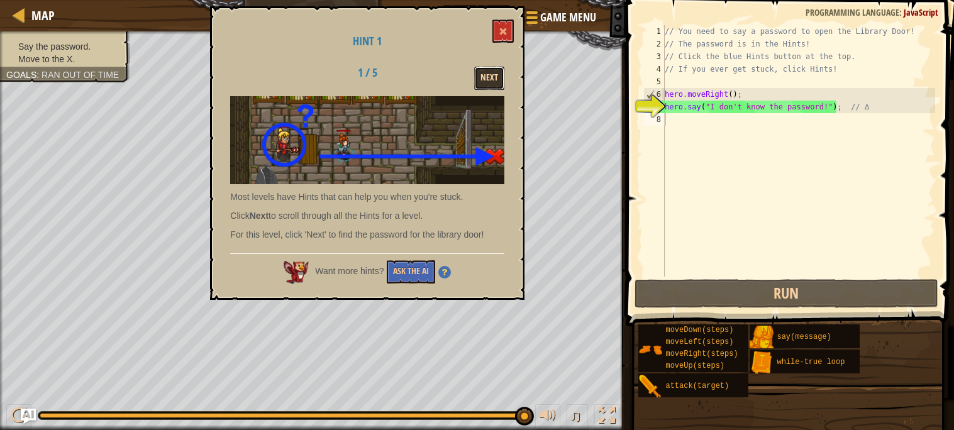
click at [478, 82] on button "Next" at bounding box center [489, 78] width 30 height 23
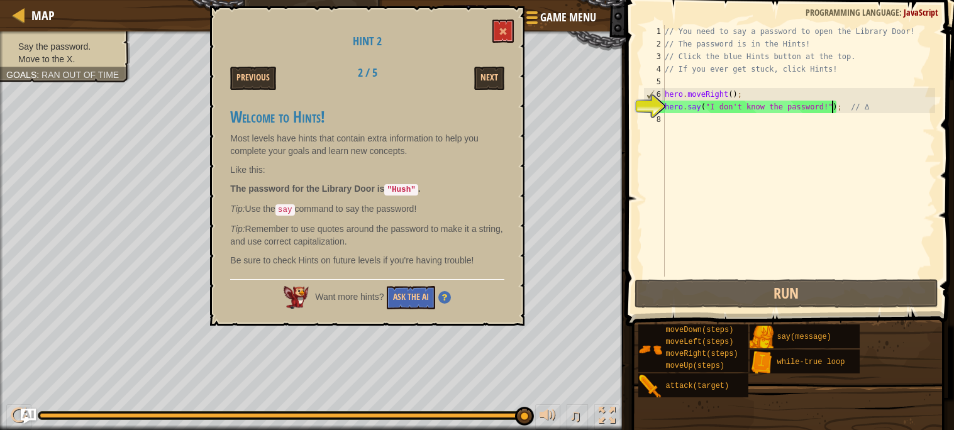
click at [832, 106] on div "// You need to say a password to open the Library Door! // The password is in t…" at bounding box center [798, 163] width 273 height 277
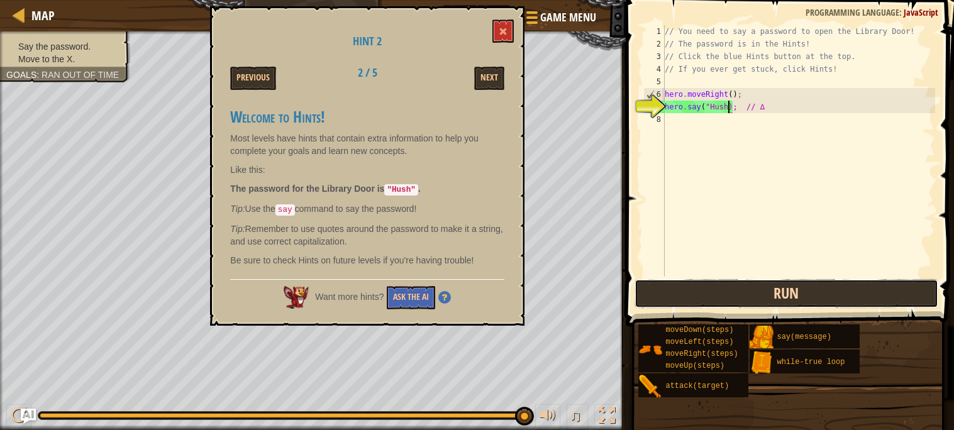
click at [778, 283] on button "Run" at bounding box center [786, 293] width 304 height 29
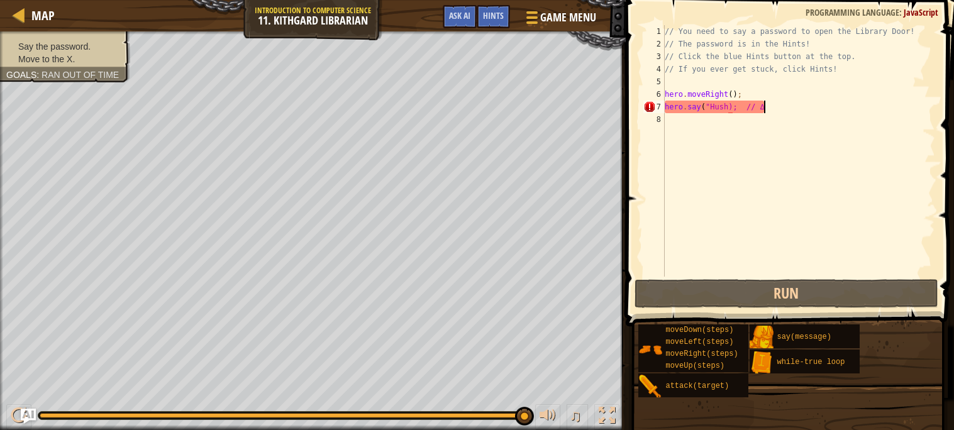
click at [793, 101] on div "// You need to say a password to open the Library Door! // The password is in t…" at bounding box center [798, 163] width 273 height 277
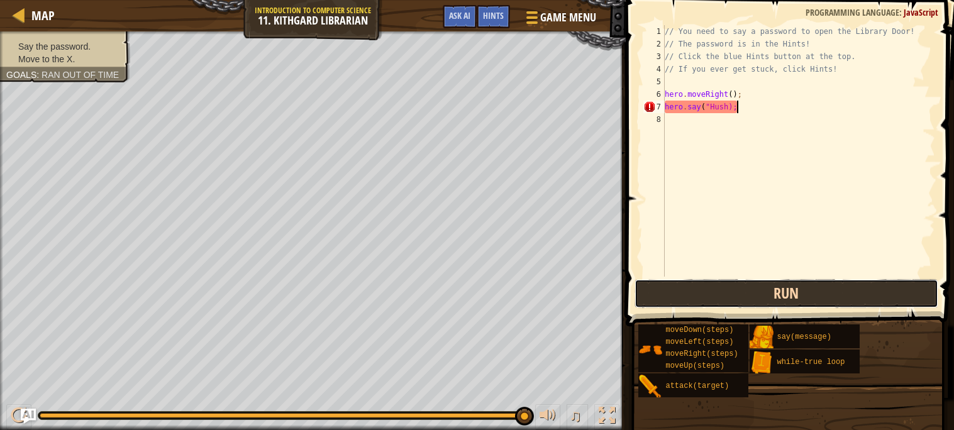
click at [770, 298] on button "Run" at bounding box center [786, 293] width 304 height 29
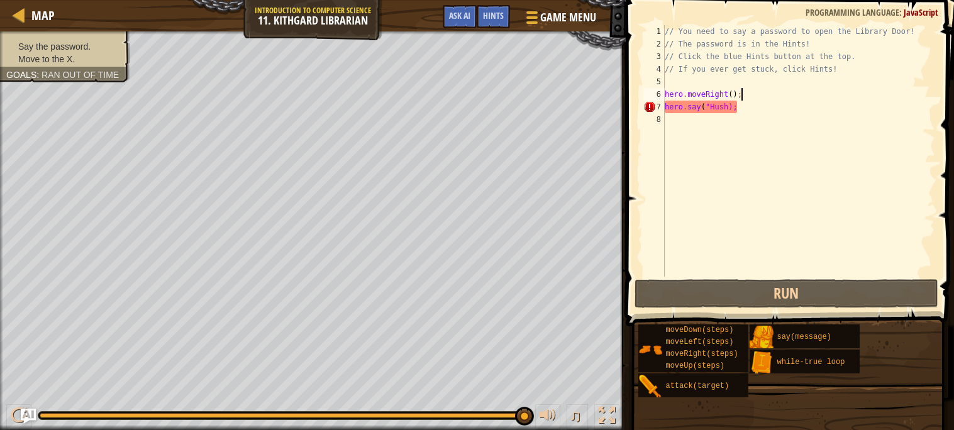
click at [789, 98] on div "// You need to say a password to open the Library Door! // The password is in t…" at bounding box center [798, 163] width 273 height 277
click at [751, 104] on div "// You need to say a password to open the Library Door! // The password is in t…" at bounding box center [798, 163] width 273 height 277
click at [729, 107] on div "// You need to say a password to open the Library Door! // The password is in t…" at bounding box center [798, 163] width 273 height 277
click at [730, 106] on div "// You need to say a password to open the Library Door! // The password is in t…" at bounding box center [798, 163] width 273 height 277
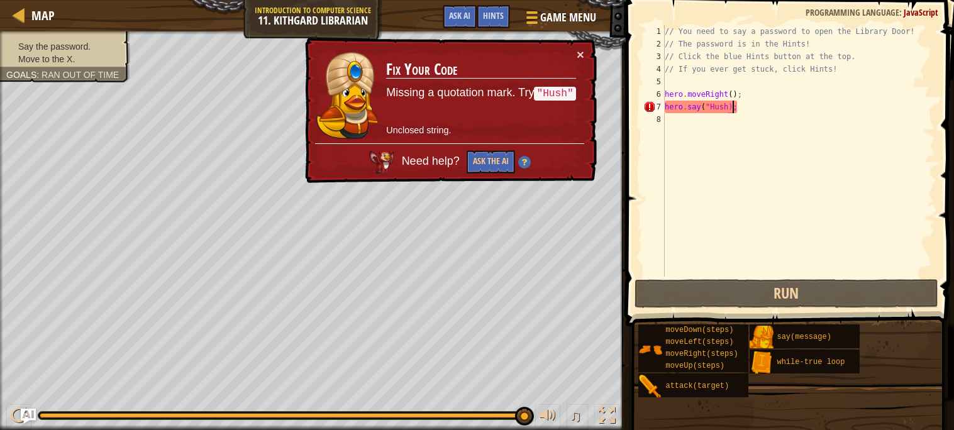
click at [656, 102] on div "7" at bounding box center [653, 107] width 21 height 13
click at [727, 109] on div "// You need to say a password to open the Library Door! // The password is in t…" at bounding box center [798, 163] width 273 height 277
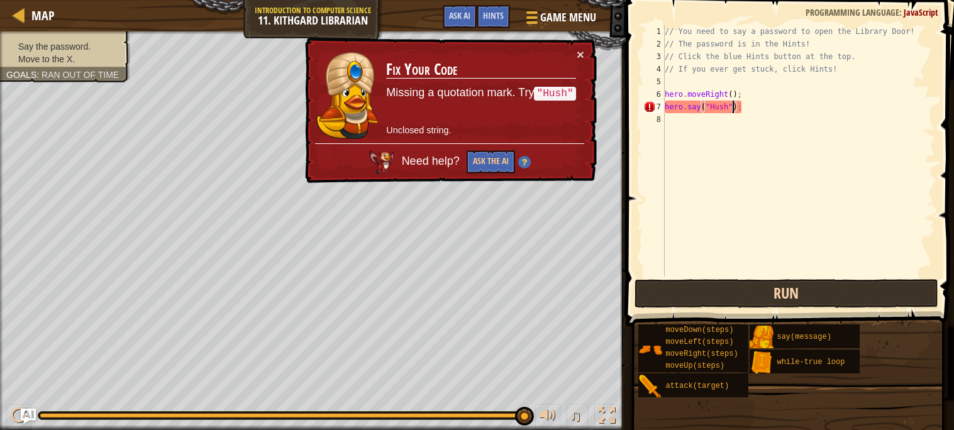
type textarea "hero.say("Hush");"
click at [722, 282] on button "Run" at bounding box center [786, 293] width 304 height 29
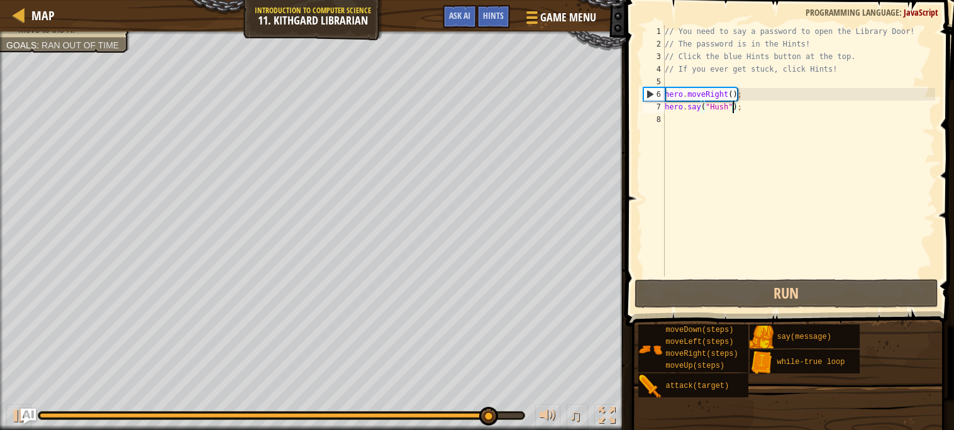
click at [679, 116] on div "// You need to say a password to open the Library Door! // The password is in t…" at bounding box center [798, 163] width 273 height 277
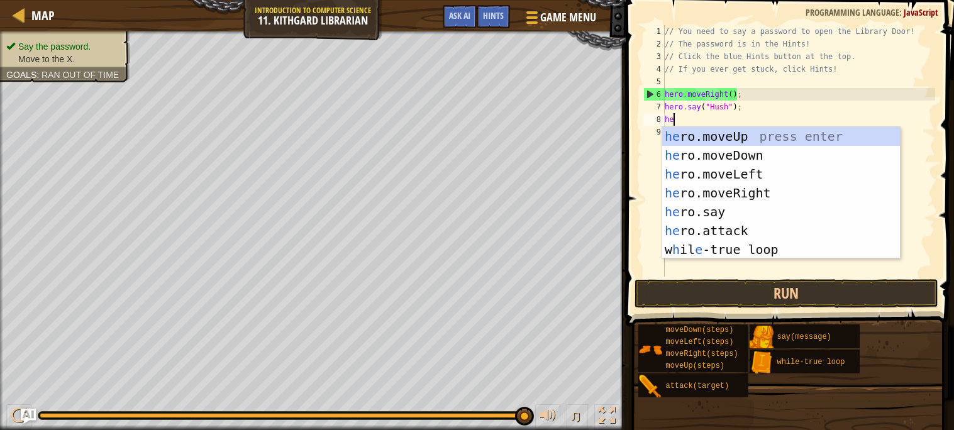
scroll to position [5, 1]
type textarea "hero"
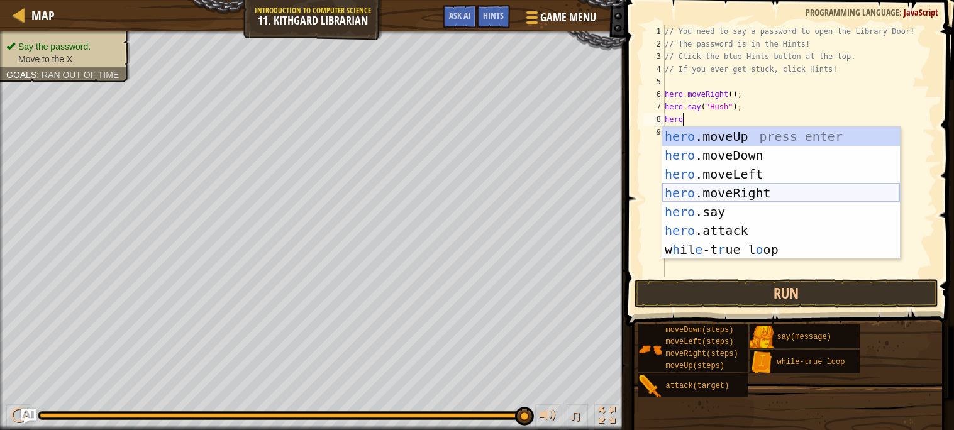
click at [695, 190] on div "hero .moveUp press enter hero .moveDown press enter hero .moveLeft press enter …" at bounding box center [781, 212] width 238 height 170
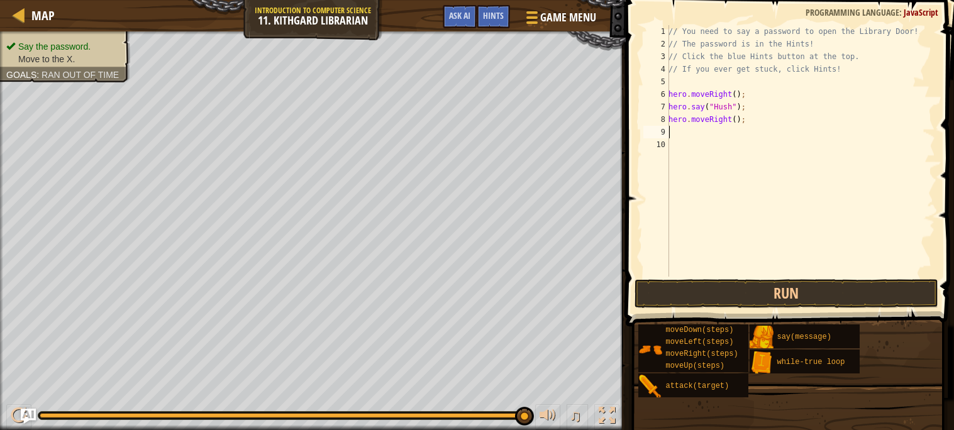
scroll to position [5, 0]
click at [734, 120] on div "// You need to say a password to open the Library Door! // The password is in t…" at bounding box center [800, 163] width 269 height 277
type textarea "hero.moveRight();"
click at [724, 282] on button "Run" at bounding box center [786, 293] width 304 height 29
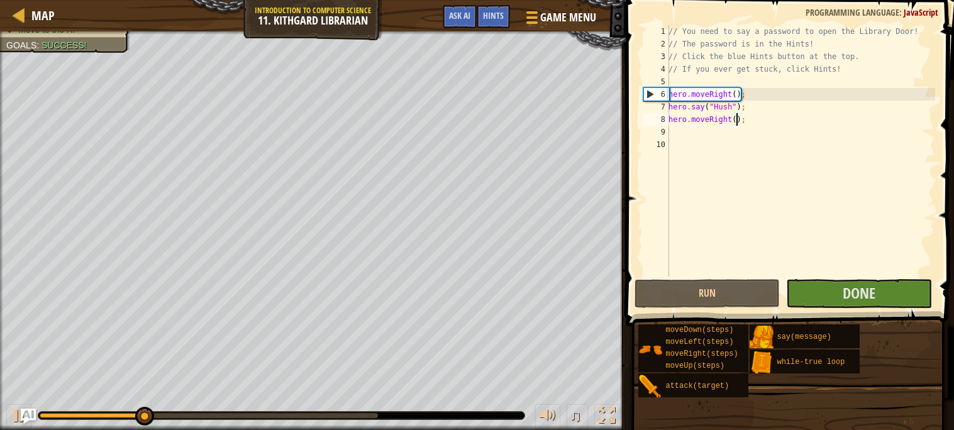
click at [746, 206] on div "// You need to say a password to open the Library Door! // The password is in t…" at bounding box center [800, 163] width 269 height 277
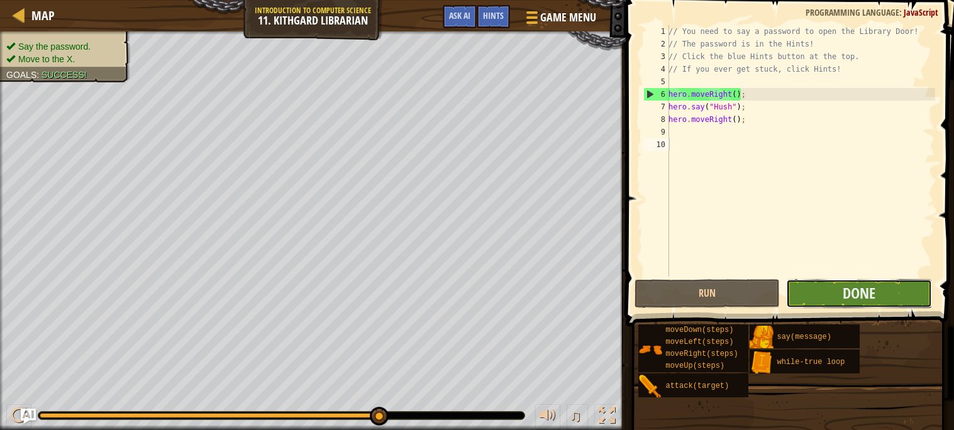
click at [898, 284] on button "Done" at bounding box center [859, 293] width 146 height 29
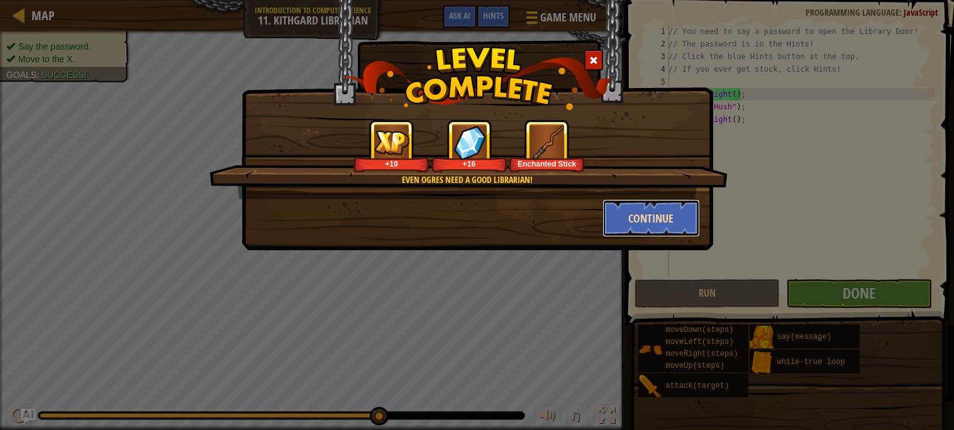
click at [623, 206] on button "Continue" at bounding box center [650, 218] width 97 height 38
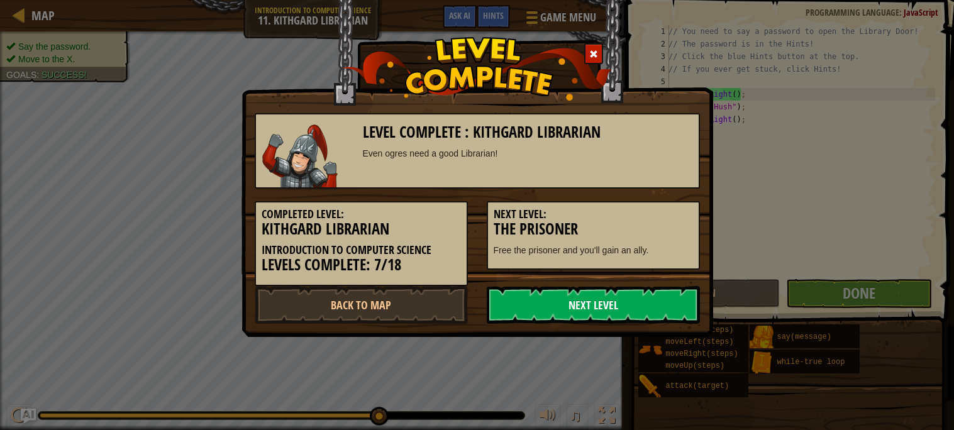
click at [610, 308] on link "Next Level" at bounding box center [593, 305] width 213 height 38
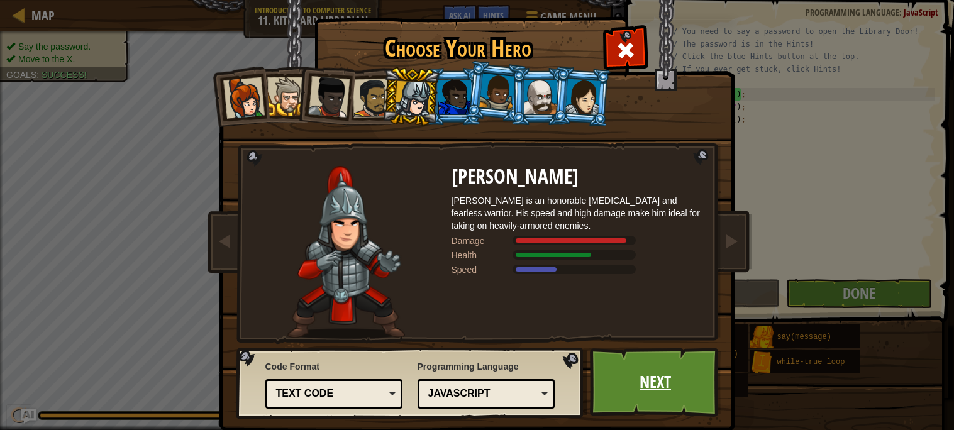
click at [667, 363] on link "Next" at bounding box center [655, 382] width 131 height 69
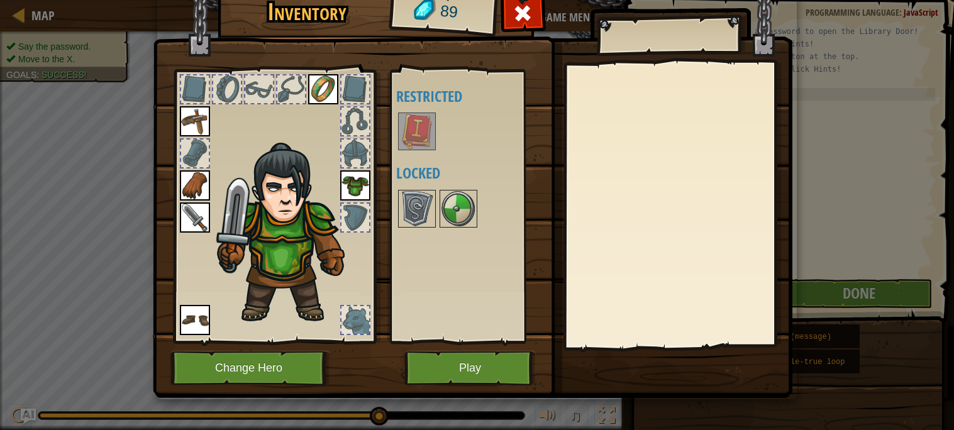
click at [423, 133] on img at bounding box center [416, 131] width 35 height 35
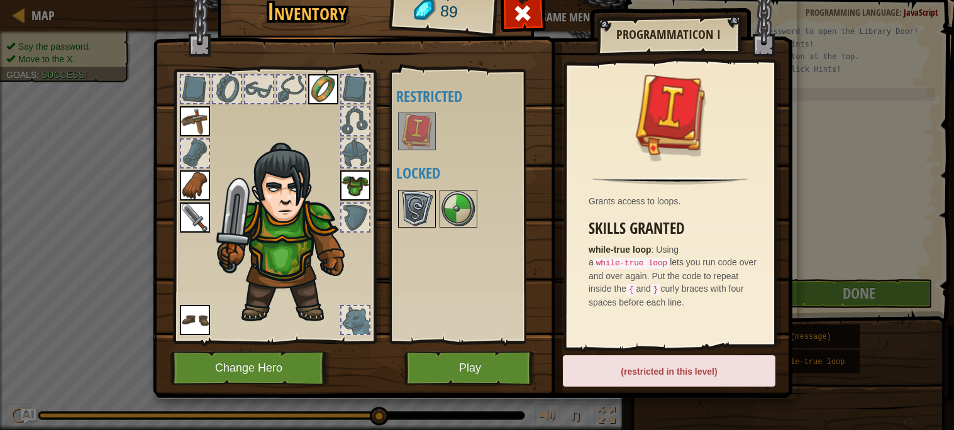
click at [419, 198] on img at bounding box center [416, 208] width 35 height 35
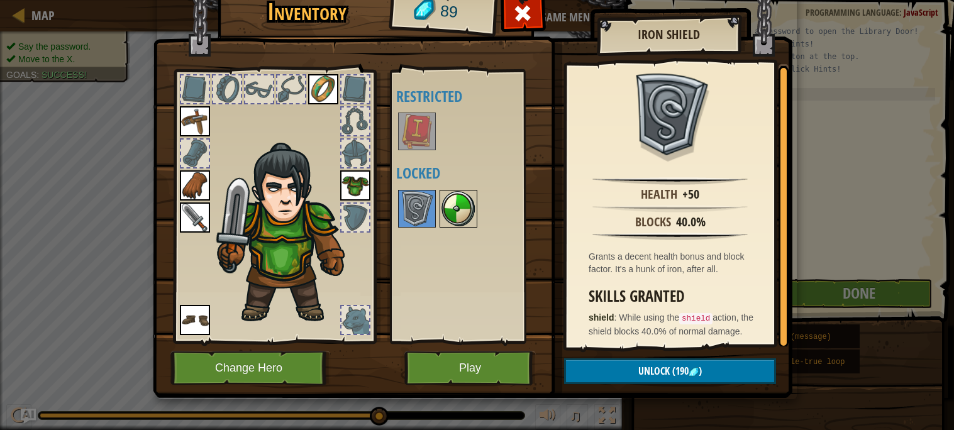
click at [428, 217] on img at bounding box center [416, 208] width 35 height 35
click at [451, 221] on img at bounding box center [458, 208] width 35 height 35
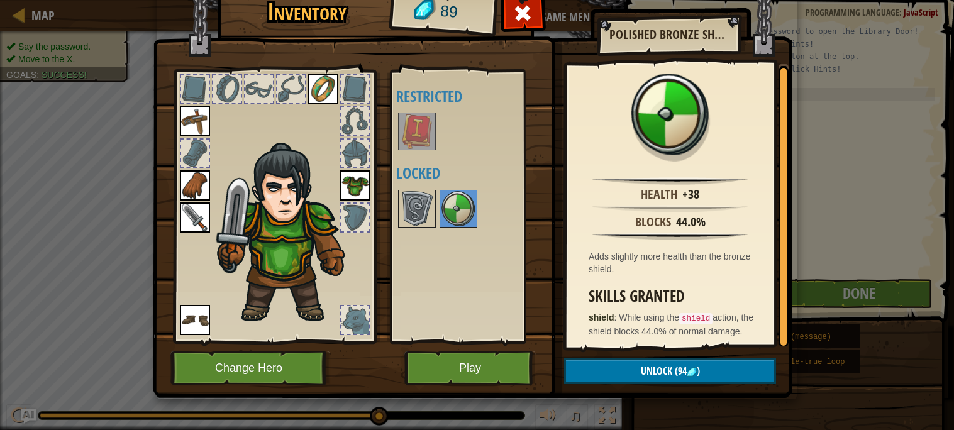
click at [400, 121] on img at bounding box center [416, 131] width 35 height 35
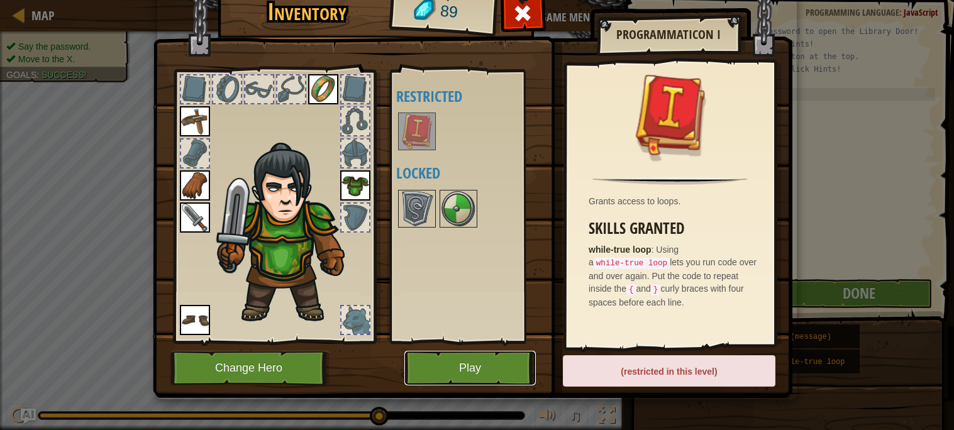
click at [434, 360] on button "Play" at bounding box center [469, 368] width 131 height 35
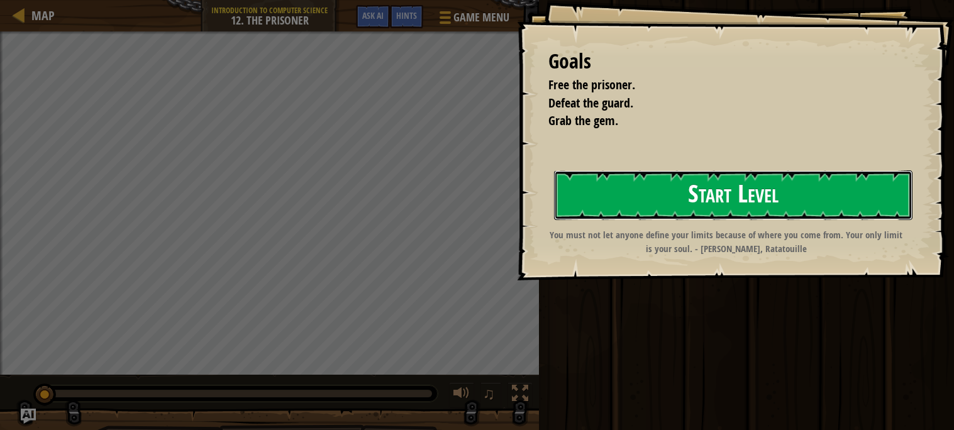
click at [603, 201] on button "Start Level" at bounding box center [733, 195] width 358 height 50
